Goal: Task Accomplishment & Management: Manage account settings

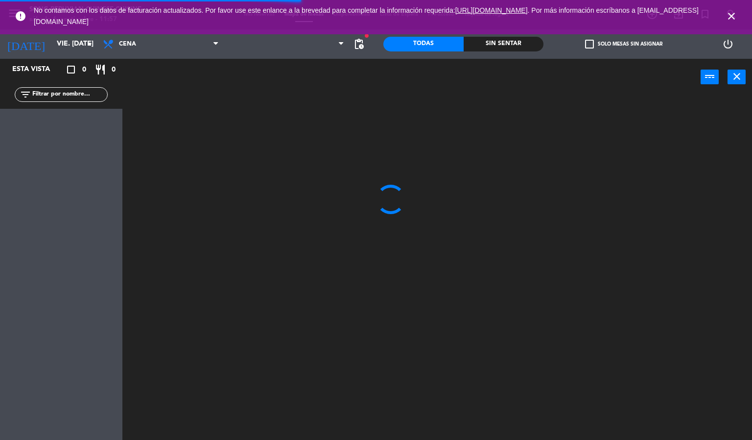
click at [736, 10] on icon "close" at bounding box center [731, 16] width 12 height 12
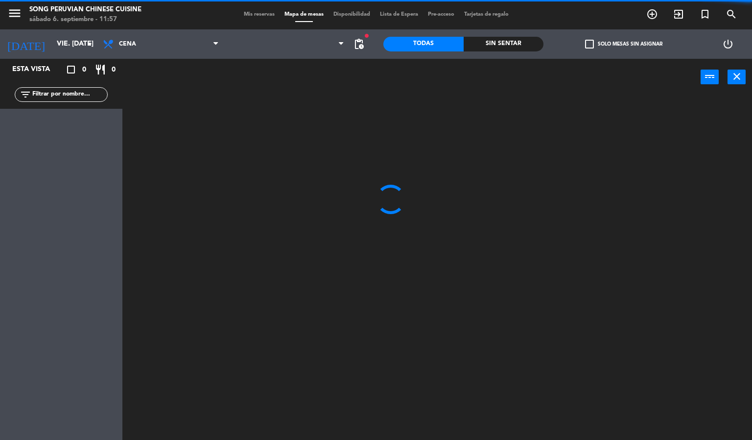
click at [491, 210] on div at bounding box center [441, 268] width 622 height 344
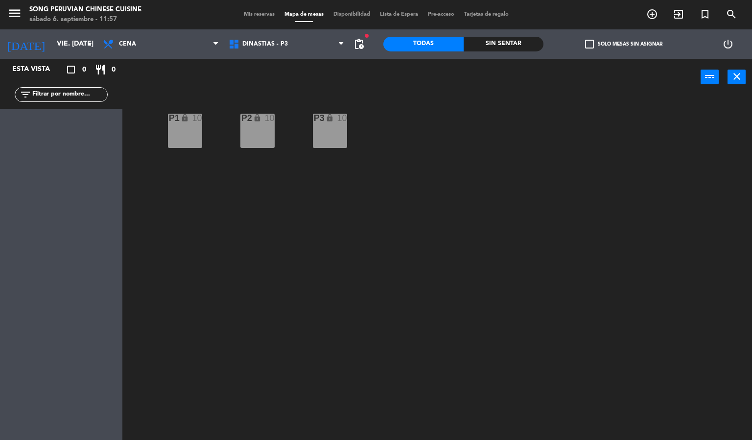
click at [310, 290] on div "P2 lock 10 P3 lock 10 P1 lock 10" at bounding box center [441, 268] width 622 height 344
click at [142, 46] on span "Cena" at bounding box center [161, 44] width 126 height 22
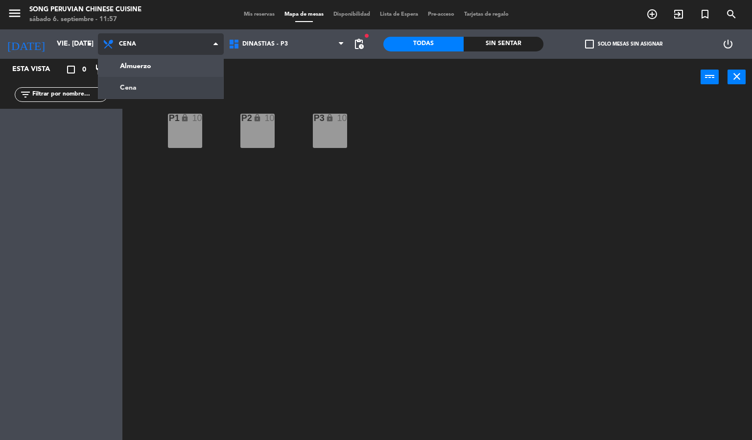
click at [175, 68] on ng-component "menu Song Peruvian Chinese Cuisine sábado 6. septiembre - 11:57 Mis reservas Ma…" at bounding box center [376, 220] width 752 height 440
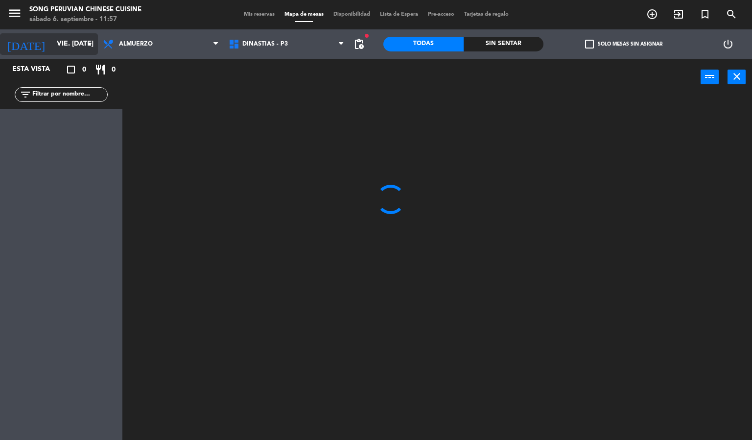
click at [61, 43] on input "vie. [DATE]" at bounding box center [98, 44] width 93 height 18
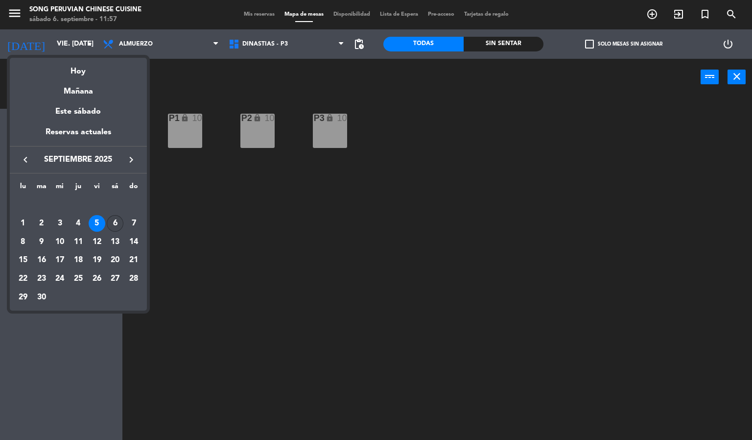
click at [115, 221] on div "6" at bounding box center [115, 223] width 17 height 17
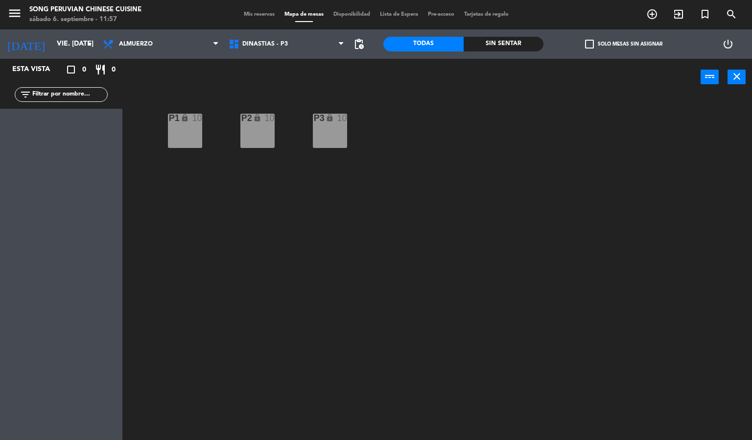
type input "sáb. [DATE]"
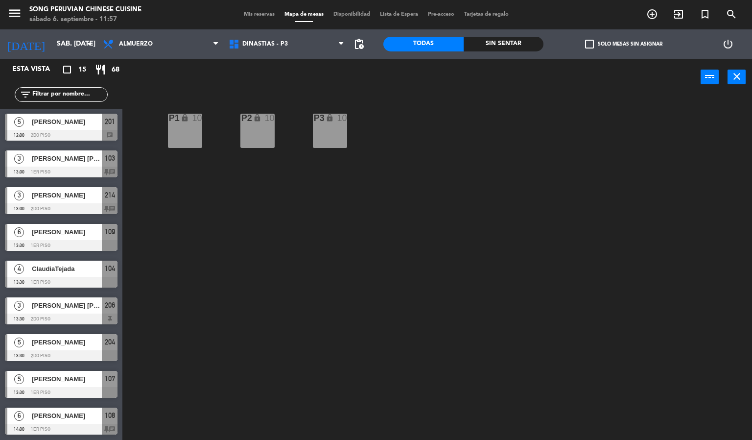
click at [343, 313] on div "P2 lock 10 P3 lock 10 P1 lock 10" at bounding box center [441, 268] width 622 height 344
click at [284, 253] on div "P2 lock 10 P3 lock 10 P1 lock 10" at bounding box center [441, 268] width 622 height 344
click at [291, 316] on div "P2 lock 10 P3 lock 10 P1 lock 10" at bounding box center [441, 268] width 622 height 344
click at [335, 268] on div "P2 lock 10 P3 lock 10 P1 lock 10" at bounding box center [441, 268] width 622 height 344
click at [264, 15] on span "Mis reservas" at bounding box center [259, 14] width 41 height 5
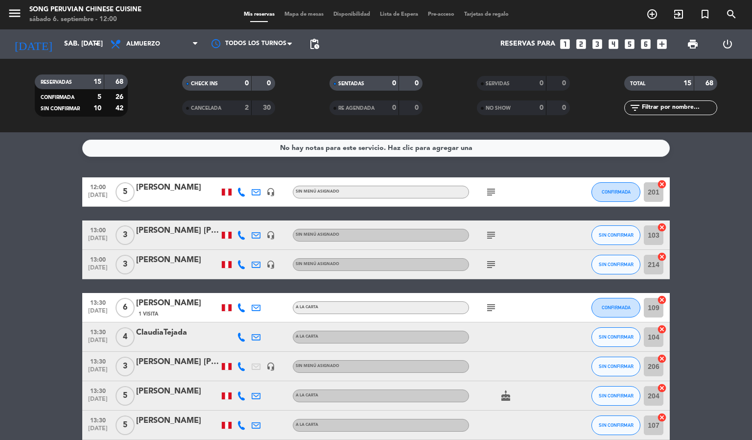
click at [294, 17] on span "Mapa de mesas" at bounding box center [303, 14] width 49 height 5
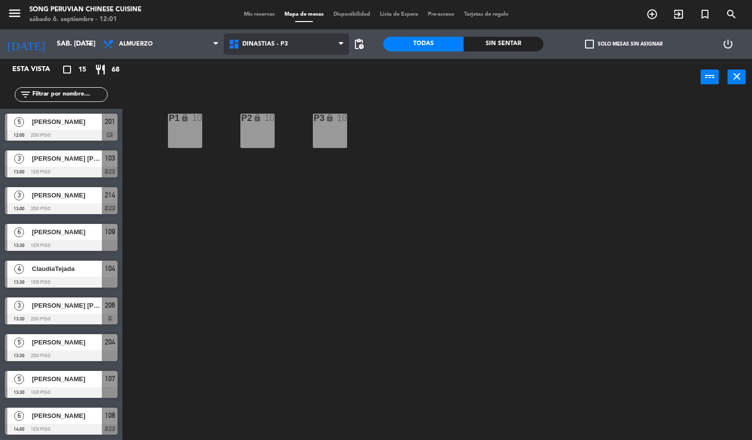
click at [262, 36] on span "DINASTIAS - P3" at bounding box center [287, 44] width 126 height 22
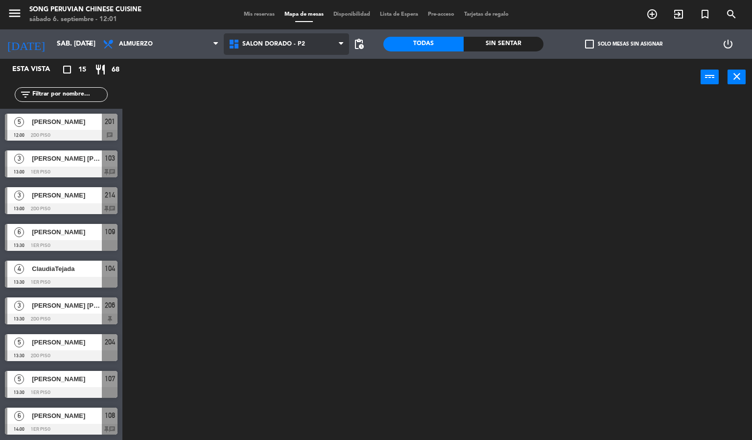
click at [280, 88] on ng-component "menu Song Peruvian Chinese Cuisine sábado 6. septiembre - 12:01 Mis reservas Ma…" at bounding box center [376, 220] width 752 height 440
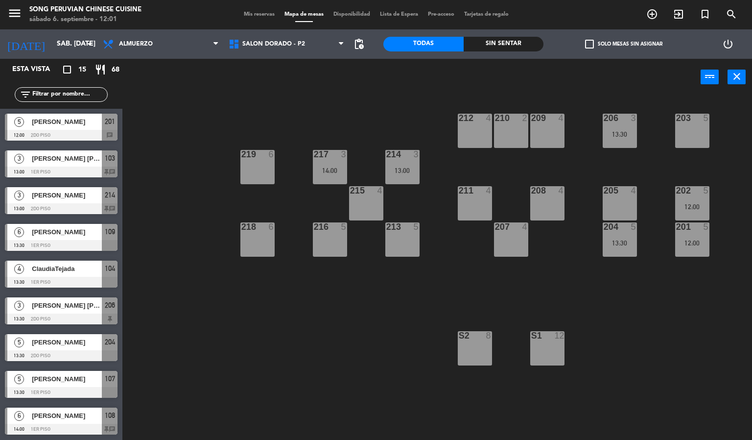
click at [376, 337] on div "203 5 206 3 13:30 210 2 212 4 209 4 214 3 13:00 217 3 14:00 219 6 202 5 12:00 2…" at bounding box center [441, 268] width 622 height 344
click at [476, 191] on div at bounding box center [474, 190] width 16 height 9
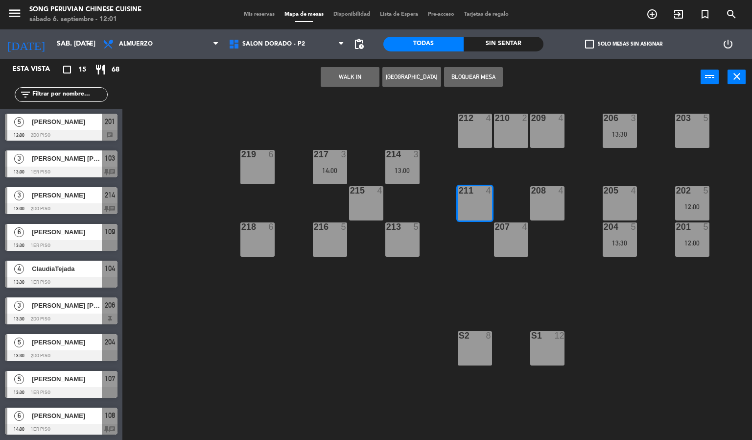
click at [385, 72] on button "[GEOGRAPHIC_DATA]" at bounding box center [411, 77] width 59 height 20
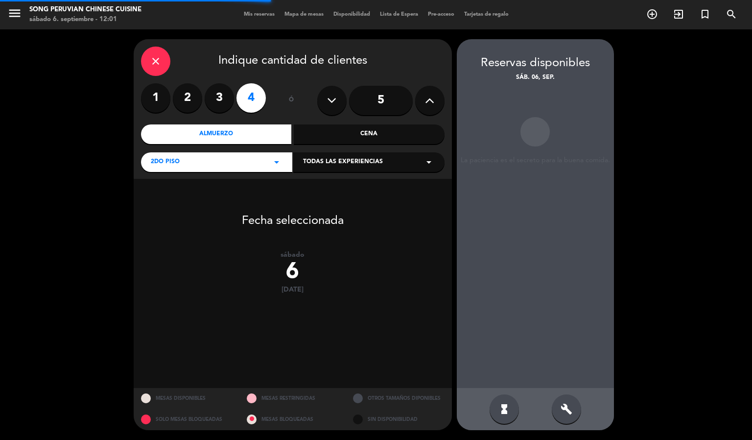
click at [382, 98] on input "5" at bounding box center [381, 100] width 64 height 29
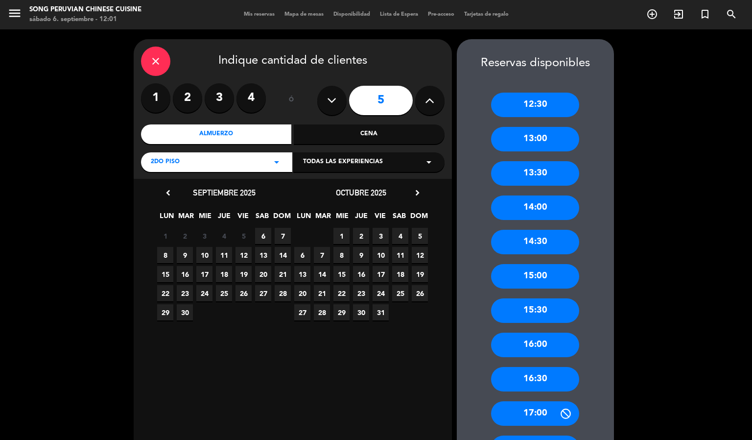
click at [258, 231] on span "6" at bounding box center [263, 236] width 16 height 16
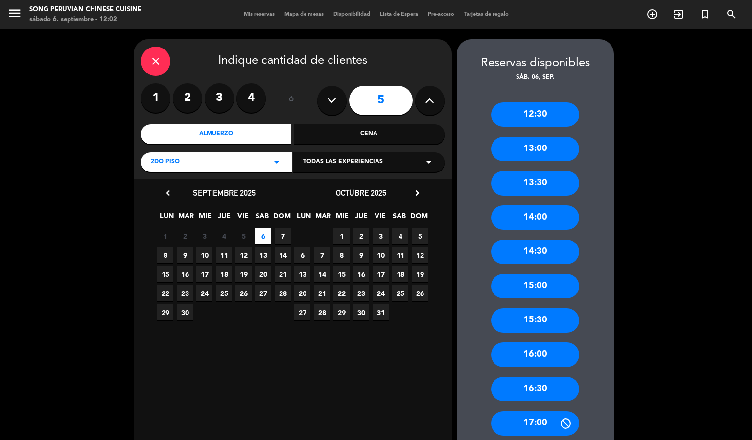
click at [542, 153] on div "13:00" at bounding box center [535, 149] width 88 height 24
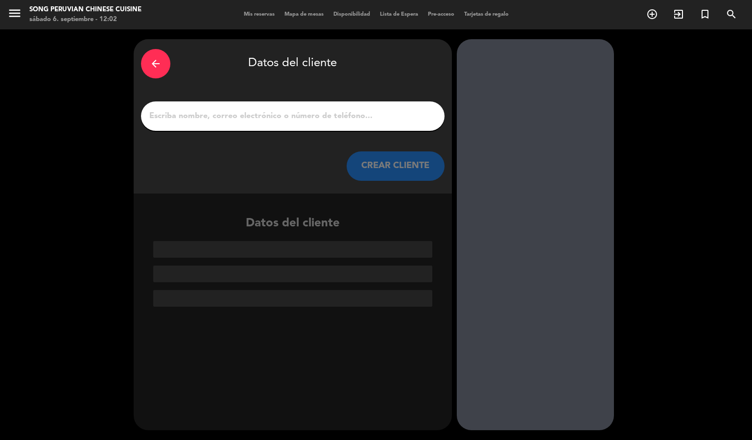
click at [349, 101] on div at bounding box center [292, 115] width 303 height 29
click at [354, 116] on input "1" at bounding box center [292, 116] width 289 height 14
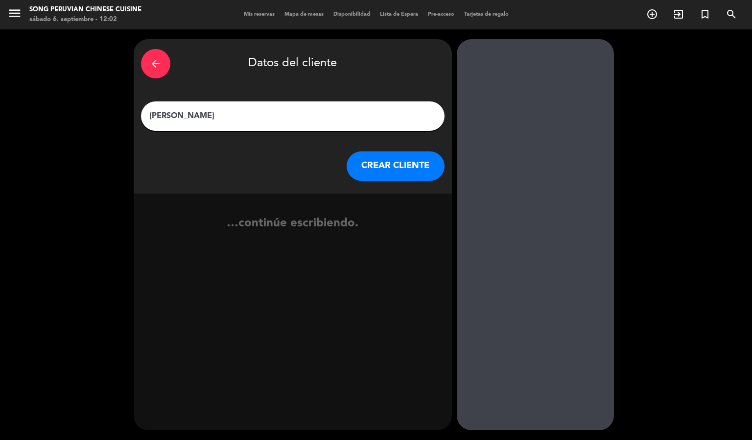
type input "[PERSON_NAME]"
click at [398, 160] on button "CREAR CLIENTE" at bounding box center [396, 165] width 98 height 29
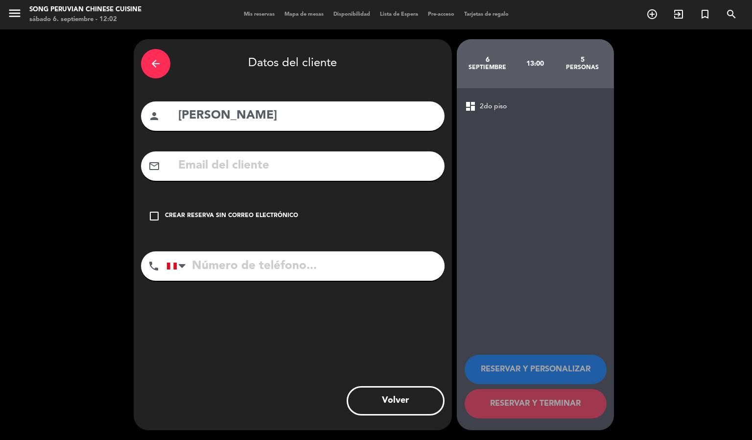
click at [351, 164] on input "text" at bounding box center [307, 166] width 260 height 20
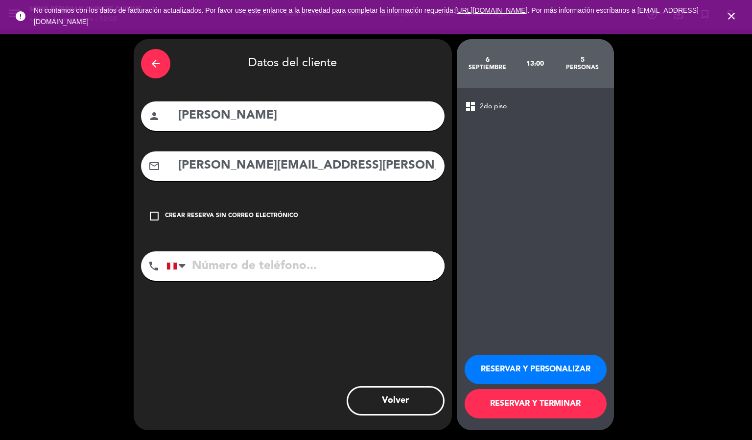
type input "[PERSON_NAME][EMAIL_ADDRESS][PERSON_NAME][DOMAIN_NAME]"
click at [393, 267] on input "tel" at bounding box center [305, 265] width 278 height 29
click at [731, 17] on icon "close" at bounding box center [731, 16] width 12 height 12
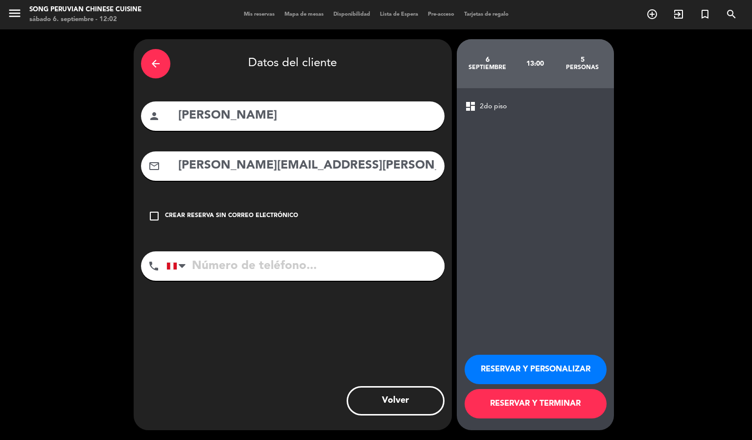
click at [379, 268] on input "tel" at bounding box center [305, 265] width 278 height 29
type input "997531299"
click at [559, 399] on button "RESERVAR Y TERMINAR" at bounding box center [536, 403] width 142 height 29
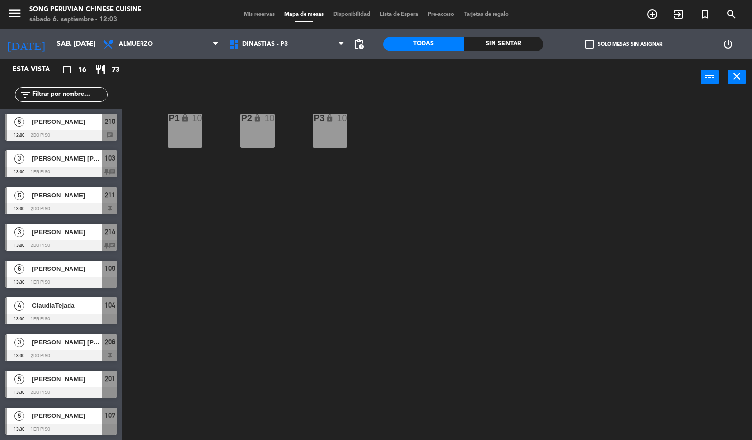
click at [54, 197] on span "[PERSON_NAME]" at bounding box center [67, 195] width 70 height 10
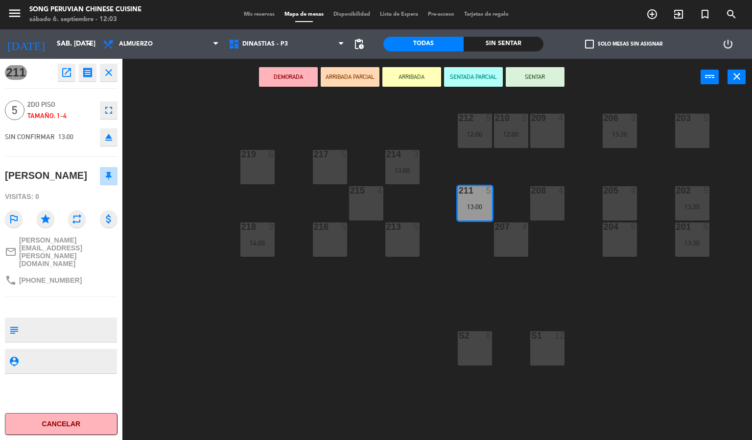
click at [254, 344] on div "203 5 206 3 13:30 210 5 12:00 212 5 12:00 209 4 214 3 13:00 217 5 219 6 202 5 1…" at bounding box center [441, 268] width 622 height 344
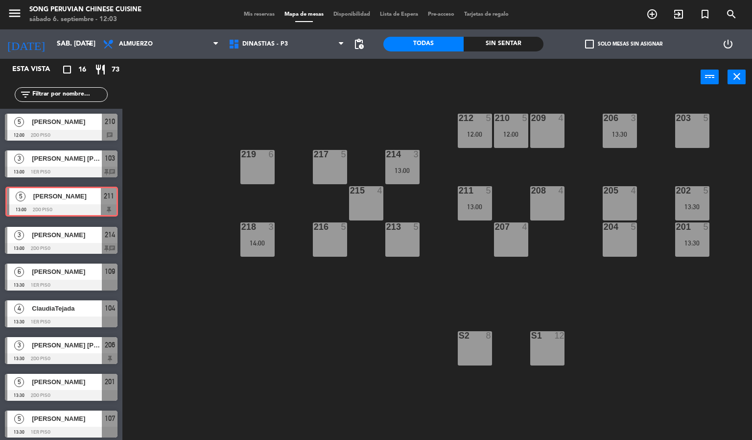
click at [43, 198] on div "5 [PERSON_NAME] 13:00 2do piso 211 5 [PERSON_NAME] 13:00 2do piso 211" at bounding box center [61, 202] width 122 height 40
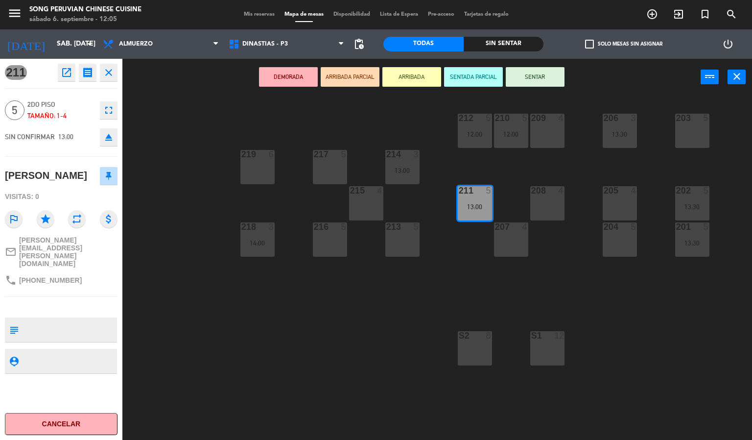
click at [326, 329] on div "203 5 206 3 13:30 210 5 12:00 212 5 12:00 209 4 214 3 13:00 217 5 219 6 202 5 1…" at bounding box center [441, 268] width 622 height 344
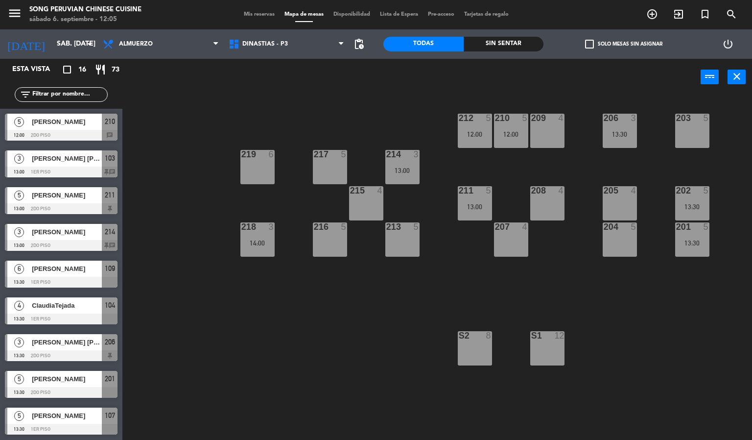
click at [90, 122] on span "[PERSON_NAME]" at bounding box center [67, 121] width 70 height 10
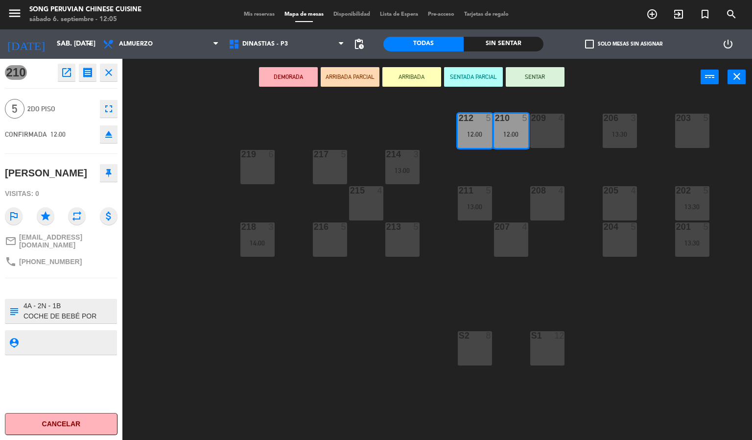
click at [222, 285] on div "203 5 206 3 13:30 210 5 12:00 212 5 12:00 209 4 214 3 13:00 217 5 219 6 202 5 1…" at bounding box center [441, 268] width 622 height 344
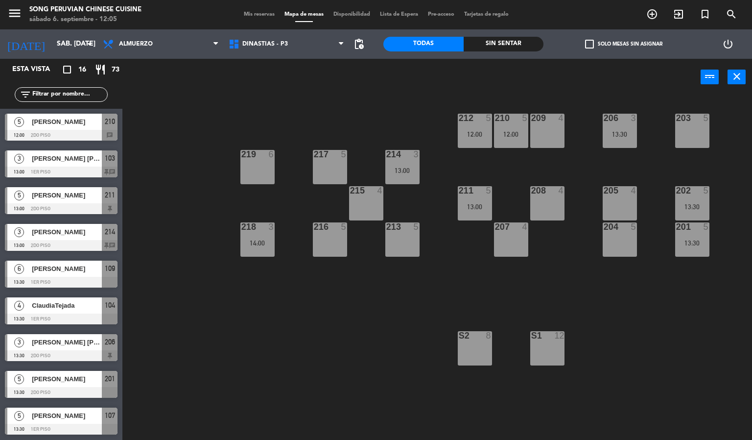
click at [87, 122] on span "[PERSON_NAME]" at bounding box center [67, 121] width 70 height 10
click at [622, 347] on div "203 5 206 3 13:30 210 5 12:00 212 5 12:00 209 4 214 3 13:00 217 5 219 6 202 5 1…" at bounding box center [441, 268] width 622 height 344
click at [308, 53] on span "DINASTIAS - P3" at bounding box center [287, 44] width 126 height 22
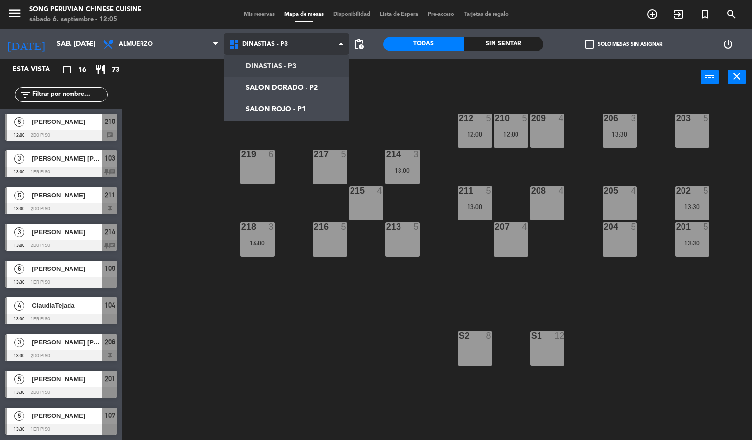
click at [307, 105] on ng-component "menu Song Peruvian Chinese Cuisine sábado 6. septiembre - 12:05 Mis reservas Ma…" at bounding box center [376, 220] width 752 height 440
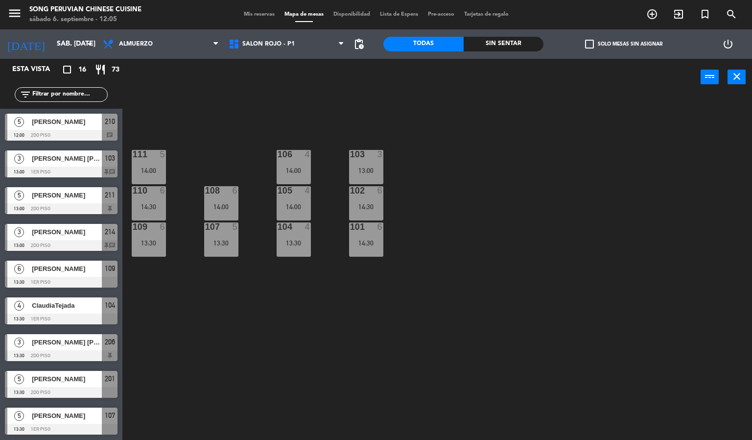
click at [263, 366] on div "103 3 13:00 106 4 14:00 111 5 14:00 102 6 14:30 105 4 14:00 108 6 14:00 110 6 1…" at bounding box center [441, 268] width 622 height 344
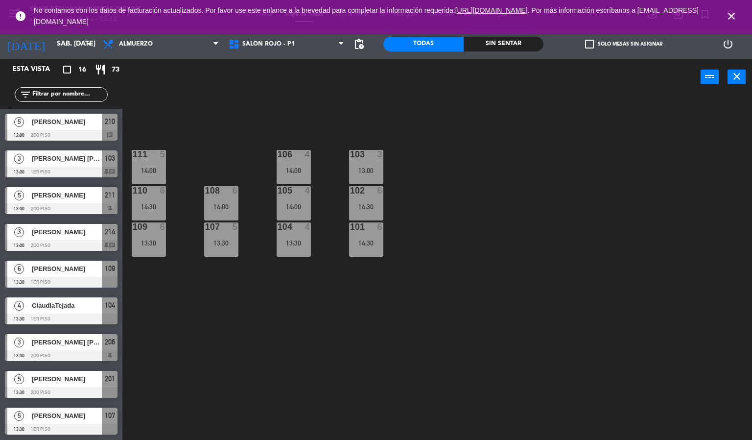
click at [731, 13] on icon "close" at bounding box center [731, 16] width 12 height 12
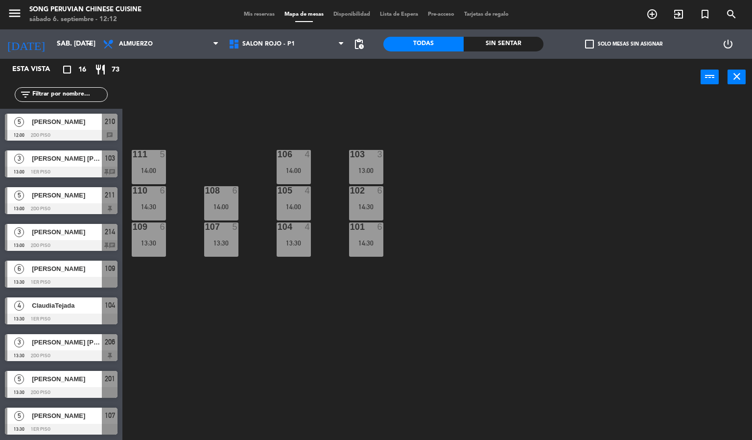
click at [368, 329] on div "103 3 13:00 106 4 14:00 111 5 14:00 102 6 14:30 105 4 14:00 108 6 14:00 110 6 1…" at bounding box center [441, 268] width 622 height 344
click at [369, 239] on div "14:30" at bounding box center [366, 242] width 34 height 7
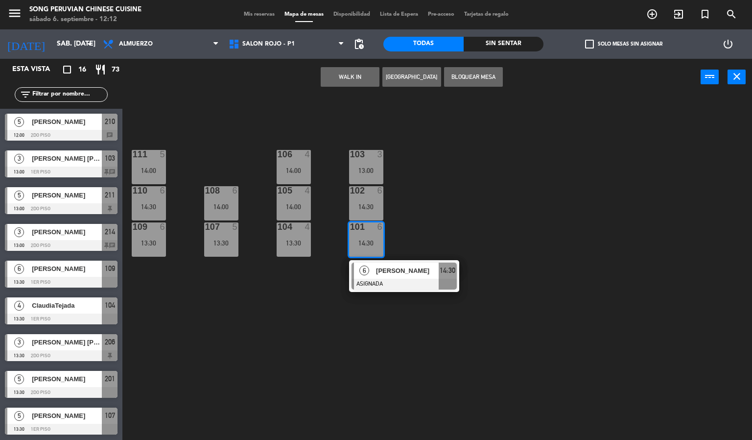
click at [390, 288] on div at bounding box center [403, 284] width 105 height 11
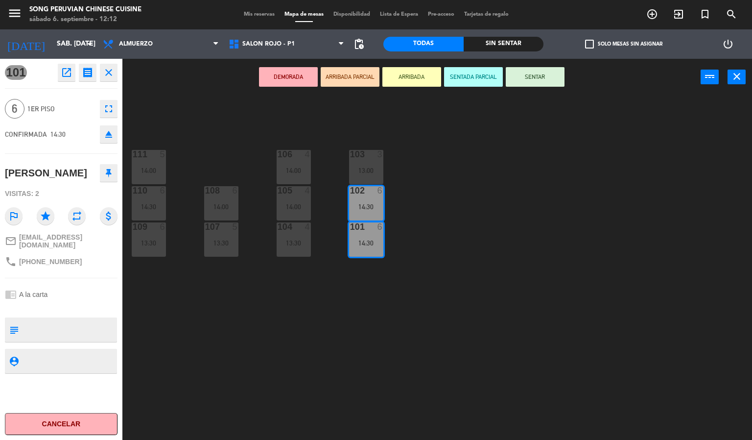
click at [105, 134] on icon "eject" at bounding box center [109, 134] width 12 height 12
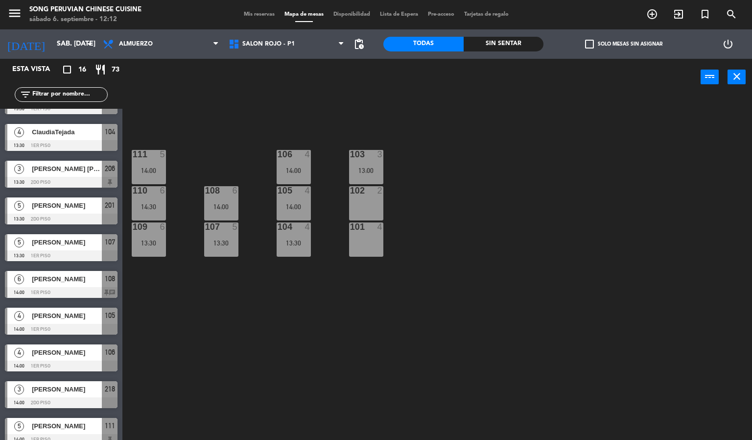
scroll to position [0, 0]
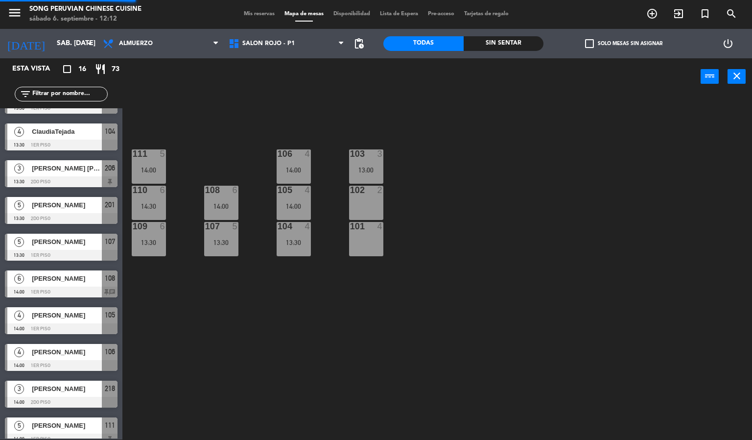
click at [260, 355] on div "103 3 13:00 106 4 14:00 111 5 14:00 102 2 105 4 14:00 108 6 14:00 110 6 14:30 1…" at bounding box center [441, 267] width 622 height 344
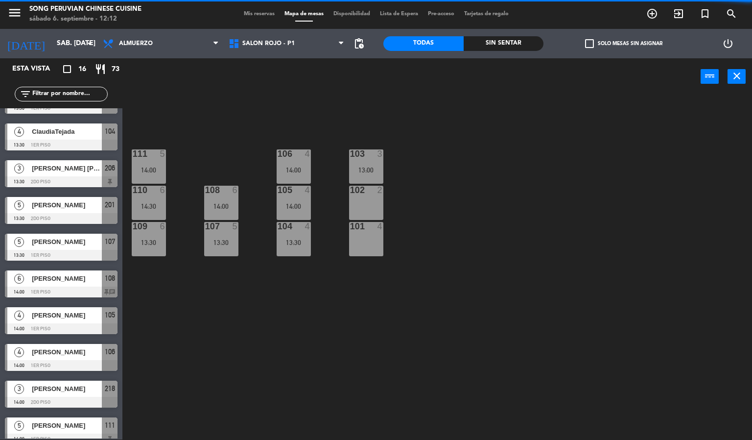
scroll to position [0, 0]
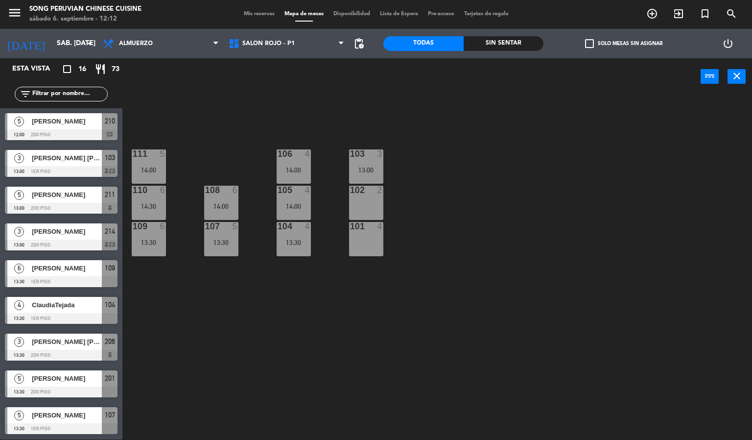
click at [43, 129] on div at bounding box center [61, 134] width 113 height 11
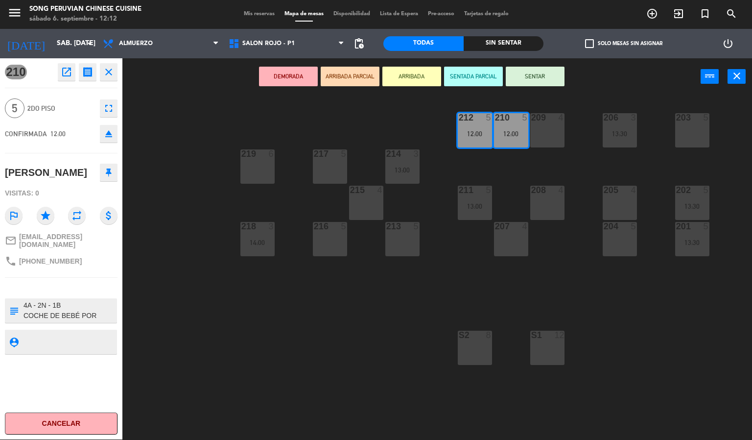
click at [101, 134] on button "eject" at bounding box center [109, 134] width 18 height 18
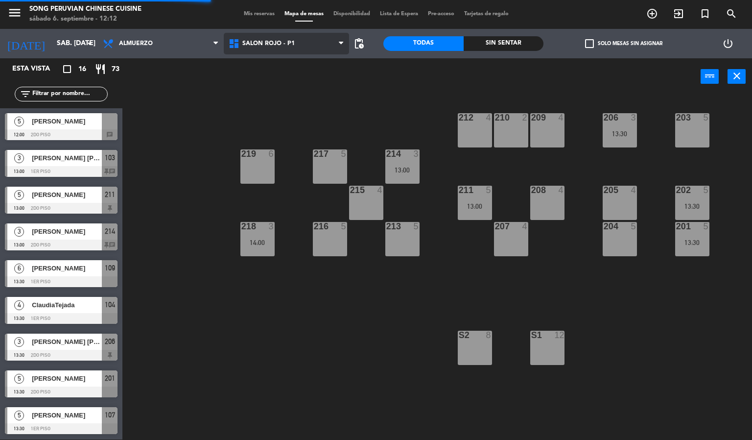
click at [264, 40] on span "SALON ROJO - P1" at bounding box center [268, 43] width 52 height 7
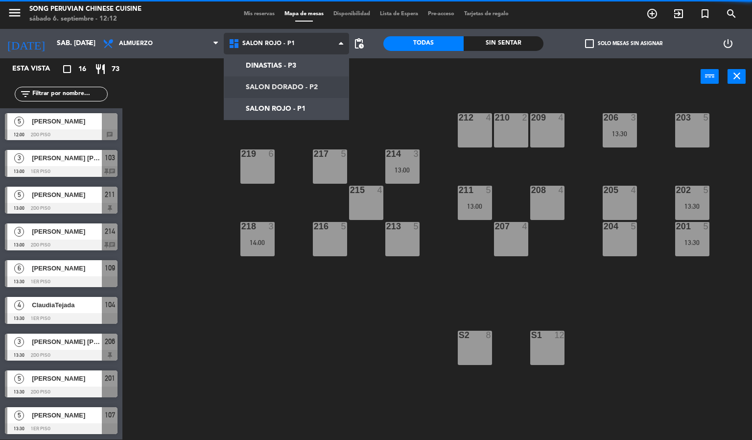
click at [307, 87] on ng-component "menu Song Peruvian Chinese Cuisine sábado 6. septiembre - 12:12 Mis reservas Ma…" at bounding box center [376, 220] width 752 height 440
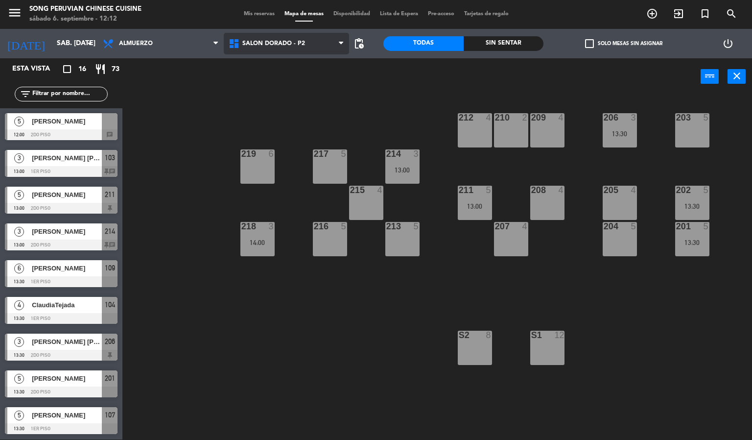
click at [287, 50] on span "SALON DORADO - P2" at bounding box center [287, 44] width 126 height 22
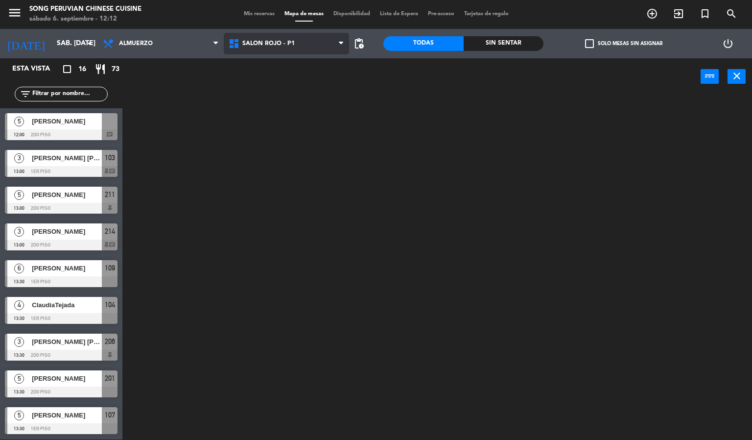
click at [304, 102] on ng-component "menu Song Peruvian Chinese Cuisine sábado 6. septiembre - 12:12 Mis reservas Ma…" at bounding box center [376, 220] width 752 height 440
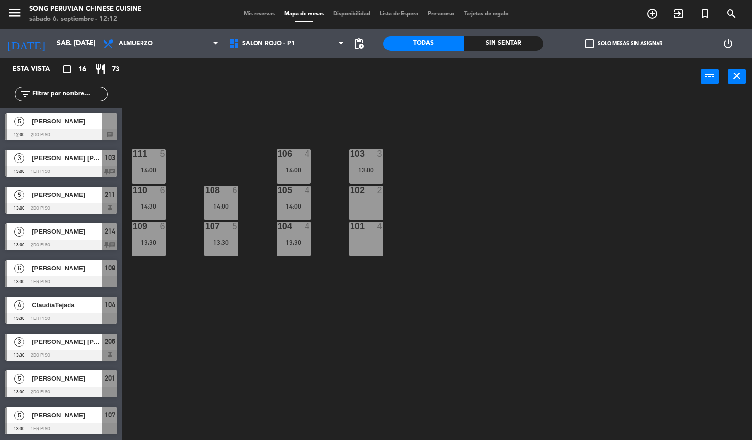
click at [70, 125] on span "[PERSON_NAME]" at bounding box center [67, 121] width 70 height 10
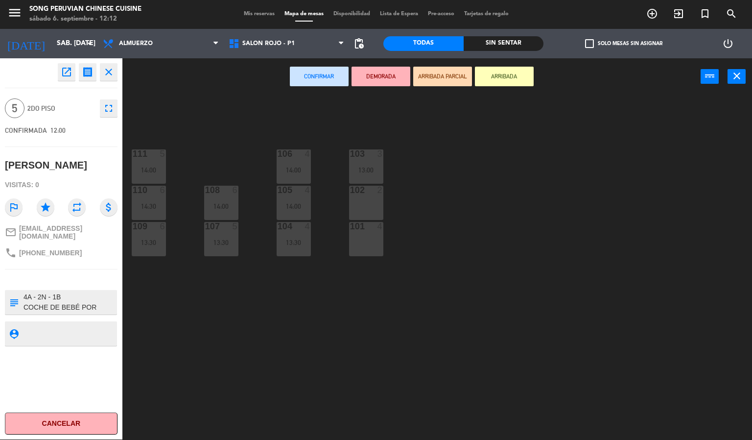
click at [365, 222] on div at bounding box center [366, 226] width 16 height 9
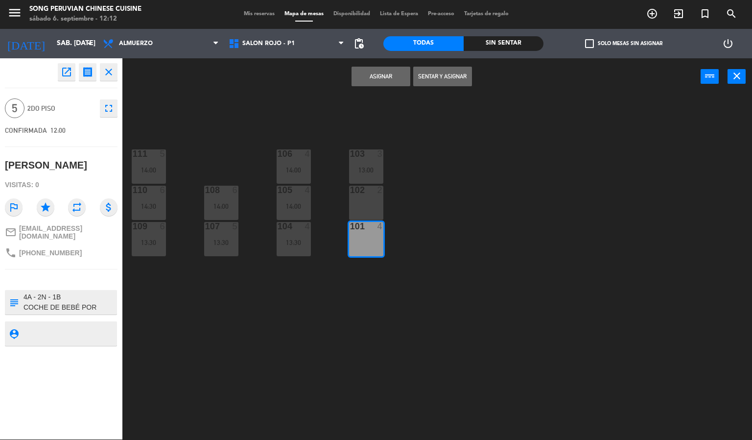
click at [360, 194] on div "102 2" at bounding box center [366, 191] width 34 height 10
drag, startPoint x: 376, startPoint y: 72, endPoint x: 421, endPoint y: 94, distance: 50.1
click at [378, 72] on button "Asignar" at bounding box center [380, 77] width 59 height 20
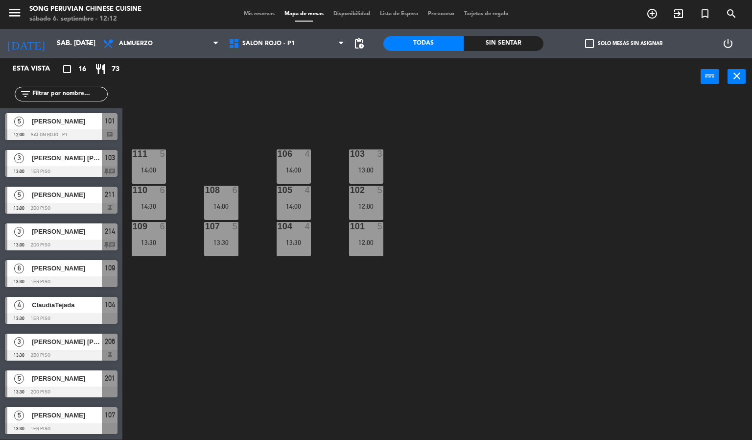
click at [524, 201] on div "103 3 13:00 106 4 14:00 111 5 14:00 102 5 12:00 105 4 14:00 108 6 14:00 110 6 1…" at bounding box center [441, 267] width 622 height 344
click at [359, 234] on div "101 5 12:00" at bounding box center [366, 239] width 34 height 34
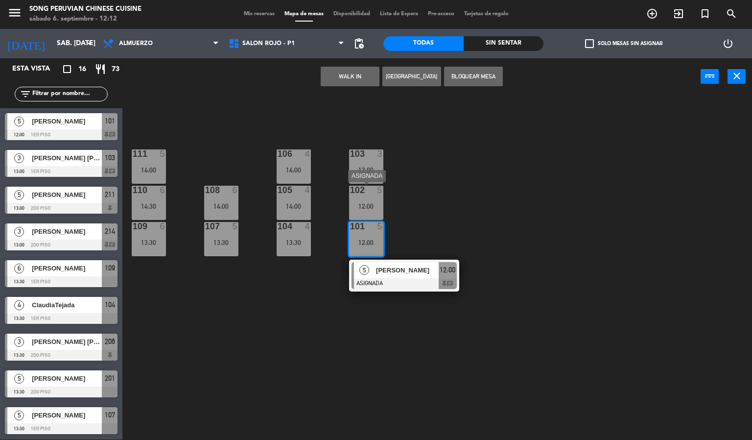
click at [372, 209] on div "12:00" at bounding box center [366, 206] width 34 height 7
click at [474, 80] on button "Bloquear Mesa" at bounding box center [473, 77] width 59 height 20
click at [476, 186] on div "103 3 13:00 106 4 14:00 111 5 14:00 102 5 12:00 105 4 14:00 108 6 14:00 110 6 1…" at bounding box center [441, 267] width 622 height 344
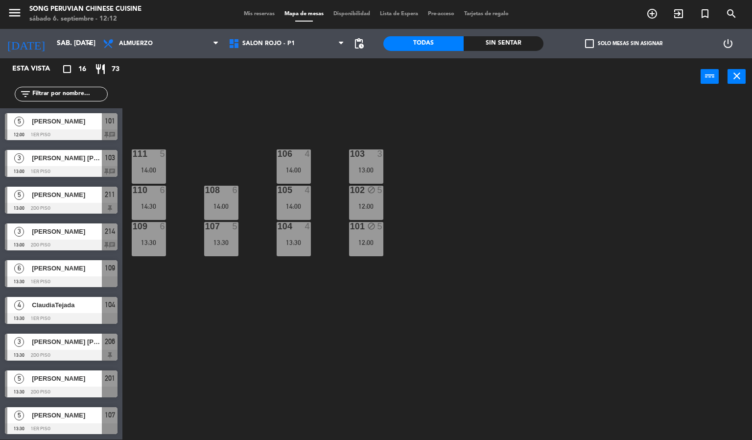
click at [158, 203] on div "14:30" at bounding box center [149, 206] width 34 height 7
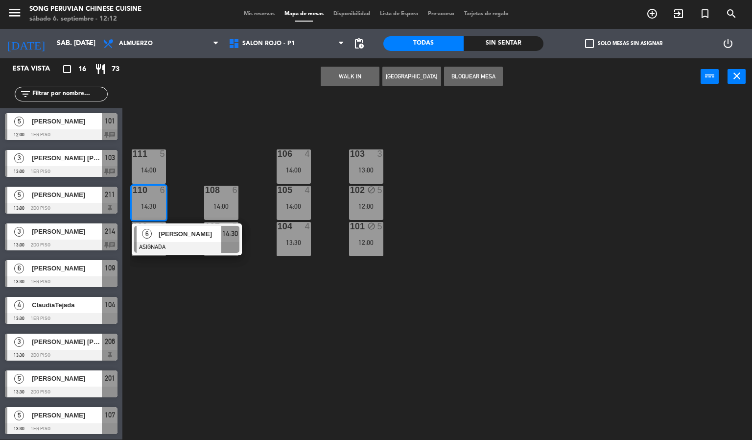
click at [206, 226] on div "6 [PERSON_NAME]" at bounding box center [179, 234] width 85 height 16
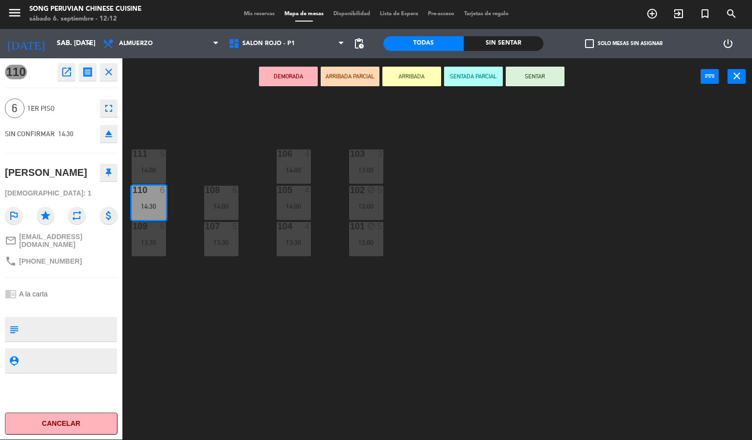
click at [107, 133] on icon "eject" at bounding box center [109, 134] width 12 height 12
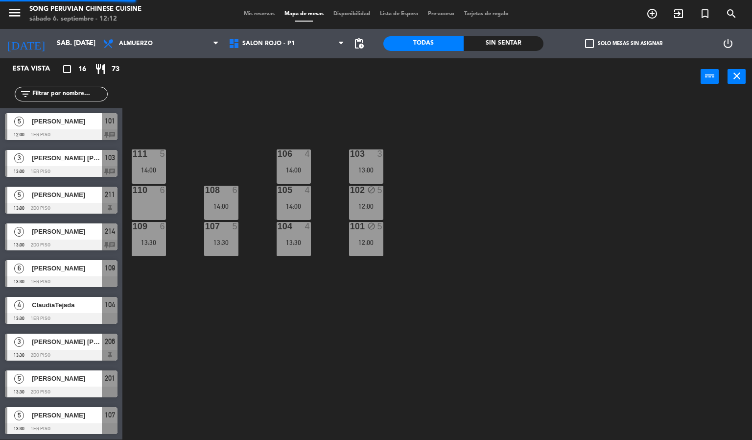
scroll to position [137, 0]
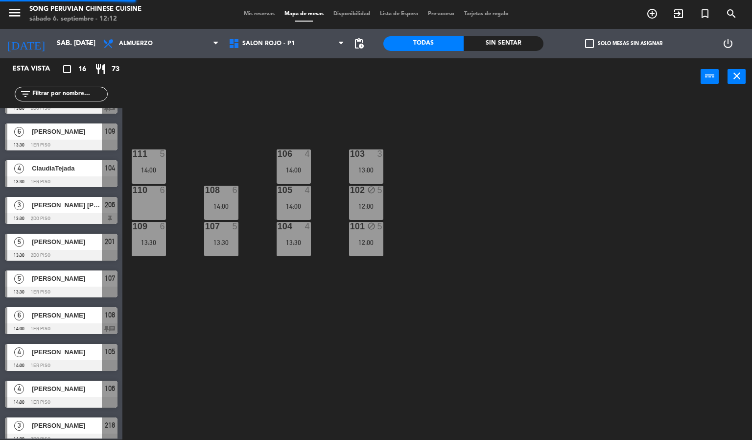
click at [238, 348] on div "103 3 13:00 106 4 14:00 111 5 14:00 102 block 5 12:00 105 4 14:00 108 6 14:00 1…" at bounding box center [441, 267] width 622 height 344
click at [150, 166] on div "14:00" at bounding box center [149, 169] width 34 height 7
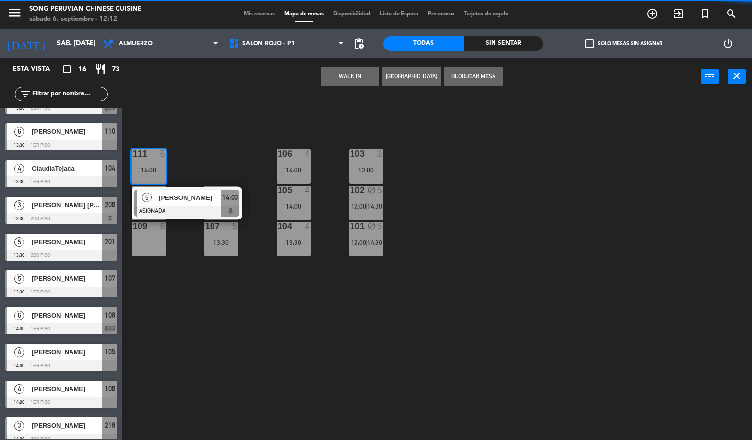
click at [192, 198] on span "[PERSON_NAME]" at bounding box center [190, 197] width 63 height 10
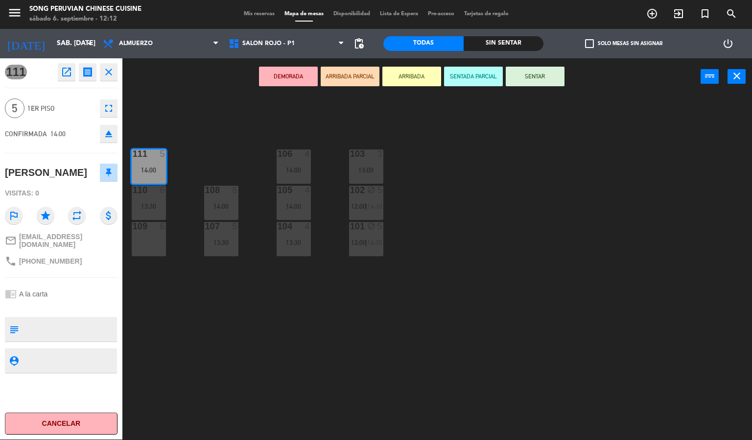
click at [105, 131] on icon "eject" at bounding box center [109, 134] width 12 height 12
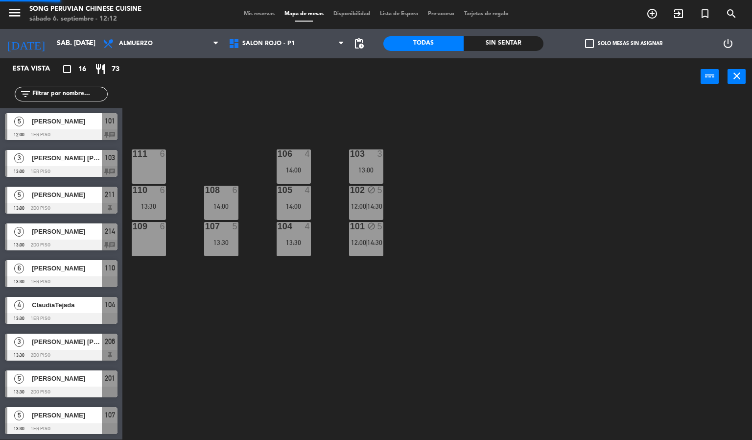
scroll to position [0, 0]
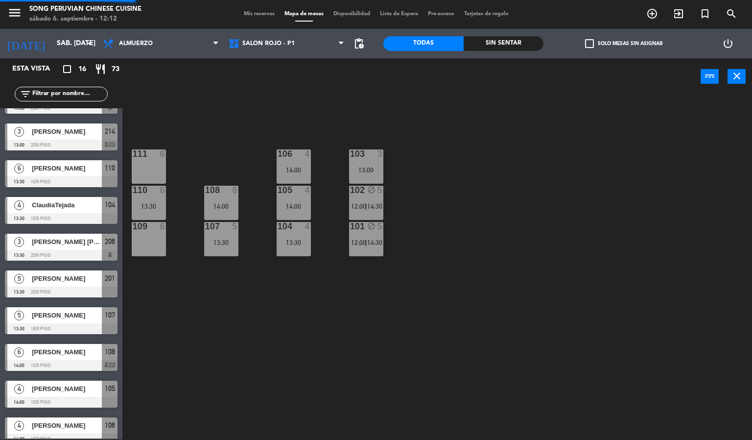
click at [172, 328] on div "103 3 13:00 106 4 14:00 111 6 102 block 5 12:00 | 14:30 105 4 14:00 108 6 14:00…" at bounding box center [441, 267] width 622 height 344
click at [153, 197] on div "110 6 13:30" at bounding box center [149, 203] width 34 height 34
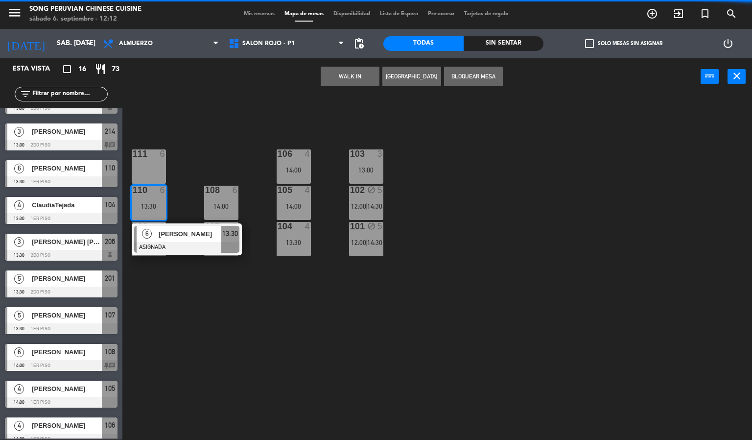
click at [206, 231] on span "[PERSON_NAME]" at bounding box center [190, 234] width 63 height 10
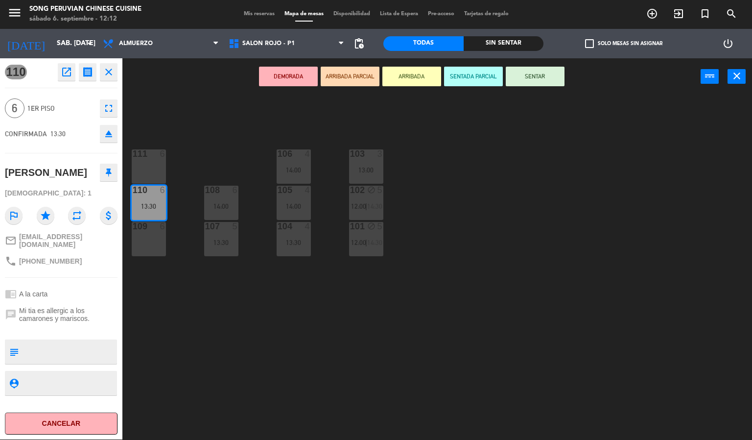
click at [105, 134] on icon "eject" at bounding box center [109, 134] width 12 height 12
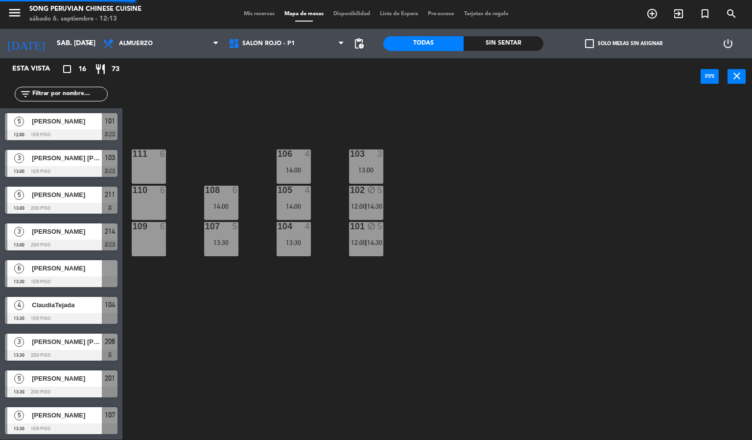
click at [202, 311] on div "103 3 13:00 106 4 14:00 111 6 102 block 5 12:00 | 14:30 105 4 14:00 108 6 14:00…" at bounding box center [441, 267] width 622 height 344
click at [218, 190] on div at bounding box center [221, 190] width 16 height 9
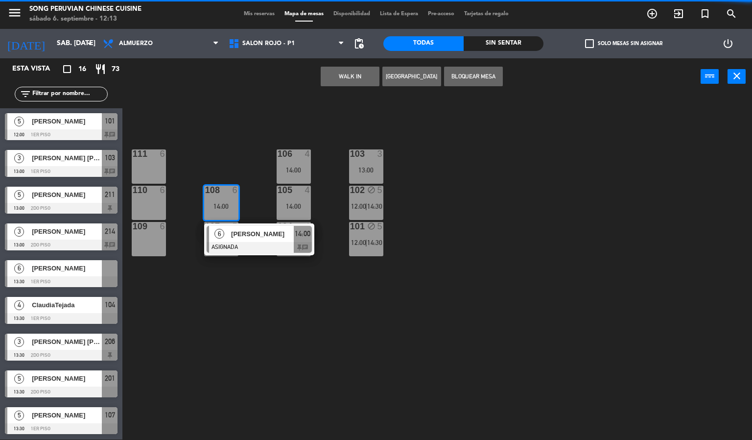
click at [260, 238] on span "[PERSON_NAME]" at bounding box center [262, 234] width 63 height 10
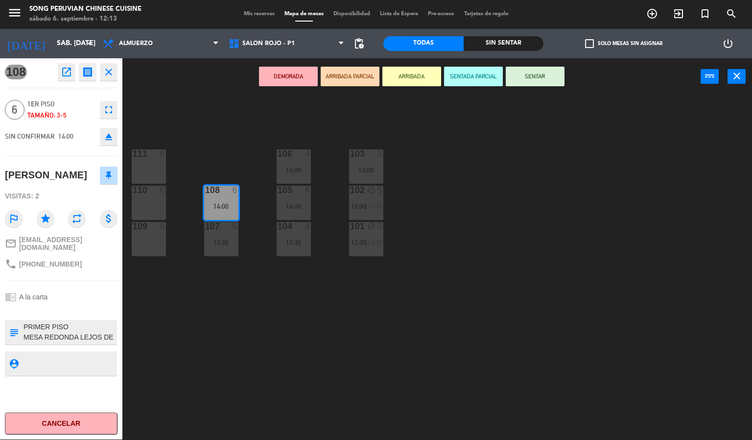
click at [94, 331] on textarea at bounding box center [69, 332] width 93 height 21
click at [207, 344] on div "103 3 13:00 106 4 14:00 111 6 102 block 5 12:00 | 14:30 105 4 14:00 108 6 14:00…" at bounding box center [441, 267] width 622 height 344
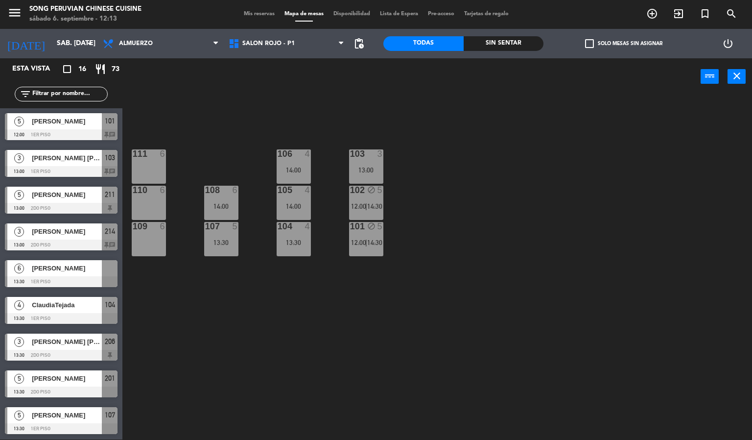
click at [222, 209] on div "14:00" at bounding box center [221, 206] width 34 height 7
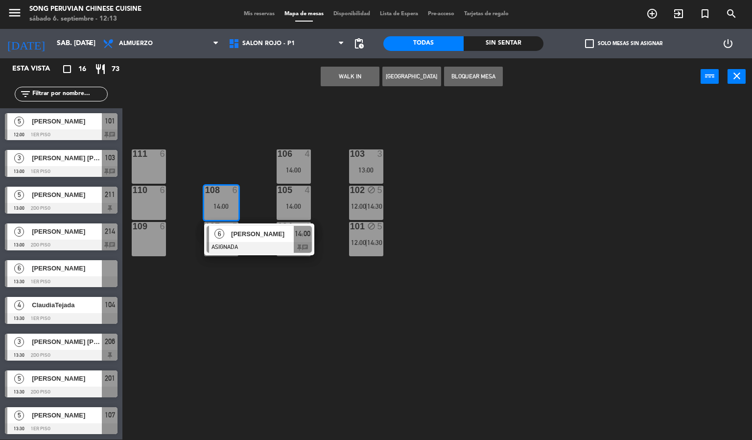
click at [247, 237] on span "[PERSON_NAME]" at bounding box center [262, 234] width 63 height 10
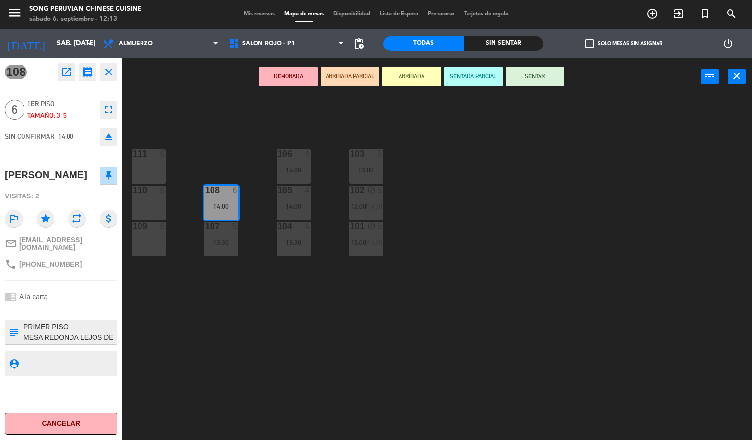
scroll to position [10, 0]
click at [197, 338] on div "103 3 13:00 106 4 14:00 111 6 102 block 5 12:00 | 14:30 105 4 14:00 108 6 14:00…" at bounding box center [441, 267] width 622 height 344
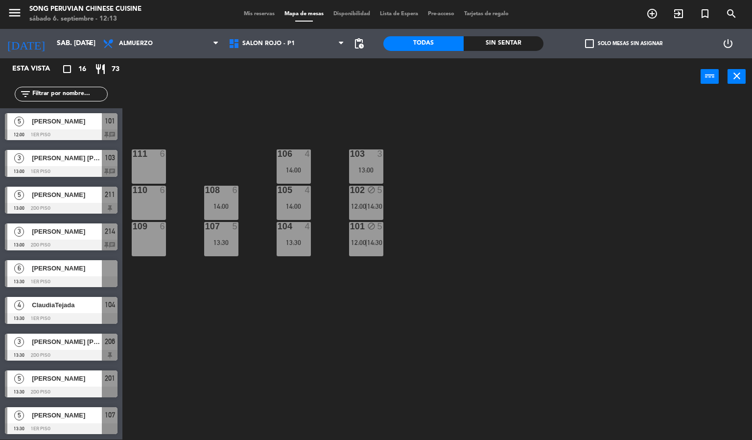
scroll to position [0, 0]
click at [219, 203] on div "14:00" at bounding box center [221, 206] width 34 height 7
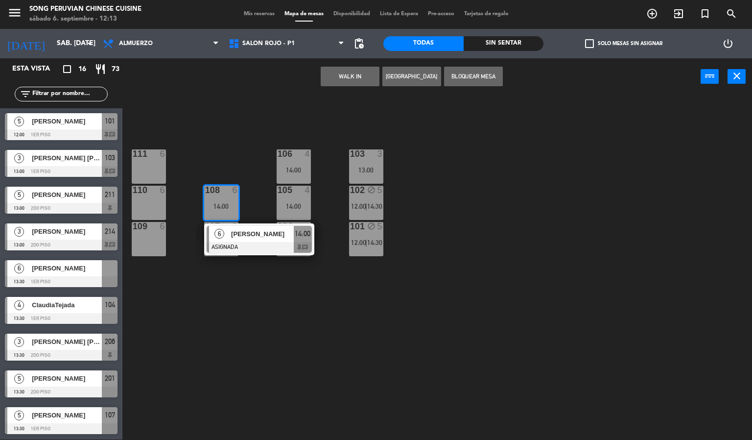
click at [142, 190] on div at bounding box center [148, 190] width 16 height 9
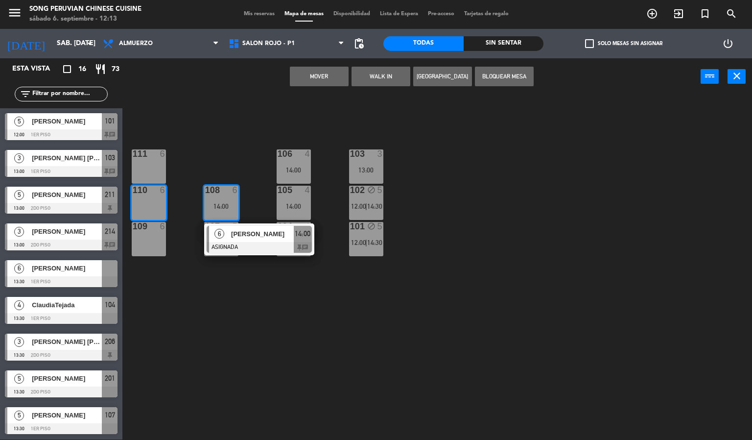
click at [319, 75] on button "Mover" at bounding box center [319, 77] width 59 height 20
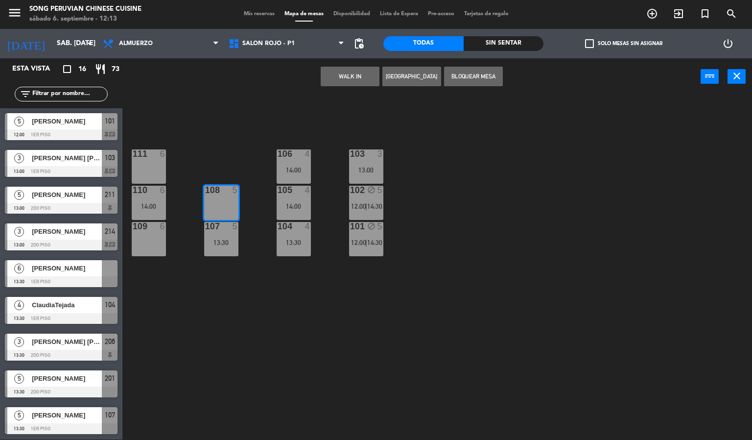
click at [141, 203] on div "14:00" at bounding box center [149, 206] width 34 height 7
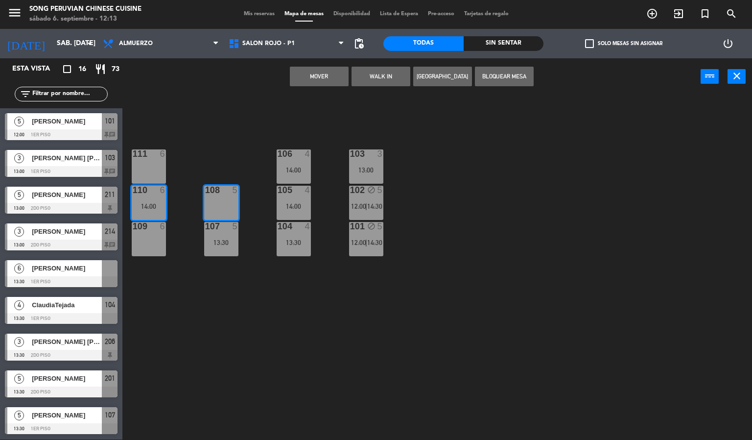
click at [314, 80] on button "Mover" at bounding box center [319, 77] width 59 height 20
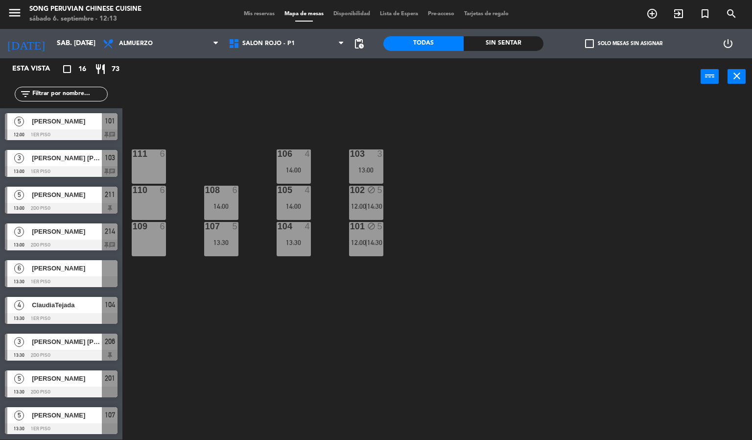
click at [230, 344] on div "103 3 13:00 106 4 14:00 111 6 102 block 5 12:00 | 14:30 105 4 14:00 108 6 14:00…" at bounding box center [441, 267] width 622 height 344
click at [224, 204] on div "14:00" at bounding box center [221, 206] width 34 height 7
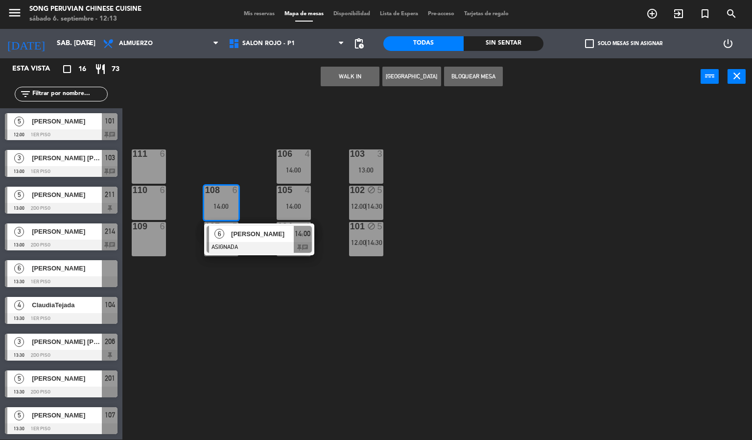
click at [485, 75] on button "Bloquear Mesa" at bounding box center [473, 77] width 59 height 20
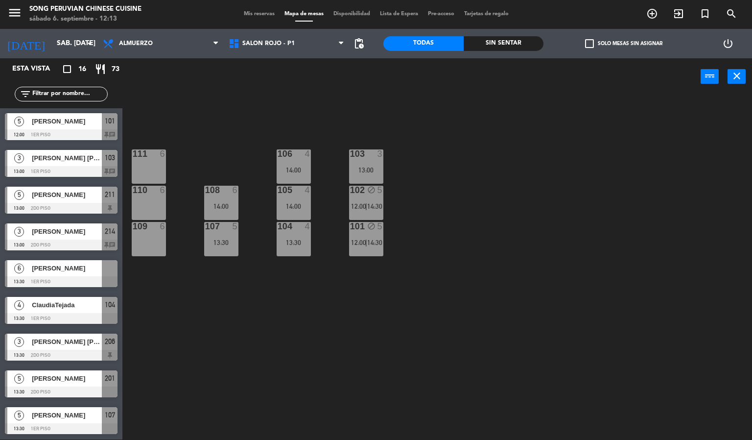
click at [467, 219] on div "103 3 13:00 106 4 14:00 111 6 102 block 5 12:00 | 14:30 105 4 14:00 108 6 14:00…" at bounding box center [441, 267] width 622 height 344
click at [227, 233] on div "107 5 13:30" at bounding box center [221, 239] width 34 height 34
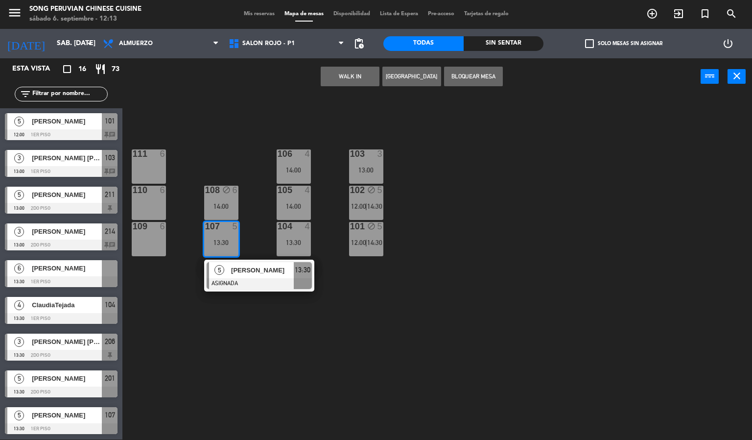
click at [279, 276] on div "[PERSON_NAME]" at bounding box center [262, 270] width 64 height 16
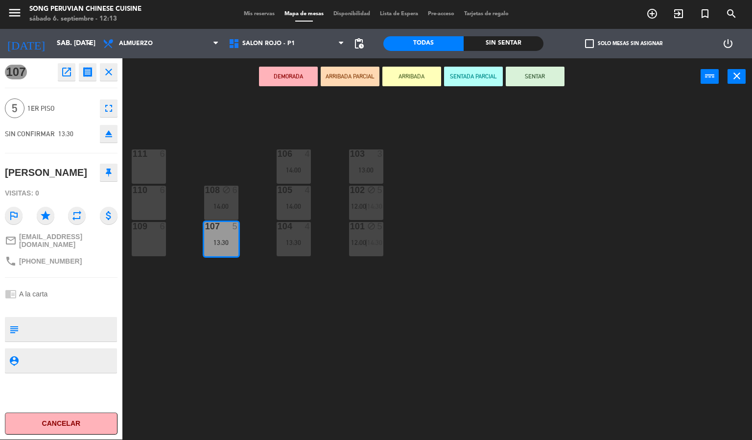
click at [150, 207] on div "110 6" at bounding box center [149, 203] width 34 height 34
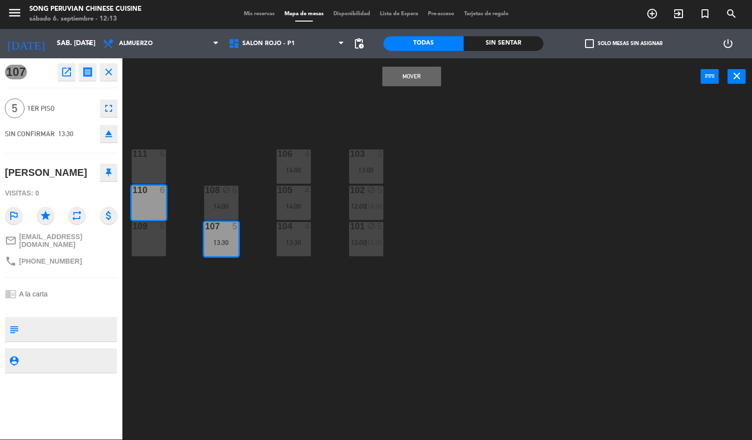
click at [418, 72] on button "Mover" at bounding box center [411, 77] width 59 height 20
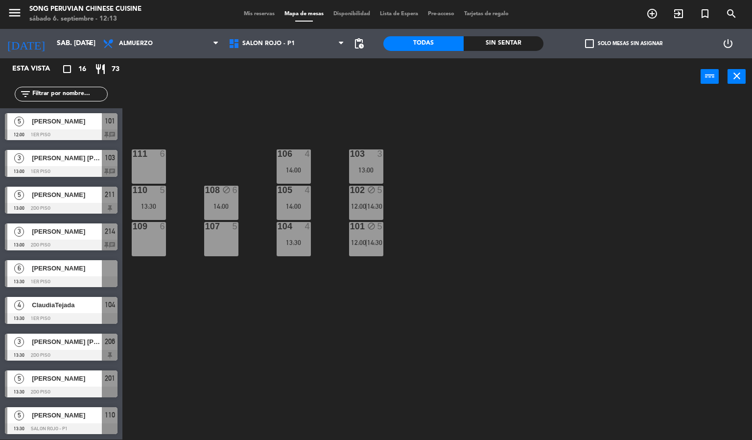
click at [516, 166] on div "103 3 13:00 106 4 14:00 111 6 102 block 5 12:00 | 14:30 105 4 14:00 108 block 6…" at bounding box center [441, 267] width 622 height 344
click at [102, 273] on div at bounding box center [110, 268] width 16 height 16
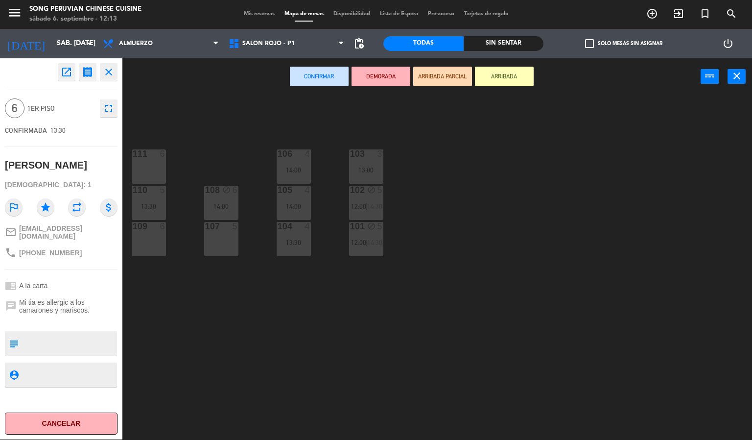
drag, startPoint x: 244, startPoint y: 292, endPoint x: 250, endPoint y: 287, distance: 7.6
click at [247, 295] on div "103 3 13:00 106 4 14:00 111 6 102 block 5 12:00 | 14:30 105 4 14:00 108 block 6…" at bounding box center [441, 267] width 622 height 344
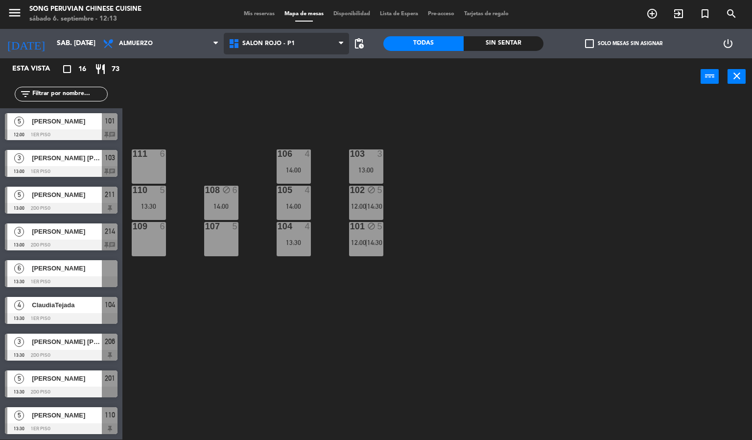
click at [274, 46] on span "SALON ROJO - P1" at bounding box center [268, 43] width 52 height 7
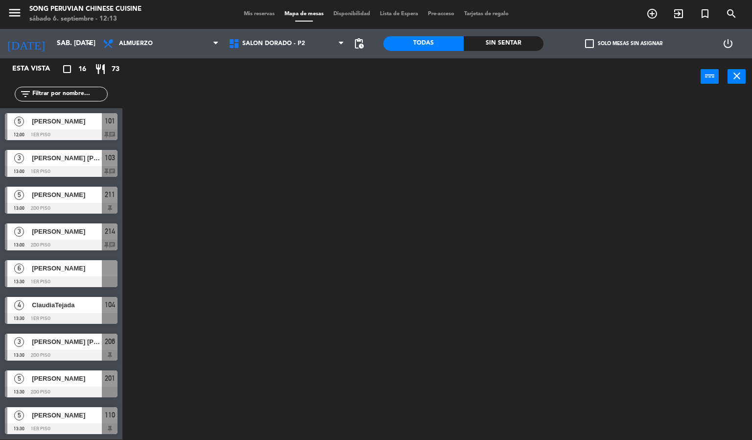
click at [290, 84] on ng-component "menu Song Peruvian Chinese Cuisine sábado 6. septiembre - 12:13 Mis reservas Ma…" at bounding box center [376, 220] width 752 height 440
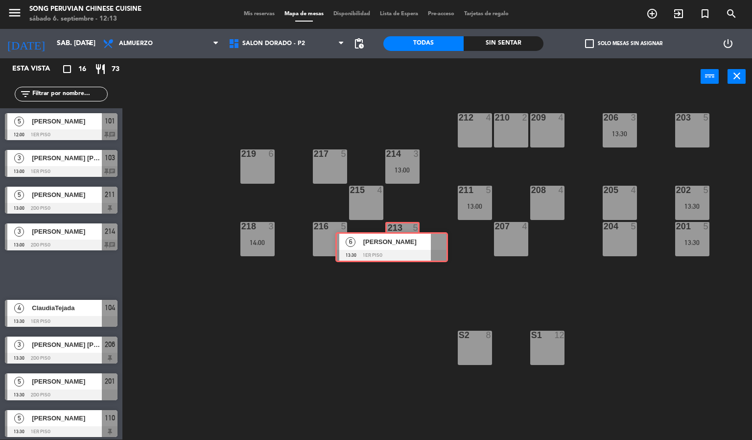
drag, startPoint x: 87, startPoint y: 275, endPoint x: 419, endPoint y: 247, distance: 333.0
click at [419, 247] on div "Esta vista crop_square 16 restaurant 73 filter_list 5 [PERSON_NAME] 12:00 1er p…" at bounding box center [376, 248] width 752 height 381
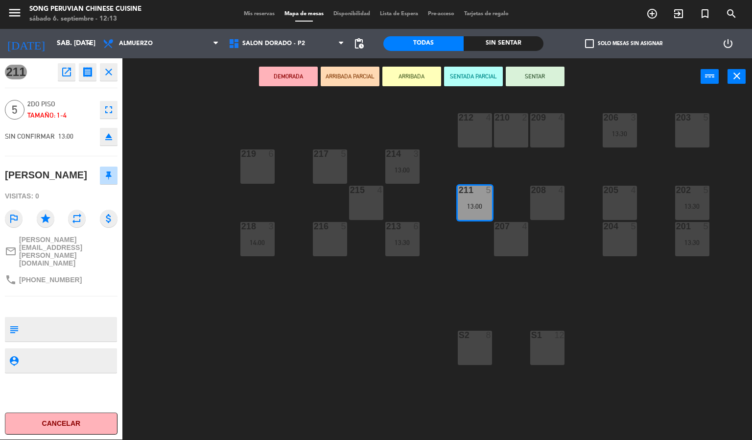
drag, startPoint x: 479, startPoint y: 196, endPoint x: 348, endPoint y: 171, distance: 133.1
drag, startPoint x: 474, startPoint y: 194, endPoint x: 266, endPoint y: 164, distance: 210.1
click at [266, 164] on div "203 5 206 3 13:30 210 2 212 4 209 4 214 3 13:00 217 5 219 6 202 5 13:30 205 4 2…" at bounding box center [441, 267] width 622 height 344
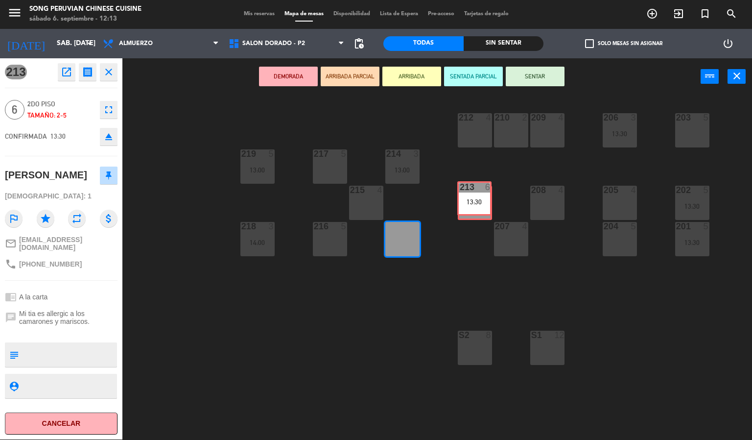
drag, startPoint x: 410, startPoint y: 233, endPoint x: 482, endPoint y: 192, distance: 82.4
click at [482, 192] on div "203 5 206 3 13:30 210 2 212 4 209 4 214 3 13:00 217 5 219 5 13:00 202 5 13:30 2…" at bounding box center [441, 267] width 622 height 344
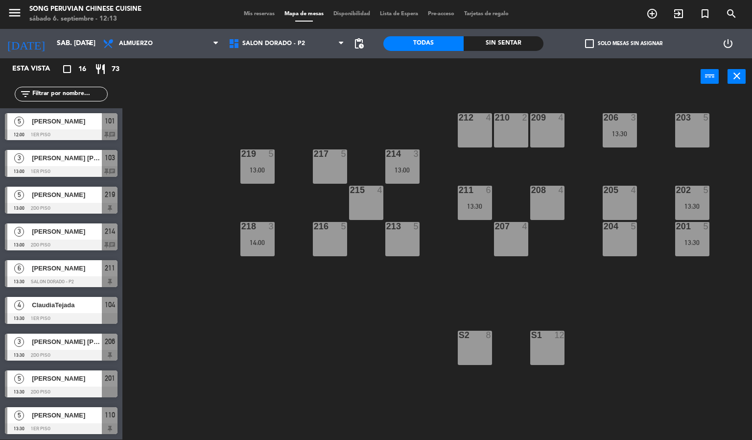
click at [467, 197] on div "211 6 13:30" at bounding box center [475, 203] width 34 height 34
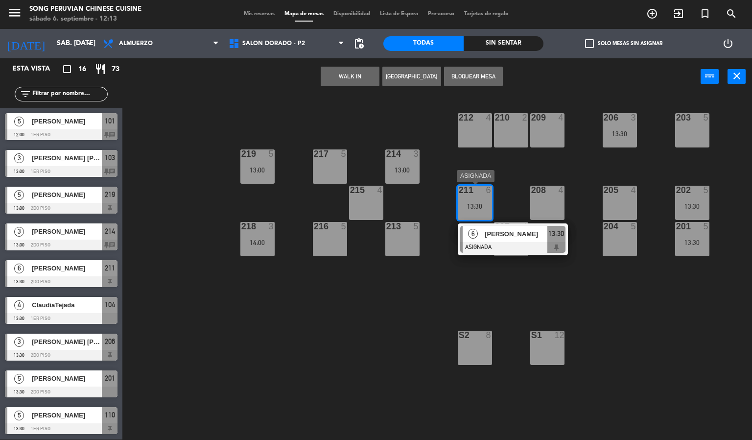
click at [495, 231] on span "[PERSON_NAME]" at bounding box center [516, 234] width 63 height 10
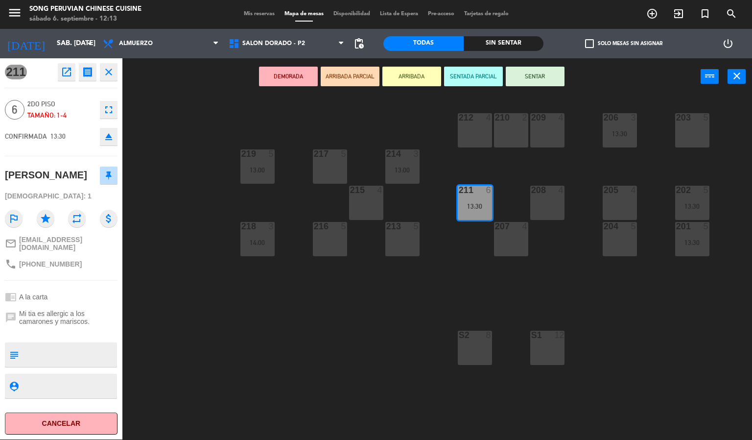
click at [225, 354] on div "203 5 206 3 13:30 210 2 212 4 209 4 214 3 13:00 217 5 219 5 13:00 202 5 13:30 2…" at bounding box center [441, 267] width 622 height 344
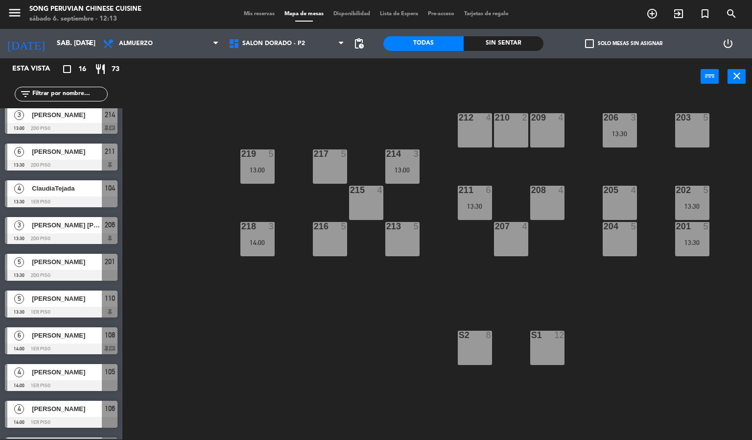
scroll to position [257, 0]
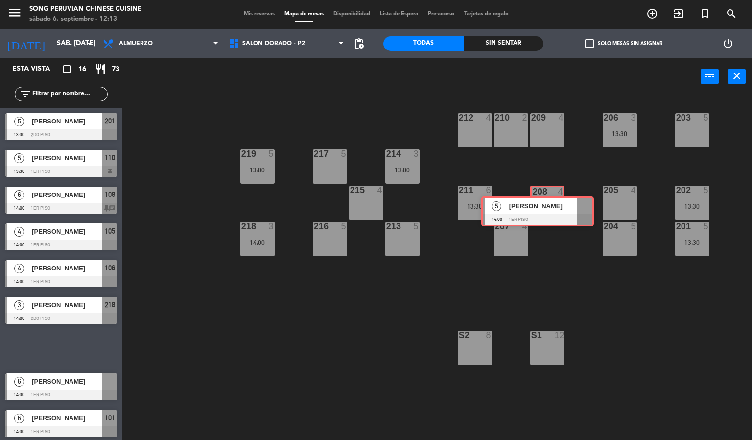
drag, startPoint x: 62, startPoint y: 344, endPoint x: 538, endPoint y: 207, distance: 495.5
click at [538, 207] on div "Esta vista crop_square 16 restaurant 73 filter_list 5 BREWS [PERSON_NAME] 12:00…" at bounding box center [376, 248] width 752 height 381
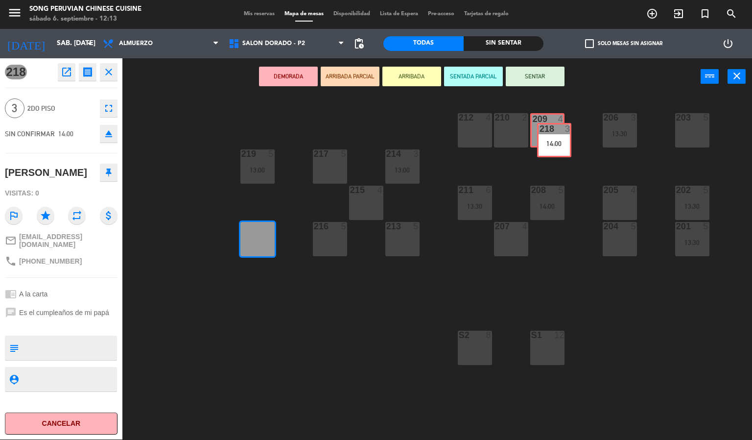
drag, startPoint x: 249, startPoint y: 236, endPoint x: 545, endPoint y: 138, distance: 312.5
click at [545, 138] on div "203 5 206 3 13:30 210 2 212 4 209 4 214 3 13:00 217 5 219 5 13:00 202 5 13:30 2…" at bounding box center [441, 267] width 622 height 344
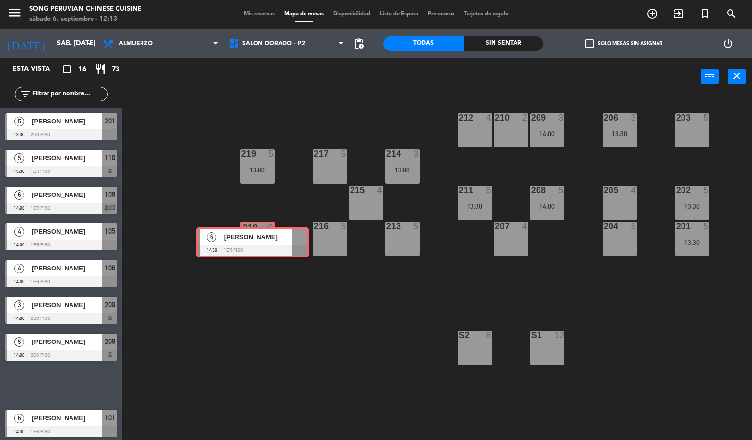
drag, startPoint x: 51, startPoint y: 385, endPoint x: 243, endPoint y: 242, distance: 238.6
click at [243, 242] on div "Esta vista crop_square 16 restaurant 73 filter_list 5 BREWS [PERSON_NAME] 12:00…" at bounding box center [376, 248] width 752 height 381
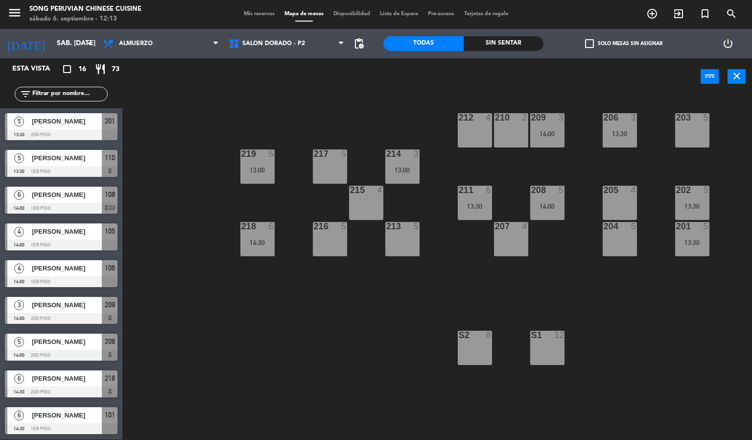
scroll to position [0, 0]
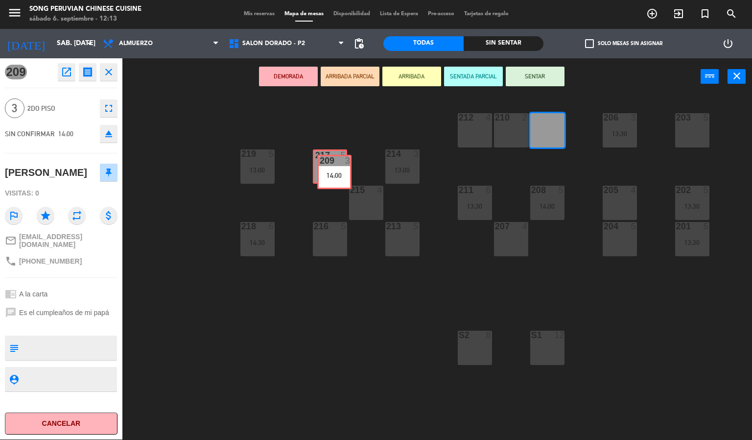
drag, startPoint x: 552, startPoint y: 124, endPoint x: 339, endPoint y: 166, distance: 217.0
click at [339, 166] on div "203 5 206 3 13:30 210 2 212 4 209 3 14:00 209 3 14:00 214 3 13:00 217 5 219 5 1…" at bounding box center [441, 267] width 622 height 344
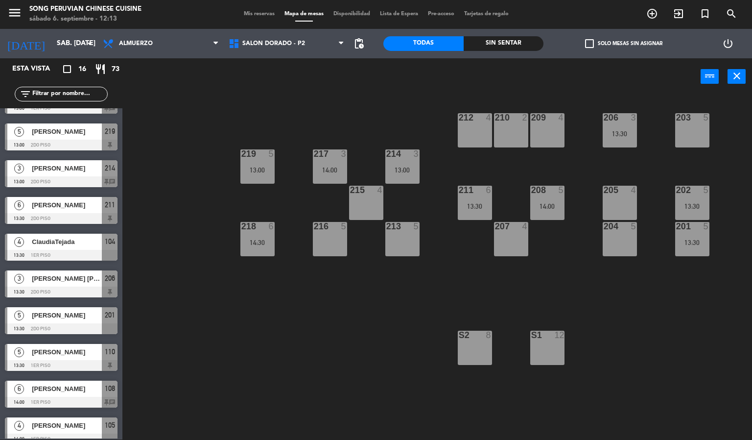
click at [302, 333] on div "203 5 206 3 13:30 210 2 212 4 209 4 214 3 13:00 217 3 14:00 219 5 13:00 202 5 1…" at bounding box center [441, 267] width 622 height 344
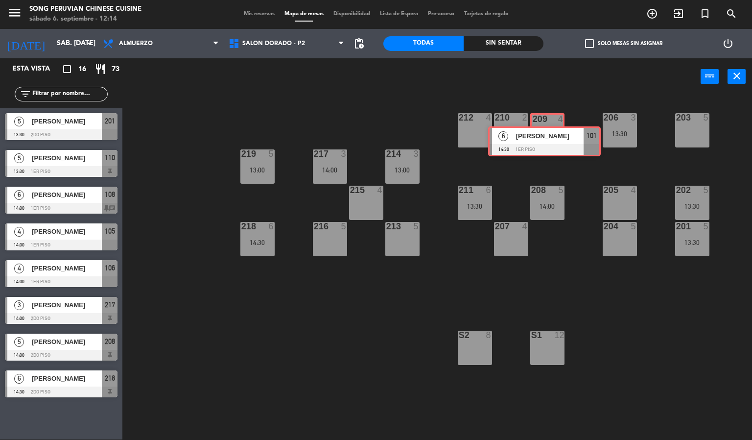
drag, startPoint x: 59, startPoint y: 424, endPoint x: 542, endPoint y: 144, distance: 558.4
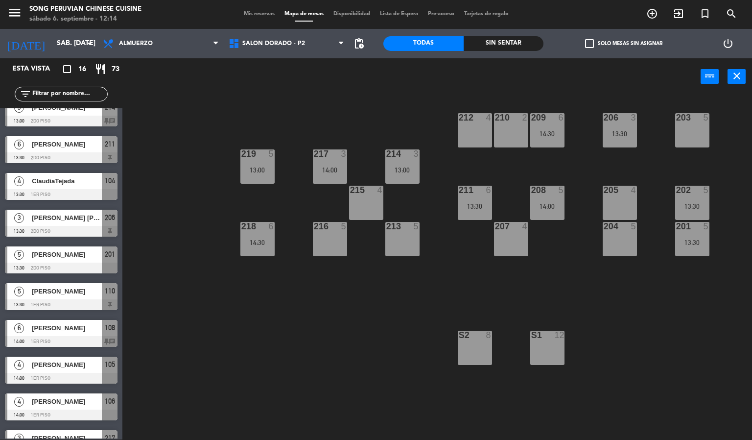
scroll to position [0, 0]
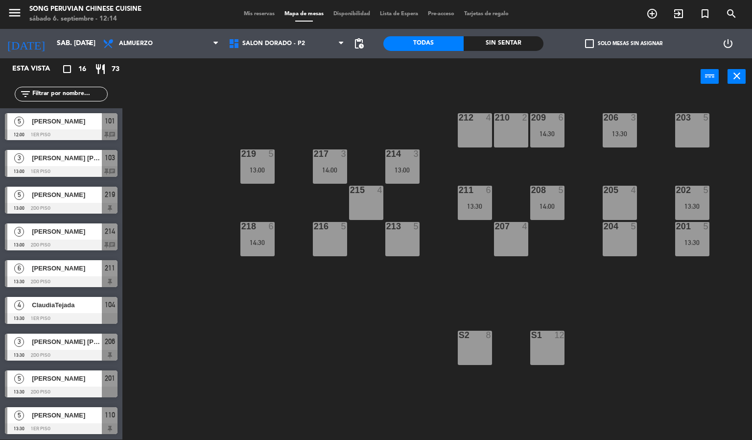
click at [248, 352] on div "203 5 206 3 13:30 210 2 212 4 209 6 14:30 214 3 13:00 217 3 14:00 219 5 13:00 2…" at bounding box center [441, 267] width 622 height 344
click at [280, 48] on span "SALON DORADO - P2" at bounding box center [287, 44] width 126 height 22
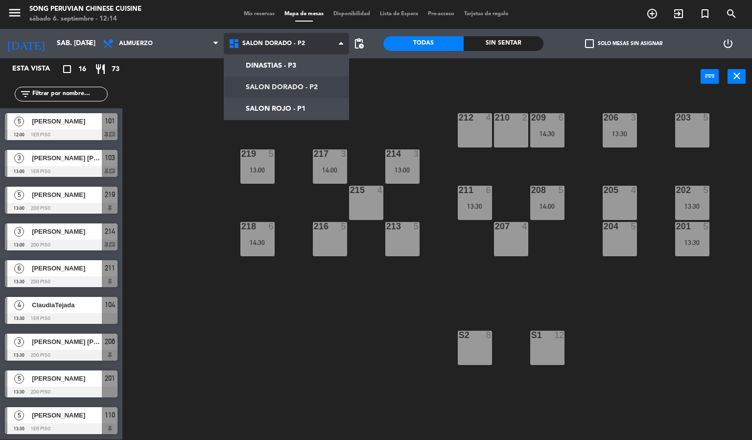
click at [302, 106] on ng-component "menu Song Peruvian Chinese Cuisine sábado 6. septiembre - 12:14 Mis reservas Ma…" at bounding box center [376, 220] width 752 height 440
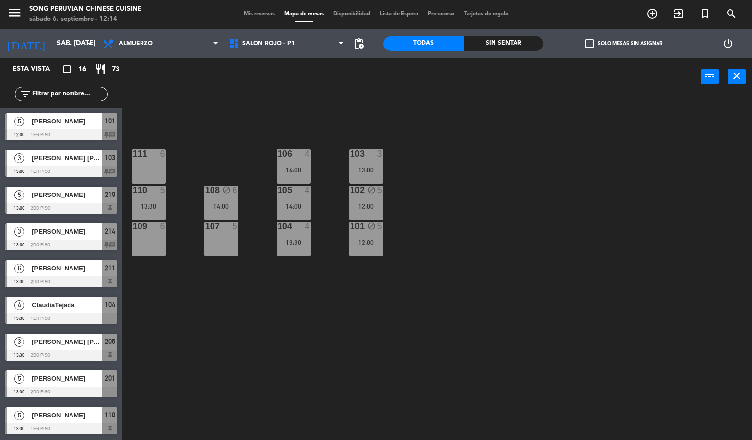
click at [379, 339] on div "103 3 13:00 106 4 14:00 111 6 102 block 5 12:00 105 4 14:00 108 block 6 14:00 1…" at bounding box center [441, 267] width 622 height 344
click at [487, 163] on div "103 3 13:00 106 4 14:00 111 6 102 block 5 12:00 105 4 14:00 108 block 6 14:00 1…" at bounding box center [441, 267] width 622 height 344
click at [470, 174] on div "103 3 13:00 106 4 14:00 111 6 102 block 5 12:00 105 4 14:00 108 block 6 14:00 1…" at bounding box center [441, 267] width 622 height 344
click at [484, 303] on div "103 3 13:00 106 4 14:00 111 6 102 block 5 12:00 105 4 14:00 108 block 6 14:00 1…" at bounding box center [441, 267] width 622 height 344
click at [307, 153] on div "4" at bounding box center [308, 153] width 6 height 9
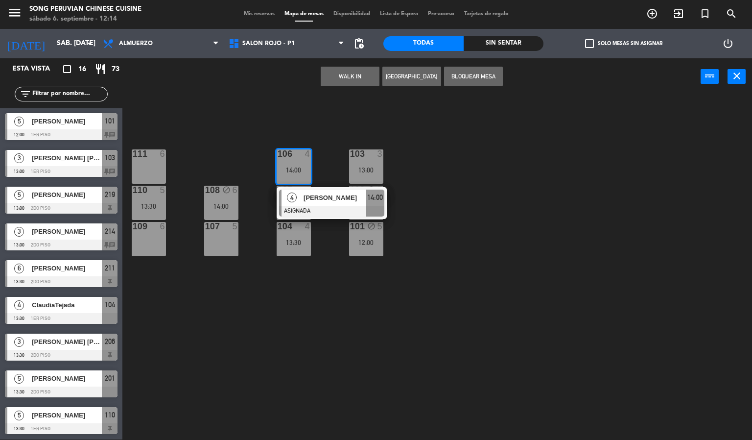
click at [153, 156] on div at bounding box center [148, 153] width 16 height 9
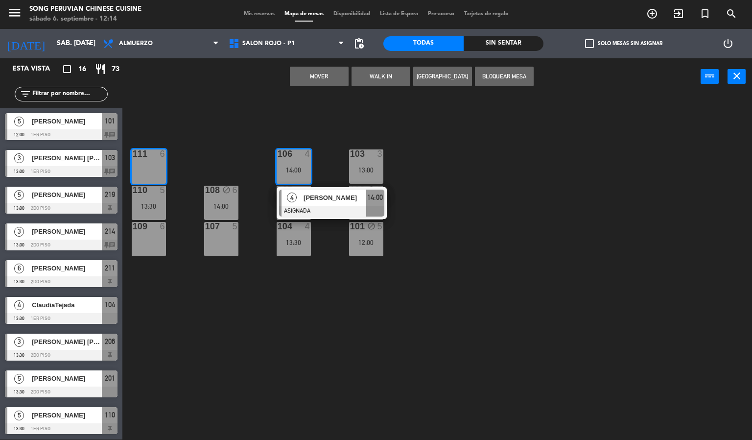
click at [321, 75] on button "Mover" at bounding box center [319, 77] width 59 height 20
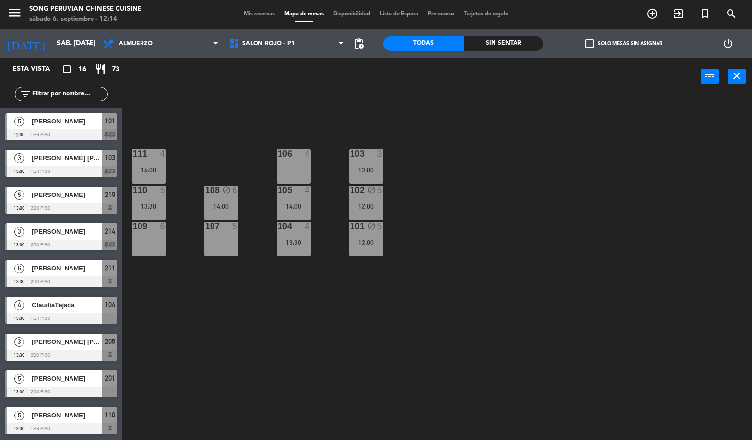
click at [470, 171] on div "103 3 13:00 106 4 111 4 14:00 102 block 5 12:00 105 4 14:00 108 block 6 14:00 1…" at bounding box center [441, 267] width 622 height 344
click at [292, 234] on div "104 4 13:30" at bounding box center [294, 239] width 34 height 34
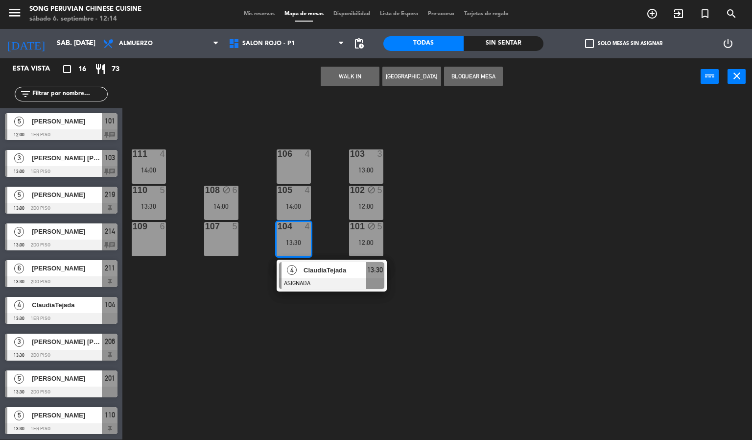
click at [160, 242] on div "109 6" at bounding box center [149, 239] width 34 height 34
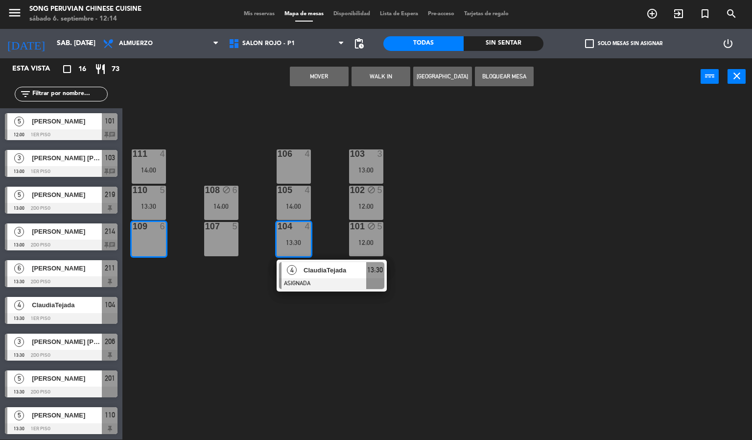
click at [319, 75] on button "Mover" at bounding box center [319, 77] width 59 height 20
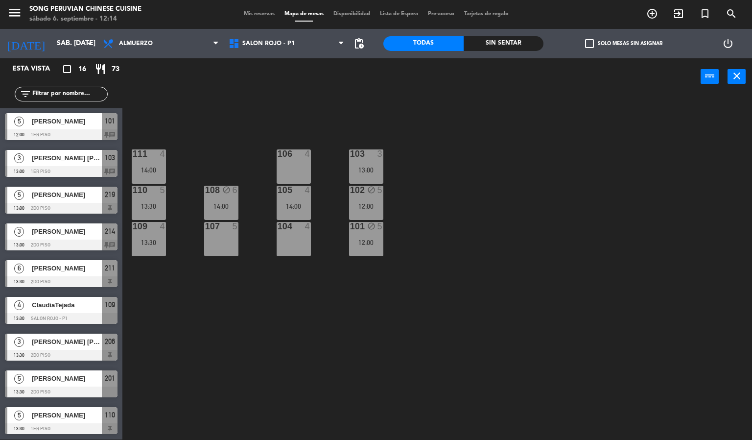
click at [546, 170] on div "103 3 13:00 106 4 111 4 14:00 102 block 5 12:00 105 4 14:00 108 block 6 14:00 1…" at bounding box center [441, 267] width 622 height 344
click at [297, 203] on div "14:00" at bounding box center [294, 206] width 34 height 7
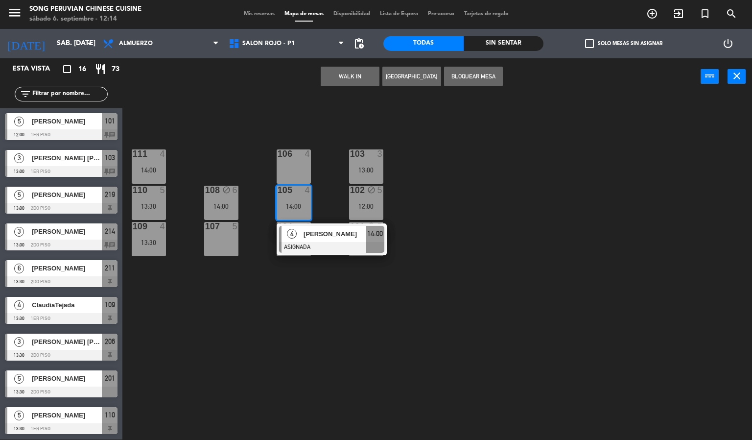
click at [221, 242] on div "107 5" at bounding box center [221, 239] width 34 height 34
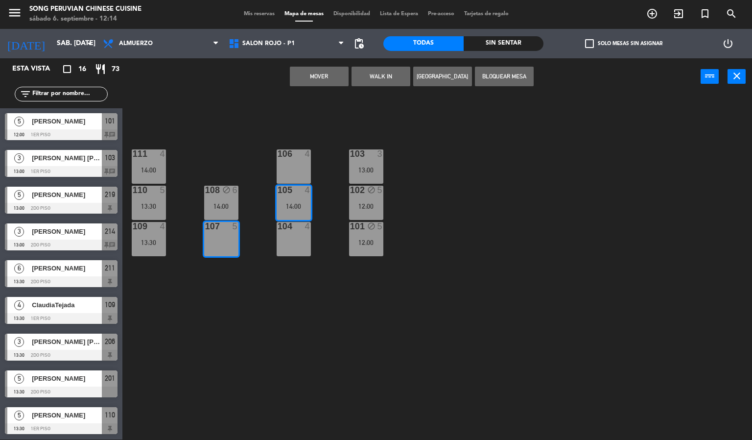
click at [319, 75] on button "Mover" at bounding box center [319, 77] width 59 height 20
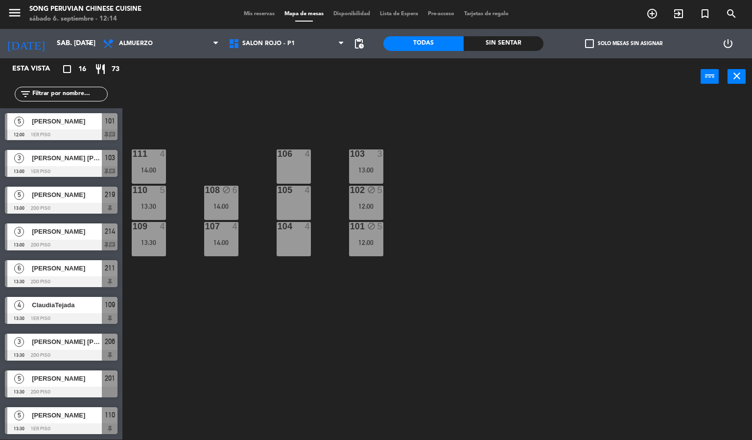
click at [490, 183] on div "103 3 13:00 106 4 111 4 14:00 102 block 5 12:00 105 4 108 block 6 14:00 110 5 1…" at bounding box center [441, 267] width 622 height 344
click at [222, 372] on div "103 3 13:00 106 4 111 4 14:00 102 block 5 12:00 105 4 108 block 6 14:00 110 5 1…" at bounding box center [441, 267] width 622 height 344
click at [523, 239] on div "103 3 13:00 106 4 111 4 14:00 102 block 5 12:00 105 4 108 block 6 14:00 110 5 1…" at bounding box center [441, 267] width 622 height 344
click at [97, 119] on span "[PERSON_NAME]" at bounding box center [67, 121] width 70 height 10
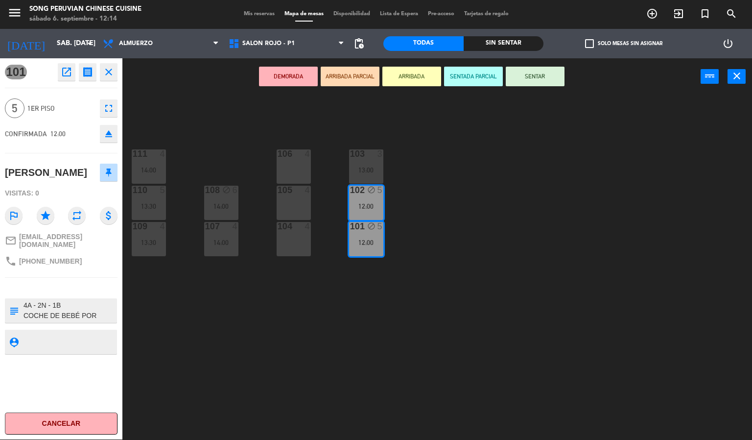
click at [472, 78] on button "SENTADA PARCIAL" at bounding box center [473, 77] width 59 height 20
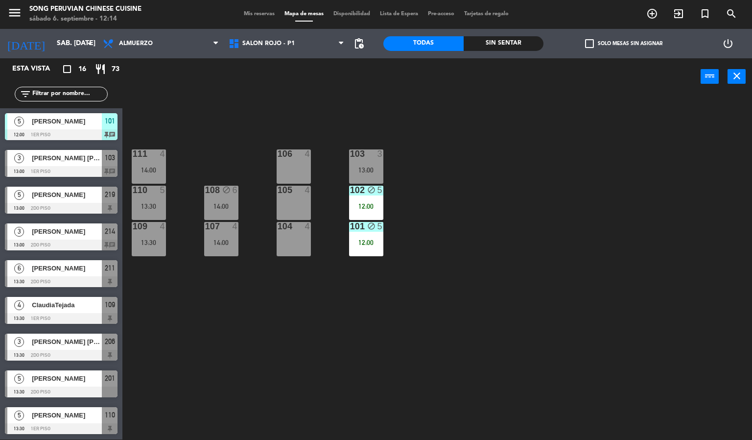
click at [507, 235] on div "103 3 13:00 106 4 111 4 14:00 102 block 5 12:00 105 4 108 block 6 14:00 110 5 1…" at bounding box center [441, 267] width 622 height 344
click at [364, 239] on div "12:00" at bounding box center [366, 242] width 34 height 7
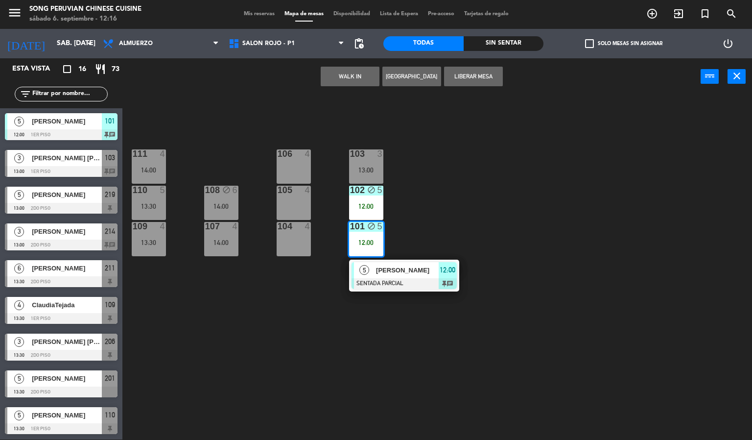
click at [416, 269] on span "[PERSON_NAME]" at bounding box center [407, 270] width 63 height 10
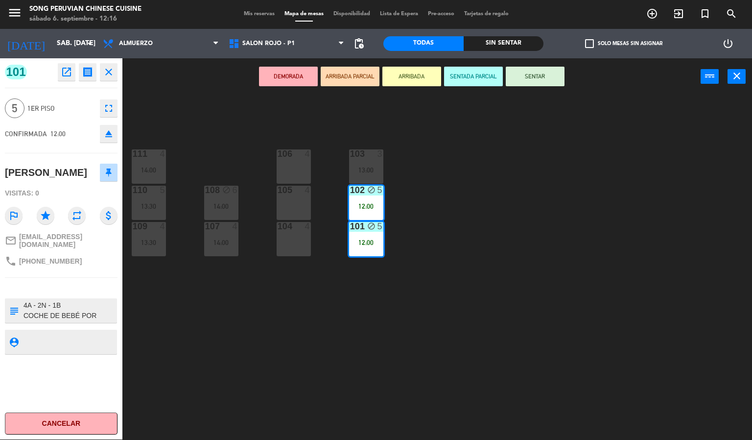
click at [541, 84] on button "SENTAR" at bounding box center [535, 77] width 59 height 20
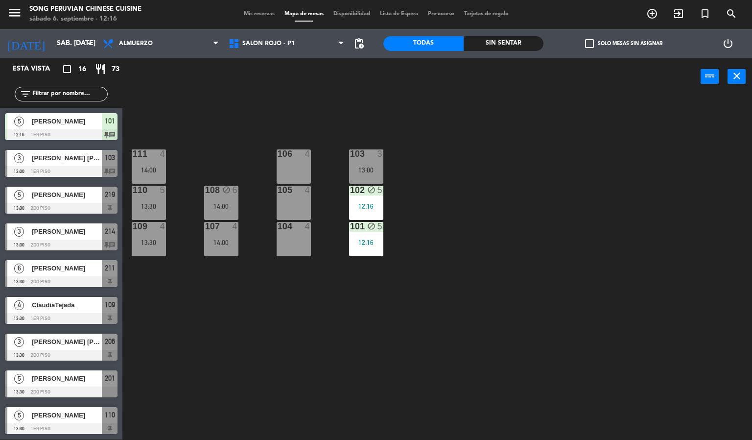
click at [529, 198] on div "103 3 13:00 106 4 111 4 14:00 102 block 5 12:16 105 4 108 block 6 14:00 110 5 1…" at bounding box center [441, 267] width 622 height 344
click at [551, 286] on div "103 3 13:00 106 4 111 4 14:00 102 block 5 12:00 105 4 108 block 6 14:00 110 5 1…" at bounding box center [441, 267] width 622 height 344
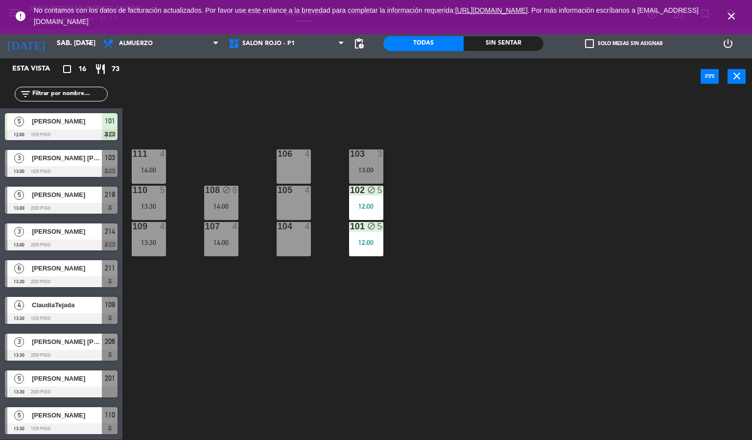
click at [731, 15] on icon "close" at bounding box center [731, 16] width 12 height 12
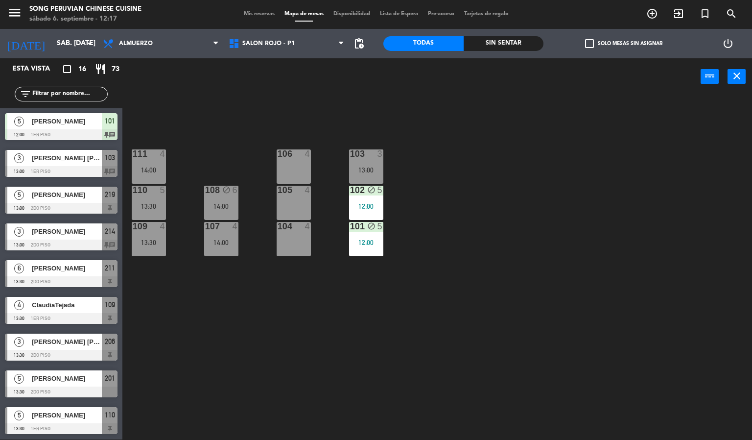
click at [655, 238] on div "103 3 13:00 106 4 111 4 14:00 102 block 5 12:00 105 4 108 block 6 14:00 110 5 1…" at bounding box center [441, 267] width 622 height 344
click at [210, 333] on div "103 3 13:00 106 4 111 4 14:00 102 block 5 12:00 105 4 108 block 6 14:00 110 5 1…" at bounding box center [441, 267] width 622 height 344
click at [227, 206] on div "14:00" at bounding box center [221, 206] width 34 height 7
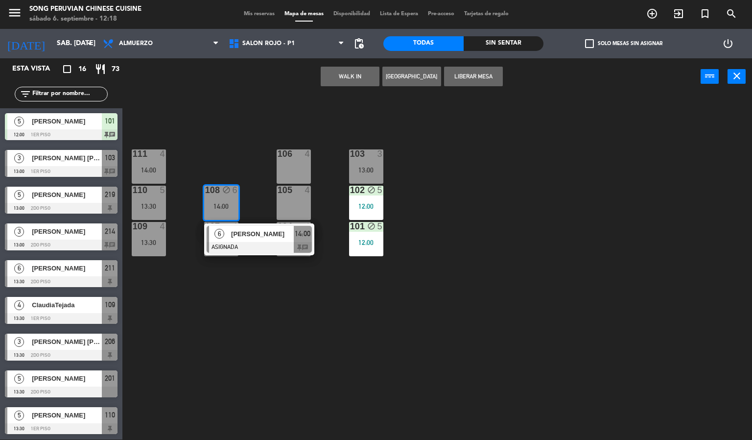
click at [269, 246] on div at bounding box center [259, 247] width 105 height 11
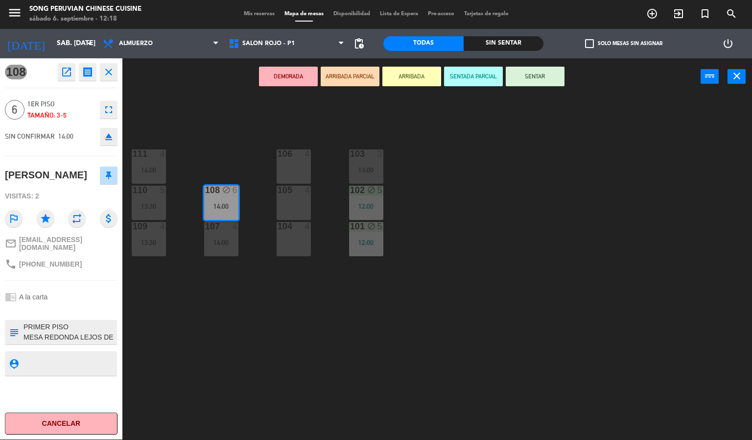
click at [376, 354] on div "103 3 13:00 106 4 111 4 14:00 102 block 5 12:00 105 4 108 block 6 14:00 110 5 1…" at bounding box center [441, 267] width 622 height 344
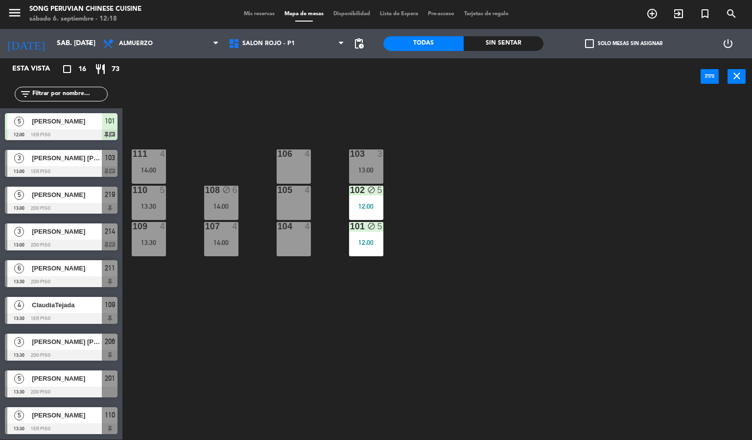
scroll to position [0, 0]
click at [447, 232] on div "103 3 13:00 106 4 111 4 14:00 102 block 5 12:00 105 4 108 block 6 14:00 110 5 1…" at bounding box center [441, 267] width 622 height 344
click at [446, 303] on div "103 3 13:00 106 4 111 4 14:00 102 block 5 12:00 105 4 108 block 6 14:00 110 5 1…" at bounding box center [441, 267] width 622 height 344
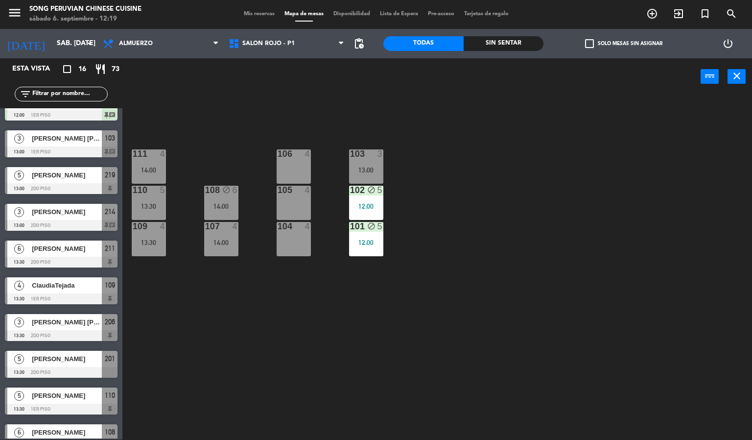
scroll to position [0, 0]
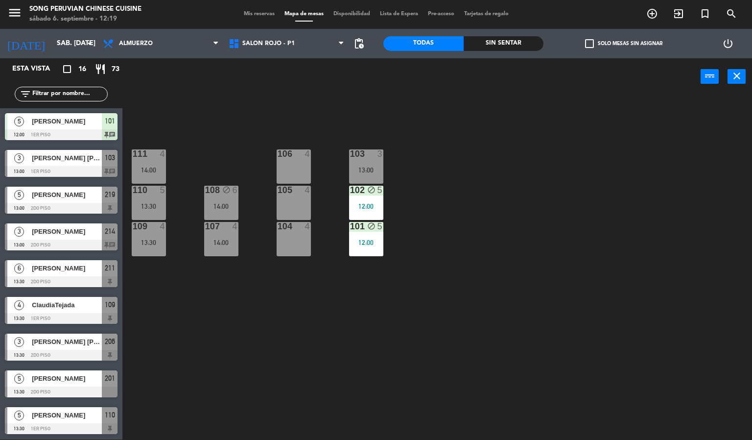
click at [421, 316] on div "103 3 13:00 106 4 111 4 14:00 102 block 5 12:00 105 4 108 block 6 14:00 110 5 1…" at bounding box center [441, 267] width 622 height 344
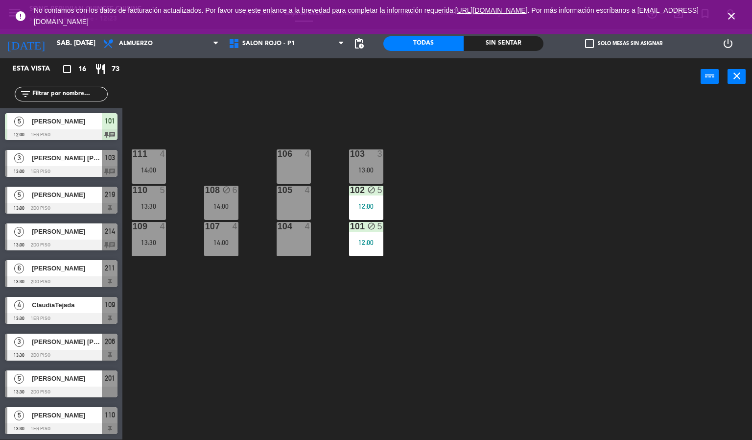
click at [731, 16] on icon "close" at bounding box center [731, 16] width 12 height 12
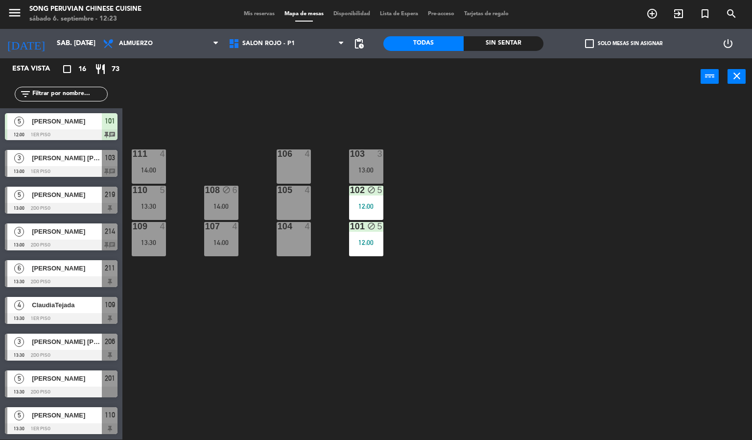
click at [628, 137] on div "103 3 13:00 106 4 111 4 14:00 102 block 5 12:00 105 4 108 block 6 14:00 110 5 1…" at bounding box center [441, 267] width 622 height 344
click at [450, 260] on div "103 3 13:00 106 4 111 4 14:00 102 block 5 12:00 105 4 108 block 6 14:00 110 5 1…" at bounding box center [441, 267] width 622 height 344
click at [282, 43] on span "SALON ROJO - P1" at bounding box center [268, 43] width 52 height 7
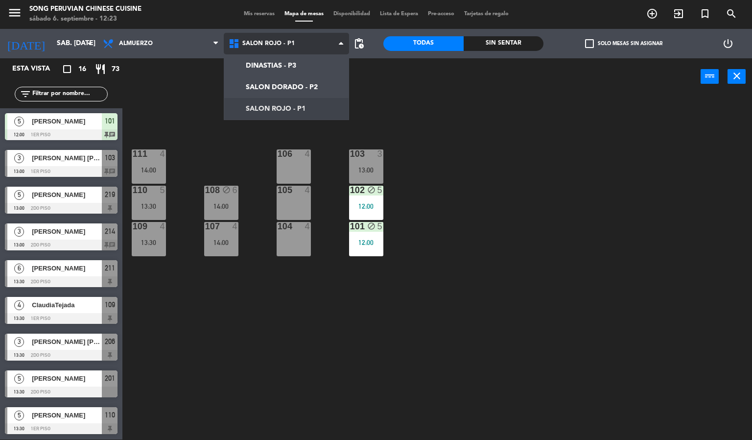
click at [306, 86] on ng-component "menu Song Peruvian Chinese Cuisine sábado 6. septiembre - 12:23 Mis reservas Ma…" at bounding box center [376, 220] width 752 height 440
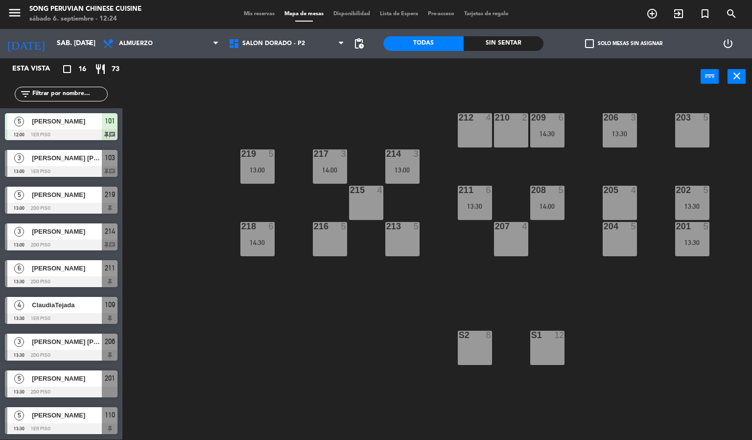
click at [283, 368] on div "203 5 206 3 13:30 210 2 212 4 209 6 14:30 214 3 13:00 217 3 14:00 219 5 13:00 2…" at bounding box center [441, 267] width 622 height 344
click at [256, 349] on div "203 5 206 3 13:30 210 2 212 4 209 6 14:30 214 3 13:00 217 3 14:00 219 5 13:00 2…" at bounding box center [441, 267] width 622 height 344
click at [290, 43] on span "SALON DORADO - P2" at bounding box center [273, 43] width 63 height 7
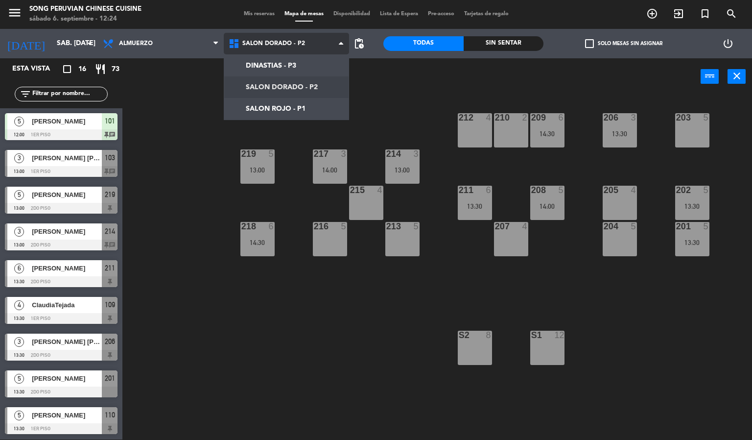
click at [303, 114] on ng-component "menu Song Peruvian Chinese Cuisine sábado 6. septiembre - 12:24 Mis reservas Ma…" at bounding box center [376, 220] width 752 height 440
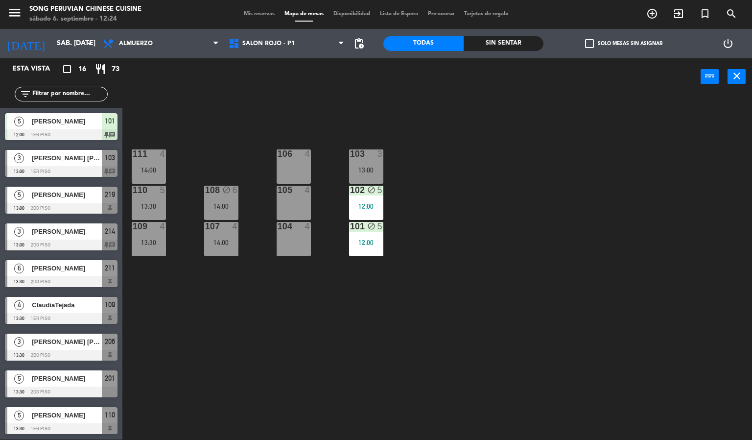
click at [460, 284] on div "103 3 13:00 106 4 111 4 14:00 102 block 5 12:00 105 4 108 block 6 14:00 110 5 1…" at bounding box center [441, 267] width 622 height 344
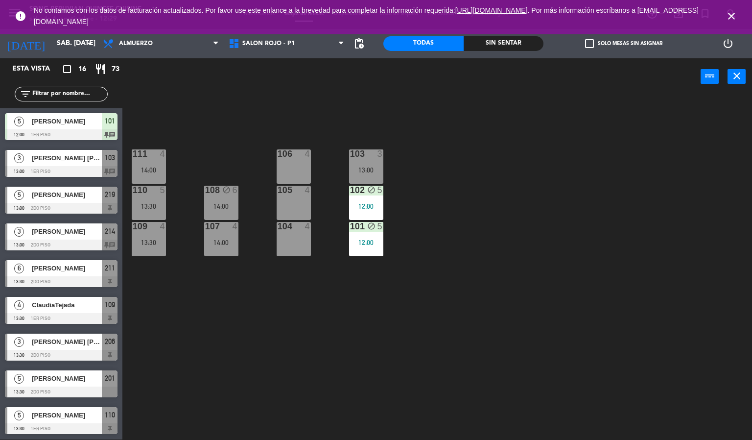
click at [731, 18] on icon "close" at bounding box center [731, 16] width 12 height 12
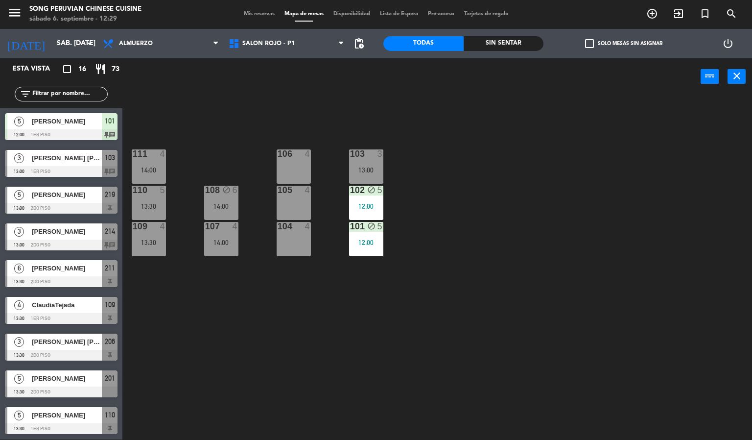
click at [657, 235] on div "103 3 13:00 106 4 111 4 14:00 102 block 5 12:00 105 4 108 block 6 14:00 110 5 1…" at bounding box center [441, 267] width 622 height 344
click at [282, 163] on div "106 4" at bounding box center [294, 166] width 34 height 34
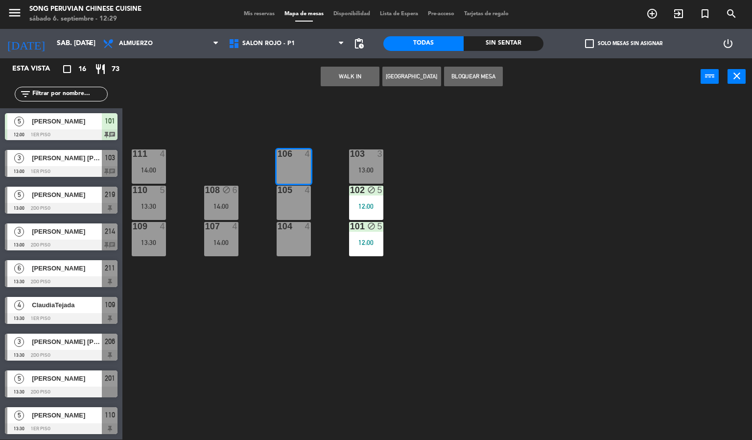
click at [390, 80] on button "[GEOGRAPHIC_DATA]" at bounding box center [411, 77] width 59 height 20
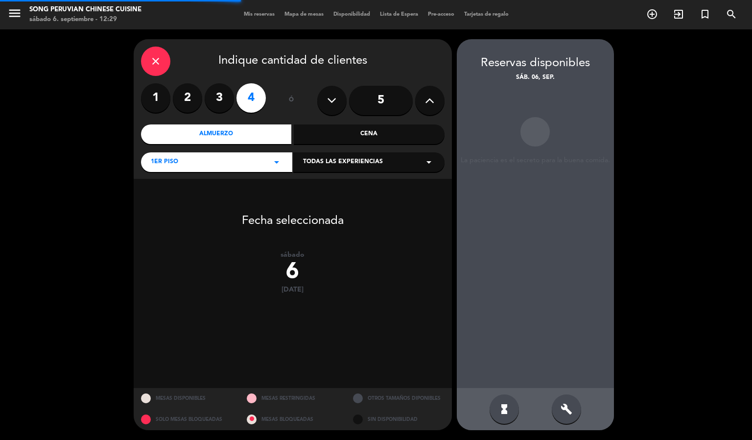
click at [190, 96] on label "2" at bounding box center [187, 97] width 29 height 29
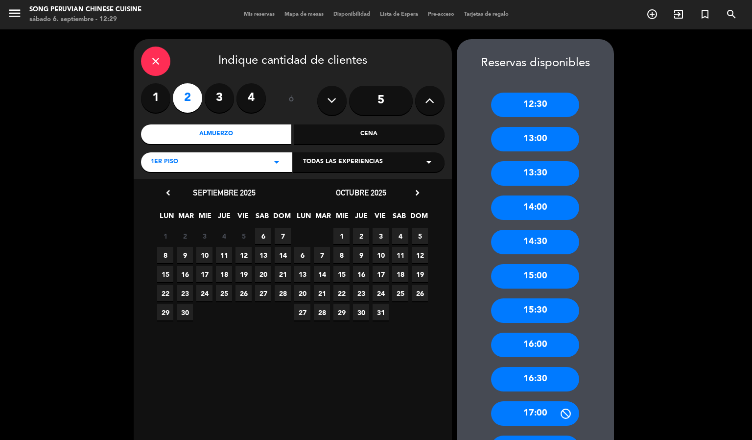
click at [258, 237] on span "6" at bounding box center [263, 236] width 16 height 16
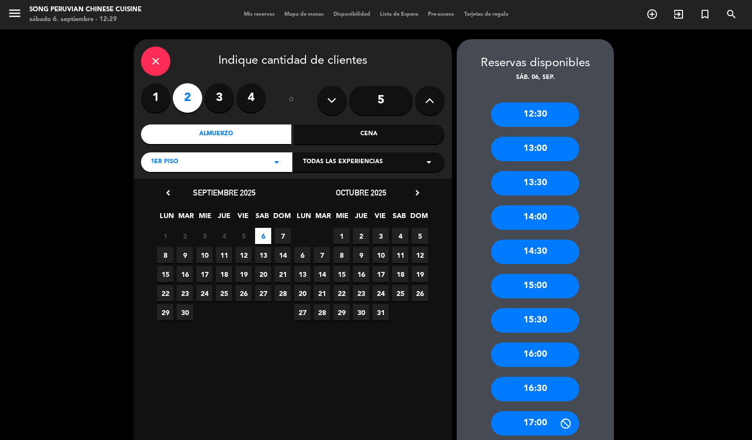
click at [546, 216] on div "14:00" at bounding box center [535, 217] width 88 height 24
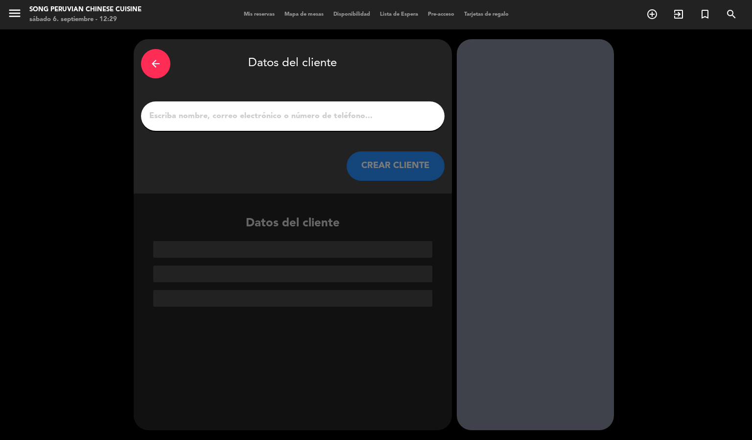
click at [412, 123] on div at bounding box center [292, 115] width 303 height 29
click at [395, 118] on input "1" at bounding box center [292, 116] width 289 height 14
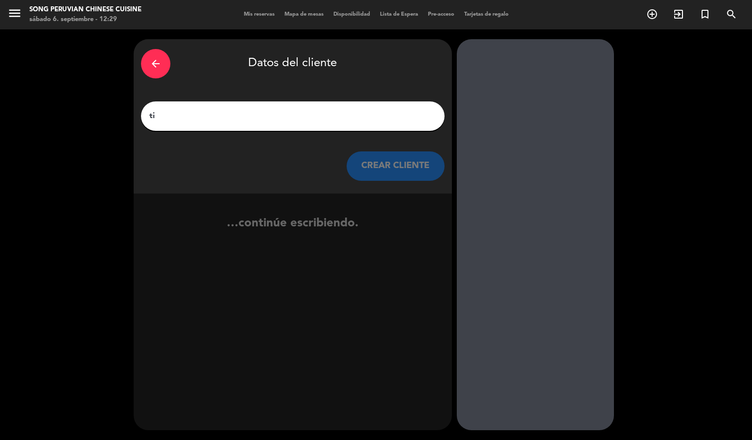
type input "t"
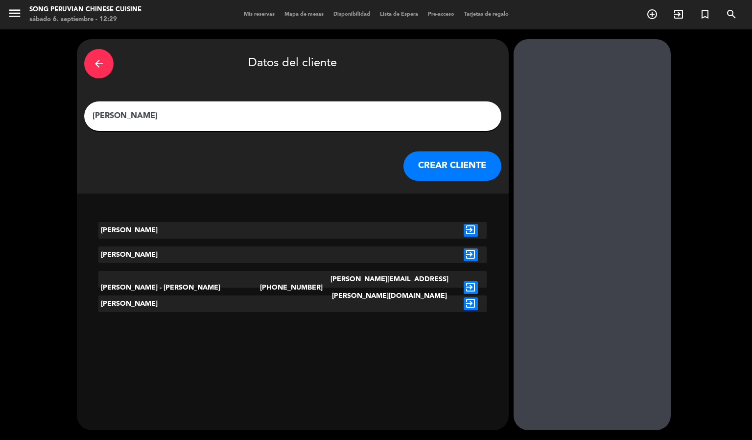
type input "[PERSON_NAME]"
click at [464, 281] on icon "exit_to_app" at bounding box center [471, 287] width 14 height 13
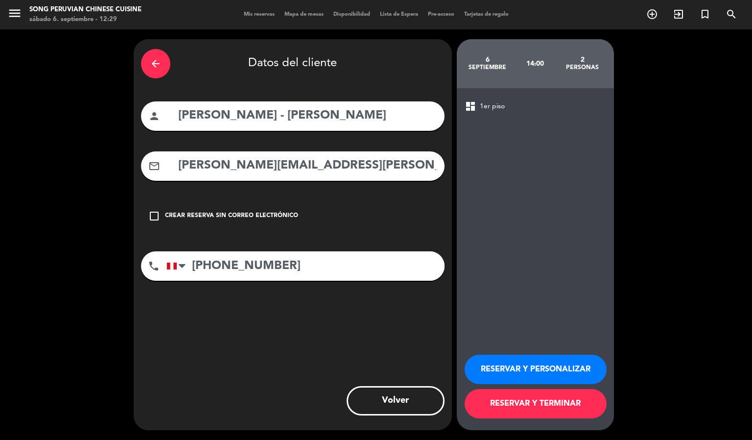
drag, startPoint x: 426, startPoint y: 112, endPoint x: 281, endPoint y: 115, distance: 144.9
click at [281, 115] on input "[PERSON_NAME] - [PERSON_NAME]" at bounding box center [307, 116] width 260 height 20
type input "[PERSON_NAME]"
click at [543, 372] on button "RESERVAR Y PERSONALIZAR" at bounding box center [536, 368] width 142 height 29
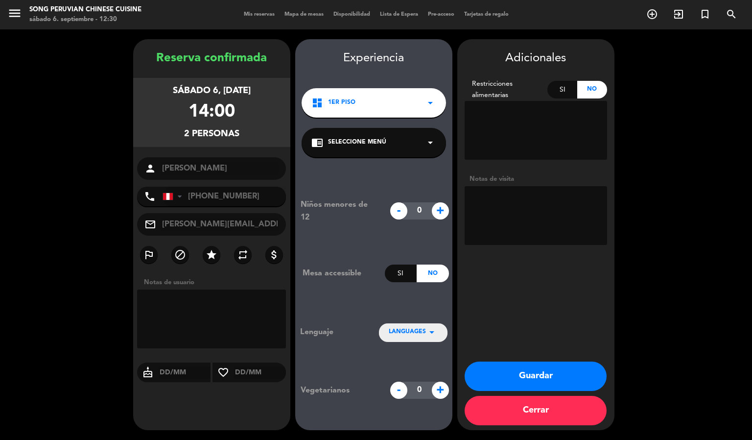
click at [505, 212] on textarea at bounding box center [536, 215] width 142 height 59
type textarea "L"
type textarea "DESEA MESA SILENCIOSA"
click at [539, 372] on button "Guardar" at bounding box center [536, 375] width 142 height 29
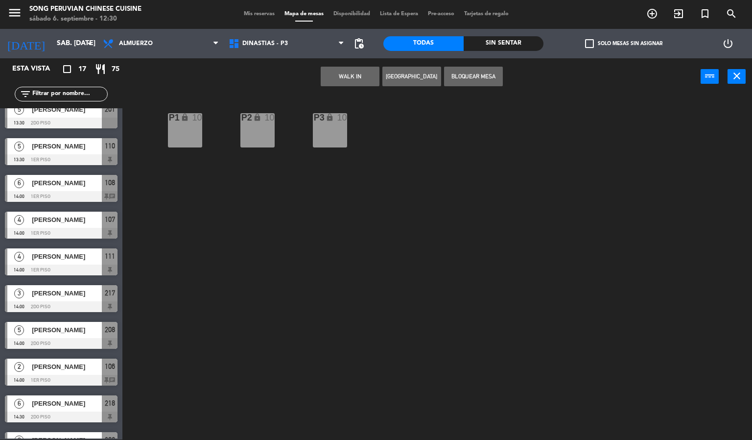
scroll to position [294, 0]
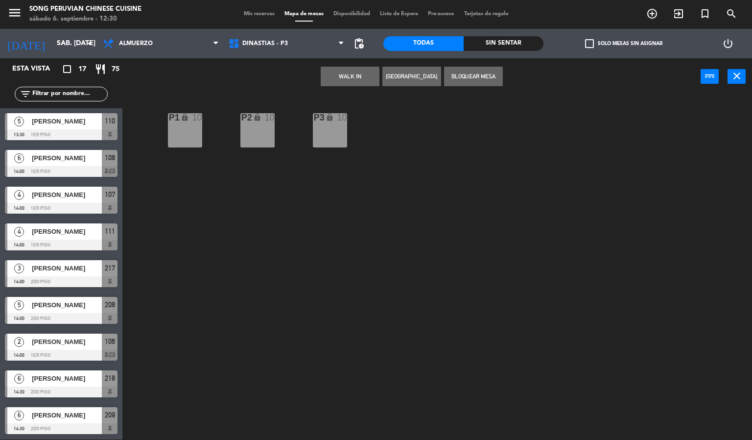
click at [62, 339] on div "2 [PERSON_NAME] 14:00 1er piso 106 chat" at bounding box center [61, 346] width 122 height 37
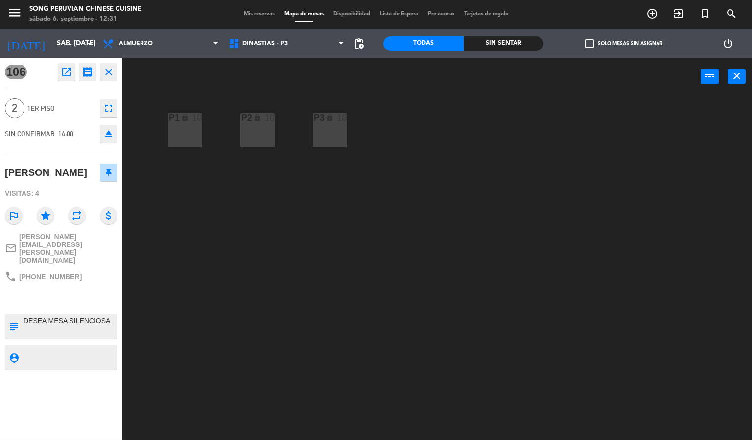
click at [407, 318] on div "P2 lock 10 P3 lock 10 P1 lock 10" at bounding box center [441, 267] width 622 height 344
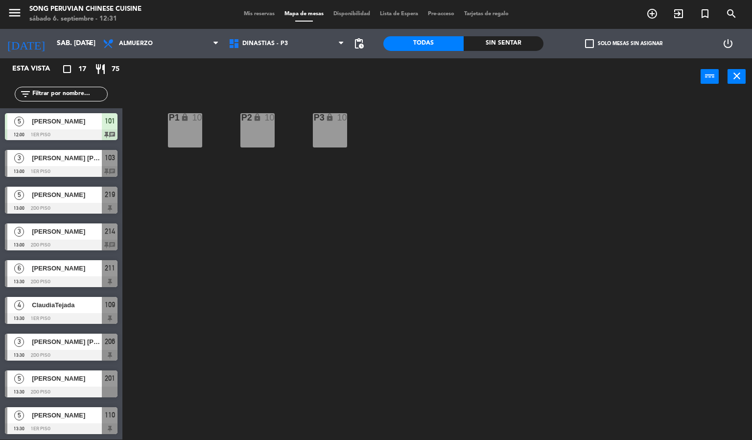
scroll to position [112, 0]
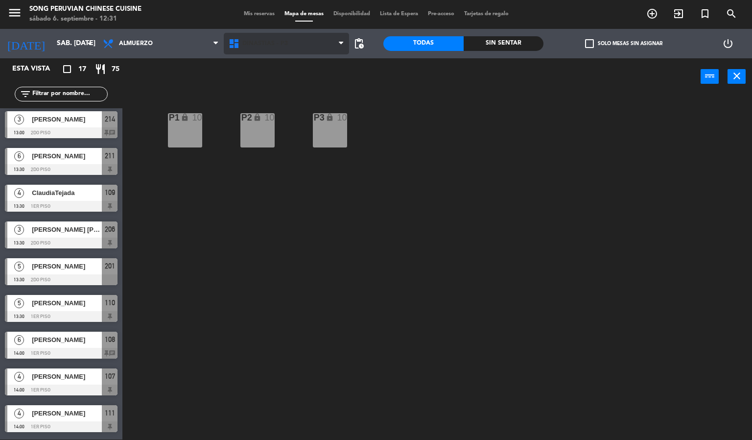
click at [295, 40] on span "DINASTIAS - P3" at bounding box center [287, 44] width 126 height 22
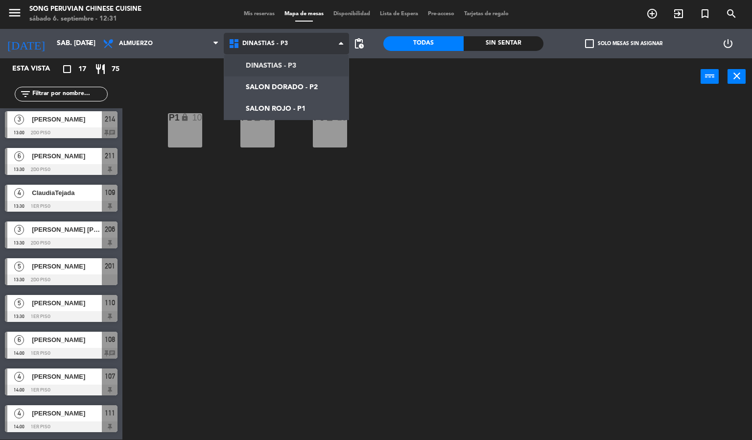
click at [294, 90] on ng-component "menu Song Peruvian Chinese Cuisine sábado 6. septiembre - 12:31 Mis reservas Ma…" at bounding box center [376, 220] width 752 height 440
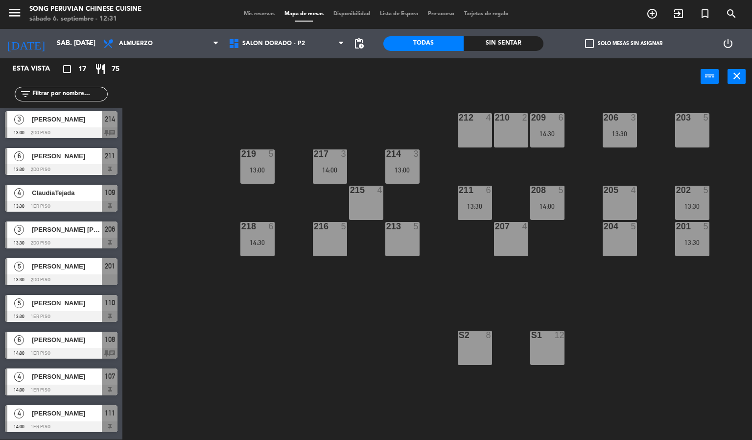
click at [268, 378] on div "203 5 206 3 13:30 210 2 212 4 209 6 14:30 214 3 13:00 217 3 14:00 219 5 13:00 2…" at bounding box center [441, 267] width 622 height 344
drag, startPoint x: 285, startPoint y: 329, endPoint x: 247, endPoint y: 341, distance: 40.6
click at [269, 341] on div "203 5 206 3 13:30 210 2 212 4 209 6 14:30 214 3 13:00 217 3 14:00 219 5 13:00 2…" at bounding box center [441, 267] width 622 height 344
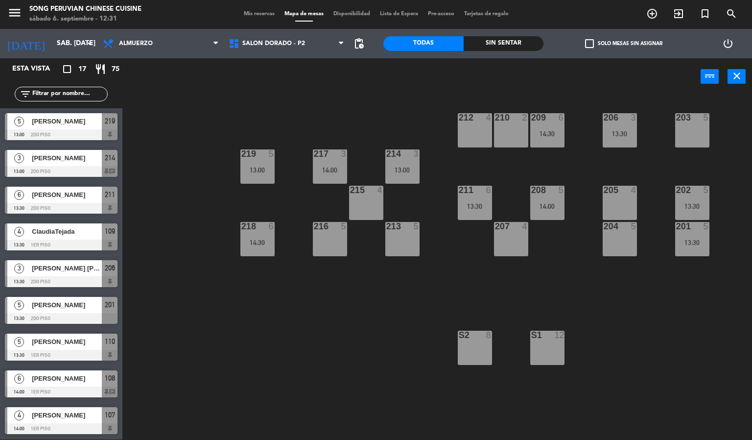
scroll to position [0, 0]
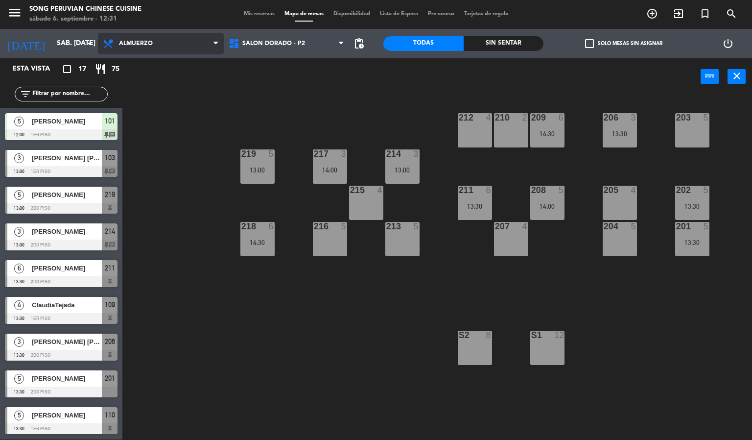
click at [134, 47] on span "Almuerzo" at bounding box center [161, 44] width 126 height 22
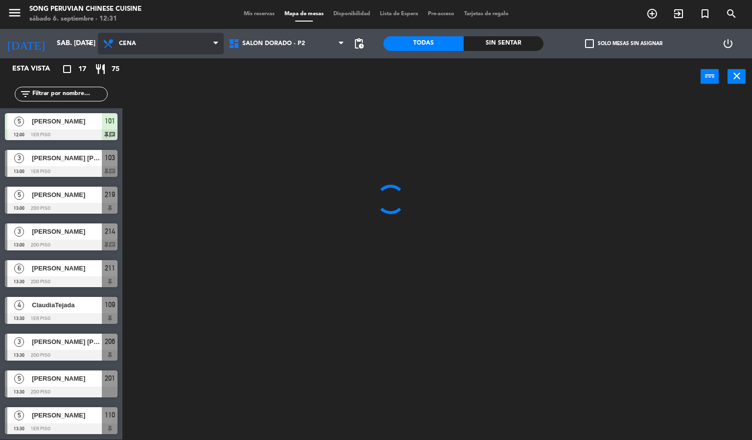
click at [162, 90] on ng-component "menu Song Peruvian Chinese Cuisine sábado 6. septiembre - 12:31 Mis reservas Ma…" at bounding box center [376, 220] width 752 height 440
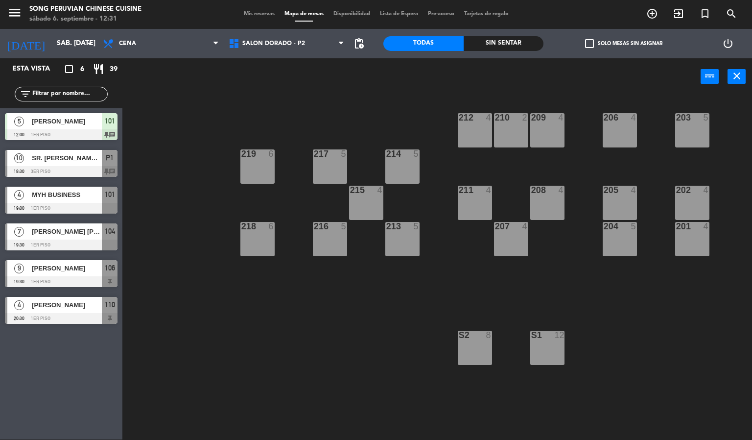
click at [62, 163] on div "10 SR. [PERSON_NAME] / CHEF [PERSON_NAME] 18:30 3er piso P1 chat" at bounding box center [61, 163] width 122 height 37
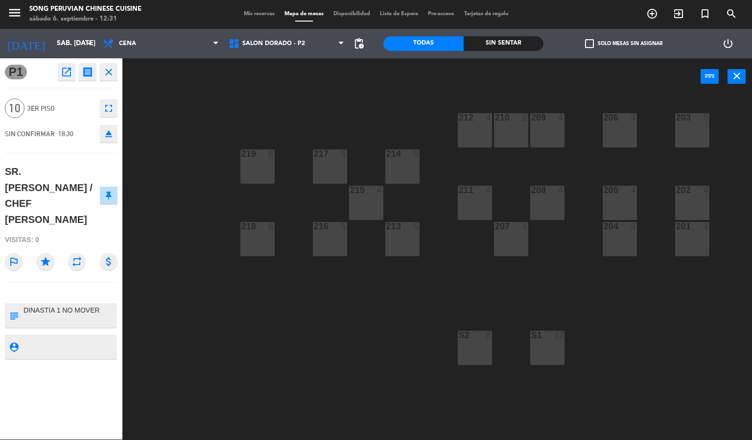
click at [217, 340] on div "203 5 206 4 210 2 212 4 209 4 214 5 217 5 219 6 202 4 205 4 208 4 211 4 215 4 2…" at bounding box center [441, 267] width 622 height 344
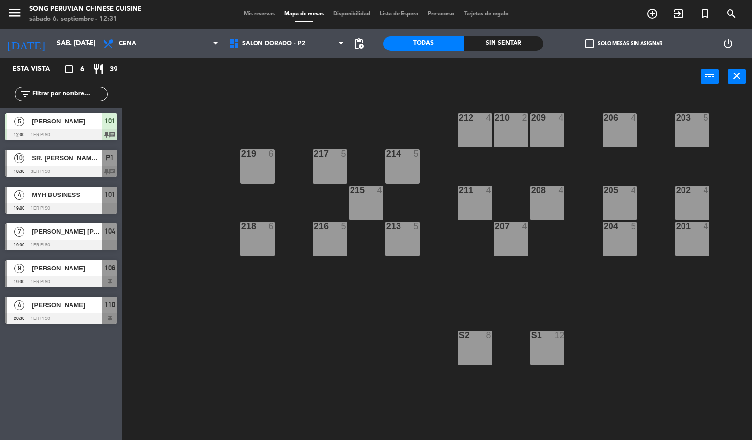
click at [407, 169] on div "214 5" at bounding box center [402, 166] width 34 height 34
click at [376, 74] on button "[GEOGRAPHIC_DATA]" at bounding box center [380, 77] width 59 height 20
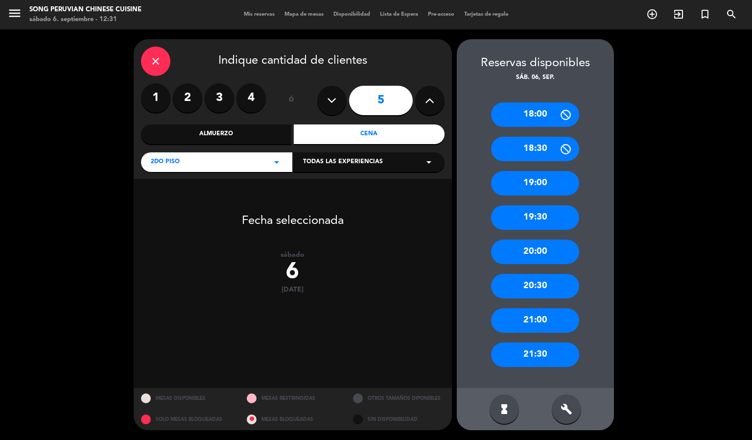
click at [213, 99] on label "3" at bounding box center [219, 97] width 29 height 29
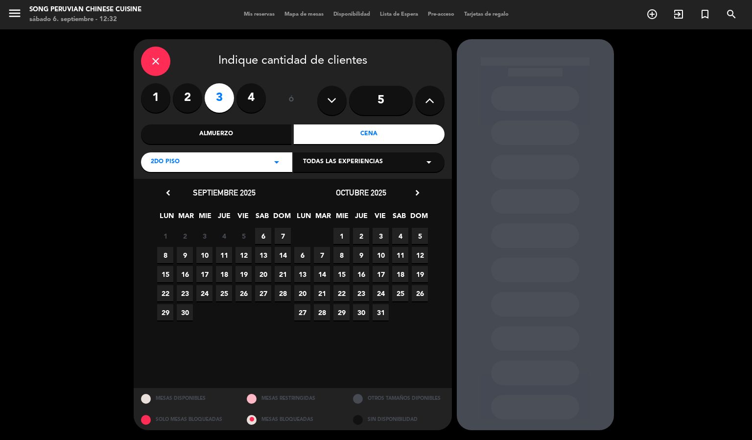
click at [260, 234] on span "6" at bounding box center [263, 236] width 16 height 16
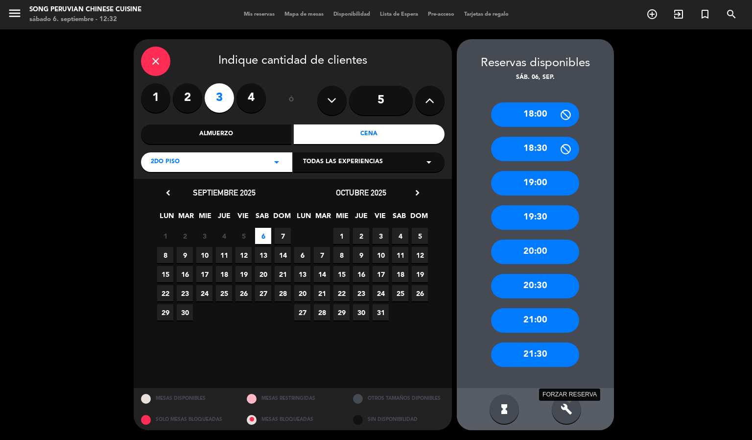
click at [561, 410] on icon "build" at bounding box center [566, 409] width 12 height 12
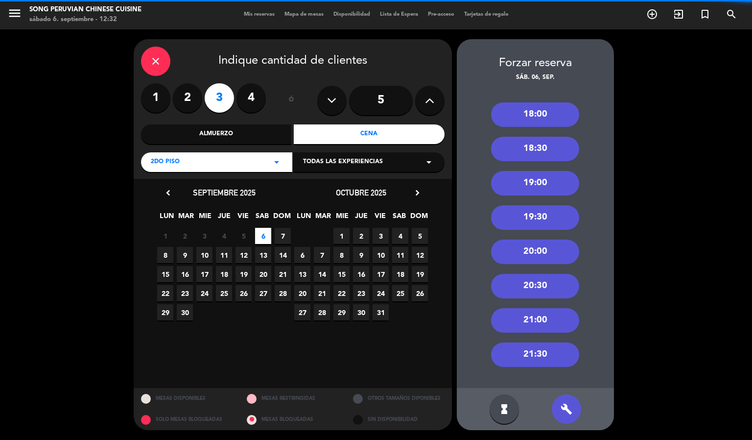
click at [541, 149] on div "18:30" at bounding box center [535, 149] width 88 height 24
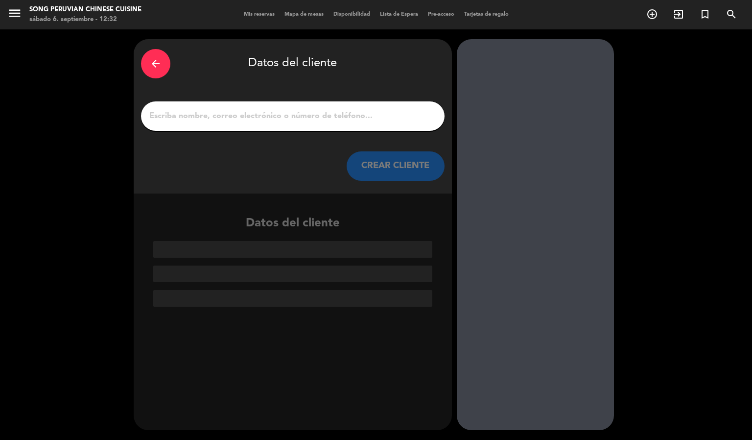
click at [398, 109] on input "1" at bounding box center [292, 116] width 289 height 14
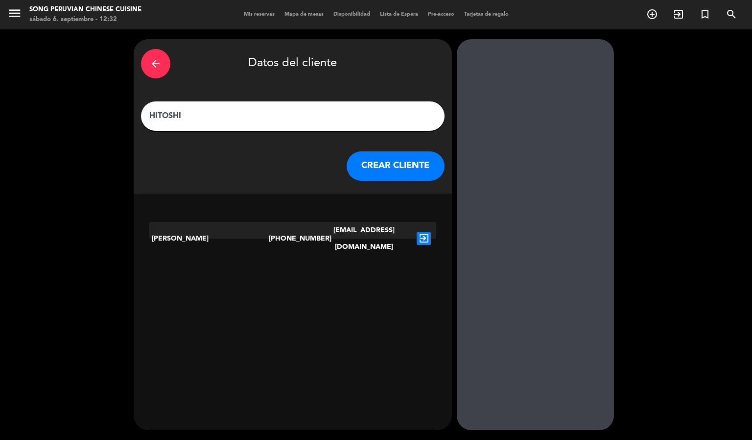
type input "HITOSHI"
click at [420, 232] on icon "exit_to_app" at bounding box center [424, 238] width 14 height 13
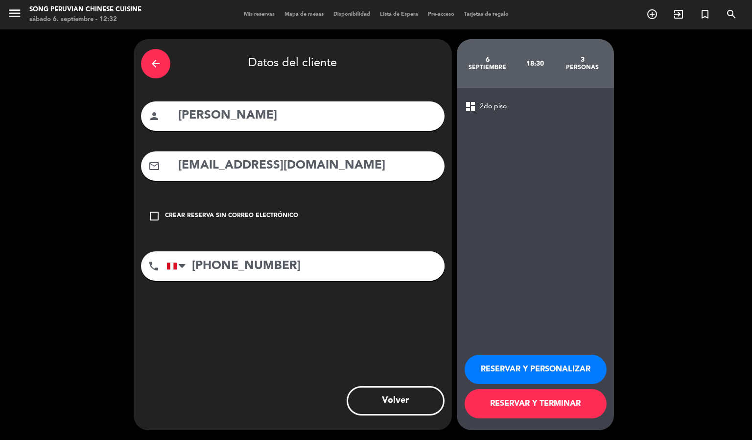
click at [260, 165] on input "[EMAIL_ADDRESS][DOMAIN_NAME]" at bounding box center [307, 166] width 260 height 20
click at [360, 162] on input "[PERSON_NAME][EMAIL_ADDRESS][DOMAIN_NAME]" at bounding box center [307, 166] width 260 height 20
click at [247, 162] on input "[PERSON_NAME][EMAIL_ADDRESS][DOMAIN_NAME]" at bounding box center [307, 166] width 260 height 20
type input "[PERSON_NAME][EMAIL_ADDRESS][DOMAIN_NAME]"
click at [551, 366] on button "RESERVAR Y PERSONALIZAR" at bounding box center [536, 368] width 142 height 29
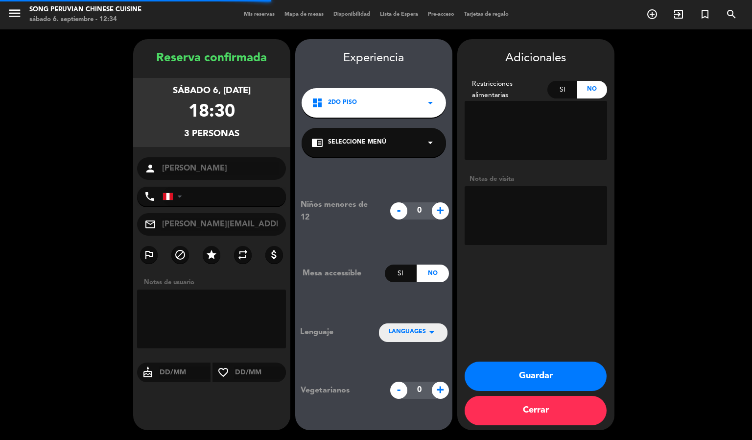
type input "[PHONE_NUMBER]"
click at [501, 205] on textarea at bounding box center [536, 215] width 142 height 59
click at [535, 219] on textarea at bounding box center [536, 215] width 142 height 59
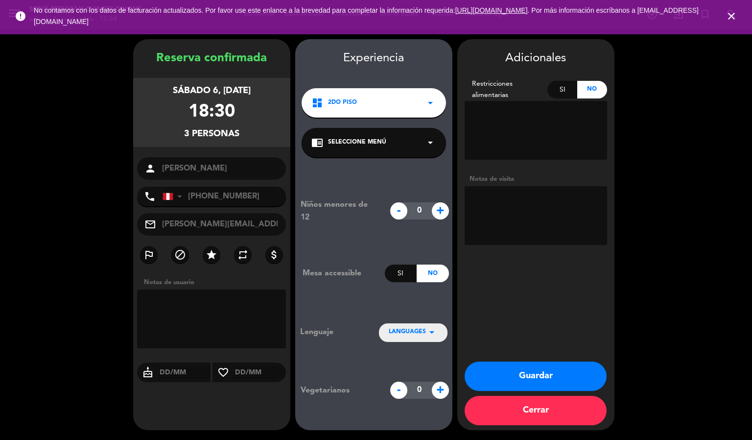
click at [730, 20] on icon "close" at bounding box center [731, 16] width 12 height 12
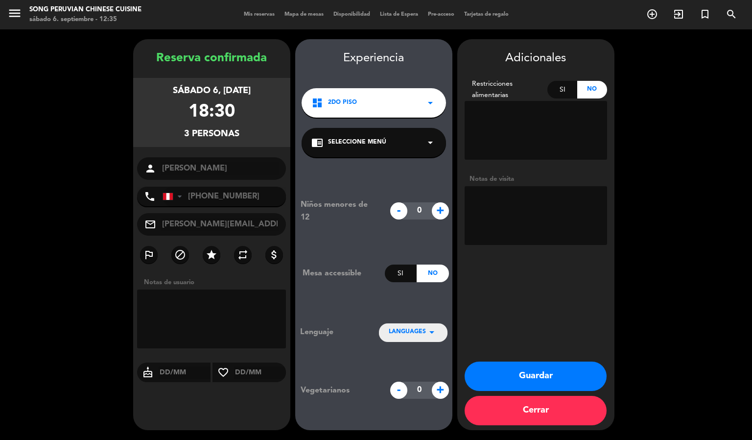
drag, startPoint x: 558, startPoint y: 373, endPoint x: 482, endPoint y: 319, distance: 93.3
click at [554, 374] on button "Guardar" at bounding box center [536, 375] width 142 height 29
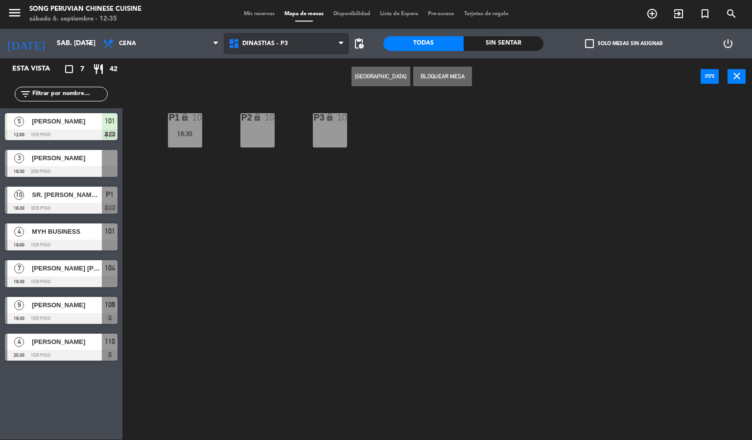
click at [274, 47] on span "DINASTIAS - P3" at bounding box center [265, 43] width 46 height 7
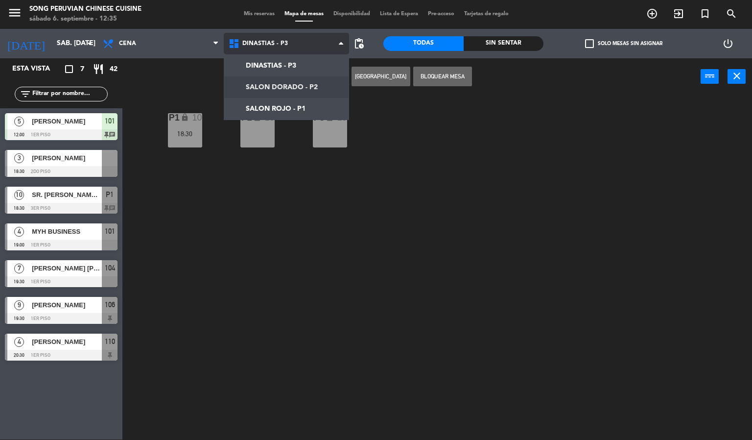
click at [308, 93] on ng-component "menu Song Peruvian Chinese Cuisine sábado 6. septiembre - 12:35 Mis reservas Ma…" at bounding box center [376, 220] width 752 height 440
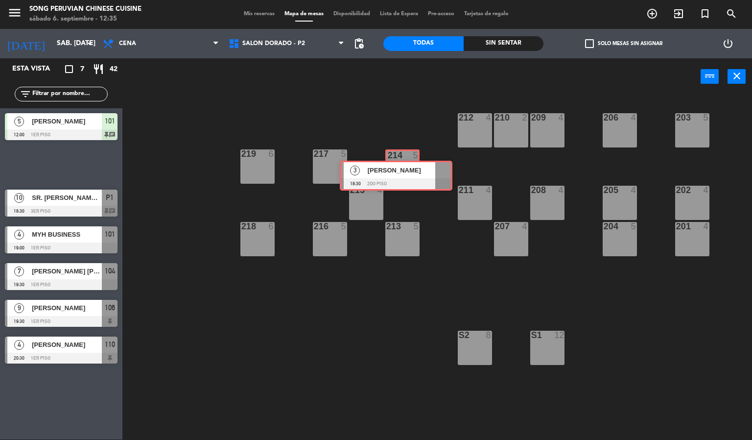
drag, startPoint x: 74, startPoint y: 156, endPoint x: 409, endPoint y: 166, distance: 335.0
click at [409, 166] on div "Esta vista crop_square 7 restaurant 42 filter_list 5 BREWS [PERSON_NAME] 12:00 …" at bounding box center [376, 248] width 752 height 381
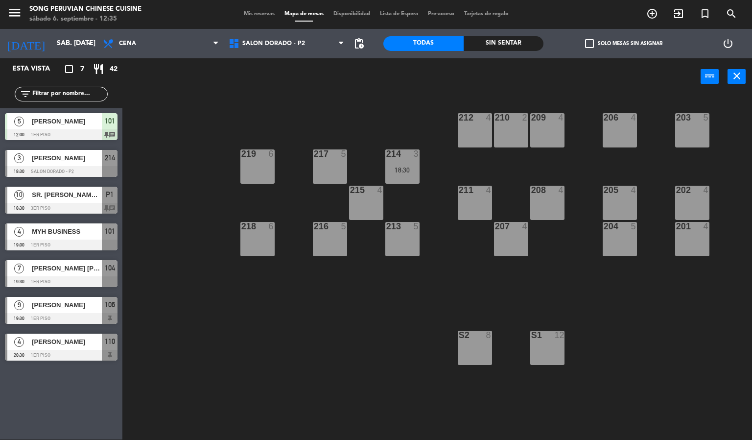
drag, startPoint x: 334, startPoint y: 376, endPoint x: 341, endPoint y: 374, distance: 7.6
click at [341, 374] on div "203 5 206 4 210 2 212 4 209 4 214 3 18:30 217 5 219 6 202 4 205 4 208 4 211 4 2…" at bounding box center [441, 267] width 622 height 344
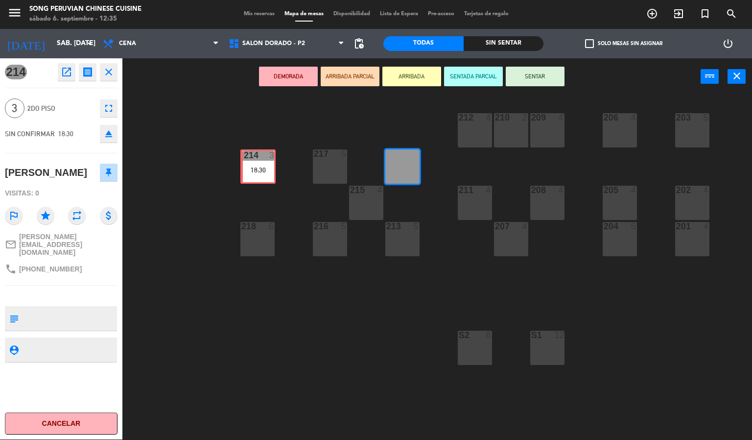
drag, startPoint x: 401, startPoint y: 166, endPoint x: 257, endPoint y: 166, distance: 143.9
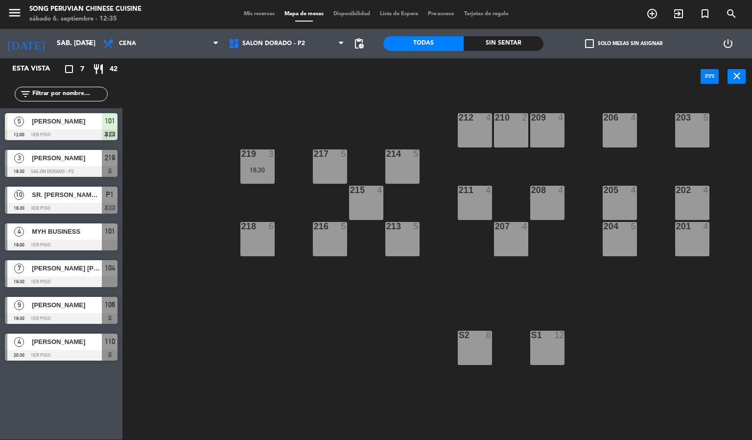
click at [272, 335] on div "203 5 206 4 210 2 212 4 209 4 214 5 217 5 219 3 18:30 202 4 205 4 208 4 211 4 2…" at bounding box center [441, 267] width 622 height 344
click at [288, 37] on span "SALON DORADO - P2" at bounding box center [287, 44] width 126 height 22
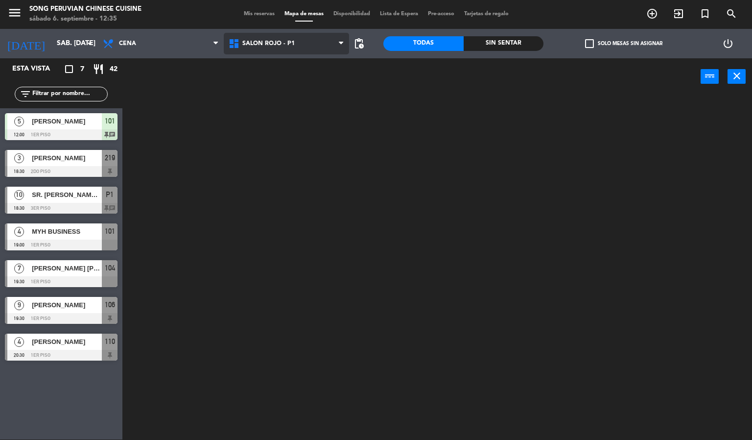
click at [283, 109] on ng-component "menu Song Peruvian Chinese Cuisine sábado 6. septiembre - 12:35 Mis reservas Ma…" at bounding box center [376, 220] width 752 height 440
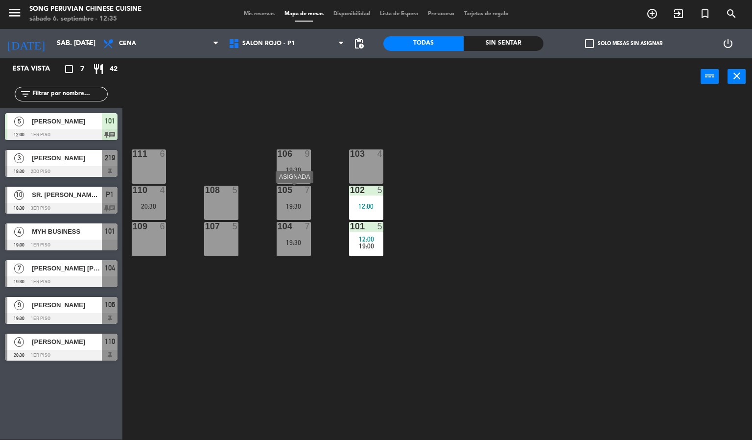
click at [290, 206] on div "19:30" at bounding box center [294, 206] width 34 height 7
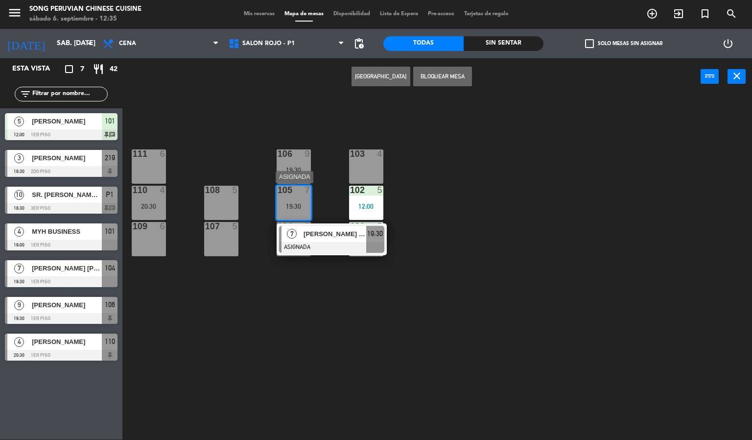
click at [330, 240] on div "[PERSON_NAME] [PERSON_NAME]" at bounding box center [335, 234] width 64 height 16
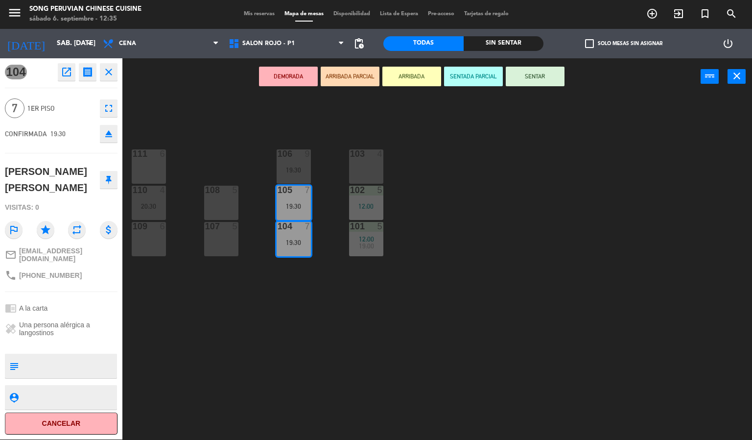
click at [272, 355] on div "103 4 106 9 19:30 111 6 102 5 12:00 105 7 19:30 108 5 110 4 20:30 101 5 12:00 1…" at bounding box center [441, 267] width 622 height 344
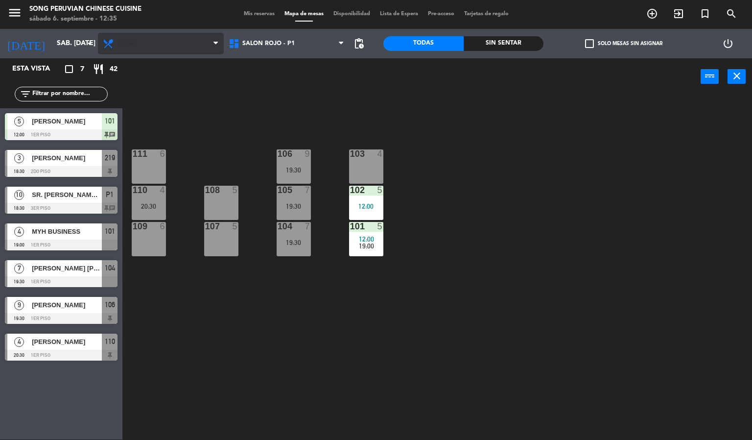
click at [159, 44] on span "Cena" at bounding box center [161, 44] width 126 height 22
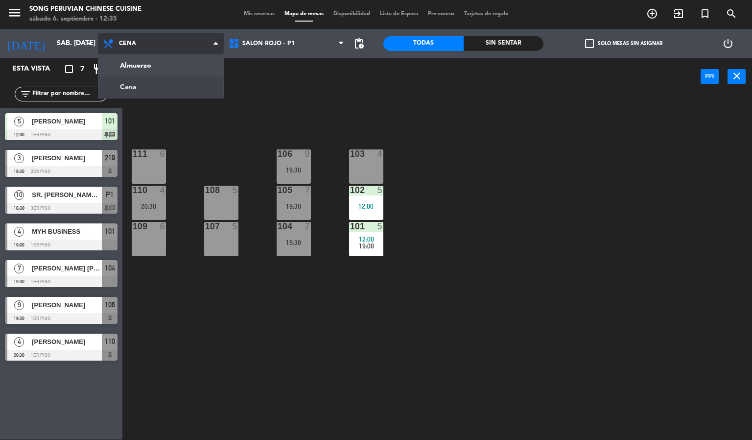
click at [194, 58] on div "Almuerzo Cena Cena Almuerzo Cena" at bounding box center [161, 43] width 126 height 29
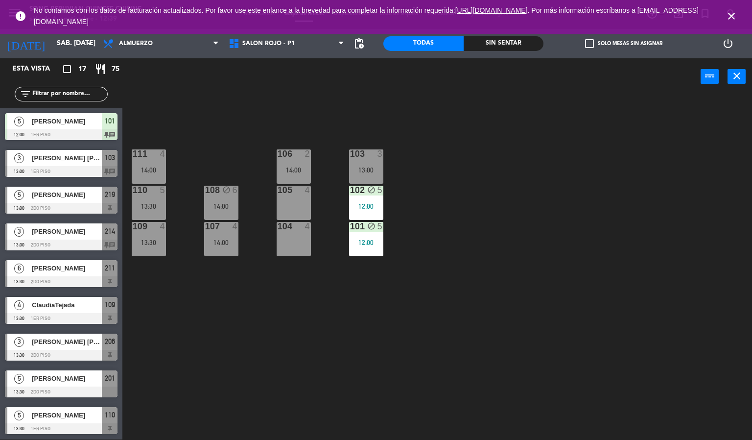
click at [729, 18] on icon "close" at bounding box center [731, 16] width 12 height 12
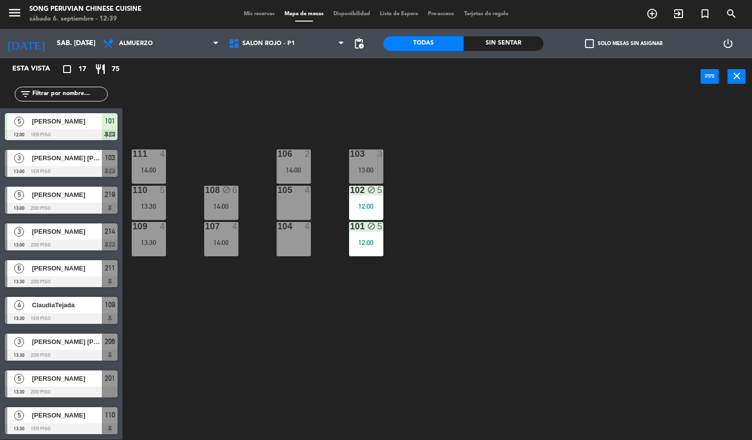
click at [72, 197] on span "[PERSON_NAME]" at bounding box center [67, 194] width 70 height 10
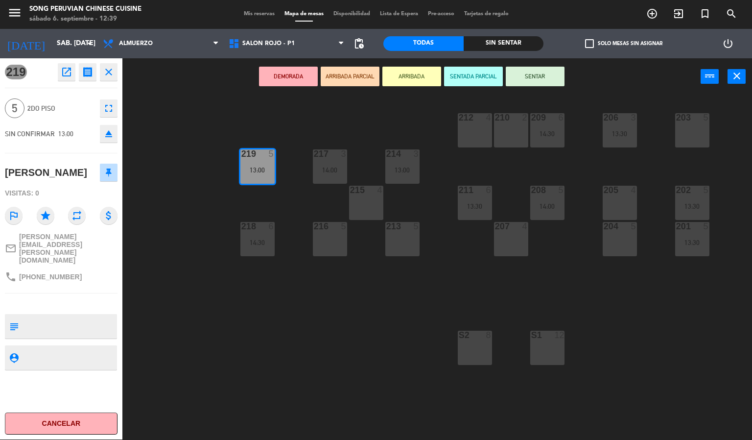
click at [250, 10] on div "Mis reservas Mapa de mesas Disponibilidad Lista de Espera Pre-acceso Tarjetas d…" at bounding box center [376, 14] width 275 height 9
click at [58, 74] on button "open_in_new" at bounding box center [67, 72] width 18 height 18
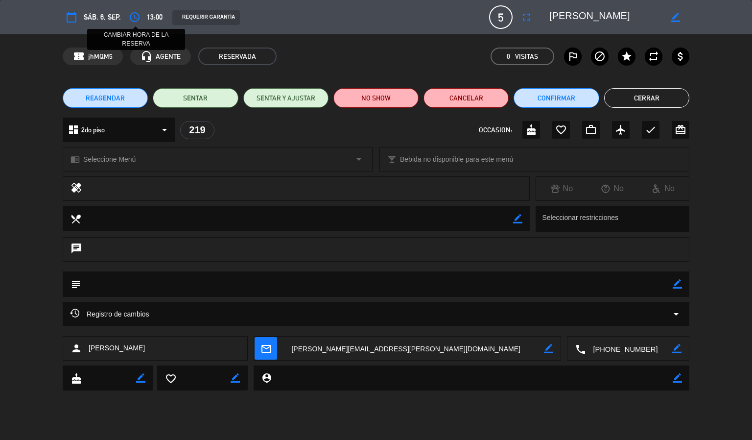
click at [140, 20] on icon "access_time" at bounding box center [135, 17] width 12 height 12
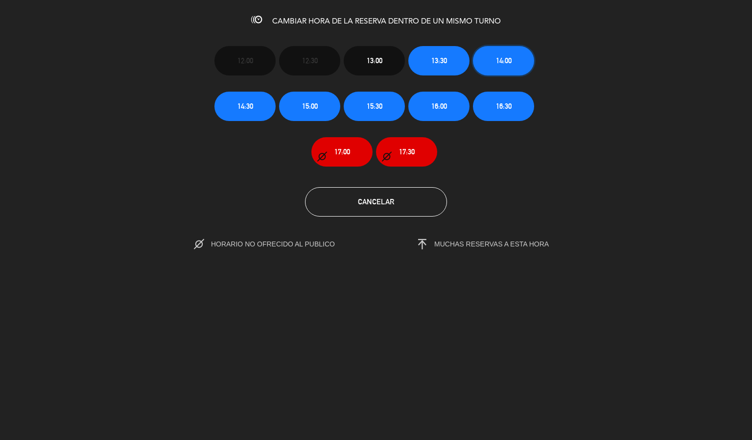
click at [499, 56] on span "14:00" at bounding box center [504, 60] width 16 height 11
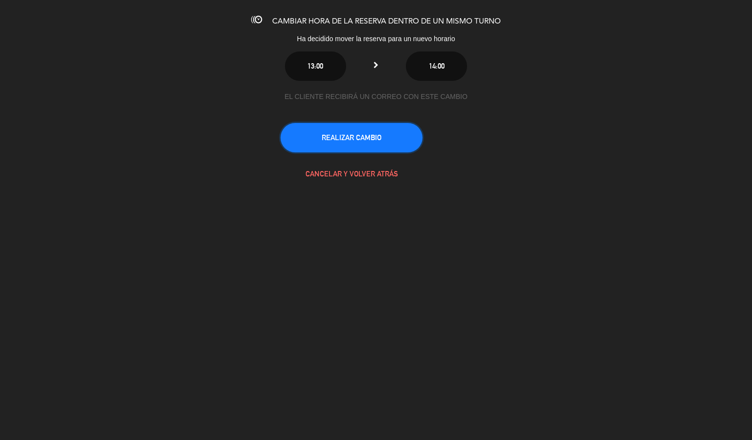
click at [388, 138] on button "REALIZAR CAMBIO" at bounding box center [351, 137] width 142 height 29
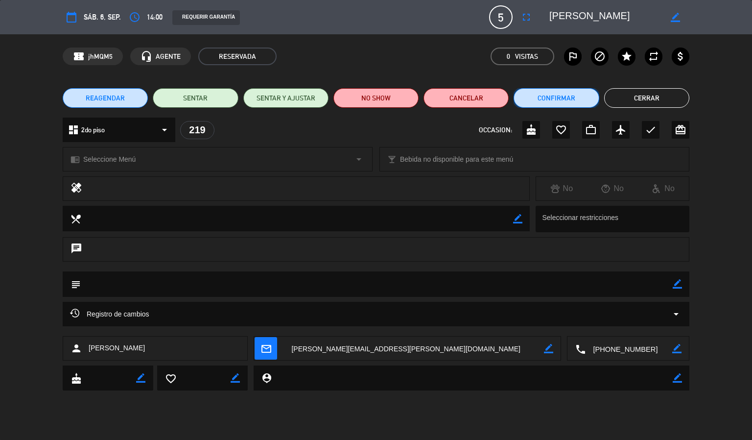
click at [536, 94] on button "Confirmar" at bounding box center [555, 98] width 85 height 20
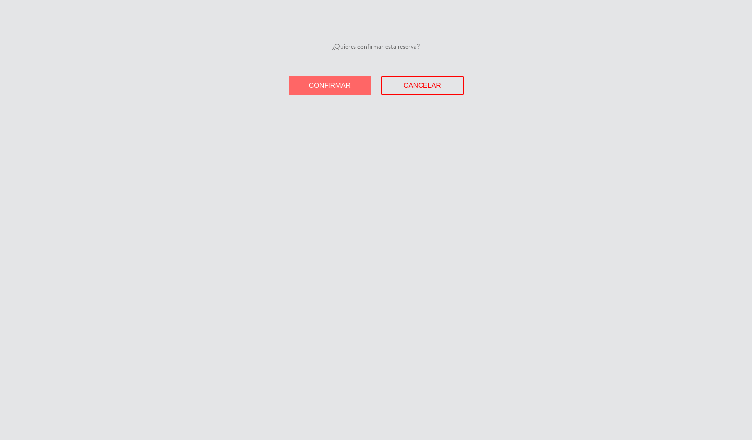
drag, startPoint x: 357, startPoint y: 103, endPoint x: 353, endPoint y: 95, distance: 9.0
click at [356, 100] on div "¿Quieres confirmar esta reserva? Confirmar Cancelar" at bounding box center [376, 220] width 752 height 440
click at [338, 85] on span "Confirmar" at bounding box center [330, 85] width 42 height 8
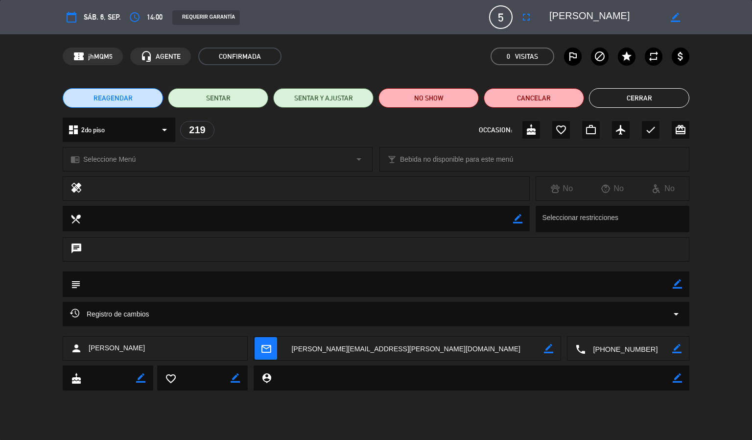
click at [658, 100] on button "Cerrar" at bounding box center [639, 98] width 100 height 20
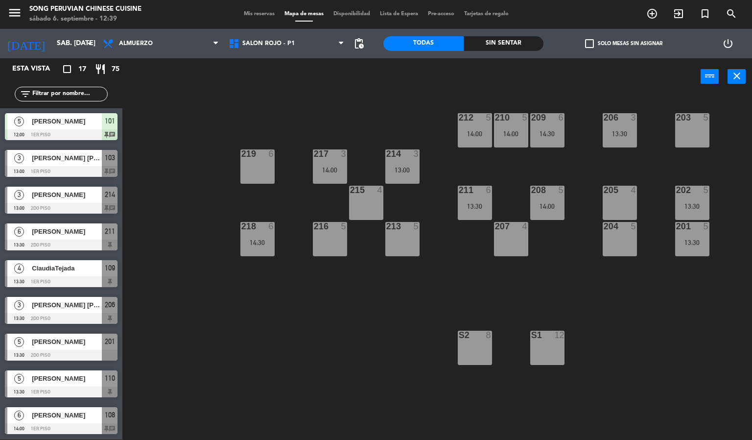
click at [300, 326] on div "203 5 206 3 13:30 210 5 14:00 212 5 14:00 209 6 14:30 214 3 13:00 217 3 14:00 2…" at bounding box center [441, 267] width 622 height 344
click at [235, 332] on div "203 5 206 3 13:30 210 5 14:00 212 5 14:00 209 6 14:30 214 3 13:00 217 3 14:00 2…" at bounding box center [441, 267] width 622 height 344
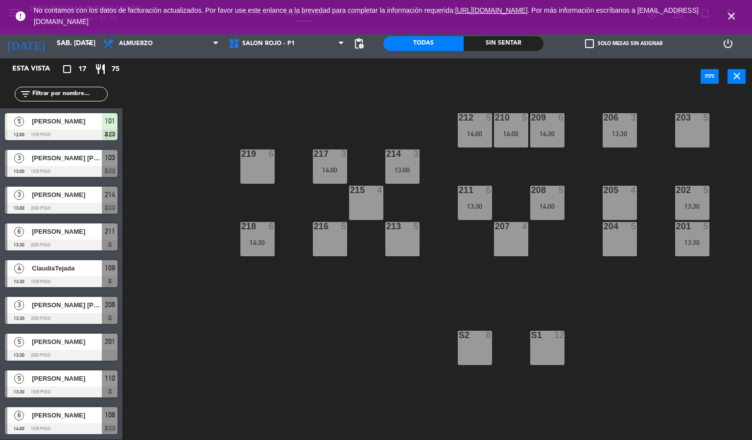
click at [734, 21] on icon "close" at bounding box center [731, 16] width 12 height 12
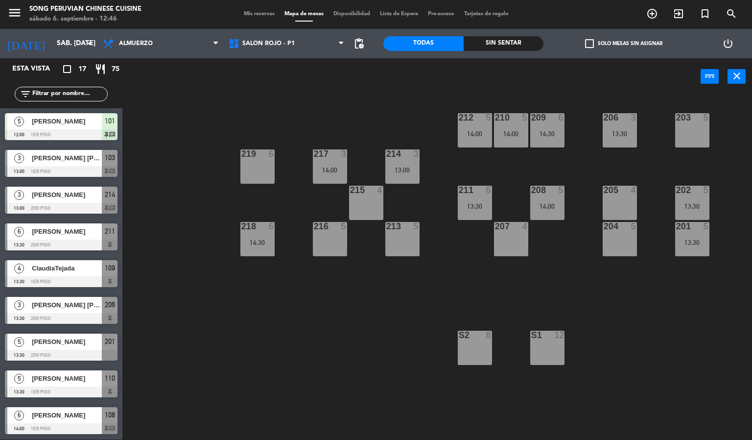
click at [339, 311] on div "203 5 206 3 13:30 210 5 14:00 212 5 14:00 209 6 14:30 214 3 13:00 217 3 14:00 2…" at bounding box center [441, 267] width 622 height 344
click at [322, 368] on div "203 5 206 3 13:30 210 5 14:00 212 5 14:00 209 6 14:30 214 3 13:00 217 3 14:00 2…" at bounding box center [441, 267] width 622 height 344
click at [733, 15] on icon "search" at bounding box center [731, 14] width 12 height 12
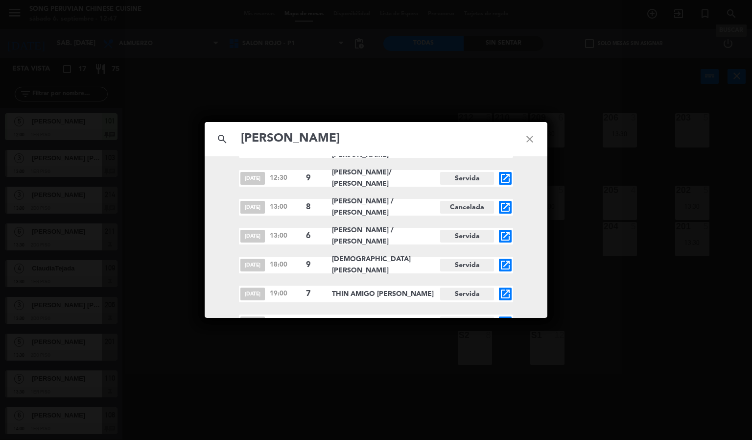
scroll to position [1227, 0]
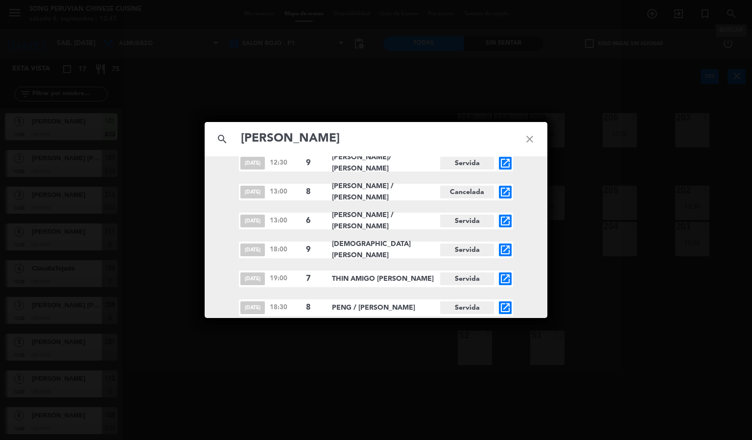
type input "[PERSON_NAME]"
click at [468, 63] on div "search [PERSON_NAME] close ago. 27 19:00 6 [PERSON_NAME] - Esposa Sentada open_…" at bounding box center [376, 220] width 752 height 440
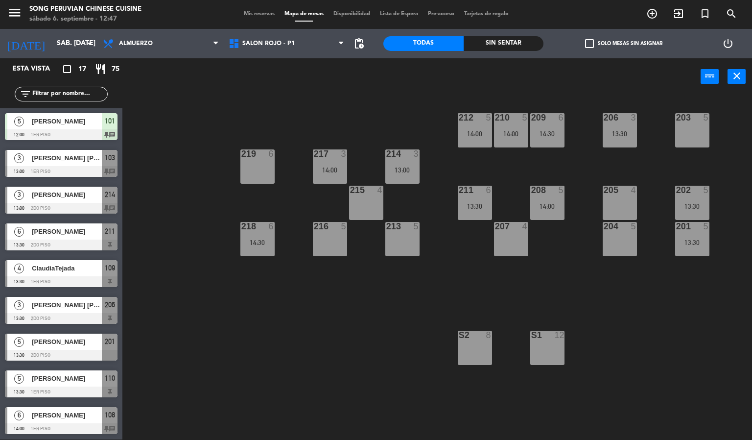
click at [309, 351] on div "203 5 206 3 13:30 210 5 14:00 212 5 14:00 209 6 14:30 214 3 13:00 217 3 14:00 2…" at bounding box center [441, 267] width 622 height 344
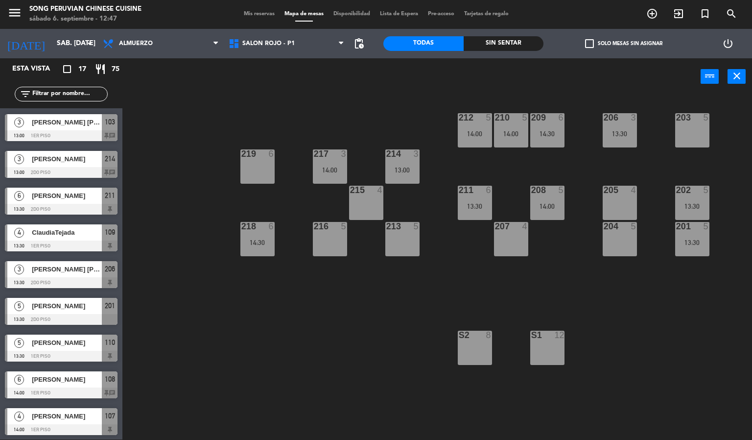
scroll to position [0, 0]
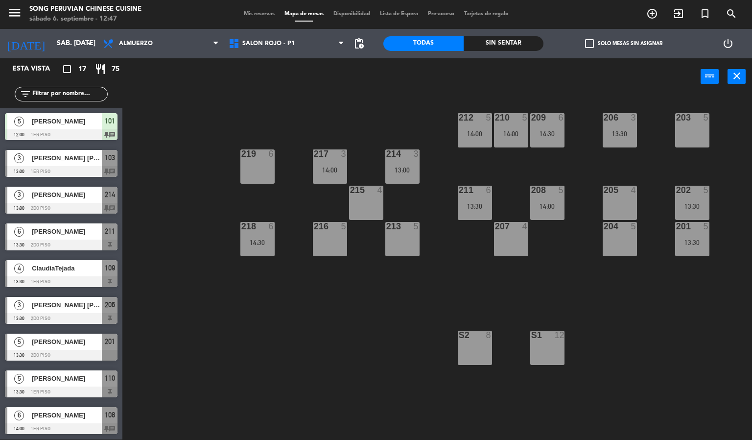
click at [250, 15] on span "Mis reservas" at bounding box center [259, 13] width 41 height 5
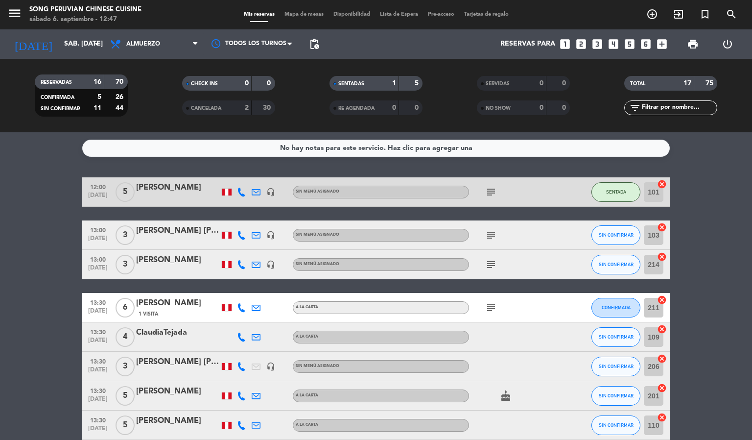
click at [489, 193] on icon "subject" at bounding box center [491, 192] width 12 height 12
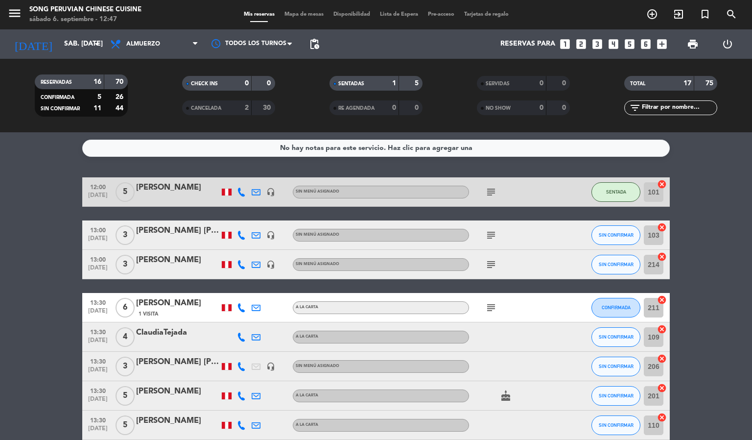
click at [492, 237] on icon "subject" at bounding box center [491, 235] width 12 height 12
click at [487, 266] on icon "subject" at bounding box center [491, 264] width 12 height 12
click at [488, 310] on icon "subject" at bounding box center [491, 308] width 12 height 12
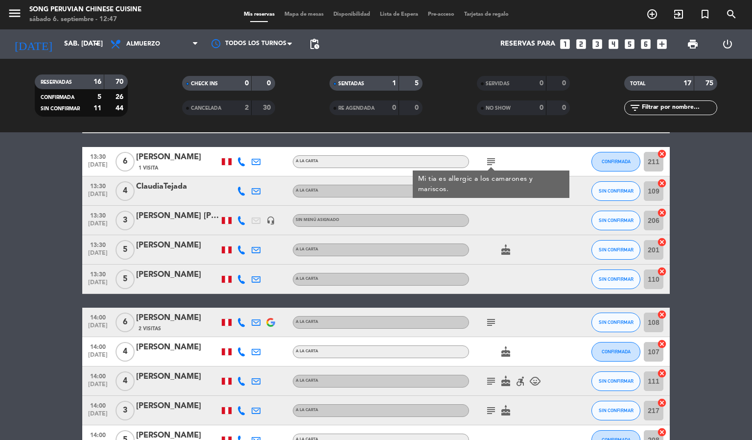
scroll to position [147, 0]
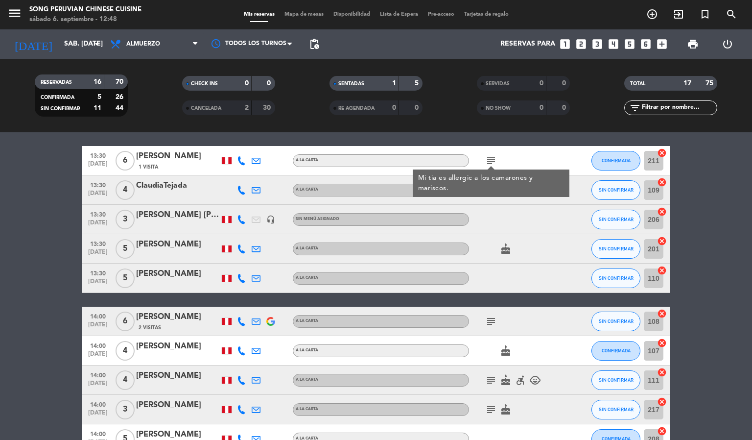
click at [494, 327] on div "subject" at bounding box center [513, 320] width 88 height 29
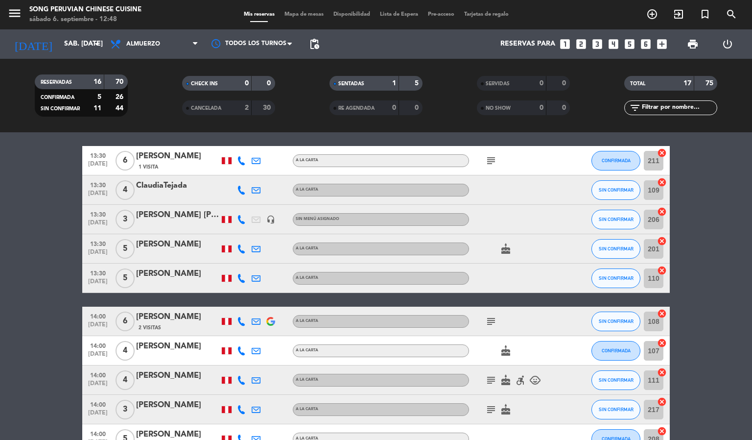
click at [492, 384] on icon "subject" at bounding box center [491, 380] width 12 height 12
click at [489, 317] on icon "subject" at bounding box center [491, 321] width 12 height 12
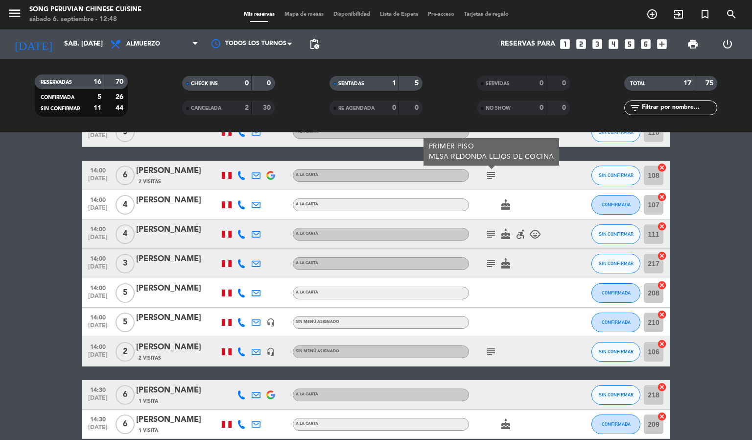
scroll to position [294, 0]
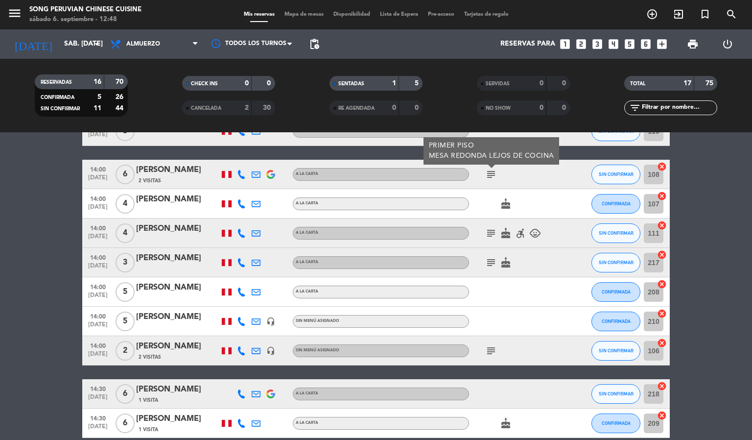
click at [491, 263] on icon "subject" at bounding box center [491, 262] width 12 height 12
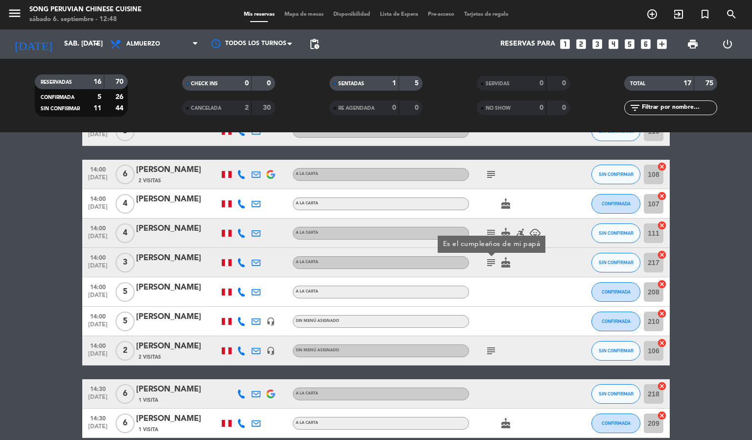
click at [489, 347] on icon "subject" at bounding box center [491, 351] width 12 height 12
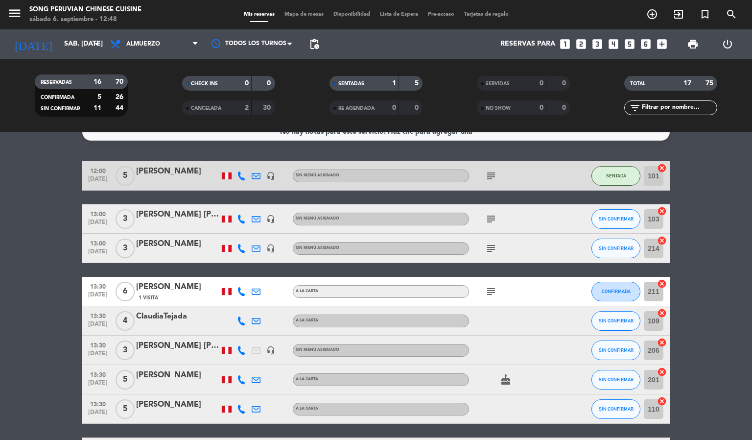
scroll to position [0, 0]
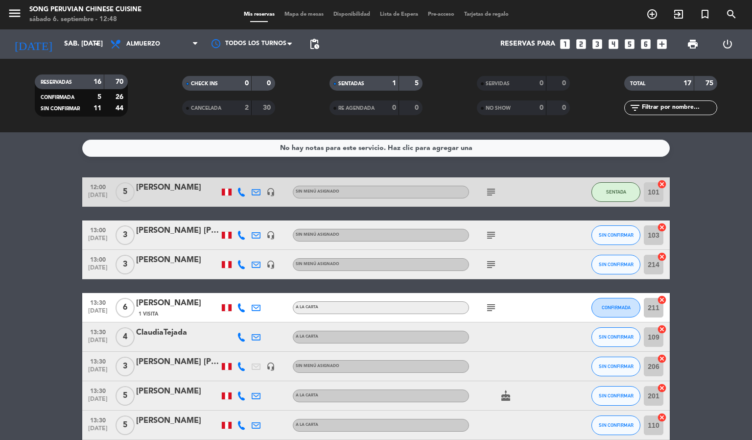
click at [310, 15] on span "Mapa de mesas" at bounding box center [303, 14] width 49 height 5
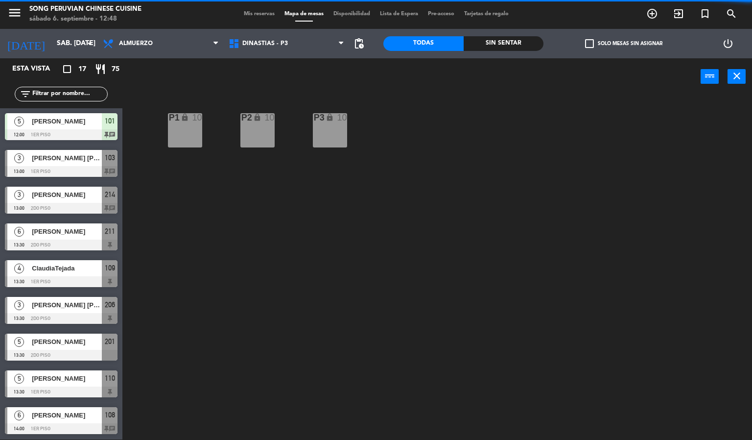
click at [538, 191] on div "P2 lock 10 P3 lock 10 P1 lock 10" at bounding box center [441, 267] width 622 height 344
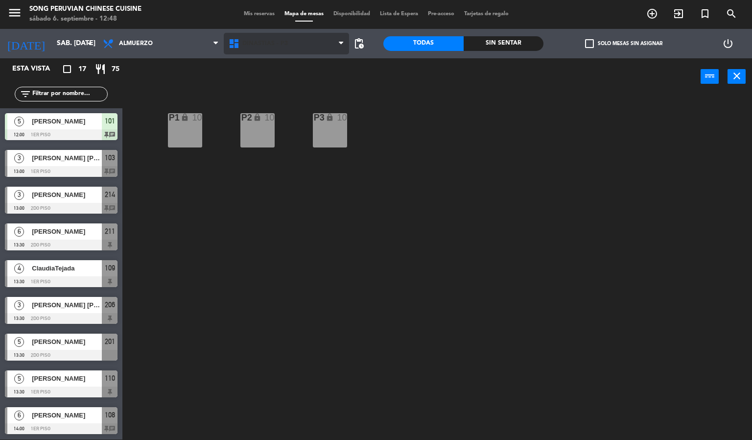
click at [288, 38] on span "DINASTIAS - P3" at bounding box center [287, 44] width 126 height 22
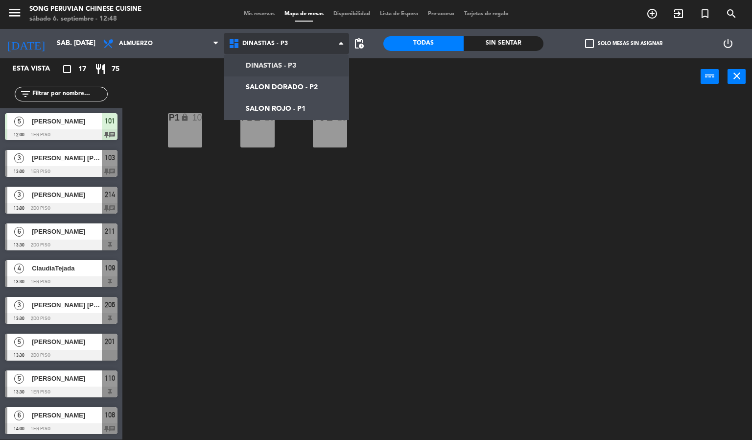
click at [308, 87] on ng-component "menu Song Peruvian Chinese Cuisine sábado 6. septiembre - 12:48 Mis reservas Ma…" at bounding box center [376, 220] width 752 height 440
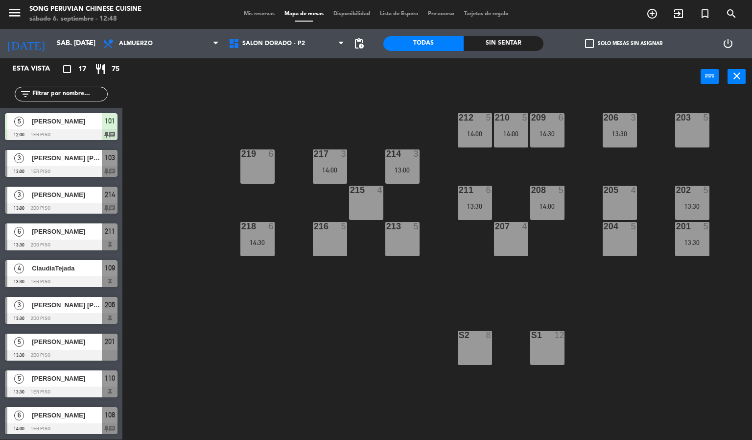
click at [319, 375] on div "203 5 206 3 13:30 210 5 14:00 212 5 14:00 209 6 14:30 214 3 13:00 217 3 14:00 2…" at bounding box center [441, 267] width 622 height 344
click at [477, 347] on div "S2 8" at bounding box center [475, 347] width 34 height 34
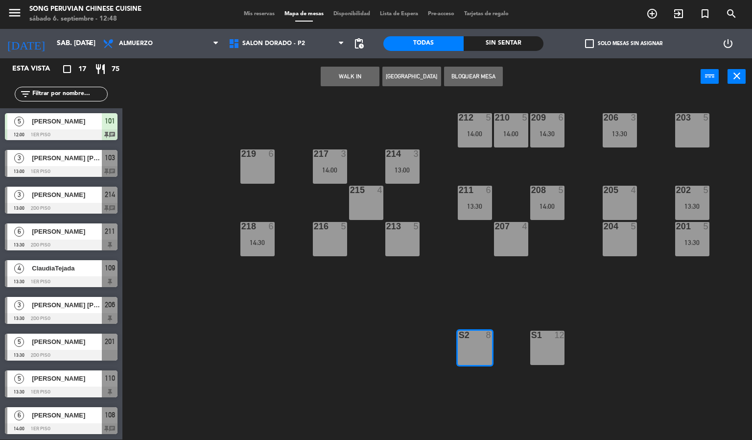
click at [235, 366] on div "203 5 206 3 13:30 210 5 14:00 212 5 14:00 209 6 14:30 214 3 13:00 217 3 14:00 2…" at bounding box center [441, 267] width 622 height 344
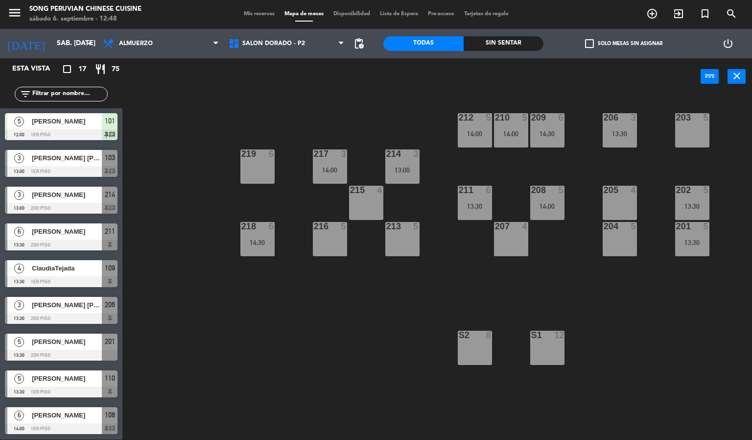
click at [489, 363] on div "S2 8" at bounding box center [475, 347] width 34 height 34
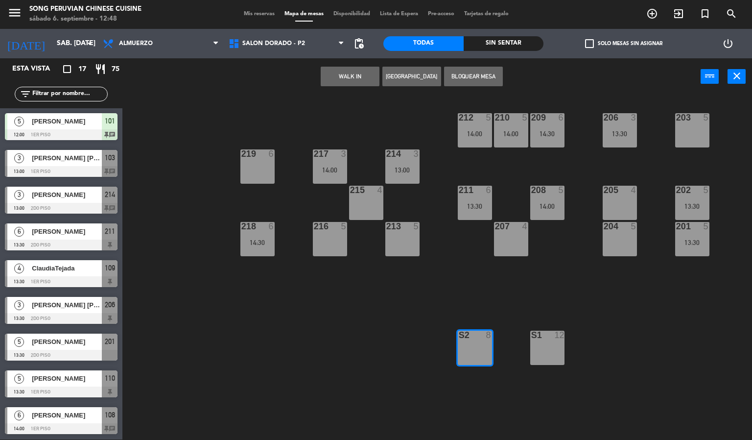
click at [416, 75] on button "[GEOGRAPHIC_DATA]" at bounding box center [411, 77] width 59 height 20
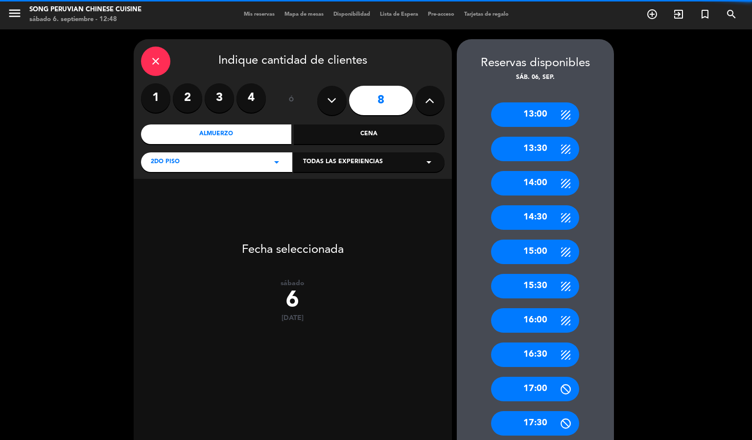
click at [335, 97] on icon at bounding box center [331, 100] width 9 height 15
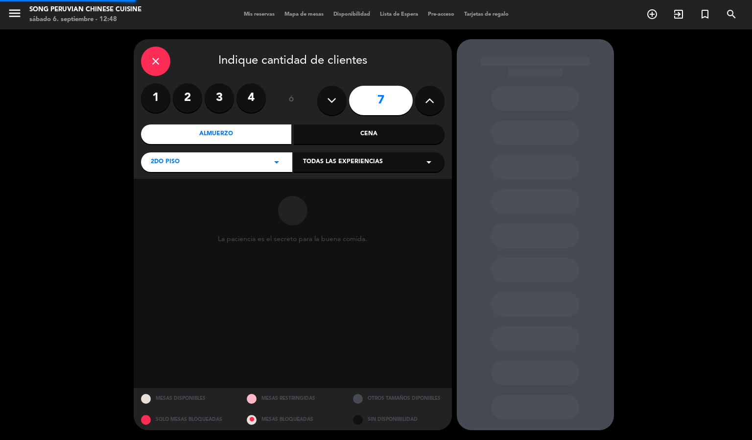
click at [332, 100] on icon at bounding box center [331, 100] width 9 height 15
type input "6"
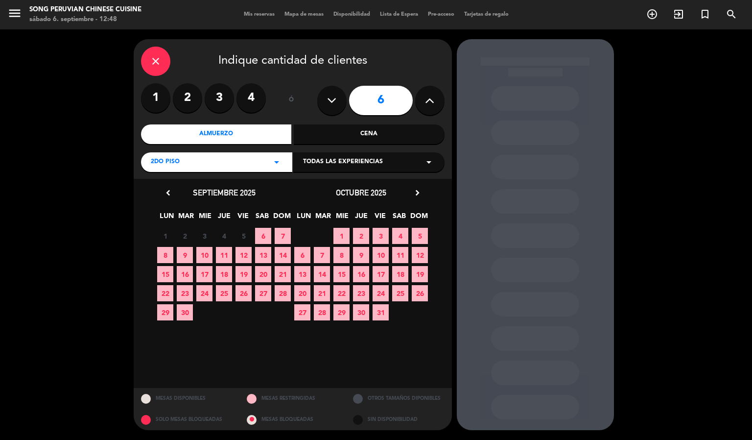
click at [262, 240] on span "6" at bounding box center [263, 236] width 16 height 16
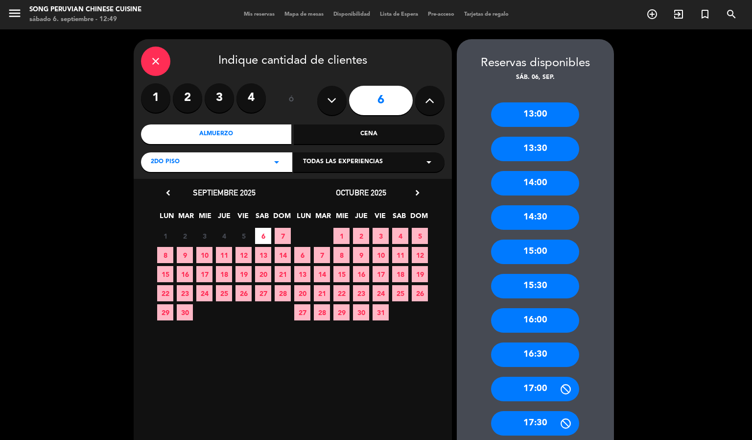
click at [557, 113] on div "13:00" at bounding box center [535, 114] width 88 height 24
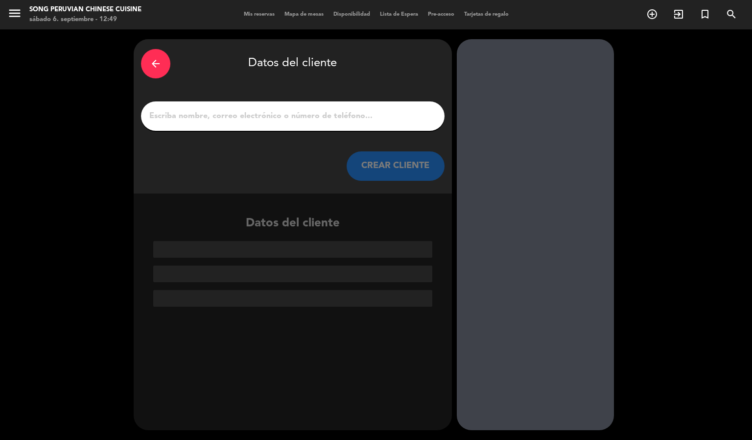
click at [380, 116] on input "1" at bounding box center [292, 116] width 289 height 14
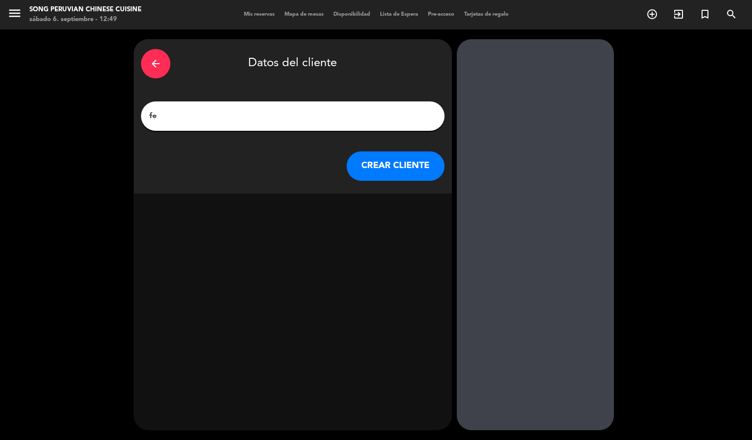
type input "f"
type input "[PERSON_NAME]"
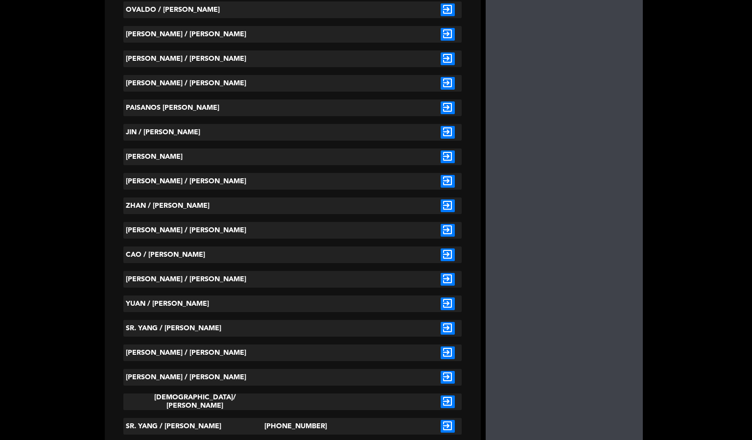
scroll to position [2276, 0]
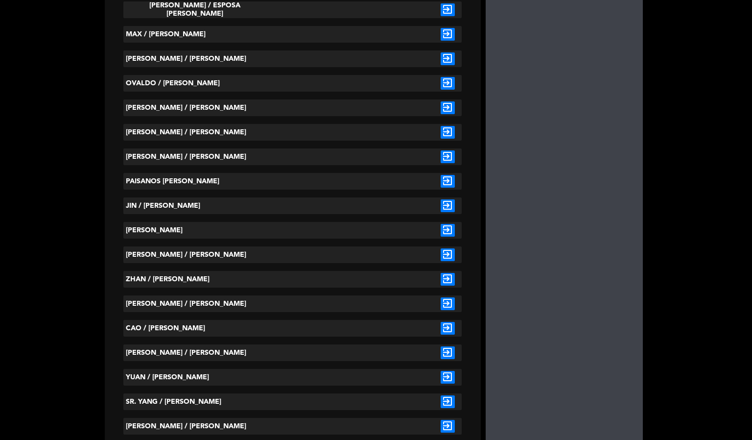
click at [441, 235] on icon "exit_to_app" at bounding box center [448, 230] width 14 height 13
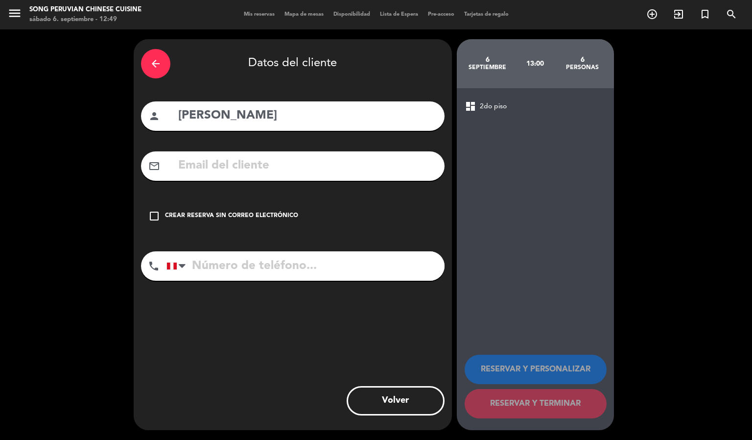
scroll to position [0, 0]
click at [157, 221] on icon "check_box_outline_blank" at bounding box center [154, 216] width 12 height 12
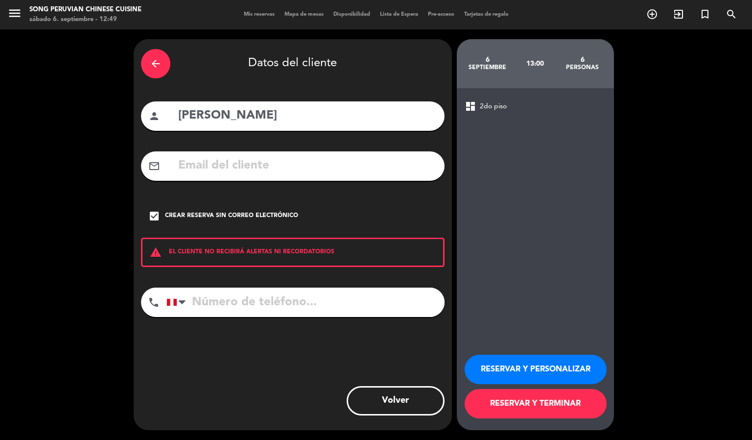
click at [549, 369] on button "RESERVAR Y PERSONALIZAR" at bounding box center [536, 368] width 142 height 29
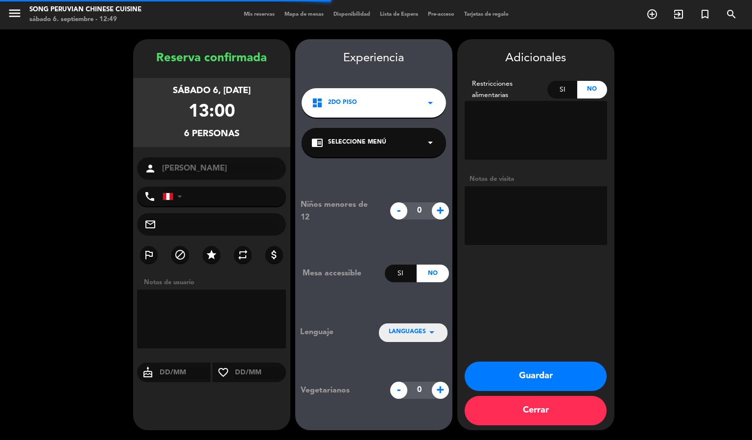
click at [523, 218] on textarea at bounding box center [536, 215] width 142 height 59
type textarea "DORADO 2 NO MOVER"
click at [560, 396] on button "Cerrar" at bounding box center [536, 410] width 142 height 29
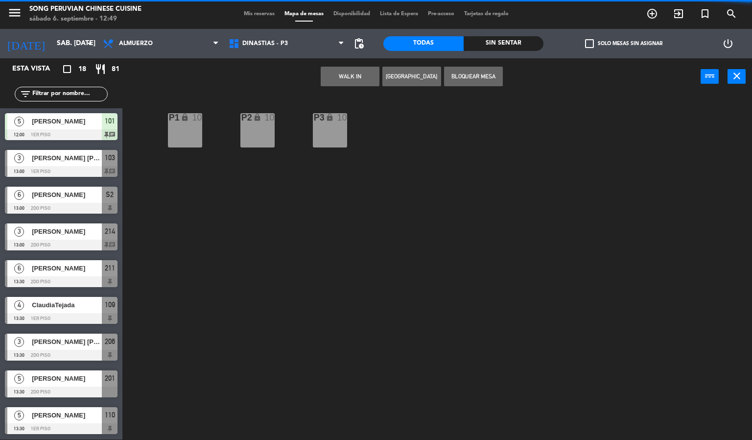
click at [300, 319] on div "P2 lock 10 P3 lock 10 P1 lock 10" at bounding box center [441, 267] width 622 height 344
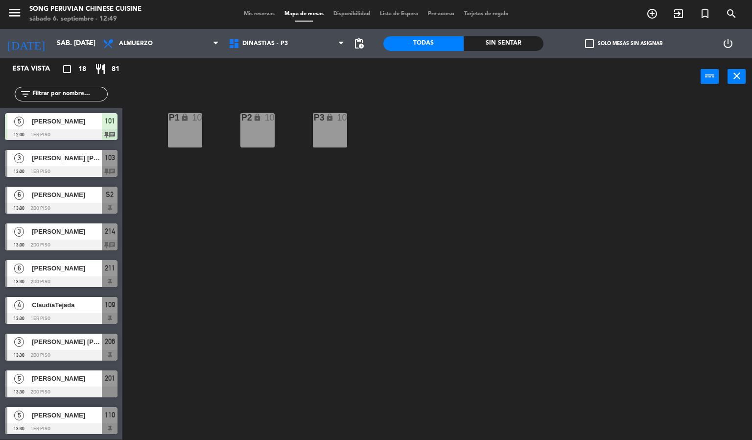
click at [89, 197] on span "[PERSON_NAME]" at bounding box center [67, 194] width 70 height 10
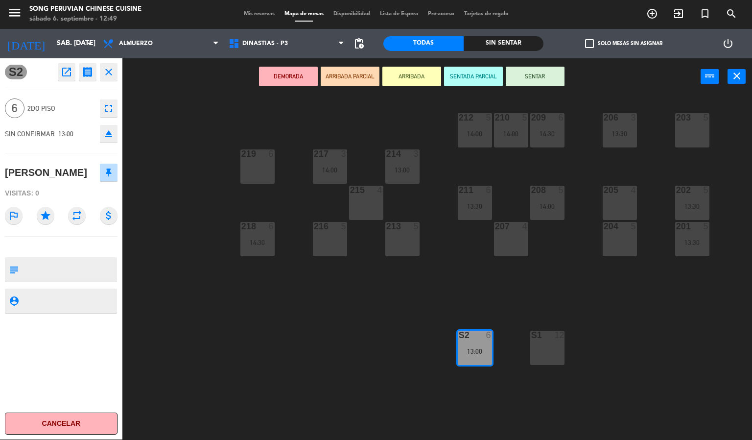
click at [479, 72] on button "SENTADA PARCIAL" at bounding box center [473, 77] width 59 height 20
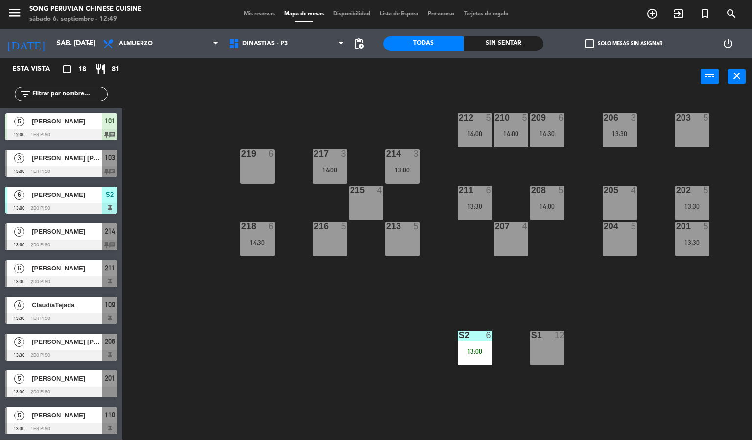
click at [470, 351] on div "13:00" at bounding box center [475, 351] width 34 height 7
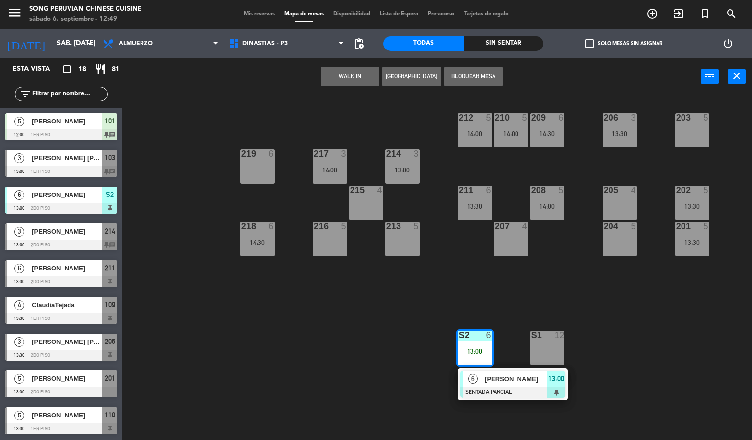
click at [505, 387] on div at bounding box center [512, 392] width 105 height 11
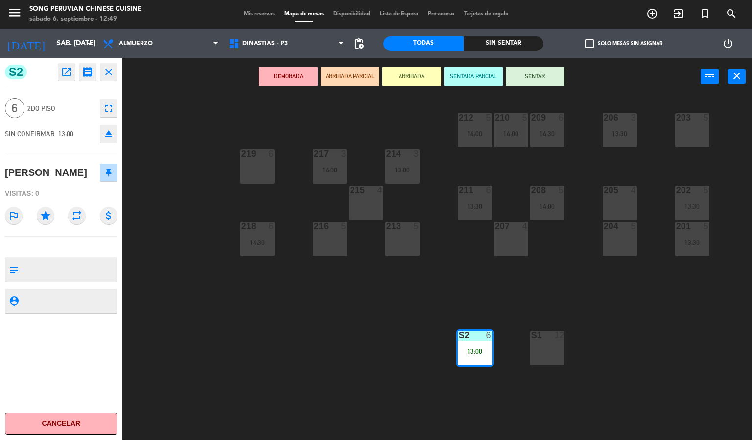
click at [529, 81] on button "SENTAR" at bounding box center [535, 77] width 59 height 20
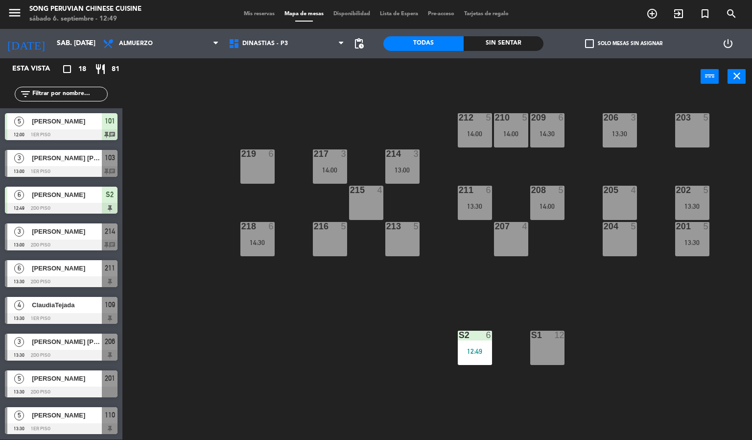
click at [268, 332] on div "203 5 206 3 13:30 210 5 14:00 212 5 14:00 209 6 14:30 214 3 13:00 217 3 14:00 2…" at bounding box center [441, 267] width 622 height 344
click at [270, 43] on span "DINASTIAS - P3" at bounding box center [265, 43] width 46 height 7
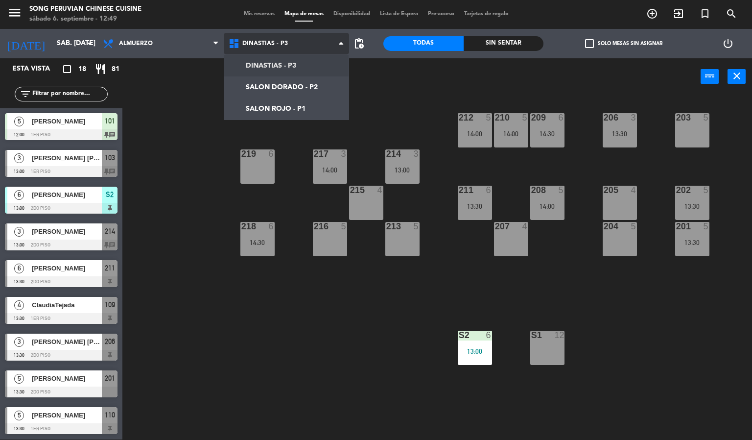
click at [307, 97] on ng-component "menu Song Peruvian Chinese Cuisine sábado 6. septiembre - 12:49 Mis reservas Ma…" at bounding box center [376, 220] width 752 height 440
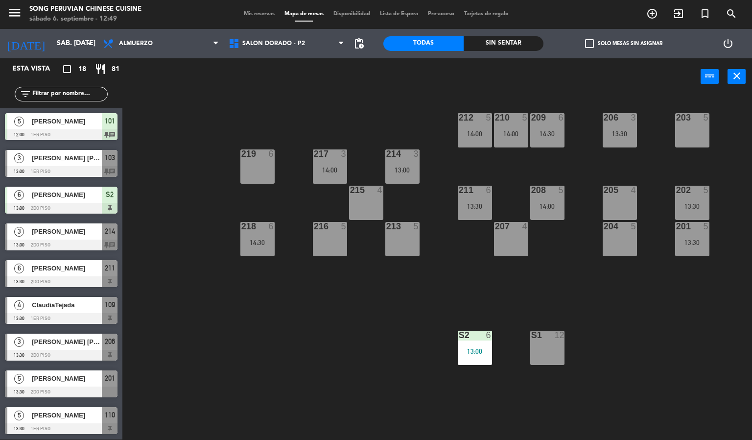
click at [313, 366] on div "203 5 206 3 13:30 210 5 14:00 212 5 14:00 209 6 14:30 214 3 13:00 217 3 14:00 2…" at bounding box center [441, 267] width 622 height 344
click at [319, 67] on div "power_input close" at bounding box center [411, 76] width 578 height 37
click at [300, 43] on span "SALON DORADO - P2" at bounding box center [273, 43] width 63 height 7
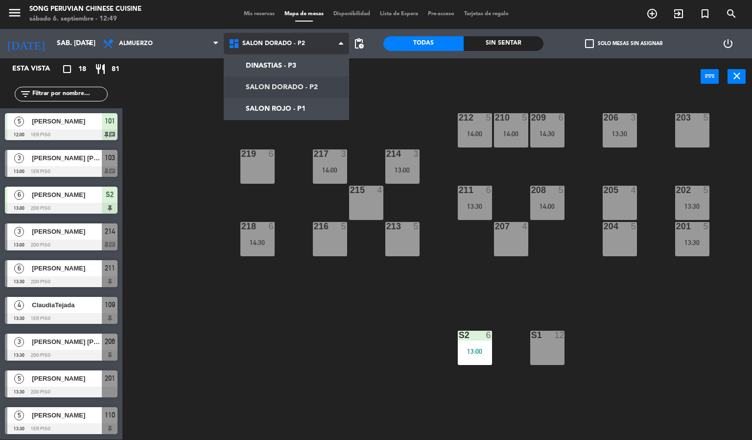
click at [314, 104] on ng-component "menu Song Peruvian Chinese Cuisine sábado 6. septiembre - 12:49 Mis reservas Ma…" at bounding box center [376, 220] width 752 height 440
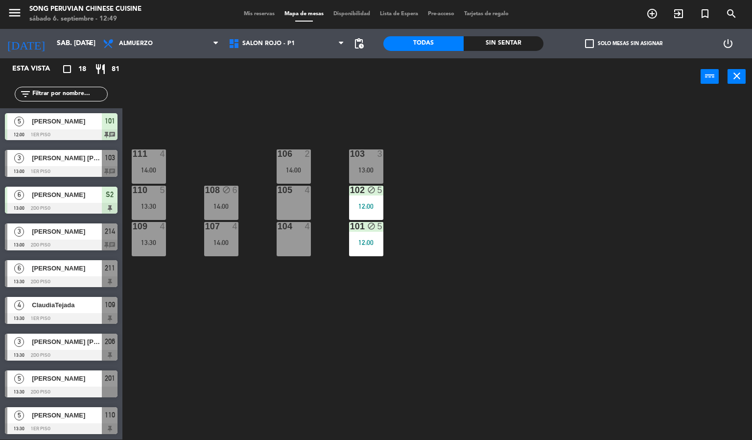
click at [517, 300] on div "103 3 13:00 106 2 14:00 111 4 14:00 102 block 5 12:00 105 4 108 block 6 14:00 1…" at bounding box center [441, 267] width 622 height 344
click at [298, 225] on div at bounding box center [293, 226] width 16 height 9
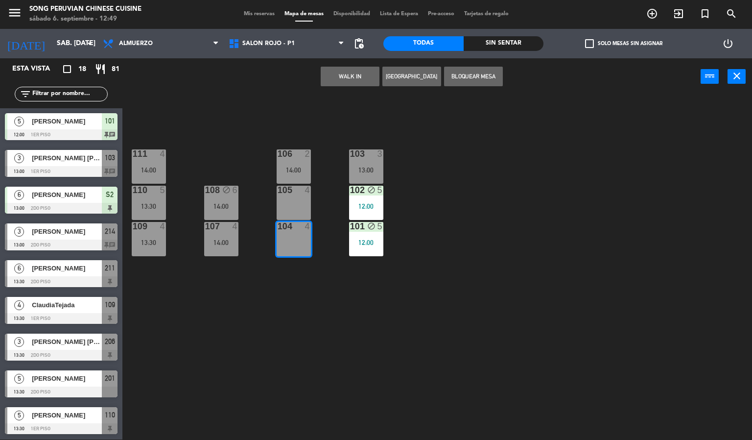
click at [524, 206] on div "103 3 13:00 106 2 14:00 111 4 14:00 102 block 5 12:00 105 4 108 block 6 14:00 1…" at bounding box center [441, 267] width 622 height 344
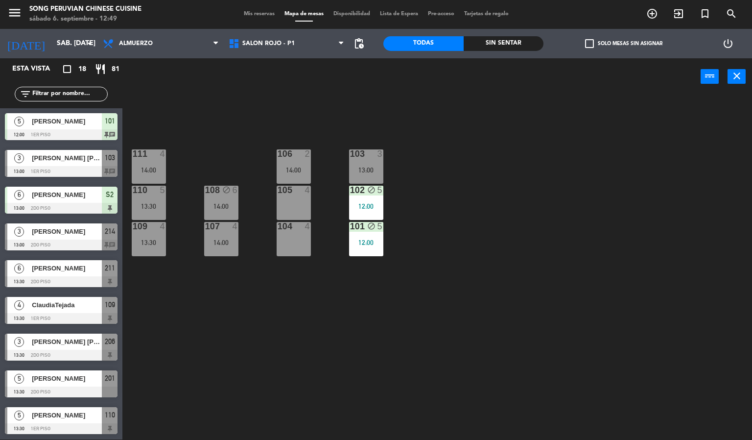
click at [278, 192] on div "105" at bounding box center [278, 190] width 0 height 9
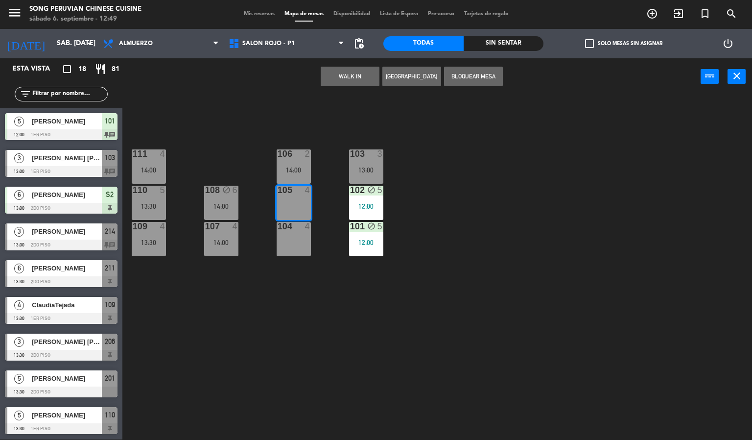
click at [360, 72] on button "WALK IN" at bounding box center [350, 77] width 59 height 20
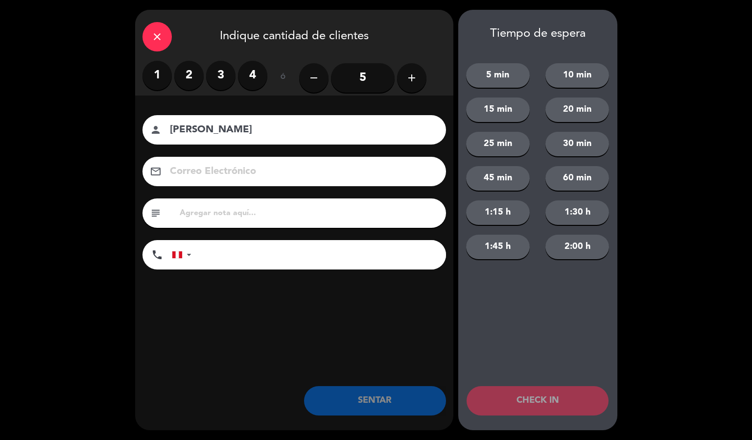
type input "[PERSON_NAME]"
click at [188, 75] on label "2" at bounding box center [188, 75] width 29 height 29
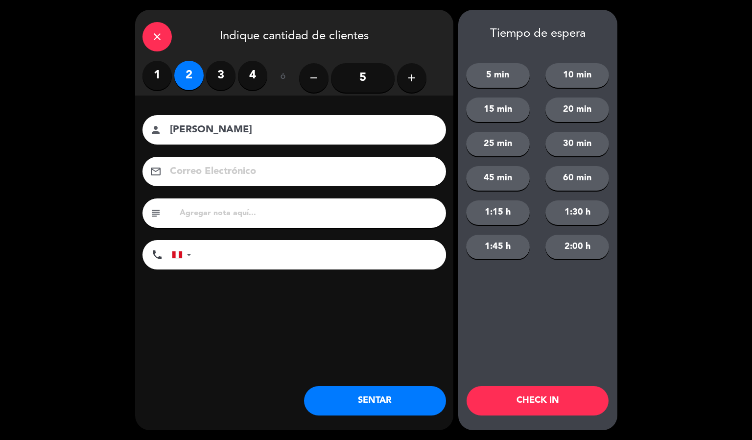
click at [272, 210] on input "text" at bounding box center [309, 213] width 260 height 14
type input "2A - 1N"
click at [553, 401] on button "CHECK IN" at bounding box center [537, 400] width 142 height 29
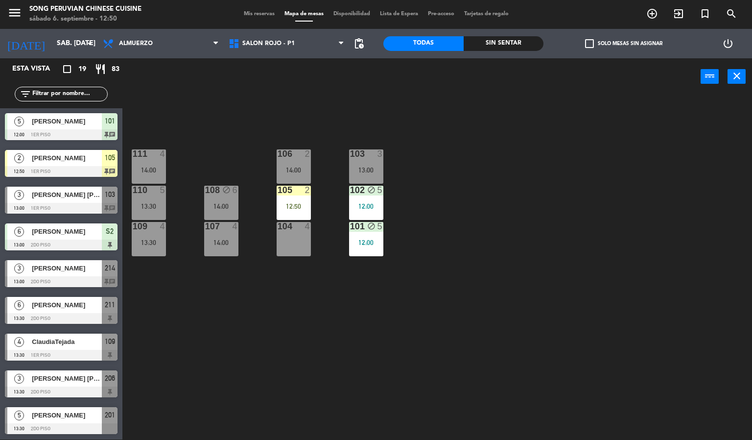
click at [531, 251] on div "103 3 13:00 106 2 14:00 111 4 14:00 102 block 5 12:00 105 2 12:50 108 block 6 1…" at bounding box center [441, 267] width 622 height 344
click at [297, 190] on div at bounding box center [293, 190] width 16 height 9
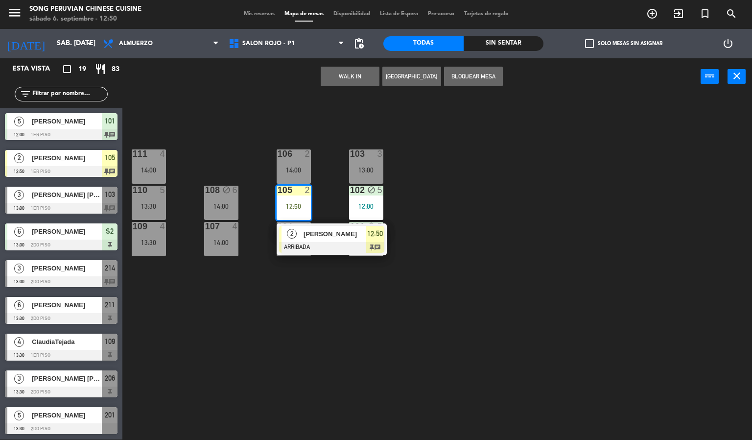
click at [545, 225] on div "103 3 13:00 106 2 14:00 111 4 14:00 102 block 5 12:00 105 2 12:50 2 [PERSON_NAM…" at bounding box center [441, 267] width 622 height 344
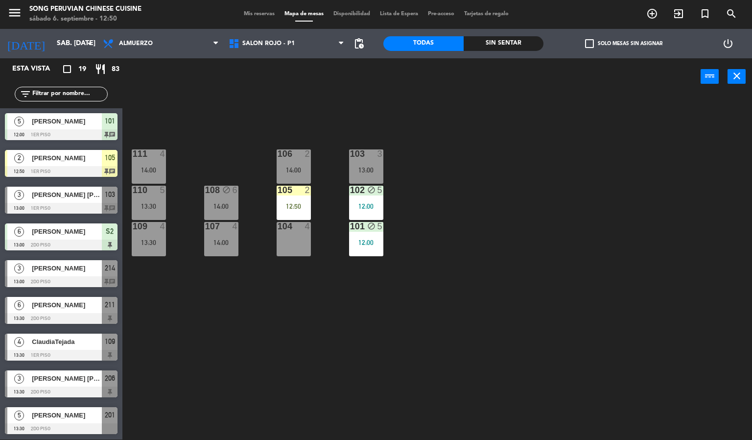
click at [278, 191] on div "105" at bounding box center [278, 190] width 0 height 9
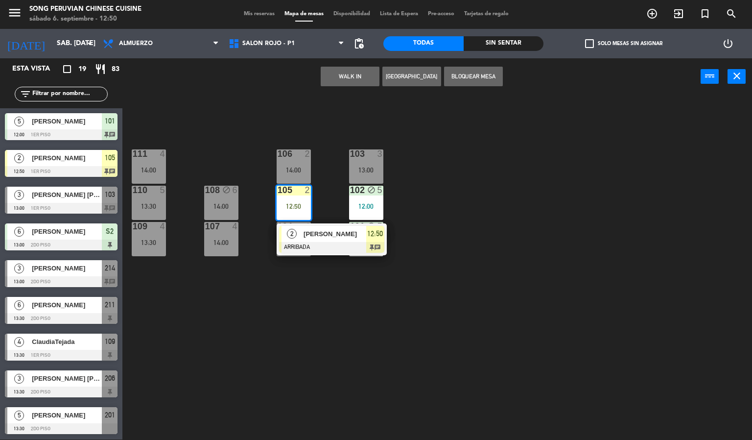
click at [300, 153] on div at bounding box center [293, 153] width 16 height 9
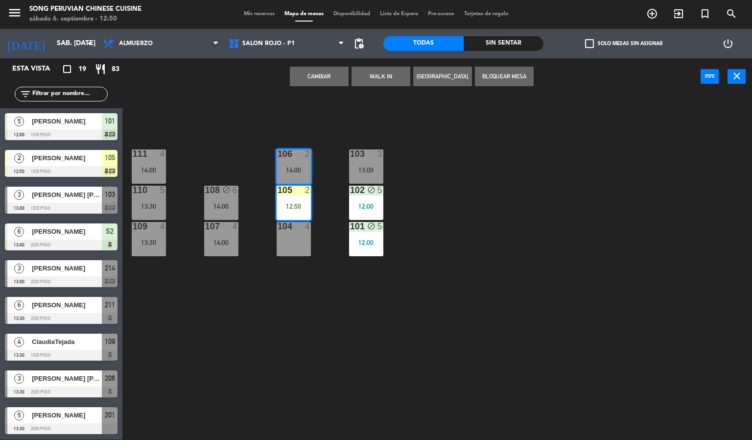
click at [325, 75] on button "Cambiar" at bounding box center [319, 77] width 59 height 20
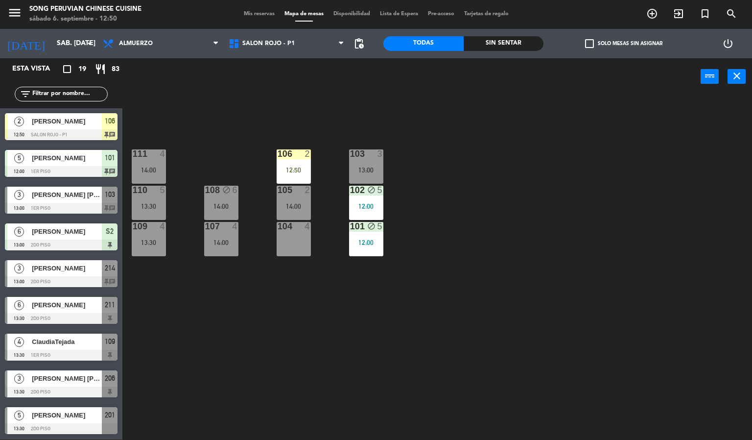
click at [545, 188] on div "103 3 13:00 106 2 12:50 111 4 14:00 102 block 5 12:00 105 2 14:00 108 block 6 1…" at bounding box center [441, 267] width 622 height 344
click at [290, 158] on div at bounding box center [293, 153] width 16 height 9
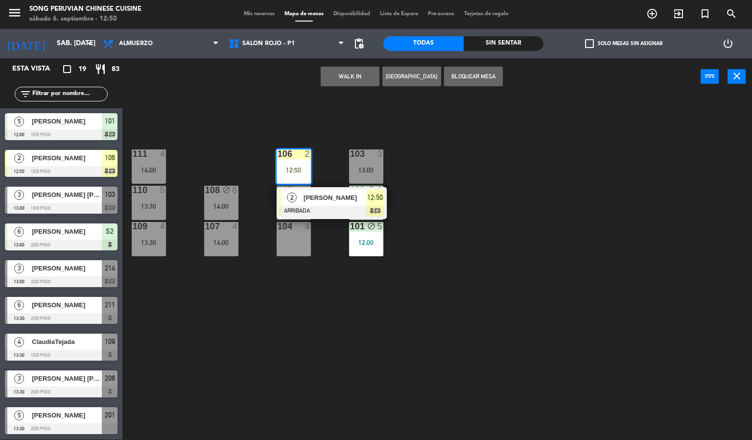
click at [332, 196] on span "[PERSON_NAME]" at bounding box center [334, 197] width 63 height 10
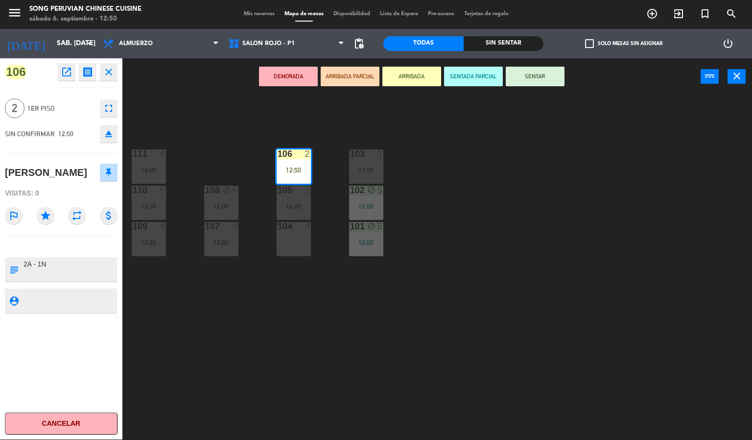
click at [529, 84] on button "SENTAR" at bounding box center [535, 77] width 59 height 20
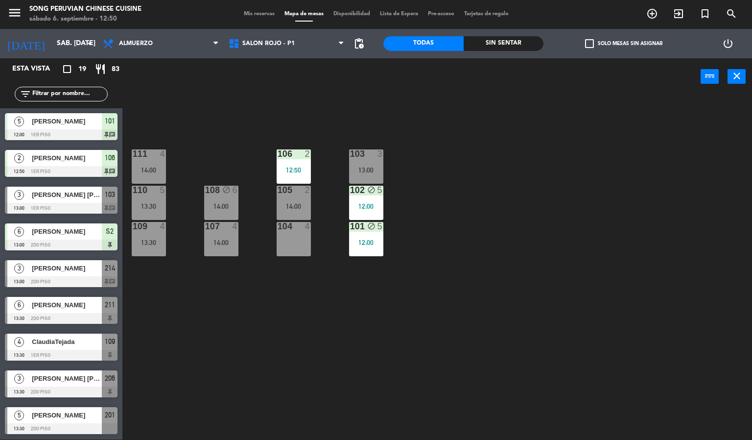
click at [526, 186] on div "103 3 13:00 106 2 12:50 111 4 14:00 102 block 5 12:00 105 2 14:00 108 block 6 1…" at bounding box center [441, 267] width 622 height 344
click at [288, 40] on span "SALON ROJO - P1" at bounding box center [268, 43] width 52 height 7
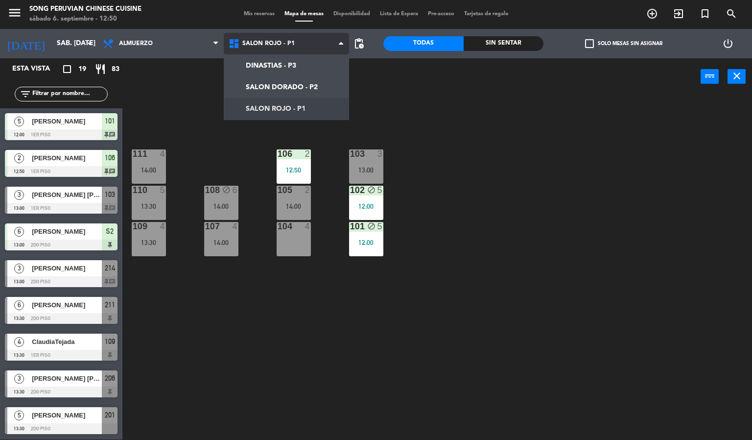
click at [300, 83] on ng-component "menu Song Peruvian Chinese Cuisine sábado 6. septiembre - 12:50 Mis reservas Ma…" at bounding box center [376, 220] width 752 height 440
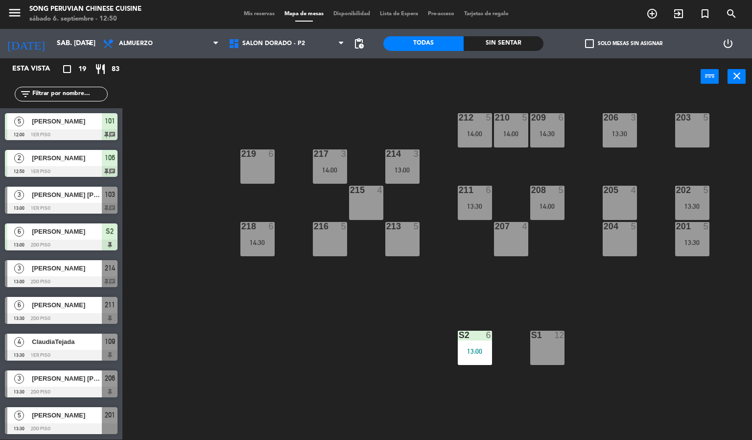
click at [356, 333] on div "203 5 206 3 13:30 210 5 14:00 212 5 14:00 209 6 14:30 214 3 13:00 217 3 14:00 2…" at bounding box center [441, 267] width 622 height 344
click at [326, 151] on div at bounding box center [330, 153] width 16 height 9
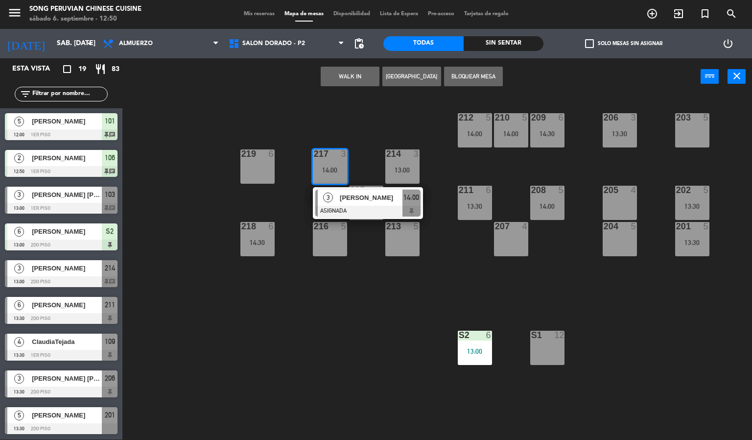
click at [351, 342] on div "203 5 206 3 13:30 210 5 14:00 212 5 14:00 209 6 14:30 214 3 13:00 217 3 14:00 3…" at bounding box center [441, 267] width 622 height 344
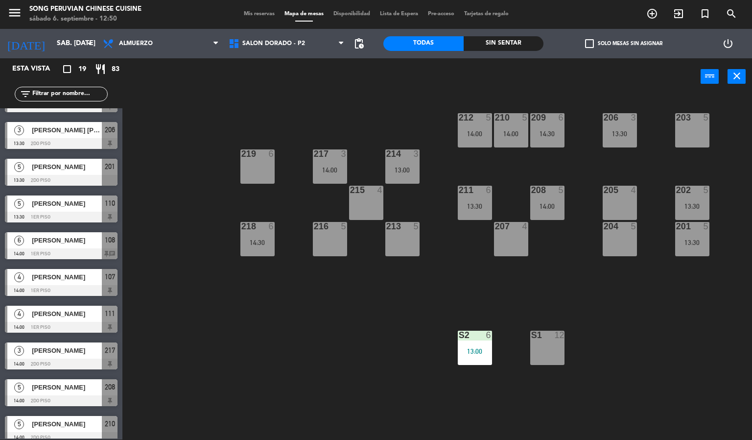
scroll to position [313, 0]
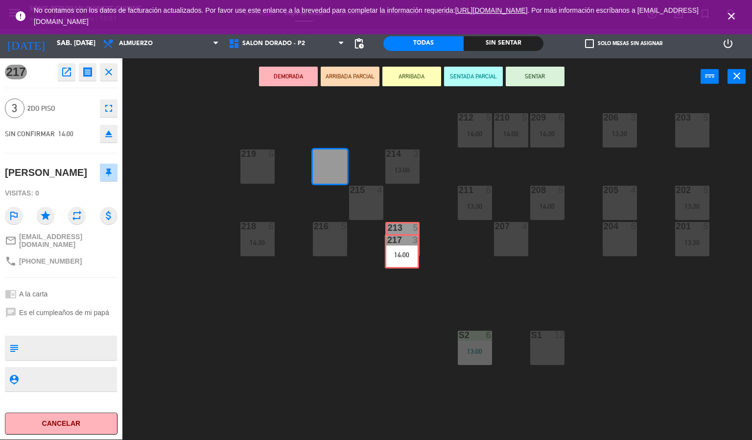
drag, startPoint x: 327, startPoint y: 160, endPoint x: 399, endPoint y: 244, distance: 110.7
click at [399, 244] on div "203 5 206 3 13:30 210 5 14:00 212 5 14:00 209 6 14:30 214 3 13:00 217 3 14:00 2…" at bounding box center [441, 267] width 622 height 344
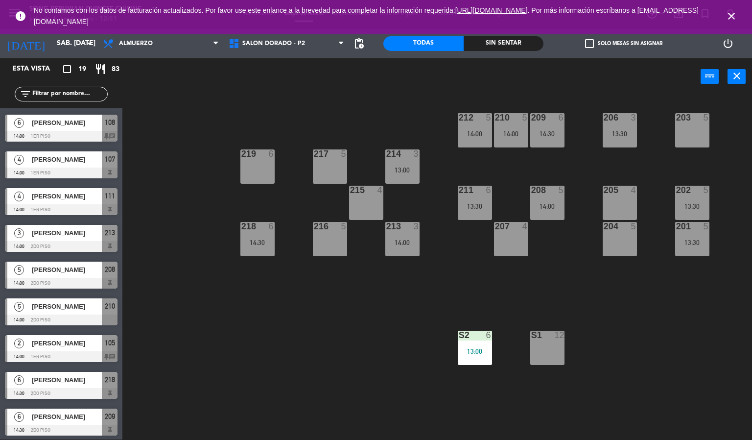
scroll to position [367, 0]
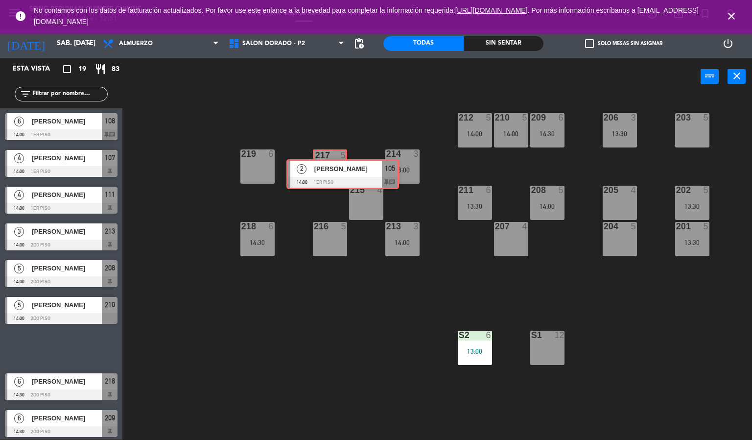
drag, startPoint x: 52, startPoint y: 349, endPoint x: 333, endPoint y: 175, distance: 330.8
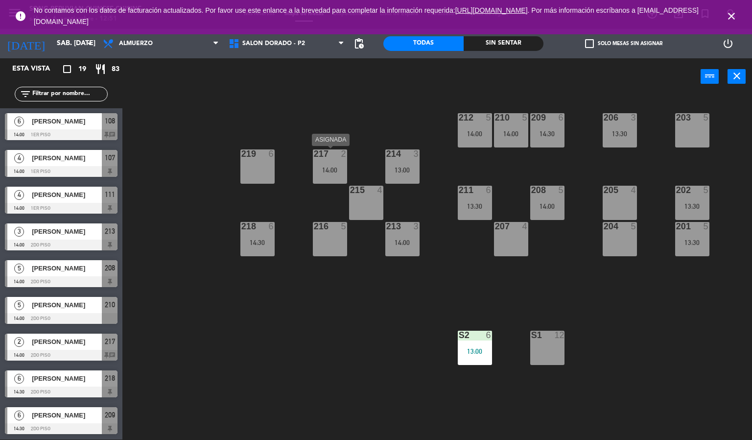
click at [340, 169] on div "14:00" at bounding box center [330, 169] width 34 height 7
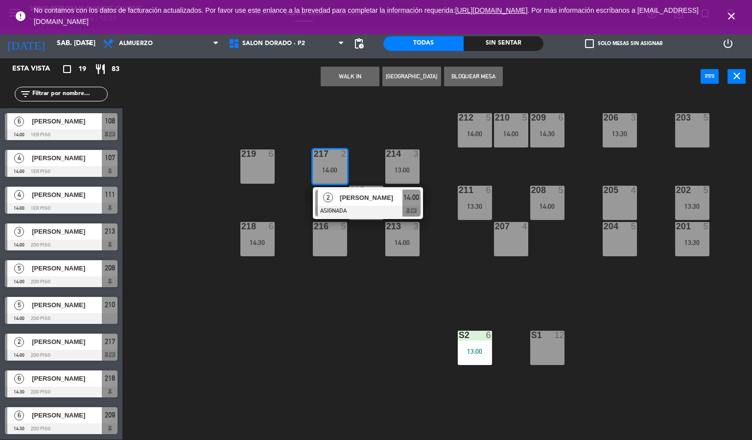
drag, startPoint x: 476, startPoint y: 75, endPoint x: 396, endPoint y: 238, distance: 181.9
click at [475, 78] on button "Bloquear Mesa" at bounding box center [473, 77] width 59 height 20
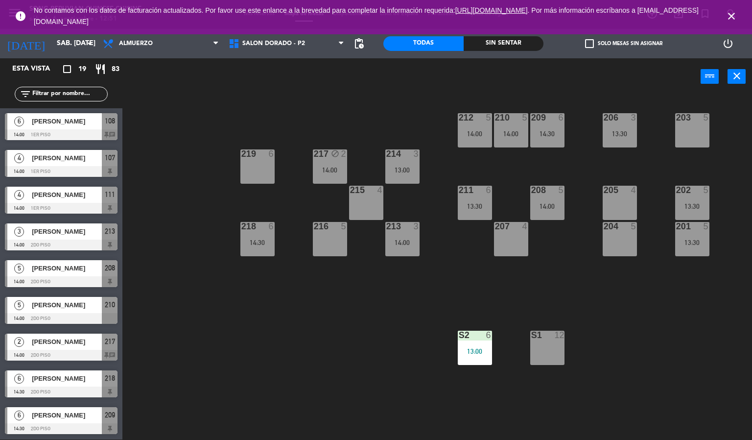
drag, startPoint x: 316, startPoint y: 319, endPoint x: 275, endPoint y: 250, distance: 80.8
click at [315, 312] on div "203 5 206 3 13:30 210 5 14:00 212 5 14:00 209 6 14:30 214 3 13:00 217 block 2 1…" at bounding box center [441, 267] width 622 height 344
click at [731, 12] on icon "close" at bounding box center [731, 16] width 12 height 12
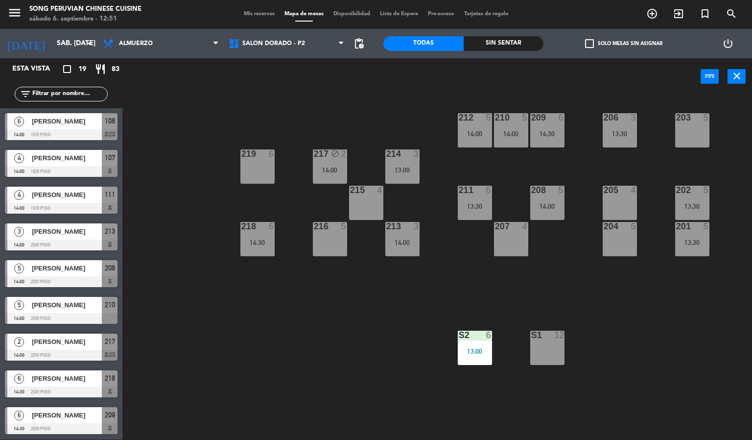
click at [288, 359] on div "203 5 206 3 13:30 210 5 14:00 212 5 14:00 209 6 14:30 214 3 13:00 217 block 2 1…" at bounding box center [441, 267] width 622 height 344
click at [171, 50] on span "Almuerzo" at bounding box center [161, 44] width 126 height 22
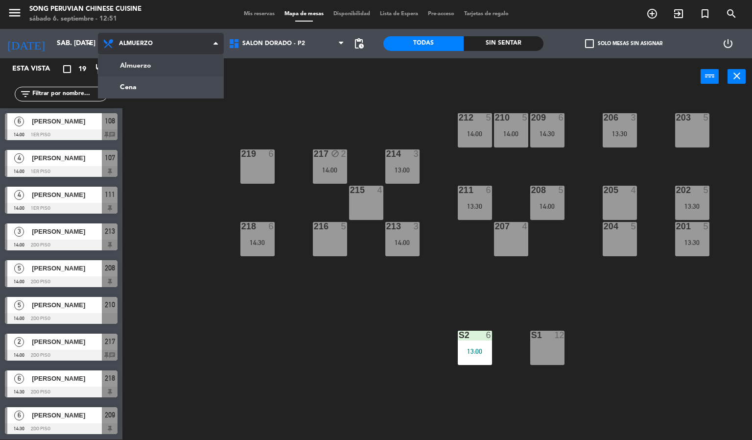
click at [181, 92] on ng-component "menu Song Peruvian Chinese Cuisine sábado 6. septiembre - 12:51 Mis reservas Ma…" at bounding box center [376, 220] width 752 height 440
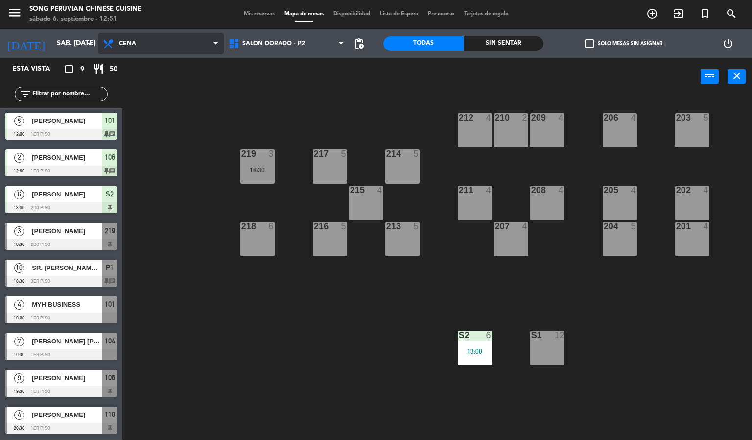
scroll to position [0, 0]
click at [522, 36] on div "Sin sentar" at bounding box center [504, 43] width 80 height 15
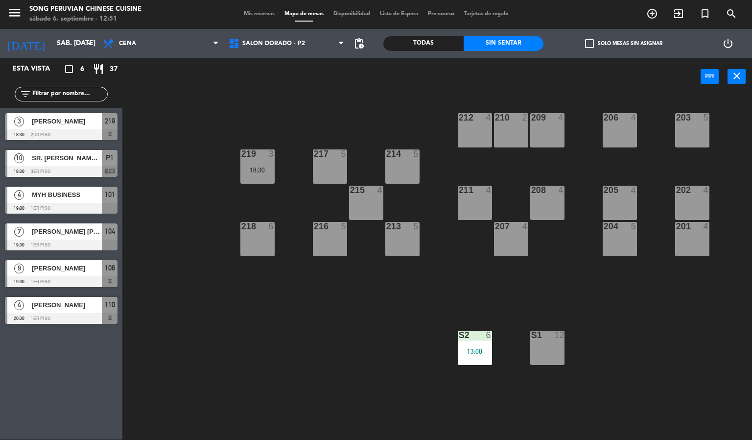
scroll to position [0, 0]
click at [251, 354] on div "203 5 206 4 210 2 212 4 209 4 214 5 217 5 219 3 18:30 202 4 205 4 208 4 211 4 2…" at bounding box center [441, 267] width 622 height 344
click at [254, 14] on span "Mis reservas" at bounding box center [259, 13] width 41 height 5
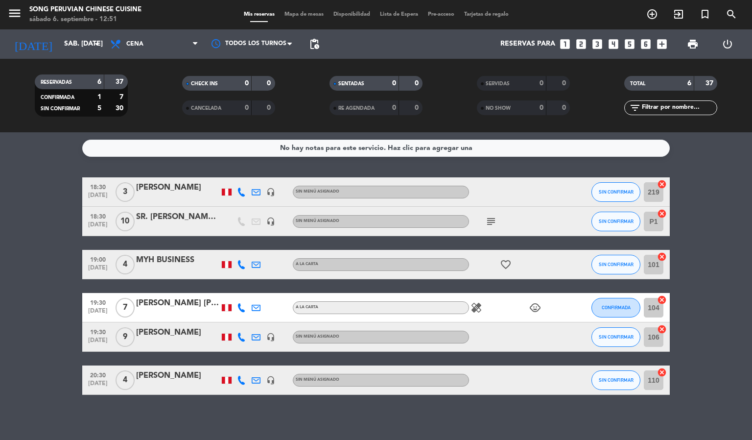
click at [490, 225] on icon "subject" at bounding box center [491, 221] width 12 height 12
click at [693, 278] on bookings-row "18:30 [DATE] 3 [PERSON_NAME] headset_mic Sin menú asignado SIN CONFIRMAR 219 ca…" at bounding box center [376, 285] width 752 height 217
click at [719, 275] on bookings-row "18:30 [DATE] 3 [PERSON_NAME] headset_mic Sin menú asignado SIN CONFIRMAR 219 ca…" at bounding box center [376, 285] width 752 height 217
click at [40, 190] on bookings-row "18:30 [DATE] 3 [PERSON_NAME] headset_mic Sin menú asignado SIN CONFIRMAR 219 ca…" at bounding box center [376, 285] width 752 height 217
click at [287, 12] on span "Mapa de mesas" at bounding box center [303, 14] width 49 height 5
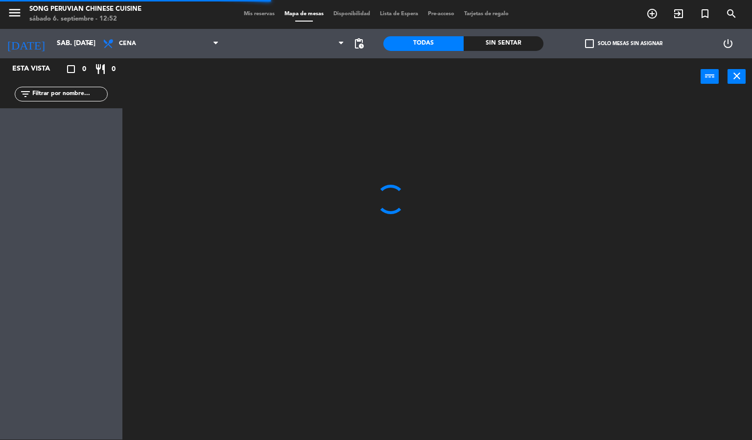
click at [150, 37] on span "Cena" at bounding box center [161, 44] width 126 height 22
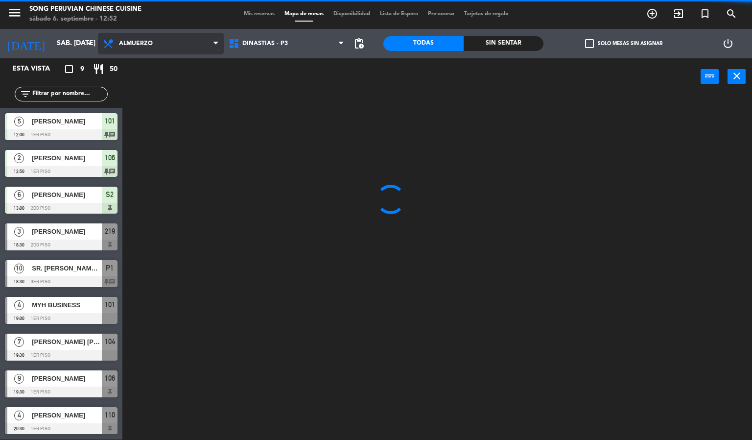
click at [153, 60] on ng-component "menu Song Peruvian Chinese Cuisine sábado 6. septiembre - 12:52 Mis reservas Ma…" at bounding box center [376, 220] width 752 height 440
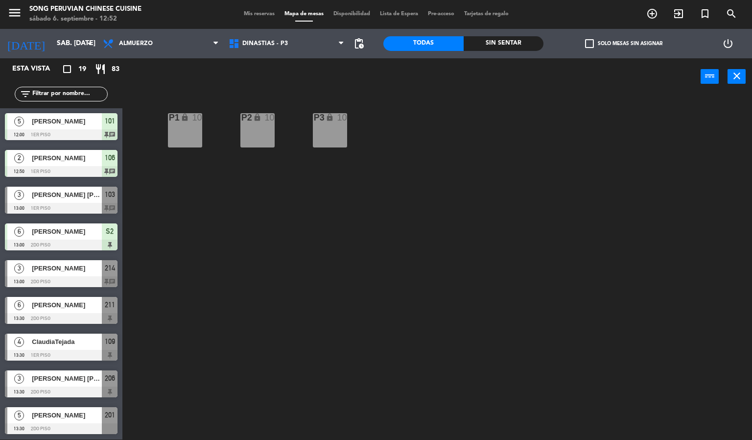
click at [243, 331] on div "P2 lock 10 P3 lock 10 P1 lock 10" at bounding box center [441, 267] width 622 height 344
click at [360, 285] on div "P2 lock 10 P3 lock 10 P1 lock 10" at bounding box center [441, 267] width 622 height 344
click at [81, 197] on span "[PERSON_NAME] [PERSON_NAME]" at bounding box center [67, 194] width 70 height 10
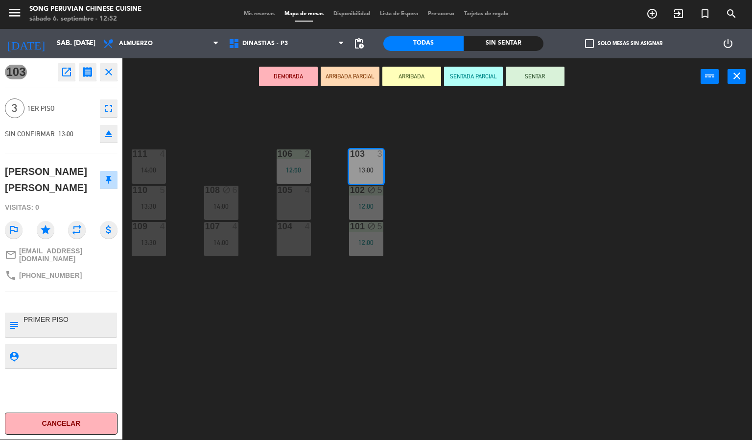
click at [473, 290] on div "103 3 13:00 106 2 12:50 111 4 14:00 102 block 5 12:00 105 4 108 block 6 14:00 1…" at bounding box center [441, 267] width 622 height 344
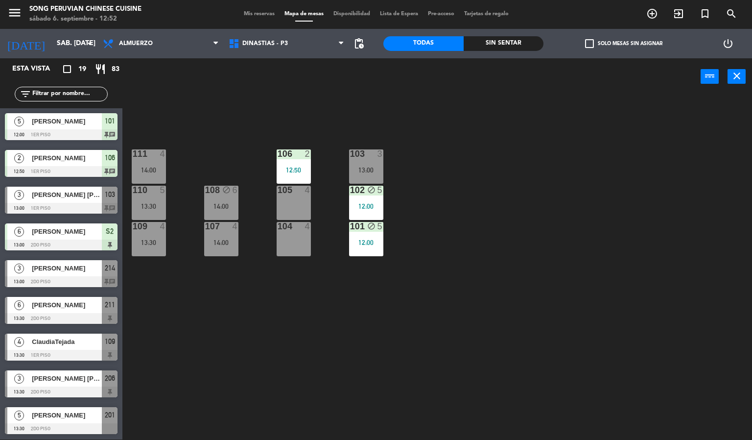
click at [439, 345] on div "103 3 13:00 106 2 12:50 111 4 14:00 102 block 5 12:00 105 4 108 block 6 14:00 1…" at bounding box center [441, 267] width 622 height 344
click at [297, 359] on div "103 3 13:00 106 2 12:50 111 4 14:00 102 block 5 12:00 105 4 108 block 6 14:00 1…" at bounding box center [441, 267] width 622 height 344
click at [445, 111] on div "103 3 13:00 106 2 12:50 111 4 14:00 102 block 5 12:00 105 4 108 block 6 14:00 1…" at bounding box center [441, 267] width 622 height 344
click at [243, 351] on div "103 3 13:00 106 2 12:50 111 4 14:00 102 block 5 12:00 105 4 108 block 6 14:00 1…" at bounding box center [441, 267] width 622 height 344
click at [471, 299] on div "103 3 13:00 106 2 12:50 111 4 14:00 102 block 5 12:00 105 4 108 block 6 14:00 1…" at bounding box center [441, 267] width 622 height 344
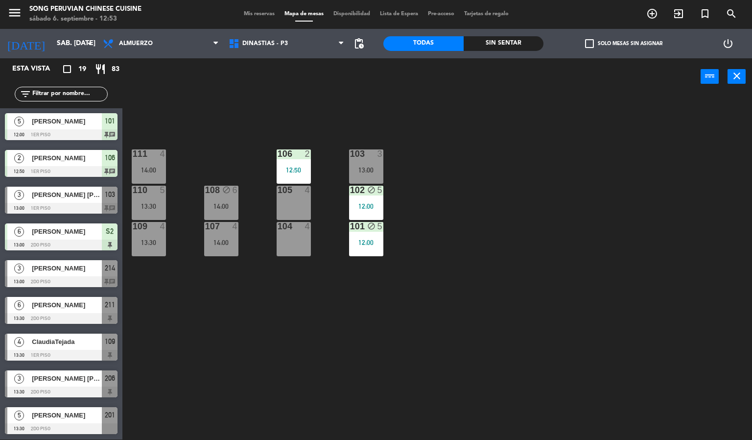
click at [465, 333] on div "103 3 13:00 106 2 12:50 111 4 14:00 102 block 5 12:00 105 4 108 block 6 14:00 1…" at bounding box center [441, 267] width 622 height 344
click at [307, 389] on div "103 3 13:00 106 2 12:50 111 4 14:00 102 block 5 12:00 105 4 108 block 6 14:00 1…" at bounding box center [441, 267] width 622 height 344
click at [335, 103] on div "103 3 13:00 106 2 12:50 111 4 14:00 102 block 5 12:00 105 4 108 block 6 14:00 1…" at bounding box center [441, 267] width 622 height 344
click at [75, 50] on input "sáb. [DATE]" at bounding box center [98, 44] width 93 height 18
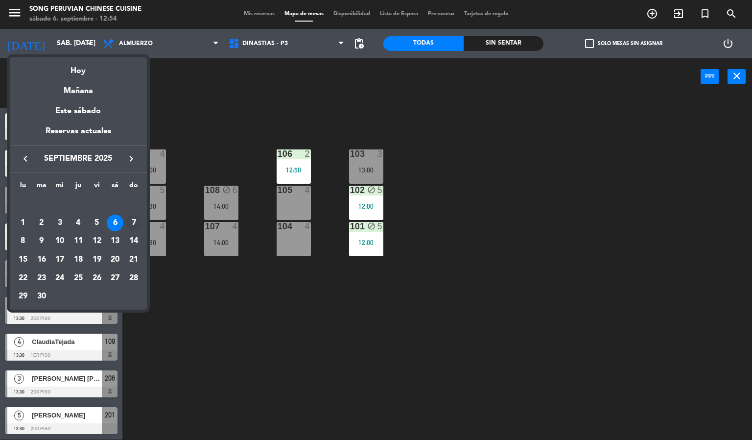
click at [133, 225] on div "7" at bounding box center [133, 222] width 17 height 17
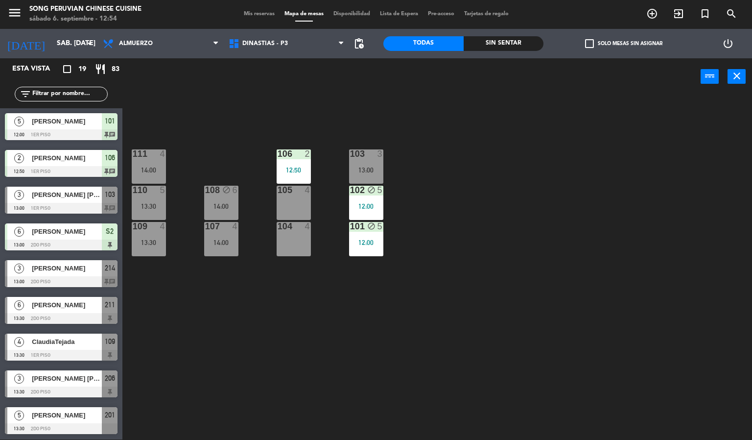
type input "dom. [DATE]"
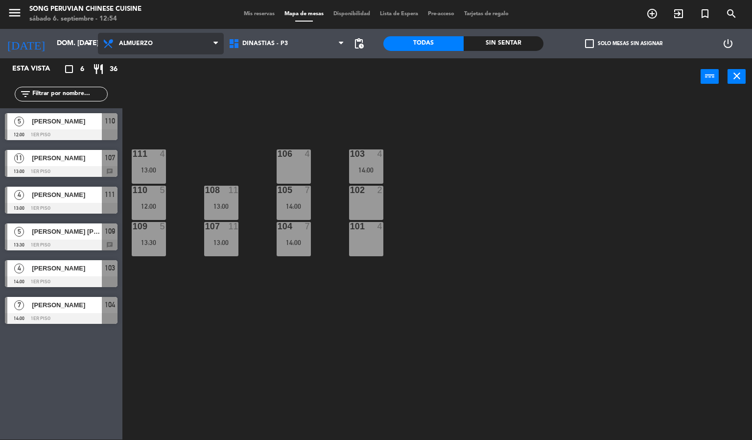
click at [156, 45] on span "Almuerzo" at bounding box center [161, 44] width 126 height 22
click at [473, 170] on div "103 4 14:00 106 4 111 4 13:00 102 2 105 7 14:00 108 11 13:00 110 5 12:00 101 4 …" at bounding box center [441, 267] width 622 height 344
click at [249, 10] on div "Mis reservas Mapa de mesas Disponibilidad Lista de Espera Pre-acceso Tarjetas d…" at bounding box center [376, 14] width 275 height 9
click at [250, 12] on span "Mis reservas" at bounding box center [259, 13] width 41 height 5
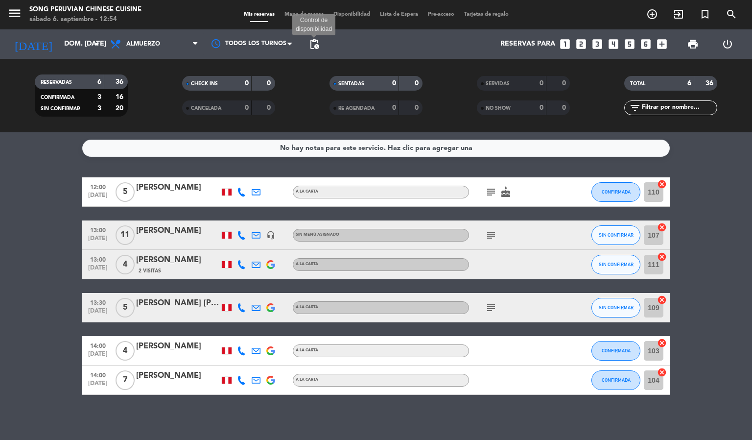
click at [313, 43] on span "pending_actions" at bounding box center [314, 44] width 12 height 12
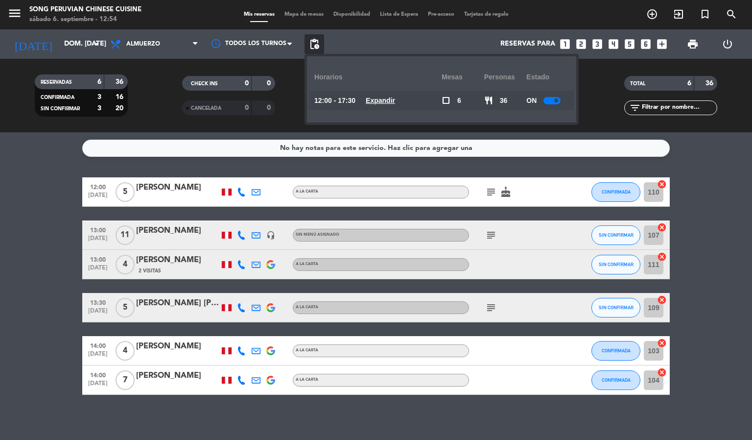
click at [387, 100] on u "Expandir" at bounding box center [380, 100] width 29 height 8
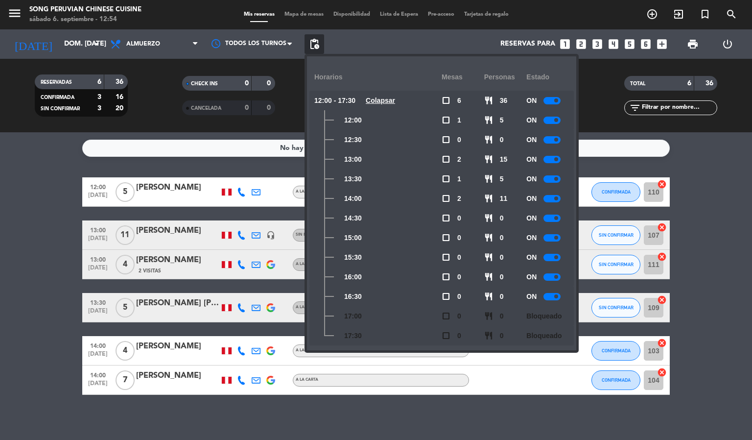
click at [551, 179] on div at bounding box center [551, 178] width 17 height 7
click at [558, 217] on span at bounding box center [556, 218] width 4 height 4
click at [558, 256] on span at bounding box center [556, 257] width 4 height 4
click at [34, 265] on bookings-row "12:00 [DATE] 5 [PERSON_NAME] A [PERSON_NAME] subject cake CONFIRMADA 110 cancel…" at bounding box center [376, 285] width 752 height 217
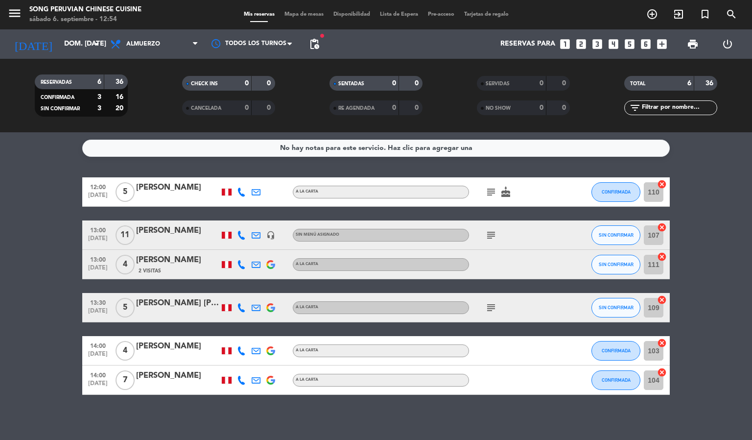
click at [303, 14] on span "Mapa de mesas" at bounding box center [303, 14] width 49 height 5
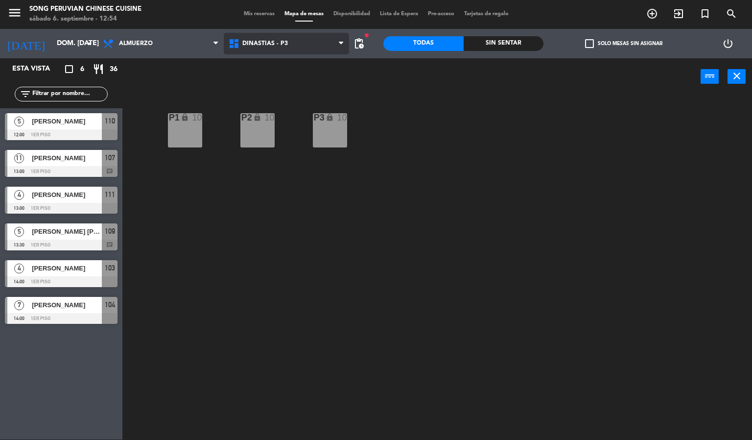
click at [290, 35] on span "DINASTIAS - P3" at bounding box center [287, 44] width 126 height 22
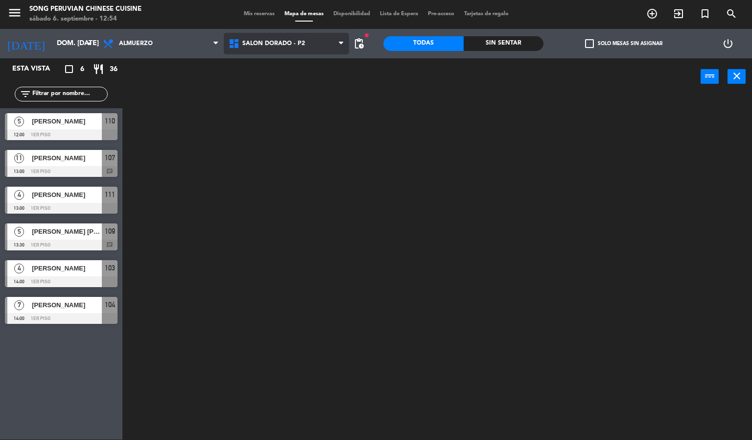
click at [306, 81] on ng-component "menu Song Peruvian Chinese Cuisine sábado 6. septiembre - 12:54 Mis reservas Ma…" at bounding box center [376, 220] width 752 height 440
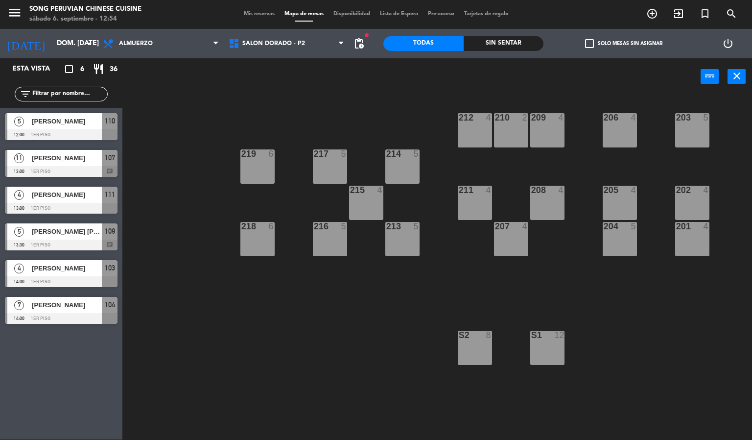
click at [425, 249] on div "203 5 206 4 210 2 212 4 209 4 214 5 217 5 219 6 202 4 205 4 208 4 211 4 215 4 2…" at bounding box center [441, 267] width 622 height 344
click at [400, 254] on div "213 5" at bounding box center [402, 239] width 34 height 34
click at [520, 173] on div "203 5 206 4 210 2 212 4 209 4 214 5 217 5 219 6 202 4 205 4 208 4 211 4 215 4 2…" at bounding box center [441, 267] width 622 height 344
click at [542, 137] on div "209 4" at bounding box center [547, 130] width 34 height 34
click at [374, 69] on button "[GEOGRAPHIC_DATA]" at bounding box center [380, 77] width 59 height 20
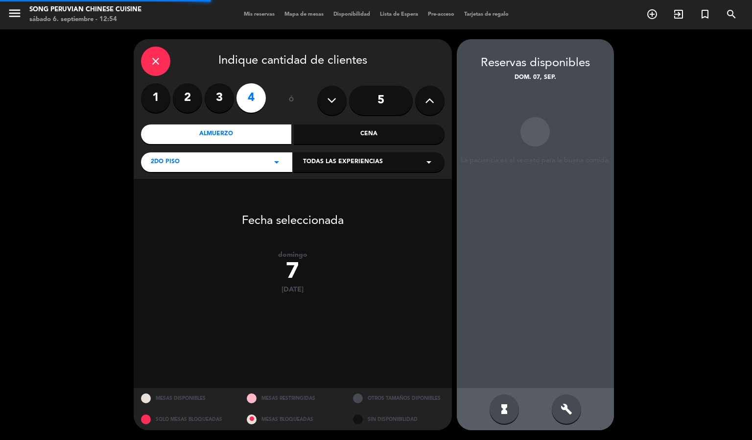
click at [427, 101] on icon at bounding box center [429, 100] width 9 height 15
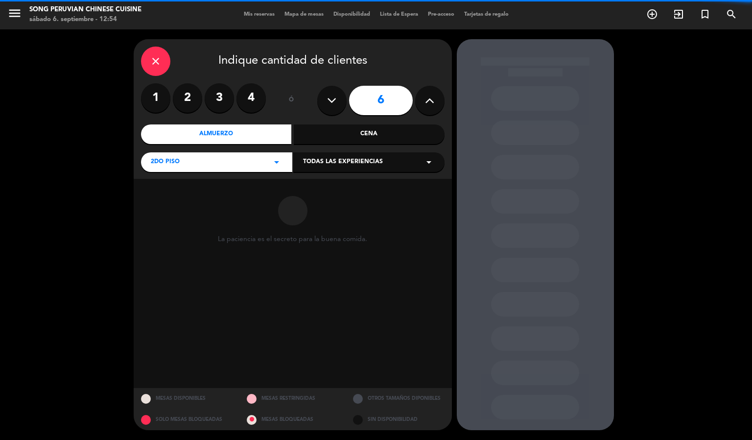
click at [427, 101] on icon at bounding box center [429, 100] width 9 height 15
click at [427, 100] on icon at bounding box center [429, 100] width 9 height 15
type input "10"
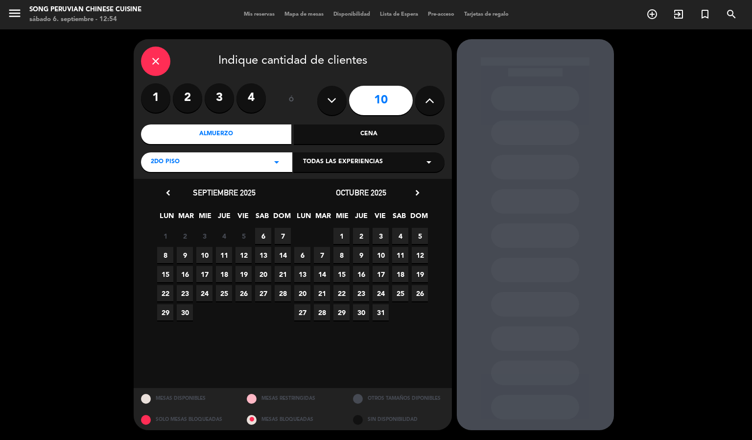
click at [283, 233] on span "7" at bounding box center [283, 236] width 16 height 16
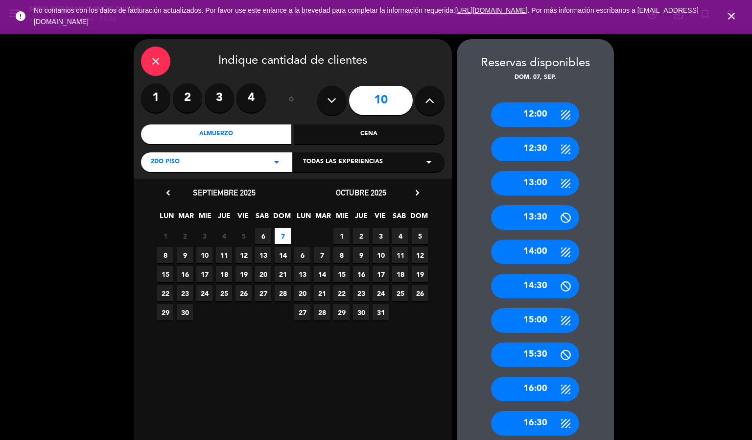
click at [730, 15] on icon "close" at bounding box center [731, 16] width 12 height 12
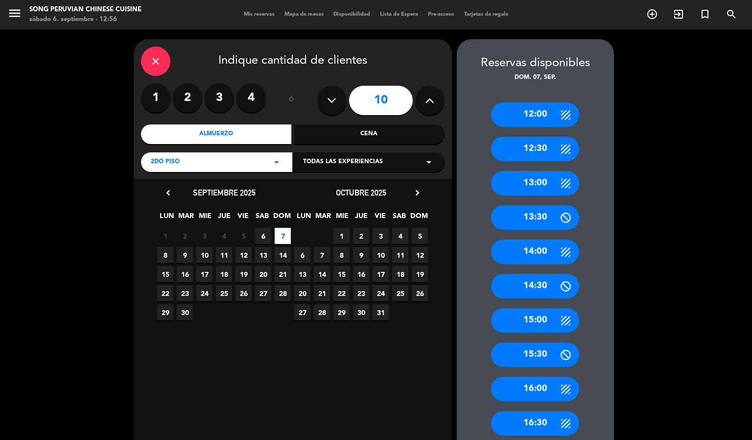
click at [534, 252] on div "14:00" at bounding box center [535, 251] width 88 height 24
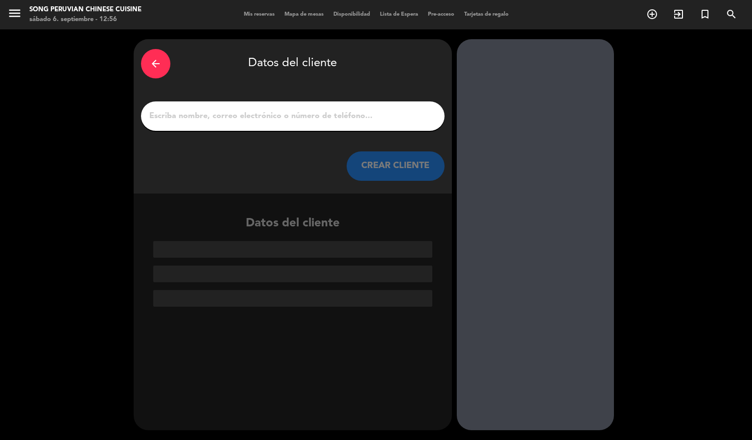
click at [359, 119] on input "1" at bounding box center [292, 116] width 289 height 14
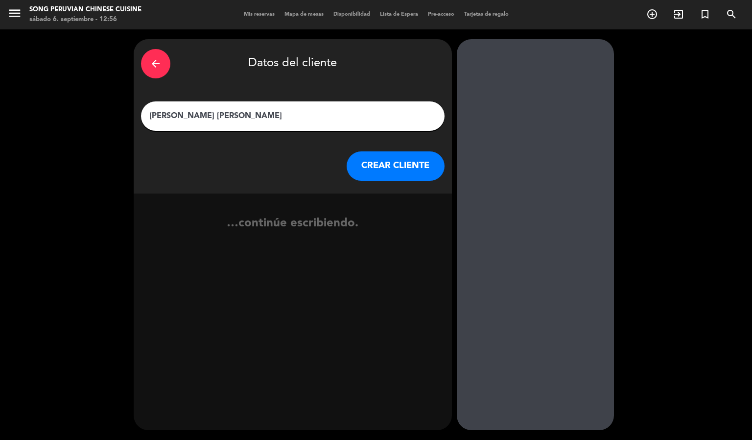
type input "[PERSON_NAME] [PERSON_NAME]"
click at [402, 165] on button "CREAR CLIENTE" at bounding box center [396, 165] width 98 height 29
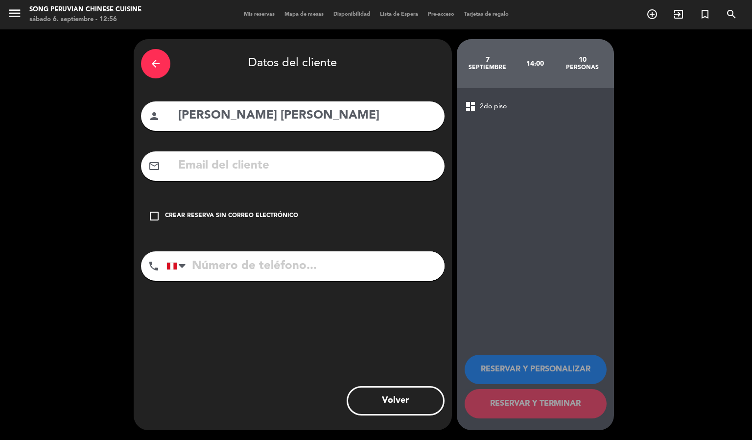
click at [338, 169] on input "text" at bounding box center [307, 166] width 260 height 20
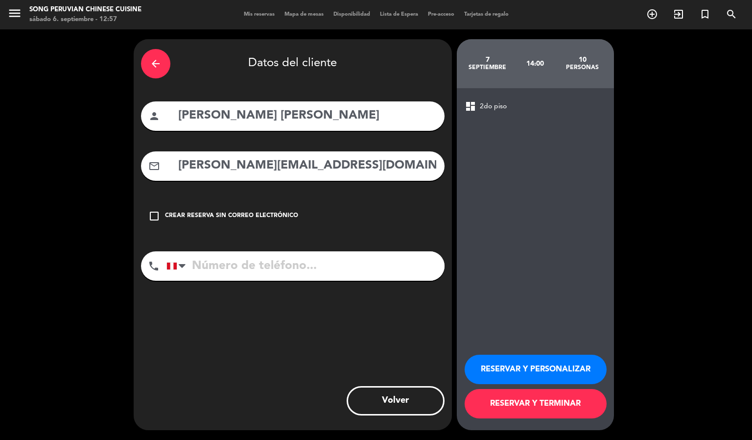
type input "[PERSON_NAME][EMAIL_ADDRESS][DOMAIN_NAME]"
click at [347, 261] on input "tel" at bounding box center [305, 265] width 278 height 29
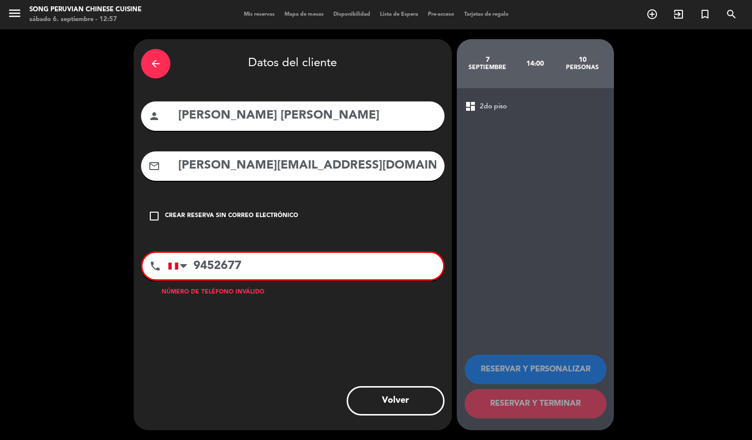
click at [246, 167] on input "[PERSON_NAME][EMAIL_ADDRESS][DOMAIN_NAME]" at bounding box center [307, 166] width 260 height 20
click at [257, 266] on input "9452677" at bounding box center [305, 266] width 275 height 26
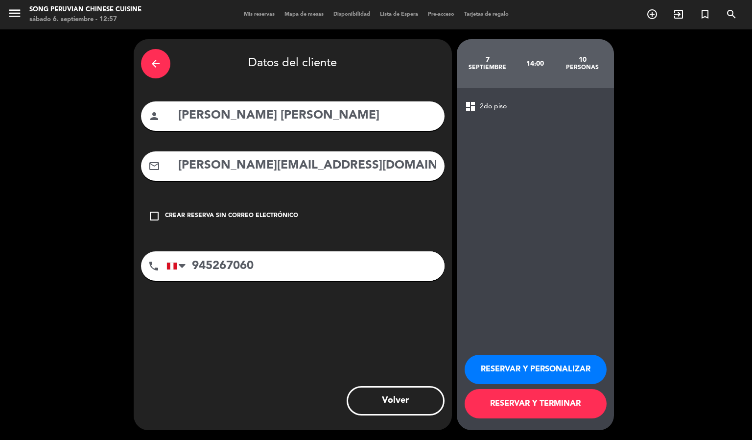
type input "945267060"
click at [562, 366] on button "RESERVAR Y PERSONALIZAR" at bounding box center [536, 368] width 142 height 29
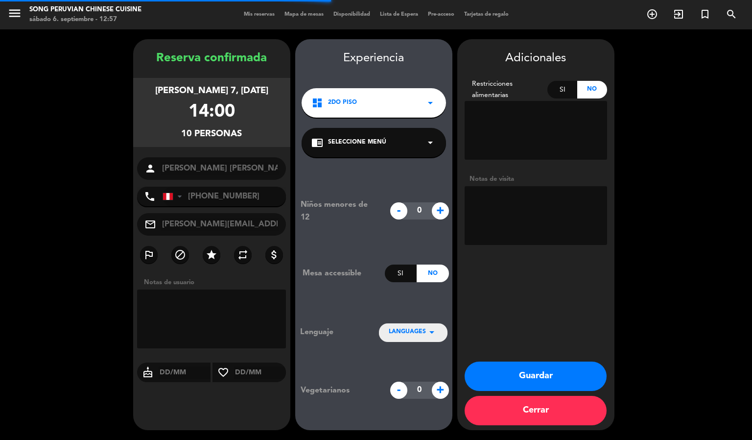
drag, startPoint x: 513, startPoint y: 197, endPoint x: 507, endPoint y: 197, distance: 5.9
click at [512, 197] on textarea at bounding box center [536, 215] width 142 height 59
type textarea "8"
click at [545, 199] on textarea at bounding box center [536, 215] width 142 height 59
click at [561, 213] on textarea at bounding box center [536, 215] width 142 height 59
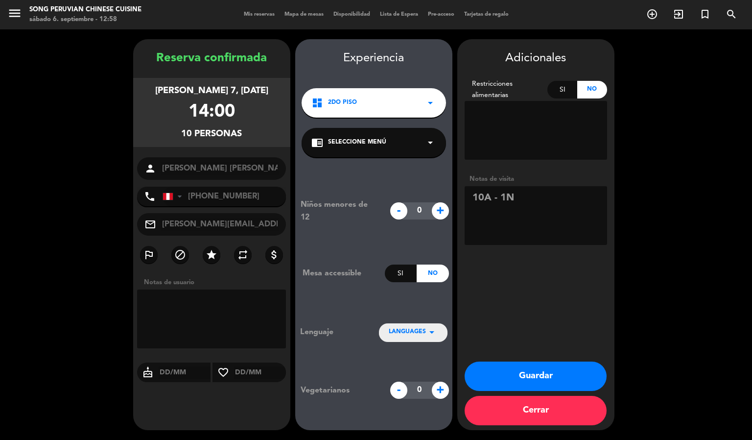
type textarea "10A - 1N"
click at [514, 376] on button "Guardar" at bounding box center [536, 375] width 142 height 29
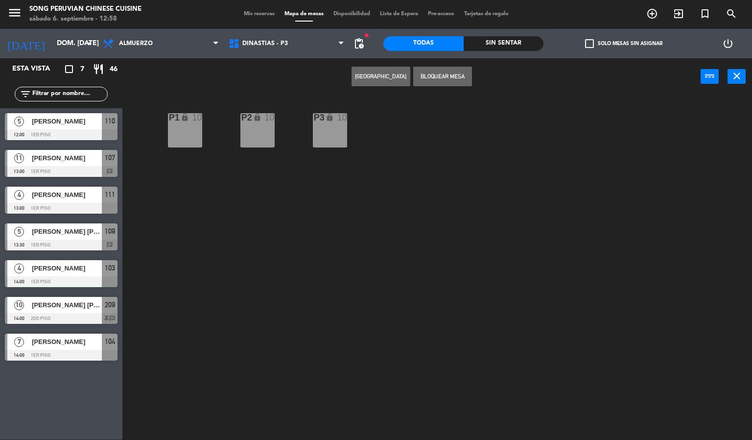
click at [75, 307] on span "[PERSON_NAME] [PERSON_NAME]" at bounding box center [67, 305] width 70 height 10
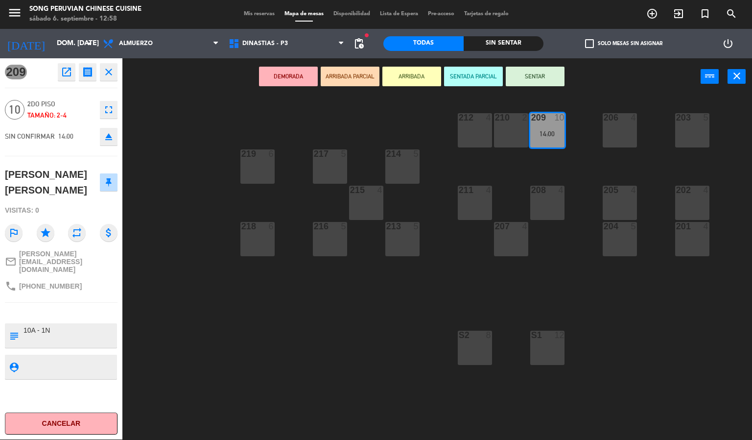
click at [64, 325] on textarea at bounding box center [69, 335] width 93 height 21
type textarea "PRIMER PISO 10A - 1N CUMPLEAÑOS"
click at [93, 309] on div at bounding box center [61, 312] width 113 height 7
click at [200, 292] on div "203 5 206 4 210 2 212 4 209 10 14:00 214 5 217 5 219 6 202 4 205 4 208 4 211 4 …" at bounding box center [441, 267] width 622 height 344
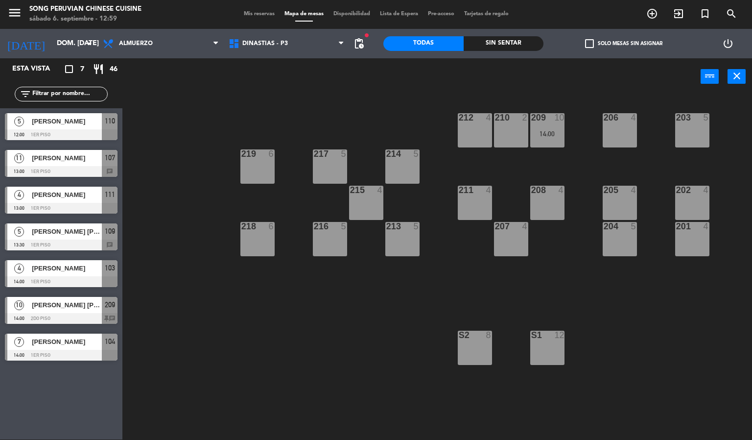
click at [77, 310] on span "[PERSON_NAME] [PERSON_NAME]" at bounding box center [67, 305] width 70 height 10
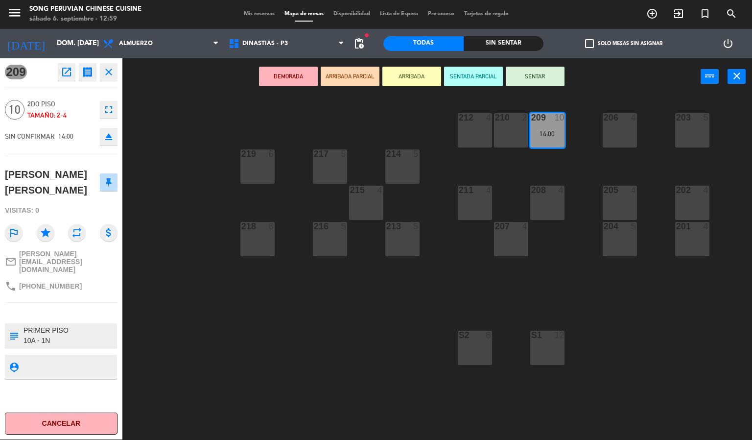
click at [81, 286] on div "209 open_in_new receipt 2:00 PM dom., [DATE] personas [PERSON_NAME] [PERSON_NAM…" at bounding box center [61, 248] width 122 height 381
click at [174, 349] on div "203 5 206 4 210 2 212 4 209 10 14:00 214 5 217 5 219 6 202 4 205 4 208 4 211 4 …" at bounding box center [441, 267] width 622 height 344
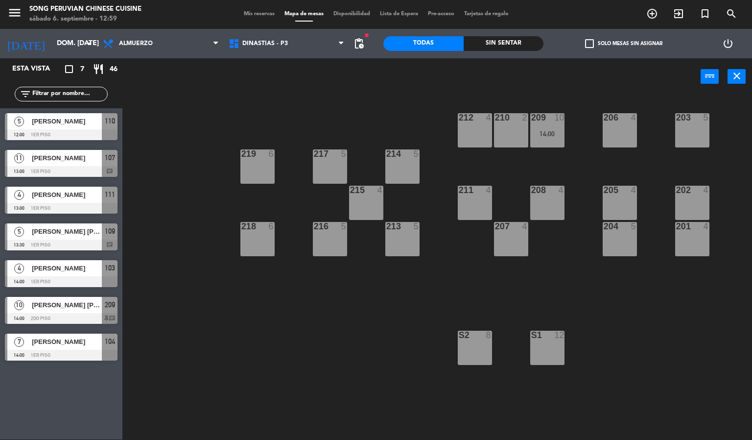
click at [66, 194] on span "[PERSON_NAME]" at bounding box center [67, 194] width 70 height 10
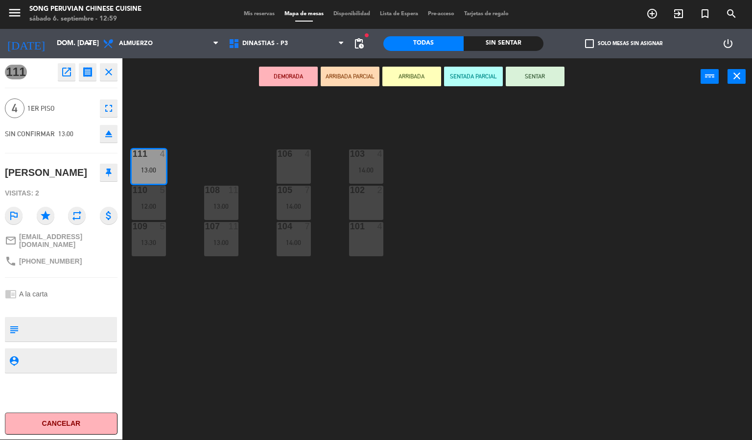
click at [224, 361] on div "103 4 14:00 106 4 111 4 13:00 102 2 105 7 14:00 108 11 13:00 110 5 12:00 101 4 …" at bounding box center [441, 267] width 622 height 344
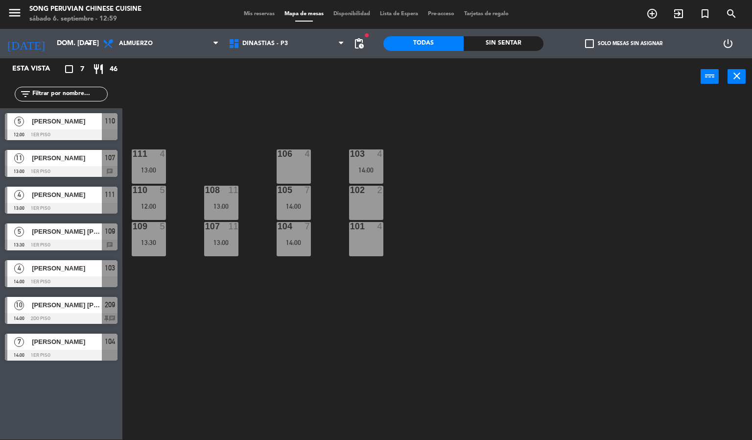
click at [539, 225] on div "103 4 14:00 106 4 111 4 13:00 102 2 105 7 14:00 108 11 13:00 110 5 12:00 101 4 …" at bounding box center [441, 267] width 622 height 344
click at [81, 318] on div at bounding box center [61, 318] width 113 height 11
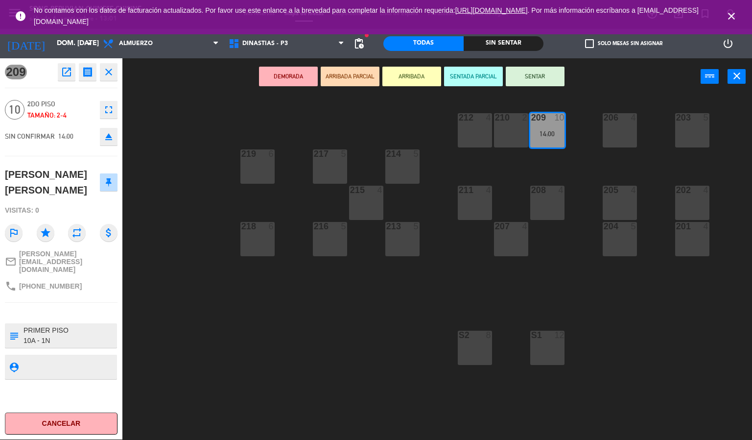
click at [369, 352] on div "203 5 206 4 210 2 212 4 209 10 14:00 214 5 217 5 219 6 202 4 205 4 208 4 211 4 …" at bounding box center [441, 267] width 622 height 344
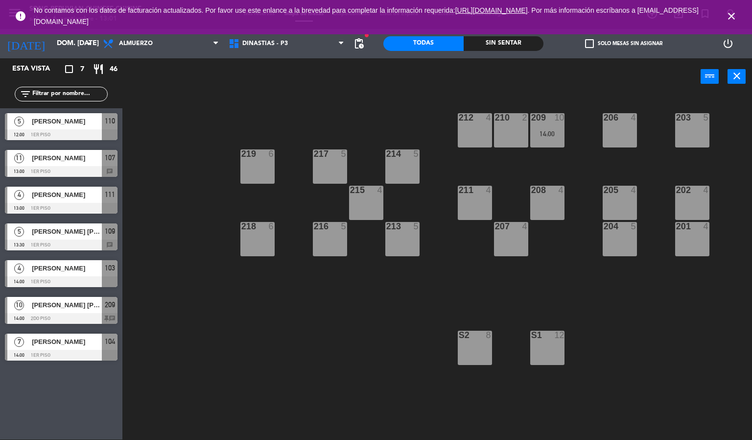
click at [730, 20] on icon "close" at bounding box center [731, 16] width 12 height 12
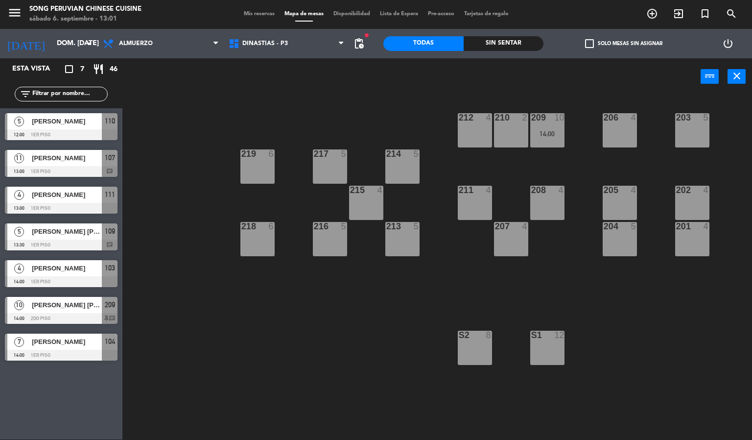
click at [209, 301] on div "203 5 206 4 210 2 212 4 209 10 14:00 214 5 217 5 219 6 202 4 205 4 208 4 211 4 …" at bounding box center [441, 267] width 622 height 344
click at [155, 38] on span "Almuerzo" at bounding box center [161, 44] width 126 height 22
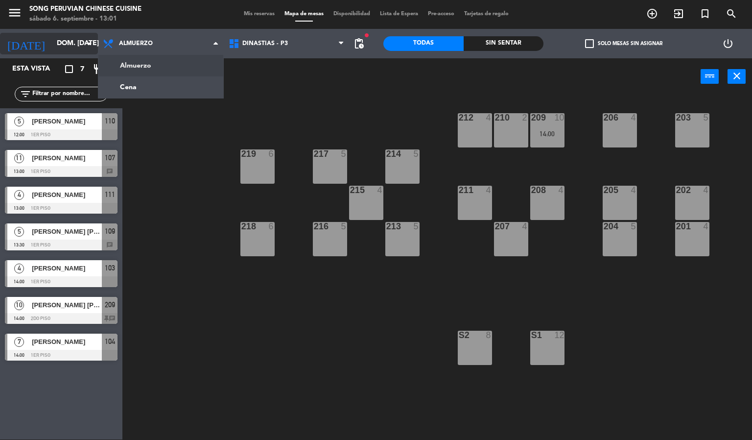
click at [52, 42] on input "dom. [DATE]" at bounding box center [98, 44] width 93 height 18
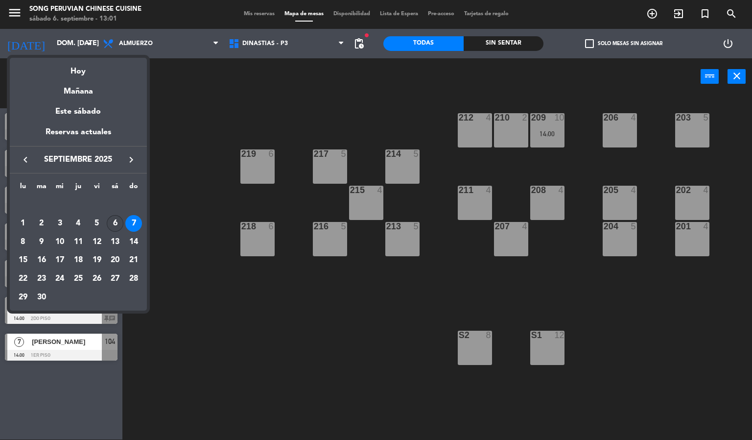
click at [115, 222] on div "6" at bounding box center [115, 223] width 17 height 17
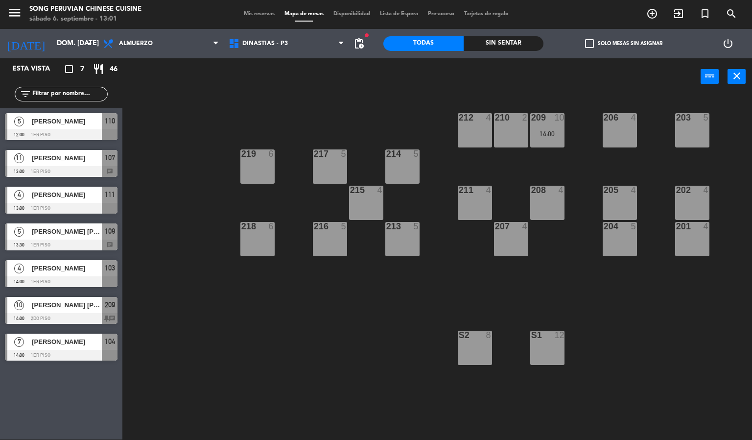
type input "sáb. [DATE]"
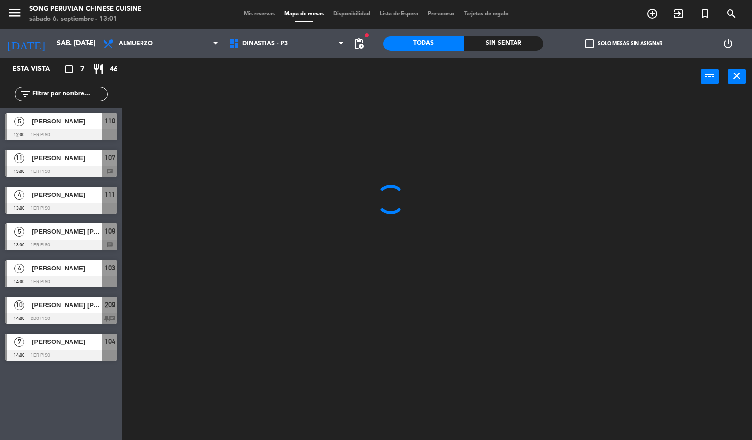
click at [248, 353] on div at bounding box center [441, 267] width 622 height 344
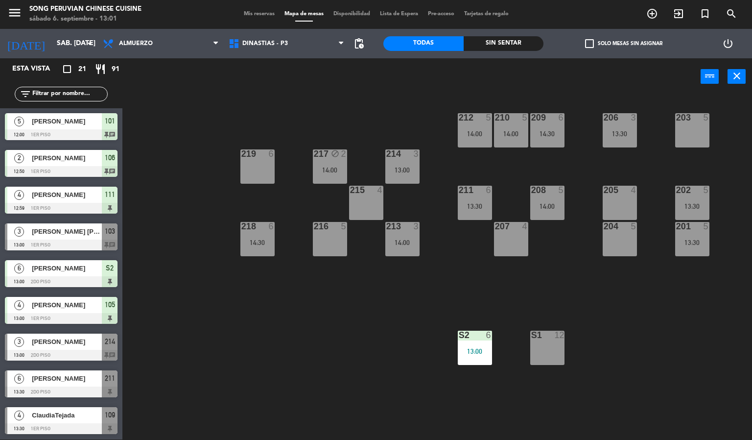
click at [85, 233] on span "[PERSON_NAME] [PERSON_NAME]" at bounding box center [67, 231] width 70 height 10
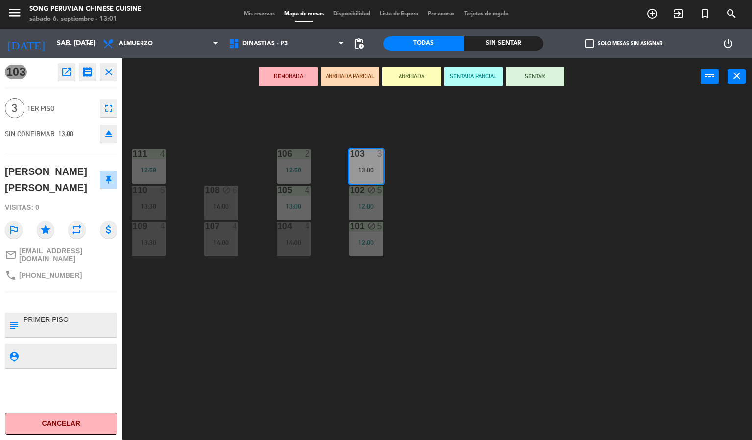
click at [480, 76] on button "SENTADA PARCIAL" at bounding box center [473, 77] width 59 height 20
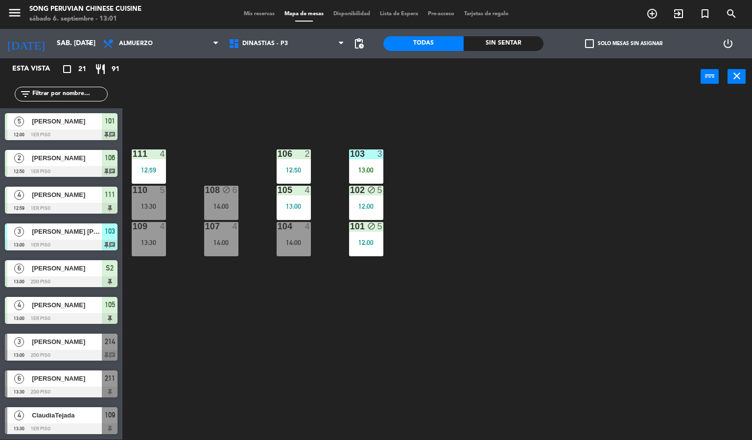
click at [445, 279] on div "103 3 13:00 106 2 12:50 111 4 12:59 102 block 5 12:00 105 4 13:00 108 block 6 1…" at bounding box center [441, 267] width 622 height 344
click at [532, 316] on div "103 3 13:00 106 2 12:50 111 4 12:59 102 block 5 12:00 105 4 13:00 108 block 6 1…" at bounding box center [441, 267] width 622 height 344
click at [531, 247] on div "103 3 13:00 106 2 12:50 111 4 12:59 102 block 5 12:00 105 4 13:00 108 block 6 1…" at bounding box center [441, 267] width 622 height 344
click at [366, 153] on div at bounding box center [366, 153] width 16 height 9
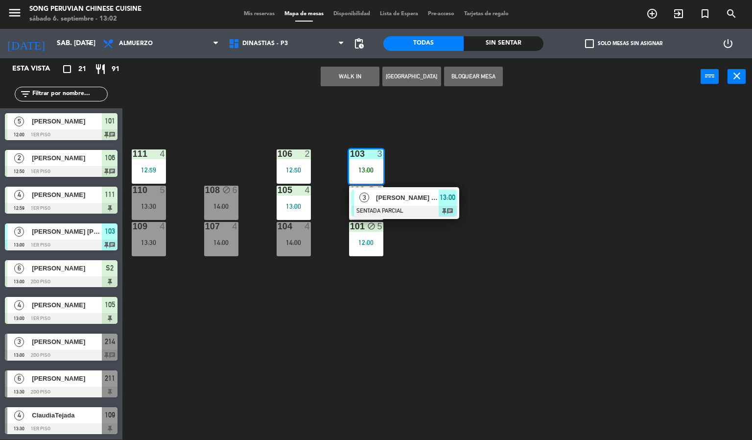
click at [417, 207] on div at bounding box center [403, 211] width 105 height 11
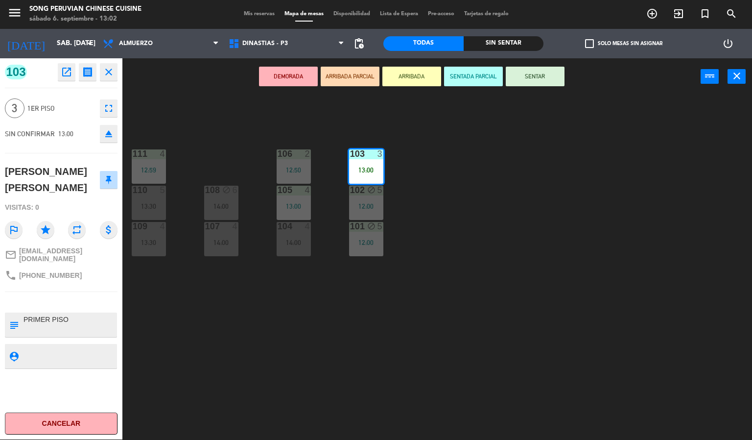
click at [540, 84] on button "SENTAR" at bounding box center [535, 77] width 59 height 20
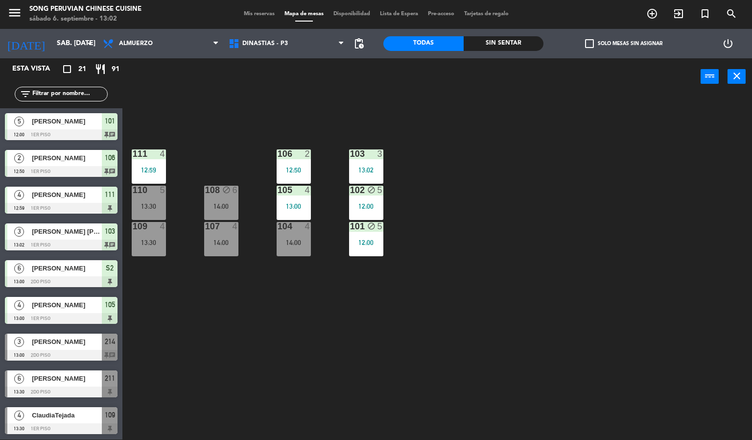
click at [572, 361] on div "103 3 13:02 106 2 12:50 111 4 12:59 102 block 5 12:00 105 4 13:00 108 block 6 1…" at bounding box center [441, 267] width 622 height 344
click at [515, 279] on div "103 3 13:00 106 2 12:50 111 4 12:59 102 block 5 12:00 105 4 13:00 108 block 6 1…" at bounding box center [441, 267] width 622 height 344
click at [285, 42] on span "DINASTIAS - P3" at bounding box center [265, 43] width 46 height 7
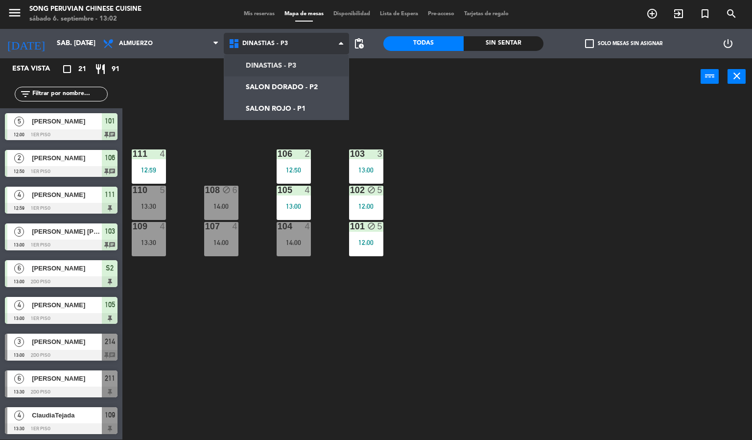
click at [294, 86] on ng-component "menu Song Peruvian Chinese Cuisine sábado 6. septiembre - 13:02 Mis reservas Ma…" at bounding box center [376, 220] width 752 height 440
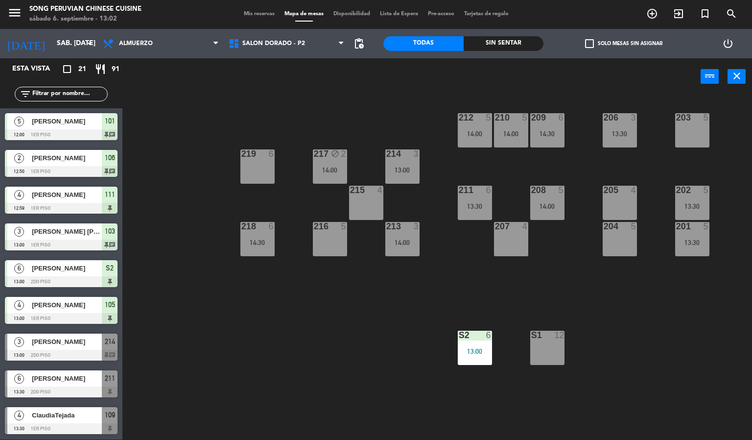
click at [341, 360] on div "203 5 206 3 13:30 210 5 14:00 212 5 14:00 209 6 14:30 214 3 13:00 217 block 2 1…" at bounding box center [441, 267] width 622 height 344
click at [695, 129] on div "203 5" at bounding box center [692, 130] width 34 height 34
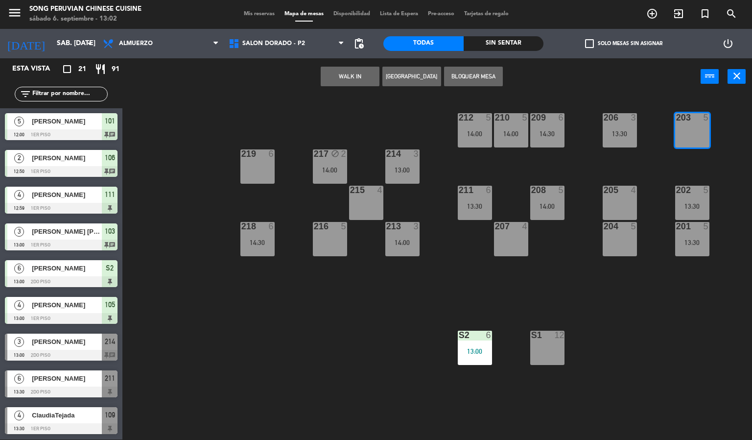
click at [340, 73] on button "WALK IN" at bounding box center [350, 77] width 59 height 20
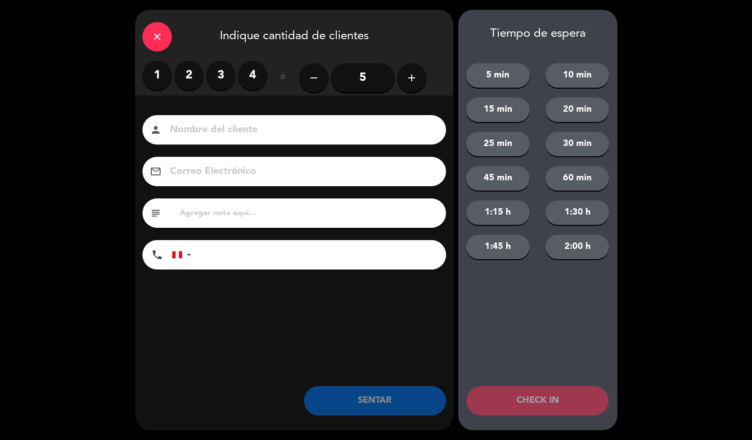
click at [252, 72] on label "4" at bounding box center [252, 75] width 29 height 29
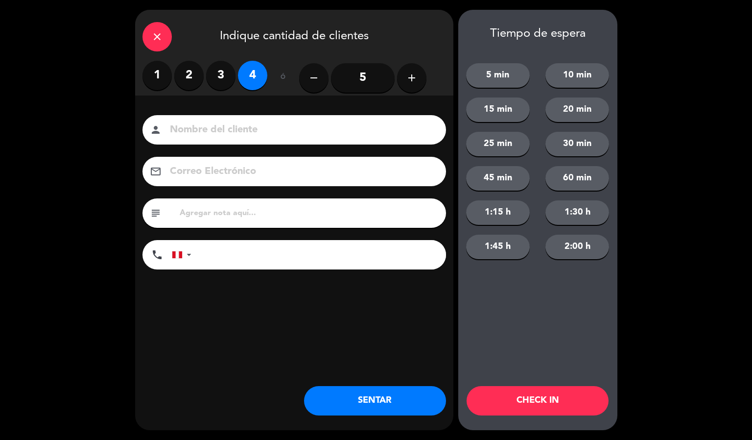
click at [277, 137] on input at bounding box center [301, 129] width 264 height 17
type input "[PERSON_NAME]"
click at [528, 409] on button "CHECK IN" at bounding box center [537, 400] width 142 height 29
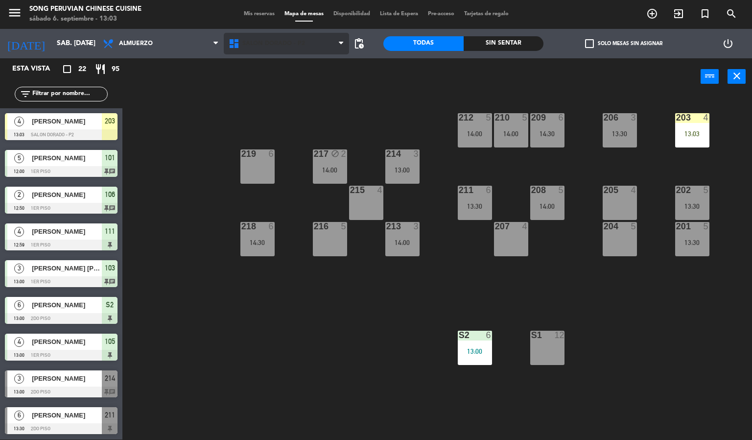
click at [306, 47] on span "SALON DORADO - P2" at bounding box center [287, 44] width 126 height 22
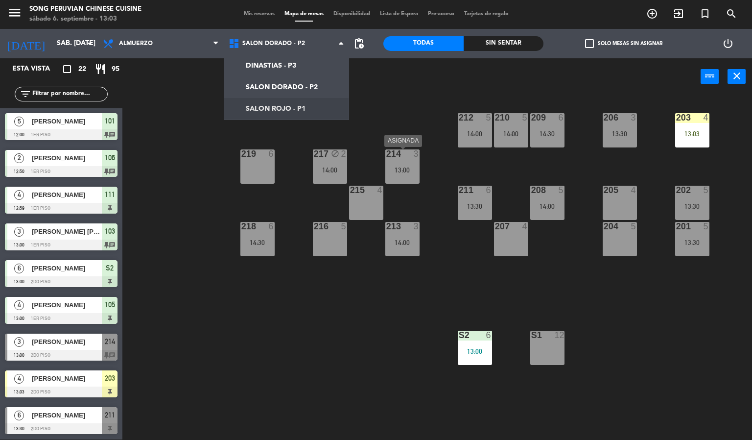
drag, startPoint x: 379, startPoint y: 117, endPoint x: 391, endPoint y: 117, distance: 11.3
click at [385, 117] on div "203 4 13:03 206 3 13:30 210 5 14:00 212 5 14:00 209 6 14:30 214 3 13:00 217 blo…" at bounding box center [441, 267] width 622 height 344
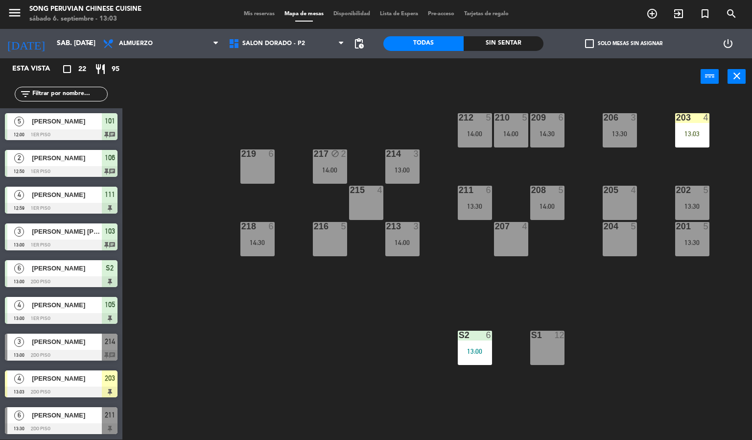
click at [677, 133] on div "13:03" at bounding box center [692, 133] width 34 height 7
click at [617, 211] on div "205 4" at bounding box center [620, 203] width 34 height 34
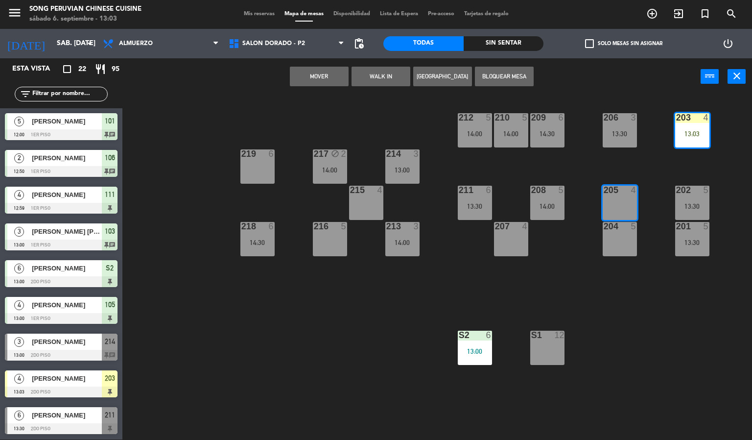
click at [326, 82] on button "Mover" at bounding box center [319, 77] width 59 height 20
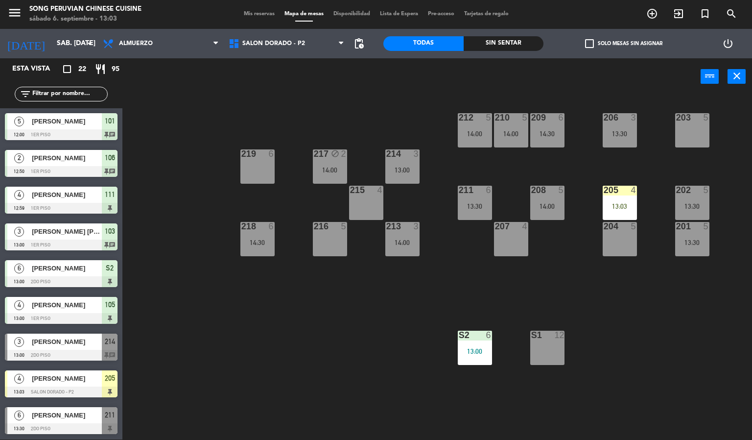
click at [290, 345] on div "203 5 206 3 13:30 210 5 14:00 212 5 14:00 209 6 14:30 214 3 13:00 217 block 2 1…" at bounding box center [441, 267] width 622 height 344
click at [613, 199] on div "205 4 13:03" at bounding box center [620, 203] width 34 height 34
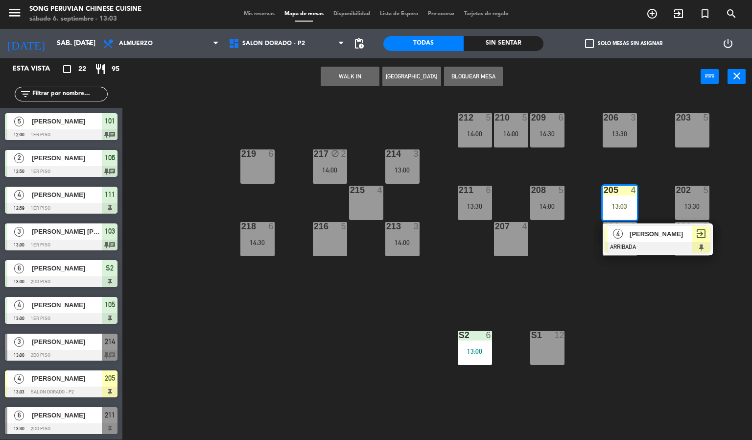
click at [645, 237] on span "[PERSON_NAME]" at bounding box center [660, 234] width 63 height 10
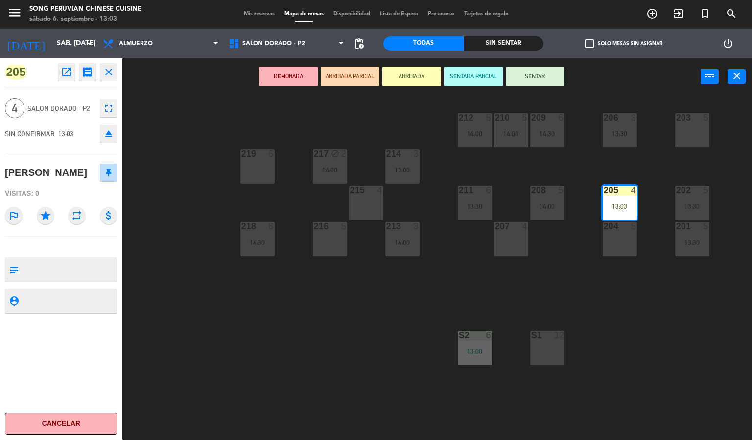
click at [542, 70] on button "SENTAR" at bounding box center [535, 77] width 59 height 20
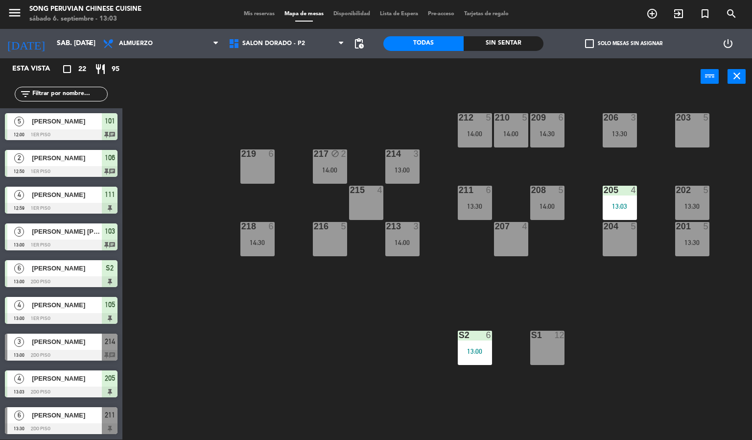
click at [274, 343] on div "203 5 206 3 13:30 210 5 14:00 212 5 14:00 209 6 14:30 214 3 13:00 217 block 2 1…" at bounding box center [441, 267] width 622 height 344
click at [272, 331] on div "203 5 206 3 13:30 210 5 14:00 212 5 14:00 209 6 14:30 214 3 13:00 217 block 2 1…" at bounding box center [441, 267] width 622 height 344
click at [278, 43] on span "SALON DORADO - P2" at bounding box center [273, 43] width 63 height 7
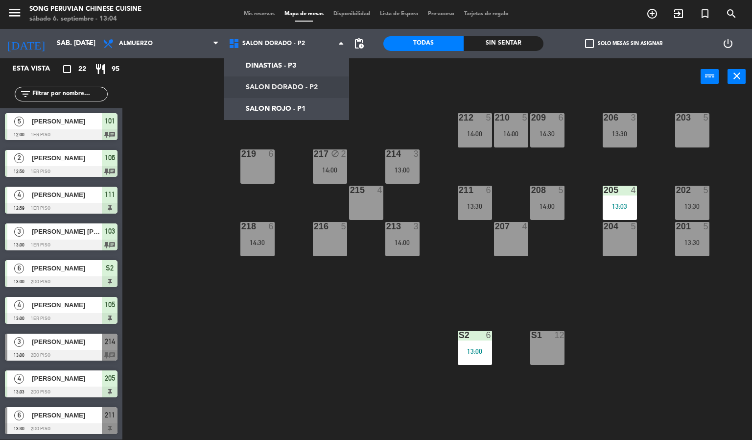
click at [519, 47] on div "Sin sentar" at bounding box center [504, 43] width 80 height 15
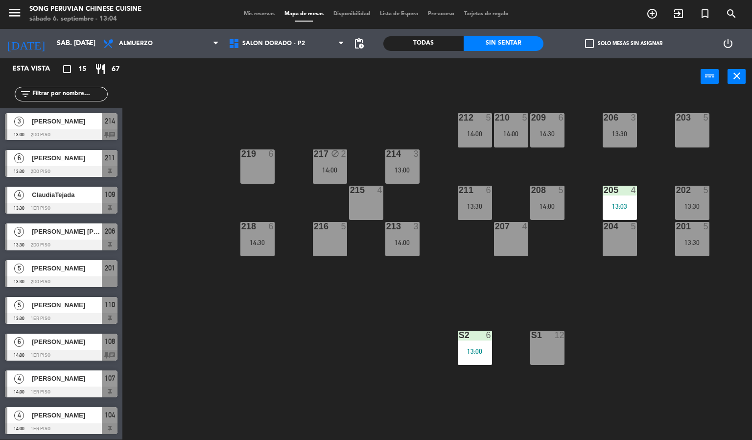
click at [414, 49] on div "Todas" at bounding box center [423, 43] width 80 height 15
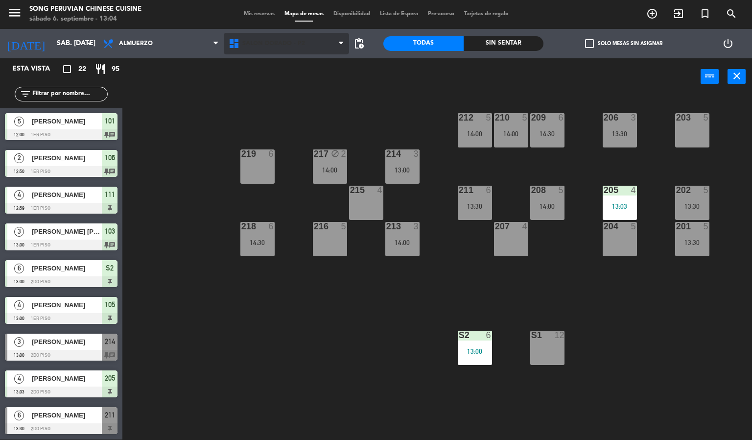
click at [268, 42] on span "SALON DORADO - P2" at bounding box center [273, 43] width 63 height 7
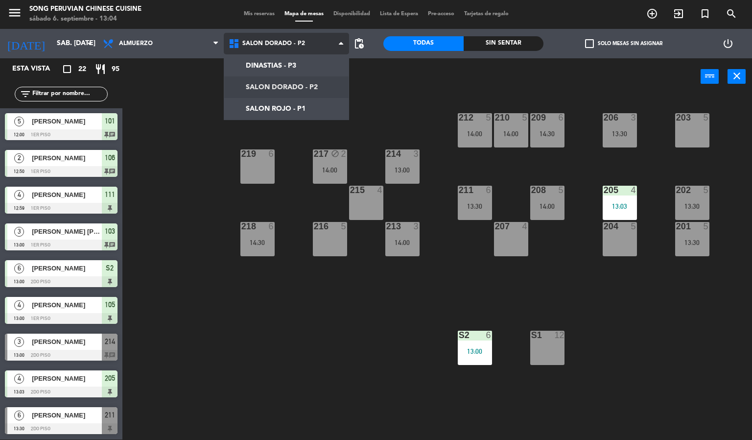
click at [265, 65] on ng-component "menu Song Peruvian Chinese Cuisine sábado 6. septiembre - 13:04 Mis reservas Ma…" at bounding box center [376, 220] width 752 height 440
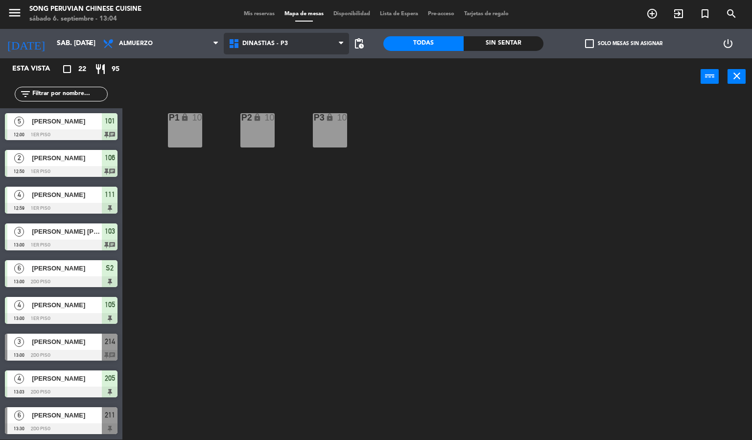
click at [267, 43] on span "DINASTIAS - P3" at bounding box center [265, 43] width 46 height 7
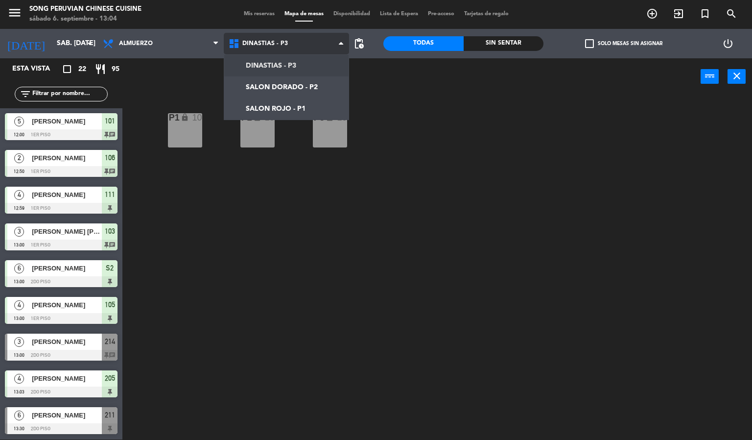
click at [261, 106] on ng-component "menu Song Peruvian Chinese Cuisine sábado 6. septiembre - 13:04 Mis reservas Ma…" at bounding box center [376, 220] width 752 height 440
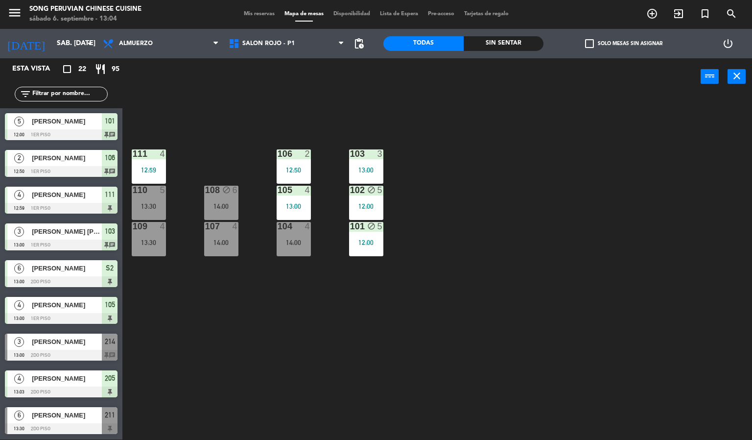
click at [372, 226] on icon "block" at bounding box center [371, 226] width 8 height 8
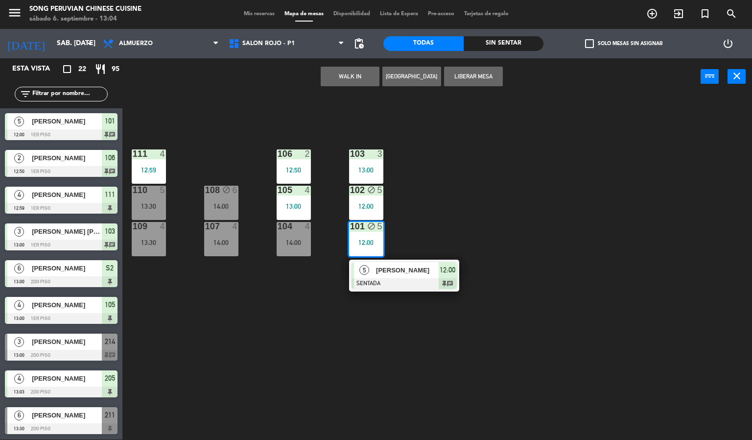
click at [338, 372] on div "103 3 13:00 106 2 12:50 111 4 12:59 102 block 5 12:00 105 4 13:00 108 block 6 1…" at bounding box center [441, 267] width 622 height 344
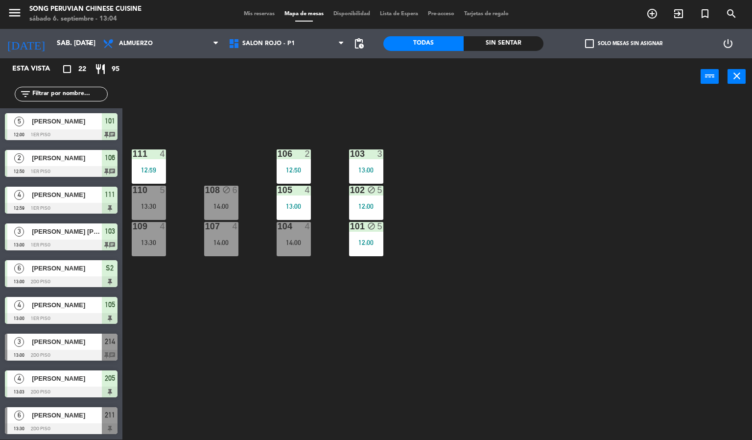
click at [367, 159] on div "103 3" at bounding box center [366, 154] width 34 height 10
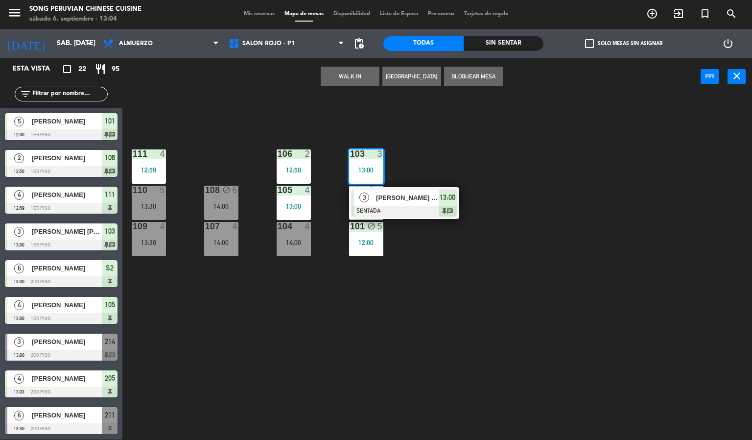
click at [277, 377] on div "103 3 13:00 3 [PERSON_NAME] [PERSON_NAME] SENTADA 13:00 chat 106 2 12:50 111 4 …" at bounding box center [441, 267] width 622 height 344
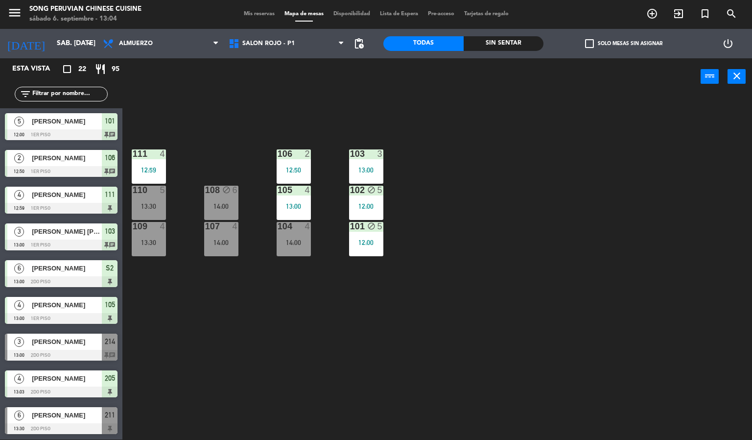
click at [307, 191] on div "4" at bounding box center [308, 190] width 6 height 9
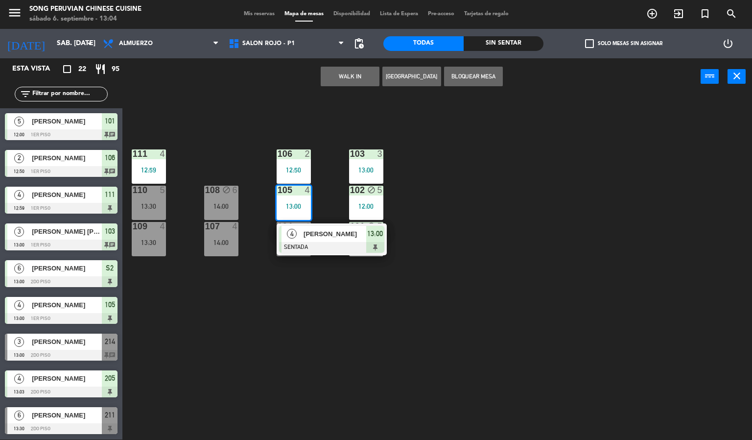
click at [267, 373] on div "103 3 13:00 106 2 12:50 111 4 12:59 102 block 5 12:00 105 4 13:00 4 [PERSON_NAM…" at bounding box center [441, 267] width 622 height 344
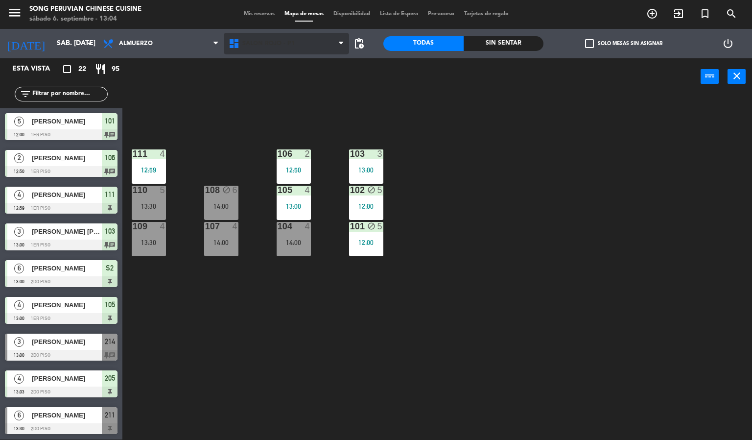
click at [262, 49] on span "SALON ROJO - P1" at bounding box center [287, 44] width 126 height 22
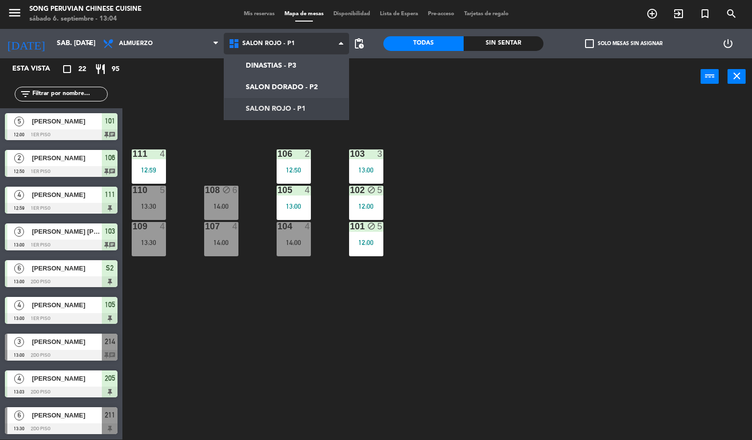
click at [272, 89] on ng-component "menu Song Peruvian Chinese Cuisine sábado 6. septiembre - 13:04 Mis reservas Ma…" at bounding box center [376, 220] width 752 height 440
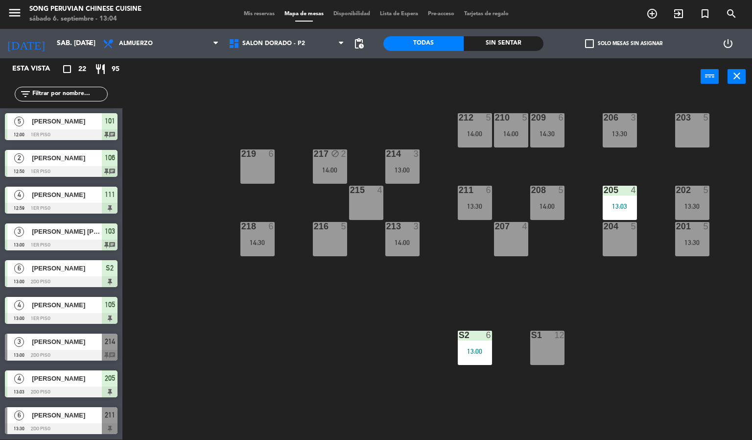
click at [484, 349] on div "13:00" at bounding box center [475, 351] width 34 height 7
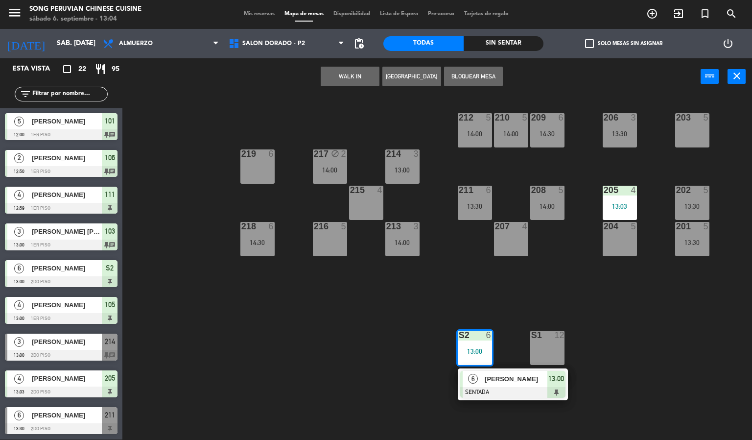
click at [506, 391] on div at bounding box center [512, 392] width 105 height 11
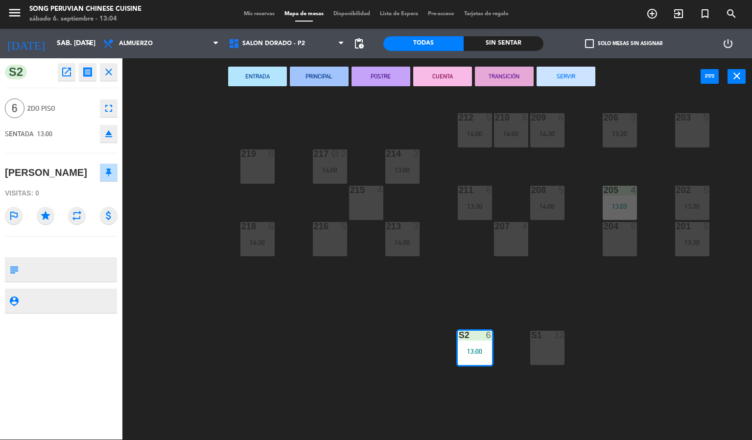
click at [304, 396] on div "203 5 206 3 13:30 210 5 14:00 212 5 14:00 209 6 14:30 214 3 13:00 217 block 2 1…" at bounding box center [441, 267] width 622 height 344
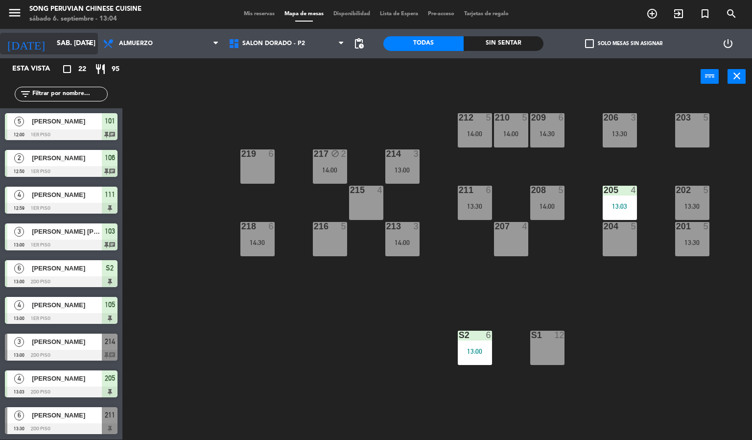
click at [52, 35] on input "sáb. [DATE]" at bounding box center [98, 44] width 93 height 18
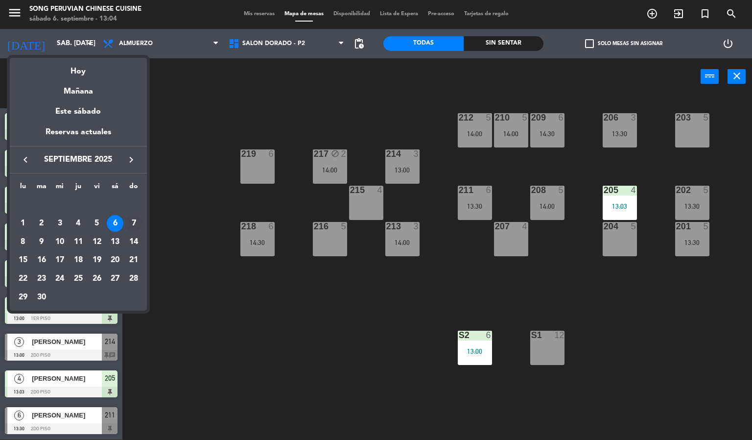
click at [134, 220] on div "7" at bounding box center [133, 223] width 17 height 17
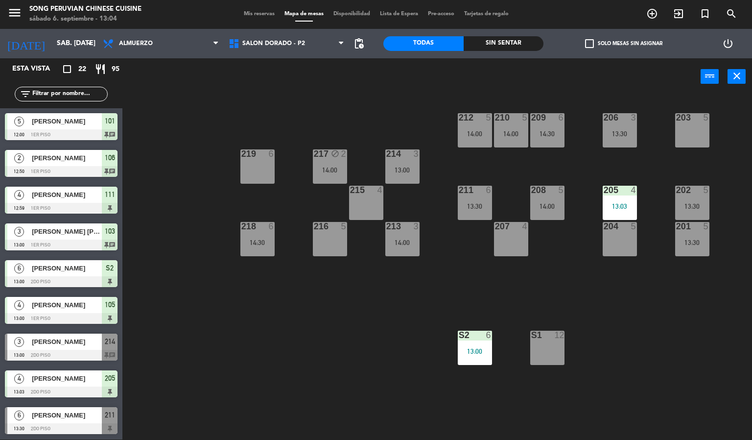
type input "dom. [DATE]"
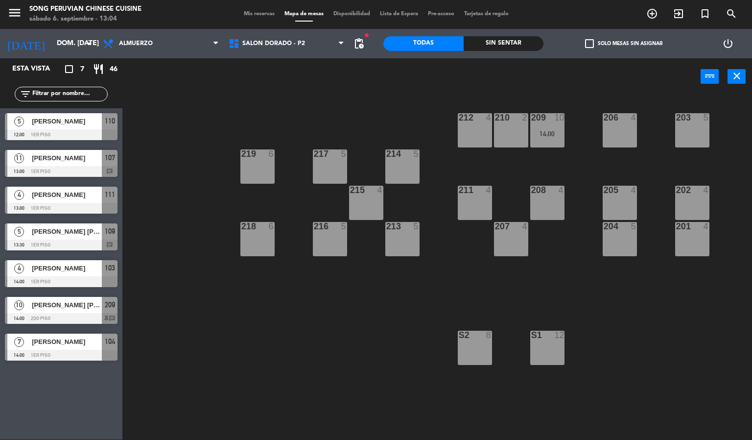
click at [251, 113] on div "203 5 206 4 210 2 212 4 209 10 14:00 214 5 217 5 219 6 202 4 205 4 208 4 211 4 …" at bounding box center [441, 267] width 622 height 344
click at [319, 356] on div "203 5 206 4 210 2 212 4 209 10 14:00 214 5 217 5 219 6 202 4 205 4 208 4 211 4 …" at bounding box center [441, 267] width 622 height 344
click at [261, 15] on span "Mis reservas" at bounding box center [259, 13] width 41 height 5
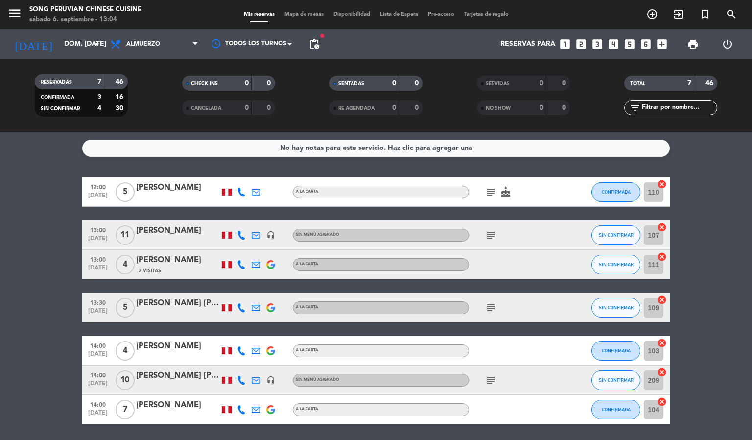
click at [304, 16] on span "Mapa de mesas" at bounding box center [303, 14] width 49 height 5
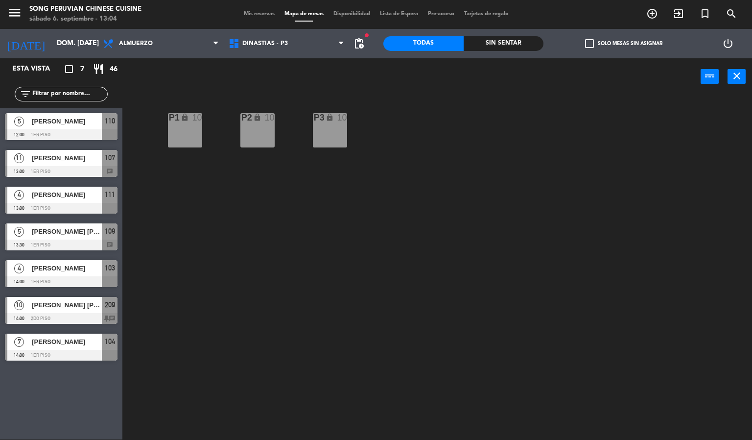
click at [301, 22] on span at bounding box center [304, 21] width 18 height 1
click at [293, 43] on span "DINASTIAS - P3" at bounding box center [287, 44] width 126 height 22
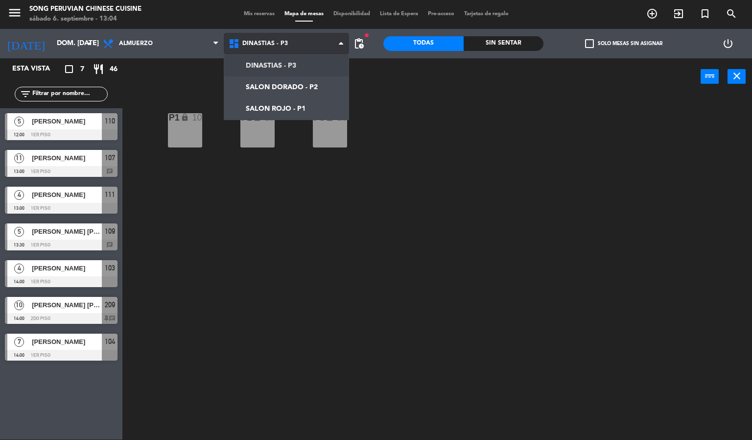
click at [303, 111] on ng-component "menu Song Peruvian Chinese Cuisine sábado 6. septiembre - 13:04 Mis reservas Ma…" at bounding box center [376, 220] width 752 height 440
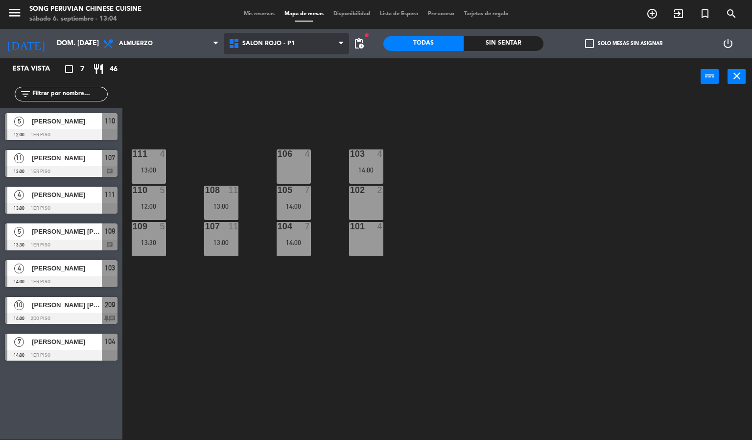
click at [298, 43] on span "SALON ROJO - P1" at bounding box center [287, 44] width 126 height 22
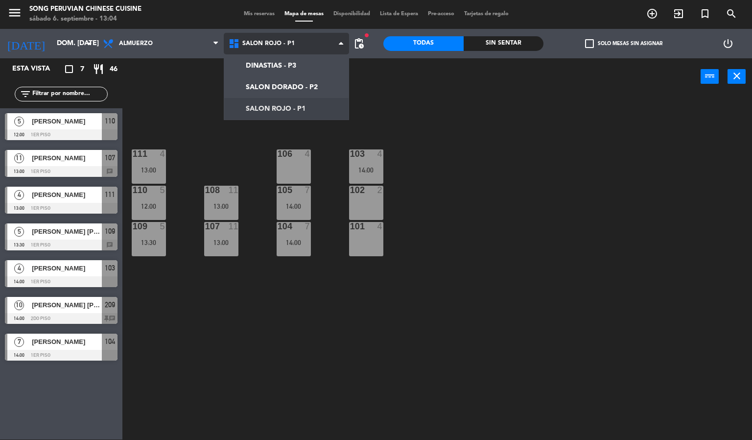
click at [299, 86] on ng-component "menu Song Peruvian Chinese Cuisine sábado 6. septiembre - 13:04 Mis reservas Ma…" at bounding box center [376, 220] width 752 height 440
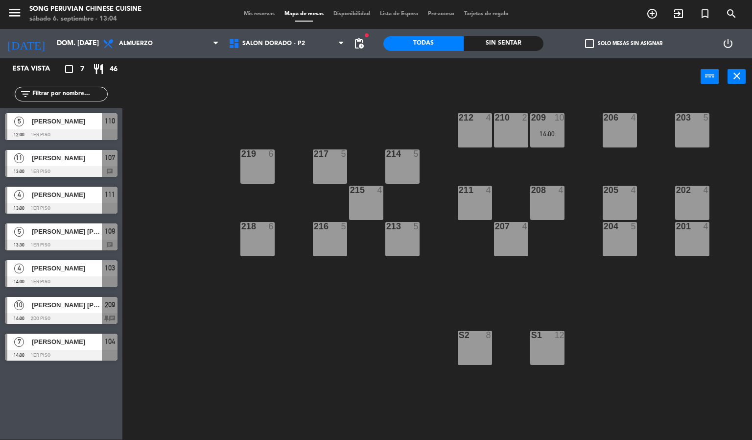
click at [338, 385] on div "203 5 206 4 210 2 212 4 209 10 14:00 214 5 217 5 219 6 202 4 205 4 208 4 211 4 …" at bounding box center [441, 267] width 622 height 344
click at [470, 206] on div "211 4" at bounding box center [475, 203] width 34 height 34
click at [373, 75] on button "[GEOGRAPHIC_DATA]" at bounding box center [380, 77] width 59 height 20
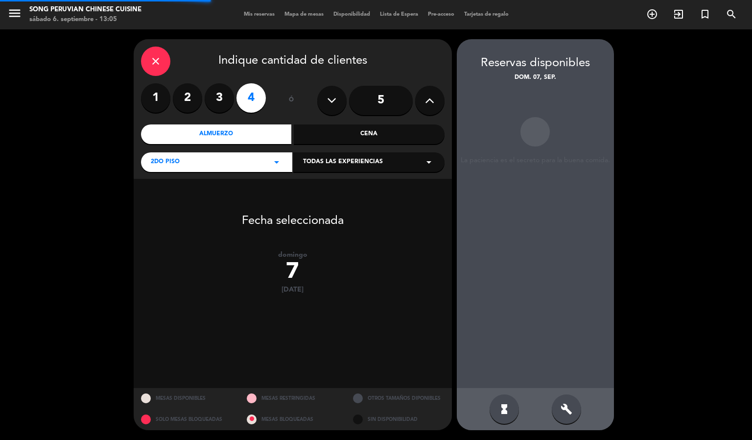
click at [387, 102] on input "5" at bounding box center [381, 100] width 64 height 29
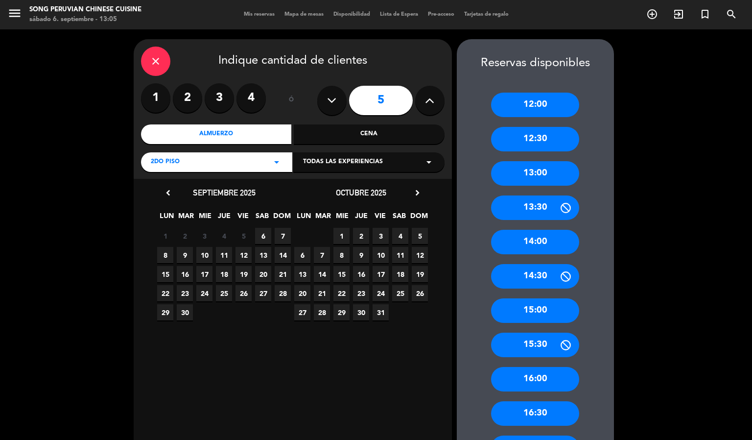
click at [282, 236] on span "7" at bounding box center [283, 236] width 16 height 16
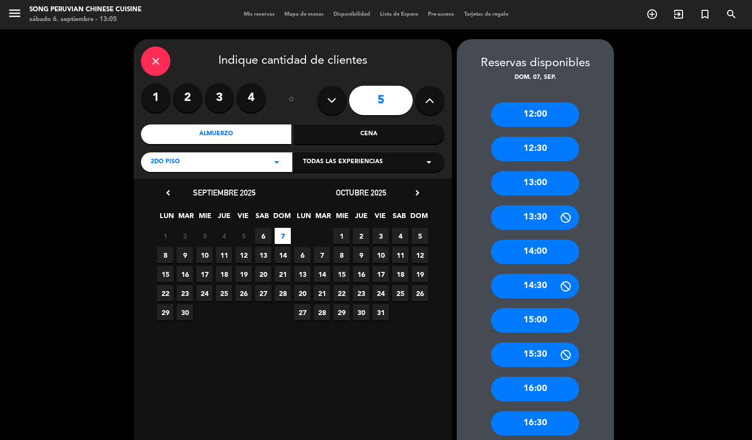
click at [545, 185] on div "13:00" at bounding box center [535, 183] width 88 height 24
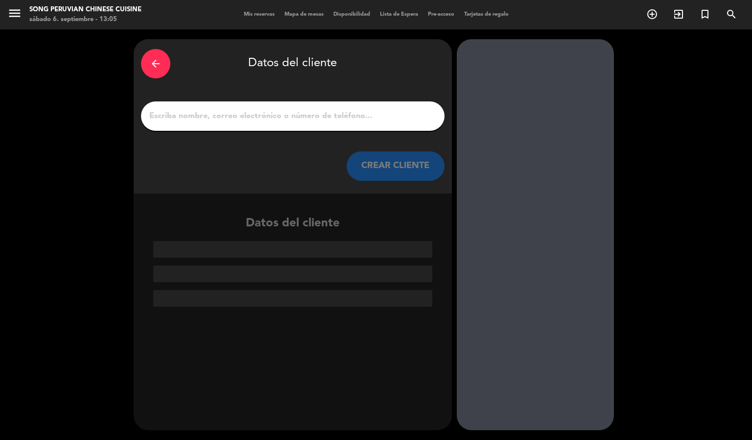
click at [409, 117] on input "1" at bounding box center [292, 116] width 289 height 14
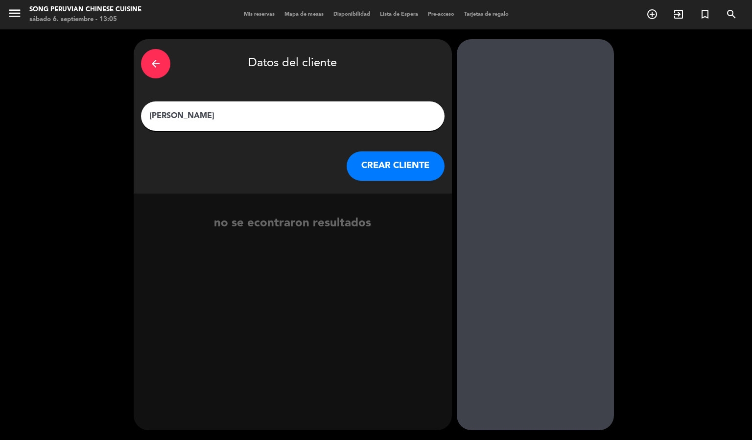
type input "[PERSON_NAME] [PERSON_NAME]"
click at [420, 162] on button "CREAR CLIENTE" at bounding box center [396, 165] width 98 height 29
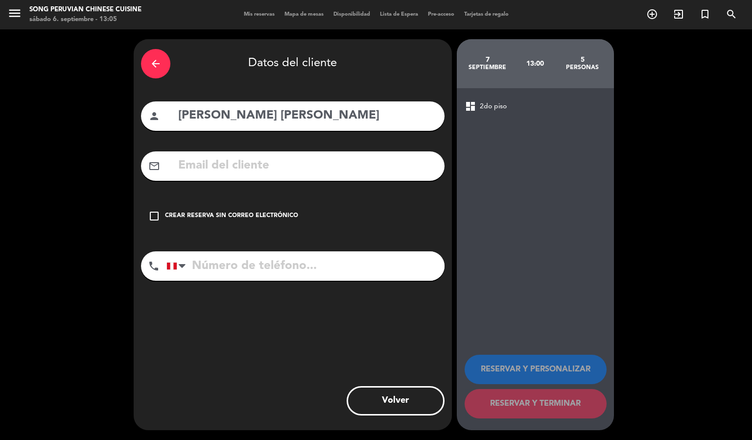
click at [331, 168] on input "text" at bounding box center [307, 166] width 260 height 20
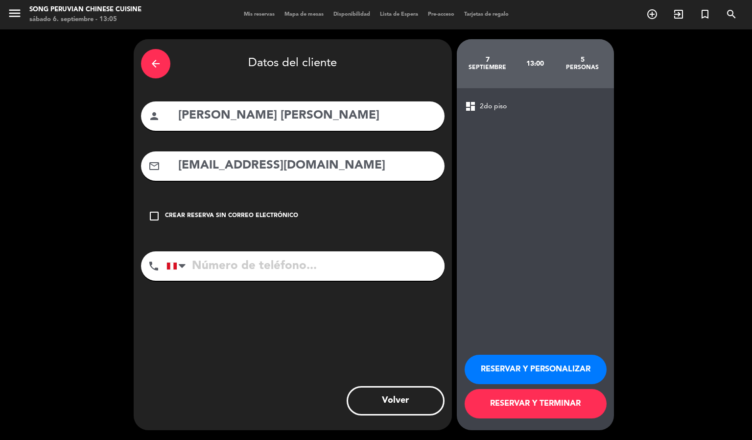
type input "[EMAIL_ADDRESS][DOMAIN_NAME]"
click at [379, 265] on input "tel" at bounding box center [305, 265] width 278 height 29
type input "997508570"
click at [545, 370] on button "RESERVAR Y PERSONALIZAR" at bounding box center [536, 368] width 142 height 29
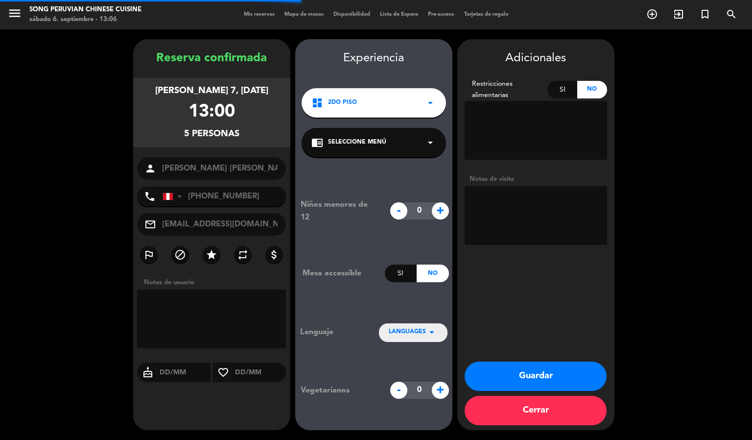
click at [518, 197] on textarea at bounding box center [536, 215] width 142 height 59
type textarea "p"
type textarea "PRIMER PISO"
click at [534, 374] on button "Guardar" at bounding box center [536, 375] width 142 height 29
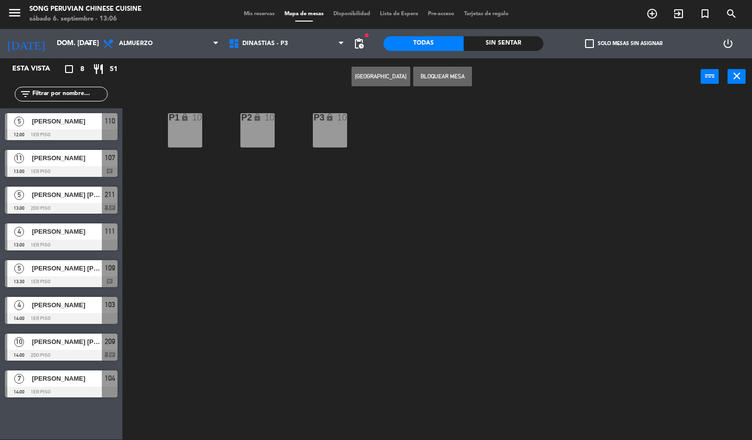
click at [46, 205] on div at bounding box center [61, 208] width 113 height 11
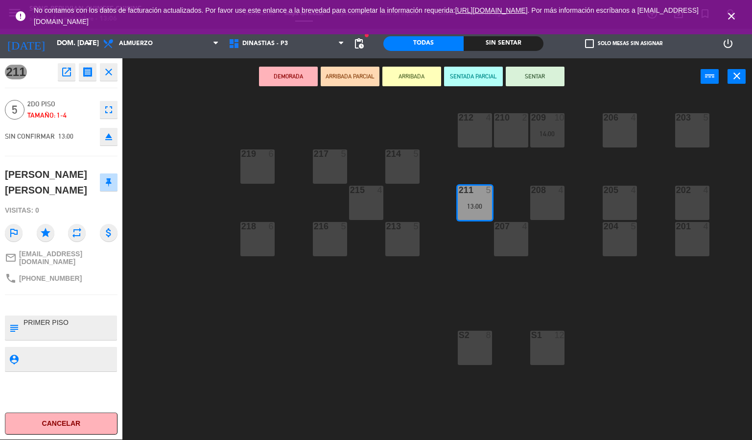
click at [262, 349] on div "203 5 206 4 210 2 212 4 209 10 14:00 214 5 217 5 219 6 202 4 205 4 208 4 211 5 …" at bounding box center [441, 267] width 622 height 344
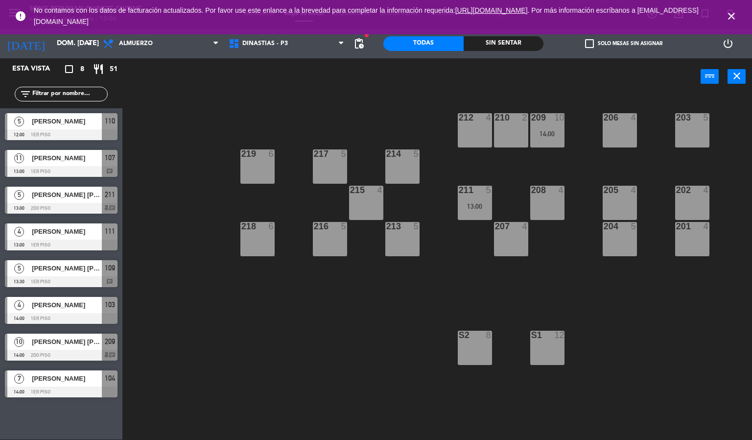
click at [732, 12] on icon "close" at bounding box center [731, 16] width 12 height 12
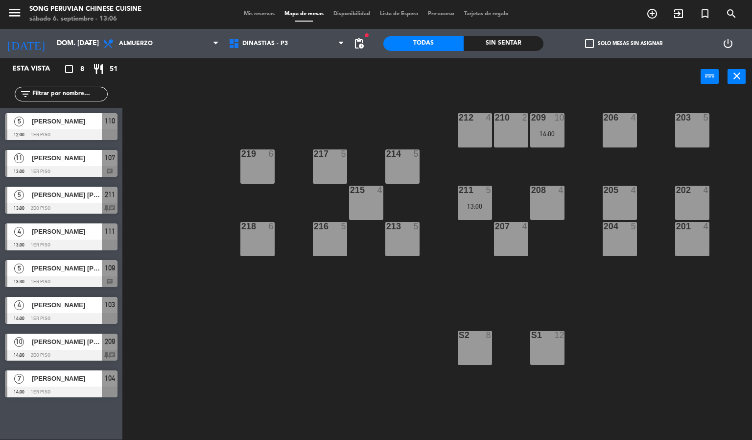
click at [73, 200] on div "5 [PERSON_NAME] [PERSON_NAME] 13:00 2do piso 211 chat" at bounding box center [61, 200] width 122 height 37
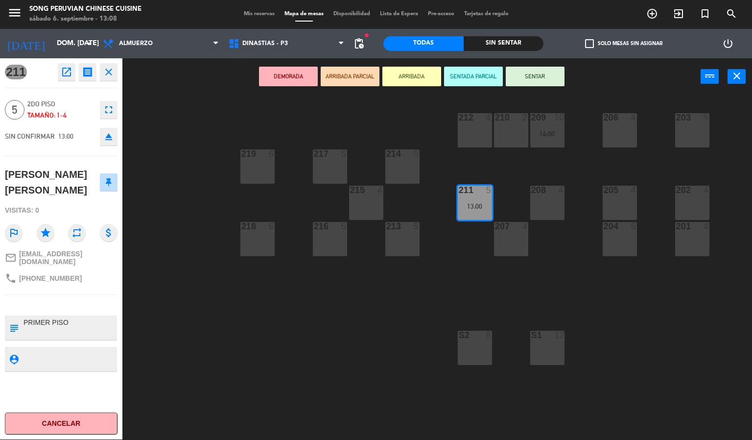
click at [210, 328] on div "203 5 206 4 210 2 212 4 209 10 14:00 214 5 217 5 219 6 202 4 205 4 208 4 211 5 …" at bounding box center [441, 267] width 622 height 344
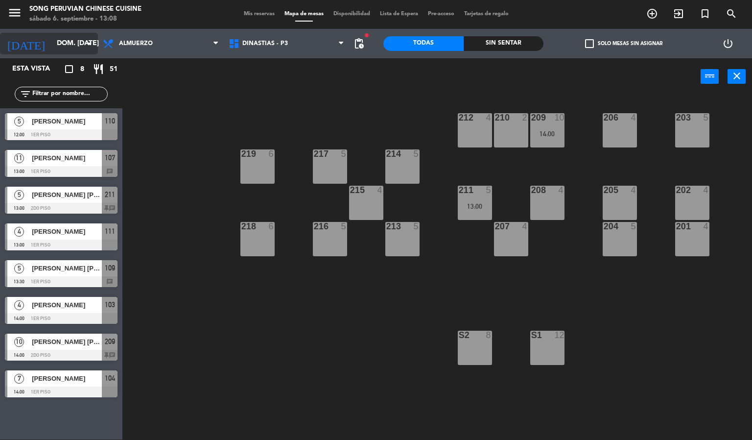
click at [65, 49] on input "dom. [DATE]" at bounding box center [98, 44] width 93 height 18
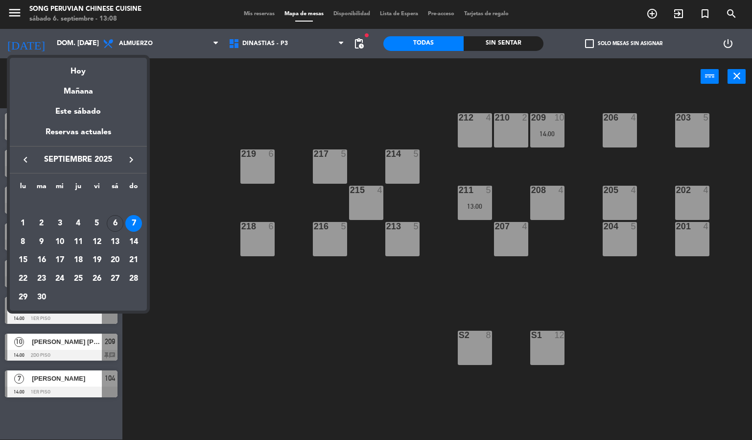
click at [220, 407] on div at bounding box center [376, 220] width 752 height 440
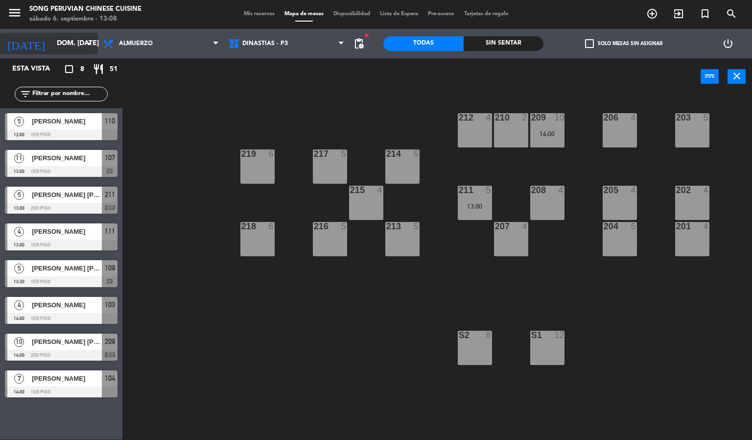
click at [76, 40] on input "dom. [DATE]" at bounding box center [98, 44] width 93 height 18
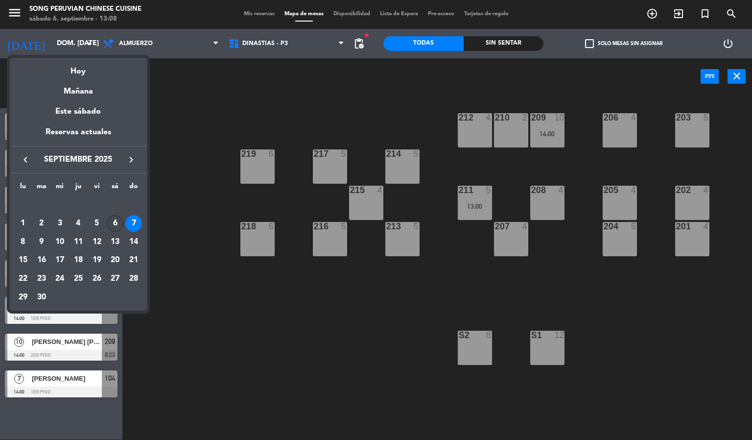
click at [115, 223] on div "6" at bounding box center [115, 223] width 17 height 17
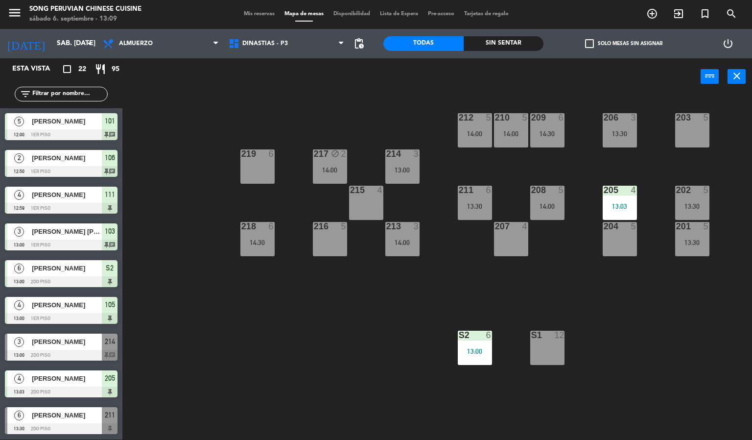
click at [505, 43] on div "Sin sentar" at bounding box center [504, 43] width 80 height 15
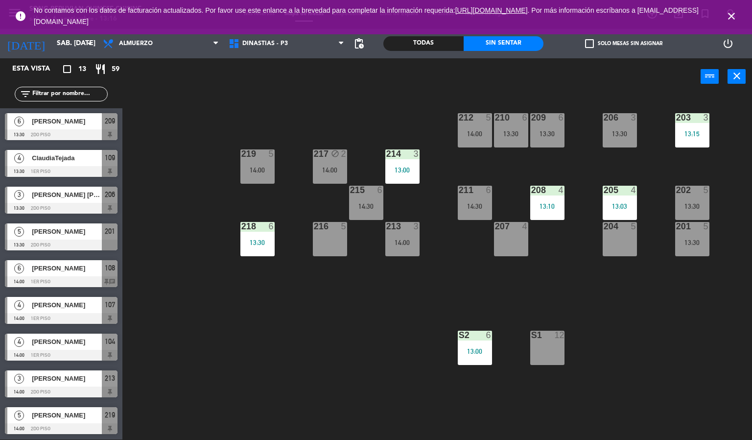
click at [731, 17] on icon "close" at bounding box center [731, 16] width 12 height 12
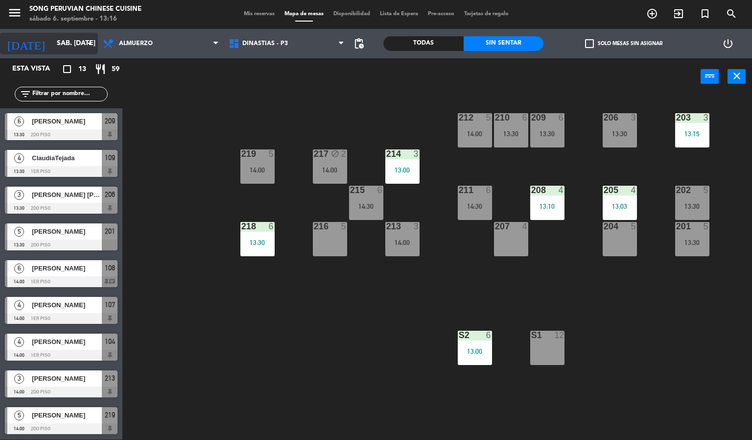
click at [68, 46] on input "sáb. [DATE]" at bounding box center [98, 44] width 93 height 18
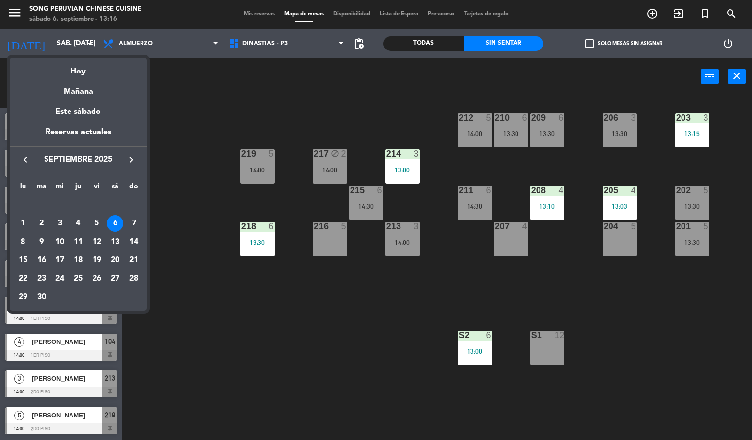
click at [192, 186] on div at bounding box center [376, 220] width 752 height 440
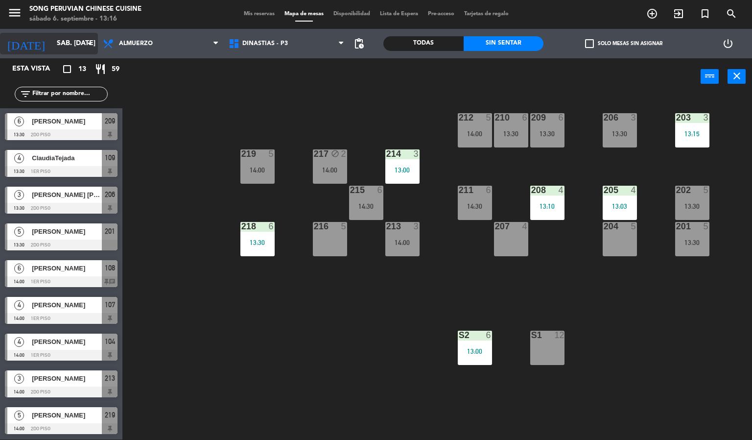
click at [74, 47] on input "sáb. [DATE]" at bounding box center [98, 44] width 93 height 18
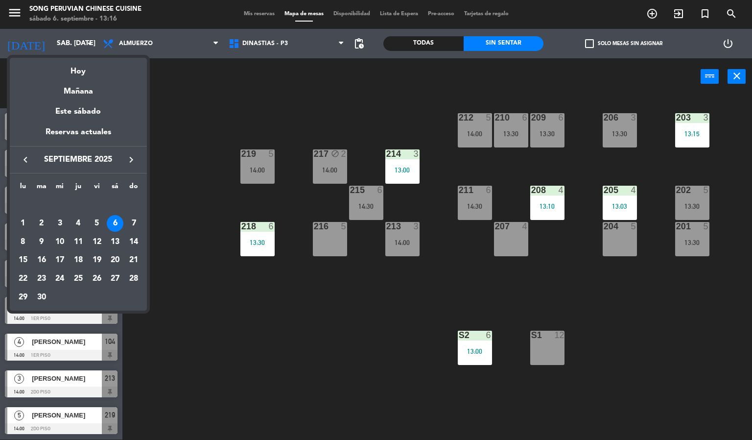
click at [169, 315] on div at bounding box center [376, 220] width 752 height 440
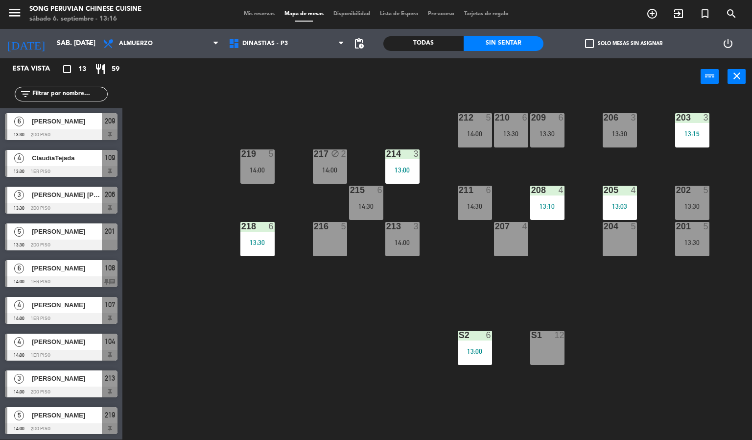
click at [75, 238] on div "[PERSON_NAME]" at bounding box center [66, 231] width 71 height 16
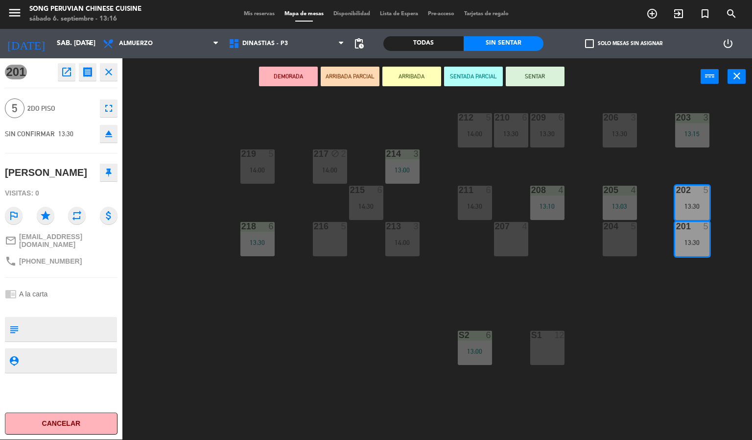
click at [193, 316] on div "203 3 13:15 206 3 13:30 210 6 13:30 212 5 14:00 209 6 13:30 214 3 13:00 217 blo…" at bounding box center [441, 267] width 622 height 344
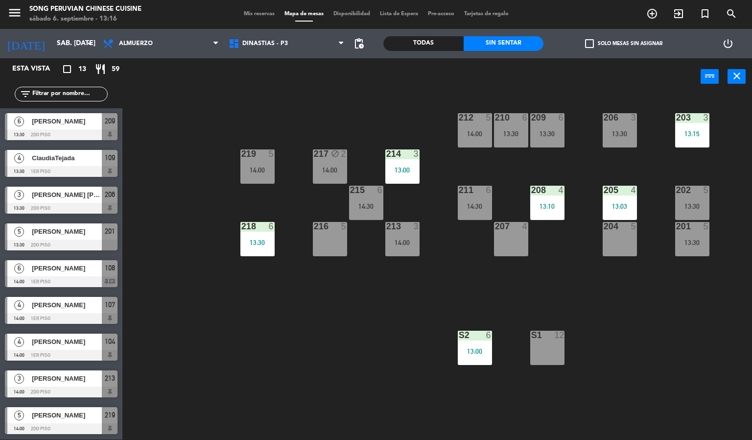
click at [80, 238] on div "[PERSON_NAME]" at bounding box center [66, 231] width 71 height 16
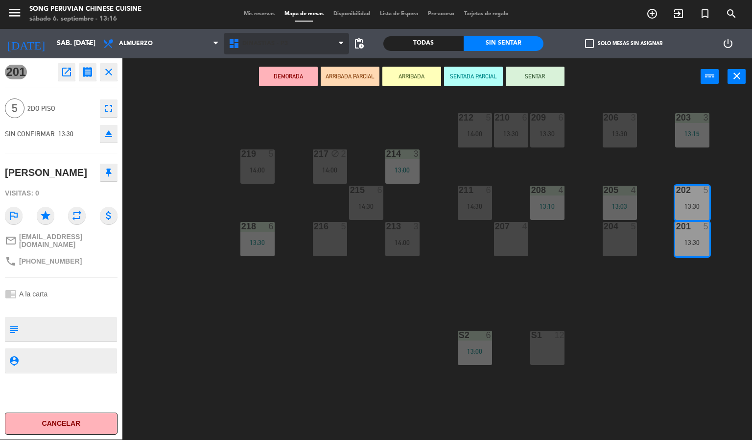
click at [272, 44] on span "DINASTIAS - P3" at bounding box center [265, 43] width 46 height 7
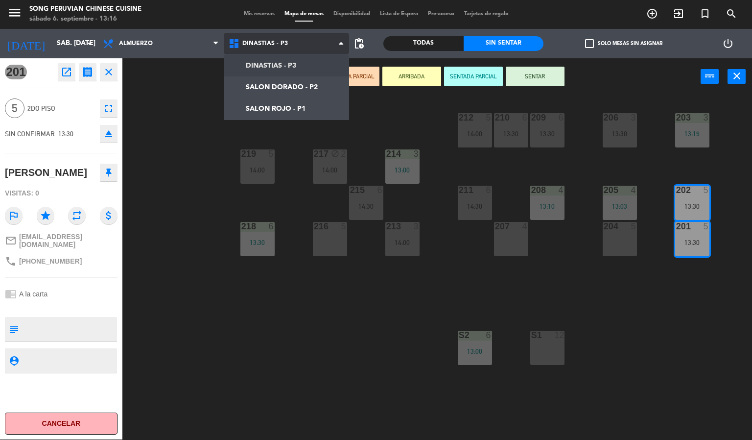
click at [307, 109] on ng-component "menu Song Peruvian Chinese Cuisine sábado 6. septiembre - 13:16 Mis reservas Ma…" at bounding box center [376, 220] width 752 height 440
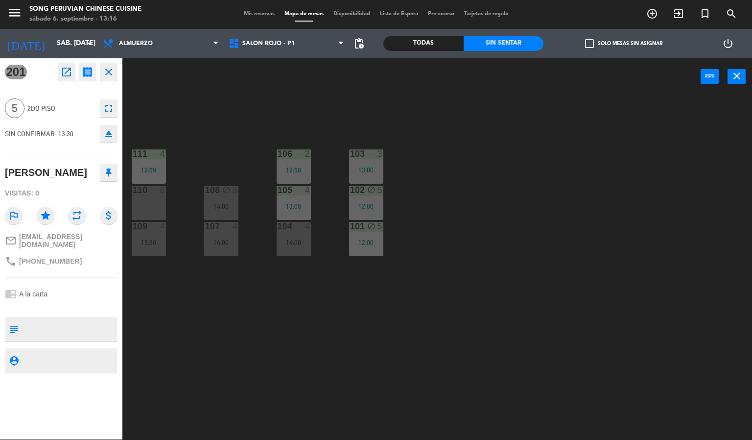
click at [150, 200] on div "110 6" at bounding box center [149, 203] width 34 height 34
click at [397, 74] on button "Mover" at bounding box center [411, 77] width 59 height 20
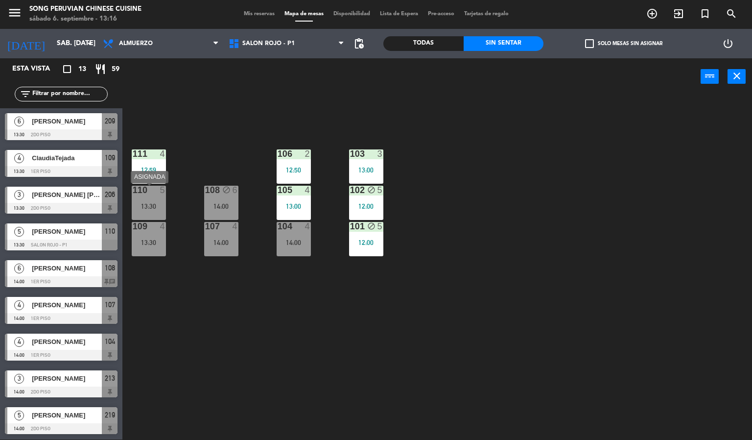
click at [150, 200] on div "110 5 13:30" at bounding box center [149, 203] width 34 height 34
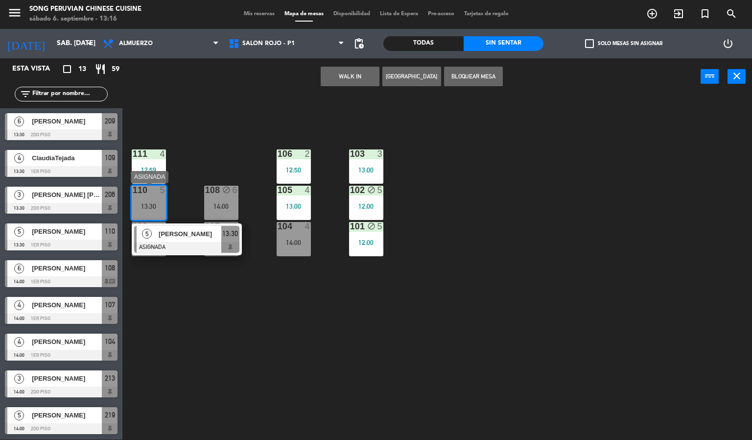
click at [158, 235] on div "[PERSON_NAME]" at bounding box center [190, 234] width 64 height 16
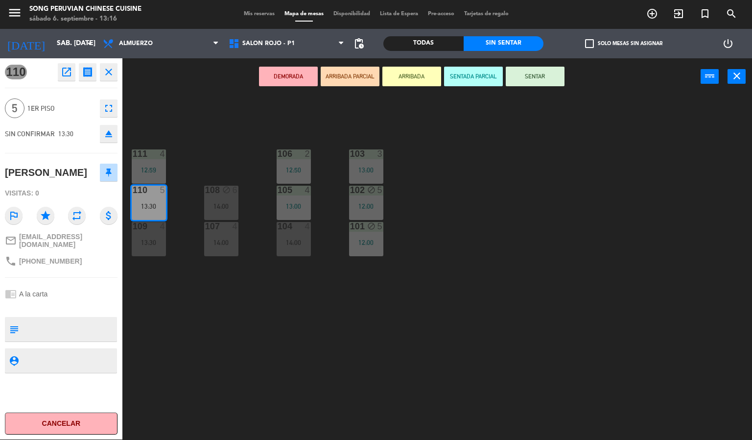
click at [472, 74] on button "SENTADA PARCIAL" at bounding box center [473, 77] width 59 height 20
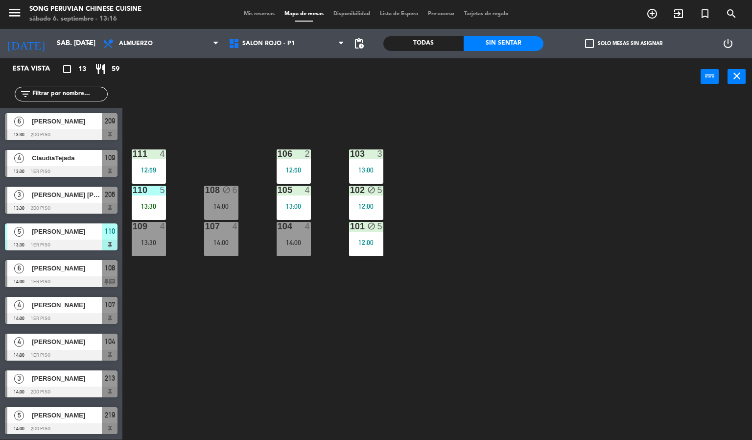
click at [479, 273] on div "103 3 13:00 106 2 12:50 111 4 12:59 102 block 5 12:00 105 4 13:00 108 block 6 1…" at bounding box center [441, 267] width 622 height 344
click at [162, 190] on div "5" at bounding box center [163, 190] width 6 height 9
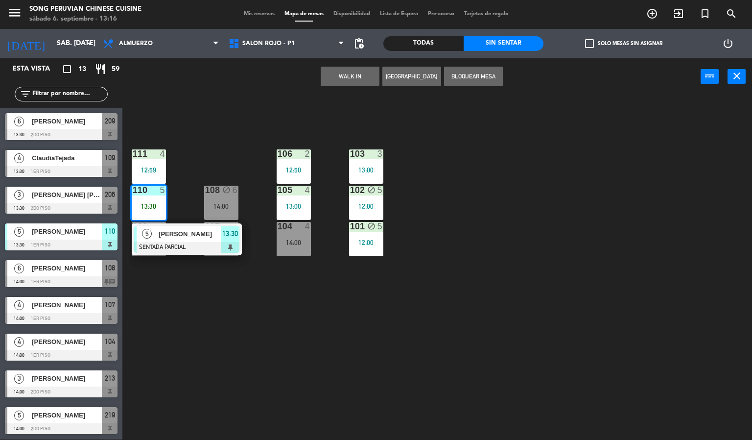
click at [207, 242] on div at bounding box center [186, 247] width 105 height 11
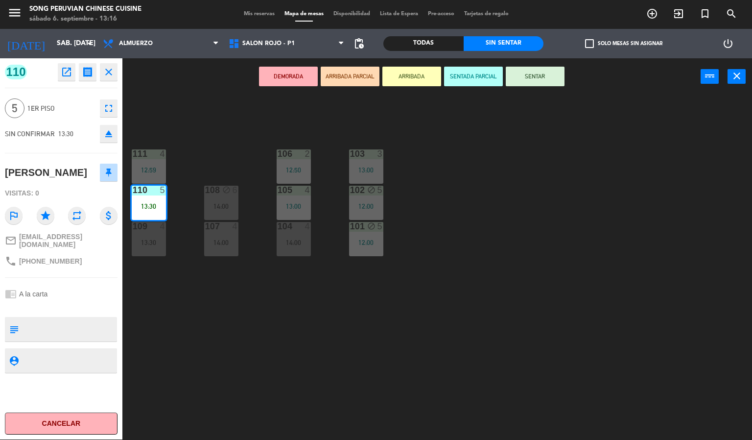
click at [539, 73] on button "SENTAR" at bounding box center [535, 77] width 59 height 20
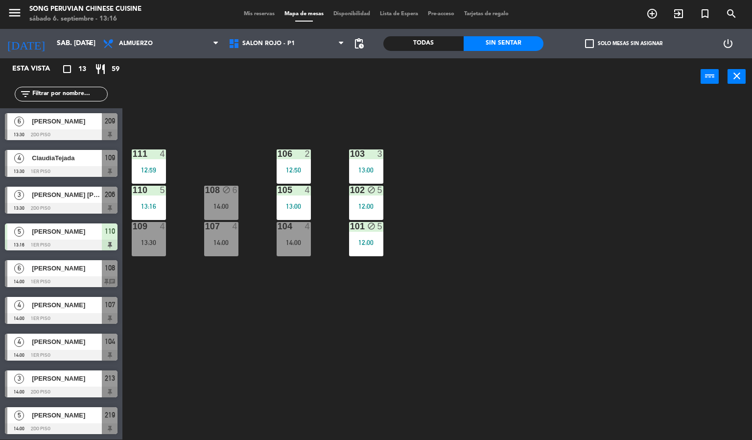
click at [546, 219] on div "103 3 13:00 106 2 12:50 111 4 12:59 102 block 5 12:00 105 4 13:00 108 block 6 1…" at bounding box center [441, 267] width 622 height 344
click at [77, 44] on input "sáb. [DATE]" at bounding box center [98, 44] width 93 height 18
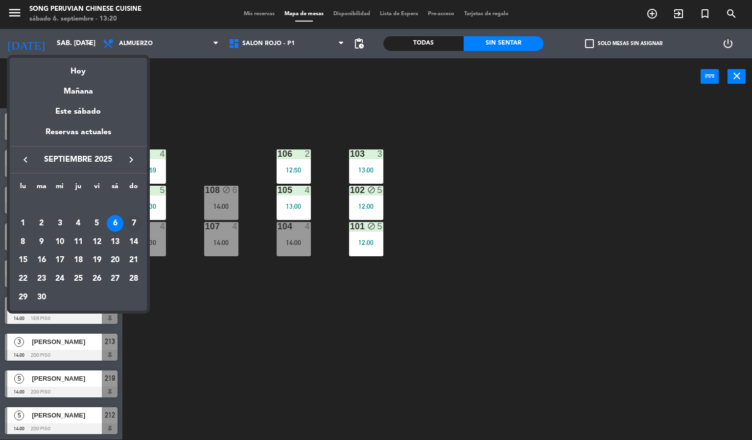
click at [136, 224] on div "7" at bounding box center [133, 223] width 17 height 17
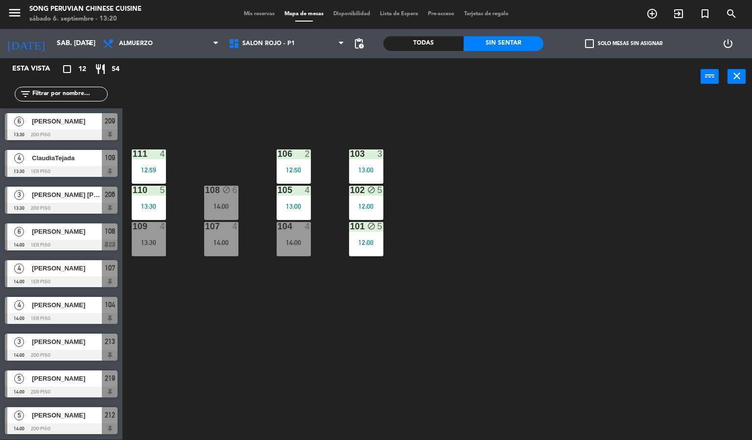
type input "dom. [DATE]"
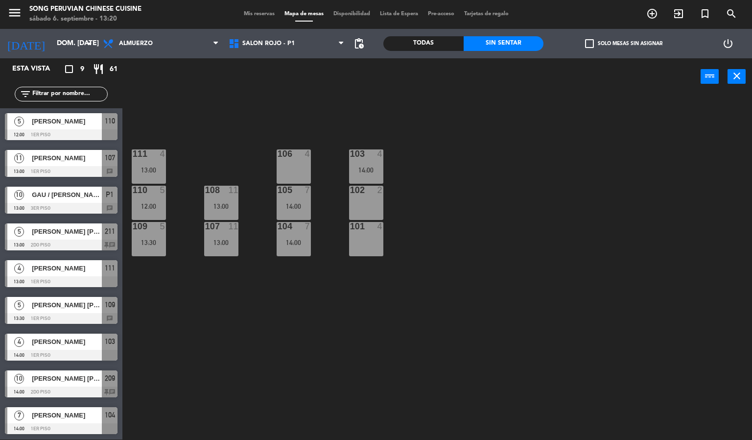
click at [282, 379] on div "103 4 14:00 106 4 111 4 13:00 102 2 105 7 14:00 108 11 13:00 110 5 12:00 101 4 …" at bounding box center [441, 267] width 622 height 344
click at [259, 103] on div "103 4 14:00 106 4 111 4 13:00 102 2 105 7 14:00 108 11 13:00 110 5 12:00 101 4 …" at bounding box center [441, 267] width 622 height 344
click at [256, 15] on span "Mis reservas" at bounding box center [259, 13] width 41 height 5
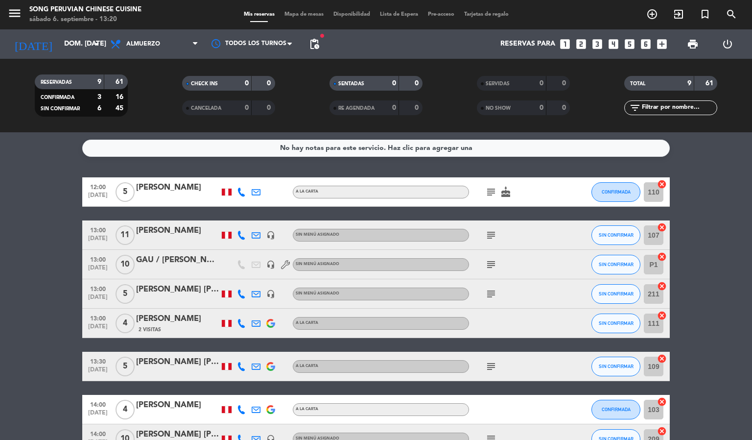
click at [301, 15] on span "Mapa de mesas" at bounding box center [303, 14] width 49 height 5
